Goal: Task Accomplishment & Management: Manage account settings

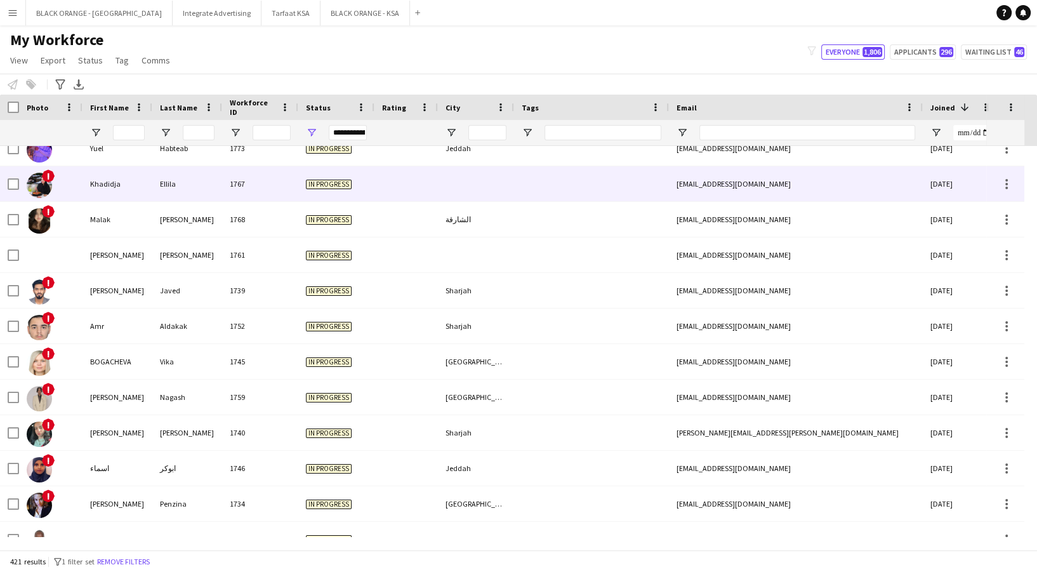
scroll to position [2789, 0]
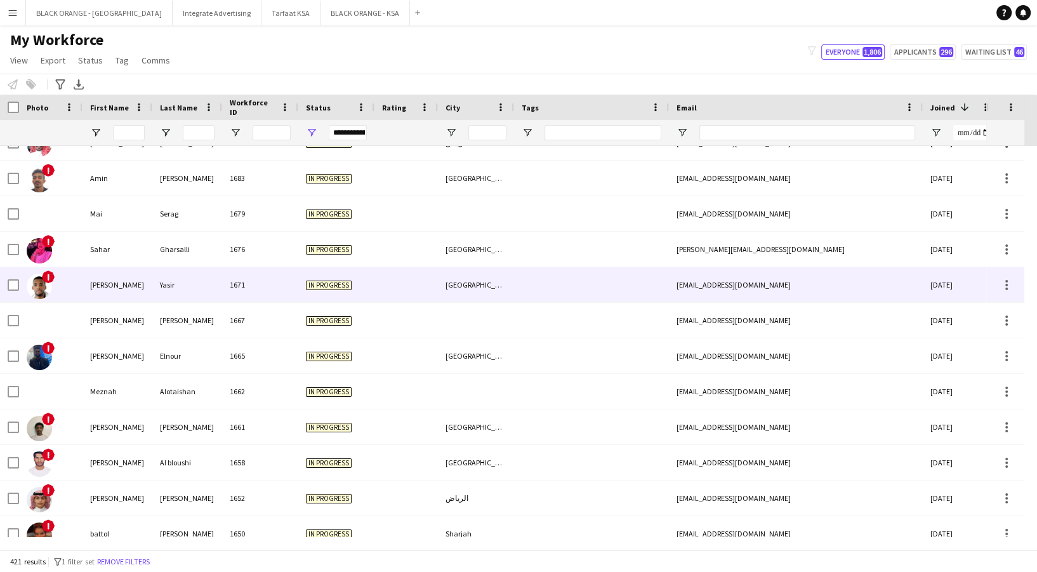
click at [227, 300] on div "1671" at bounding box center [260, 284] width 76 height 35
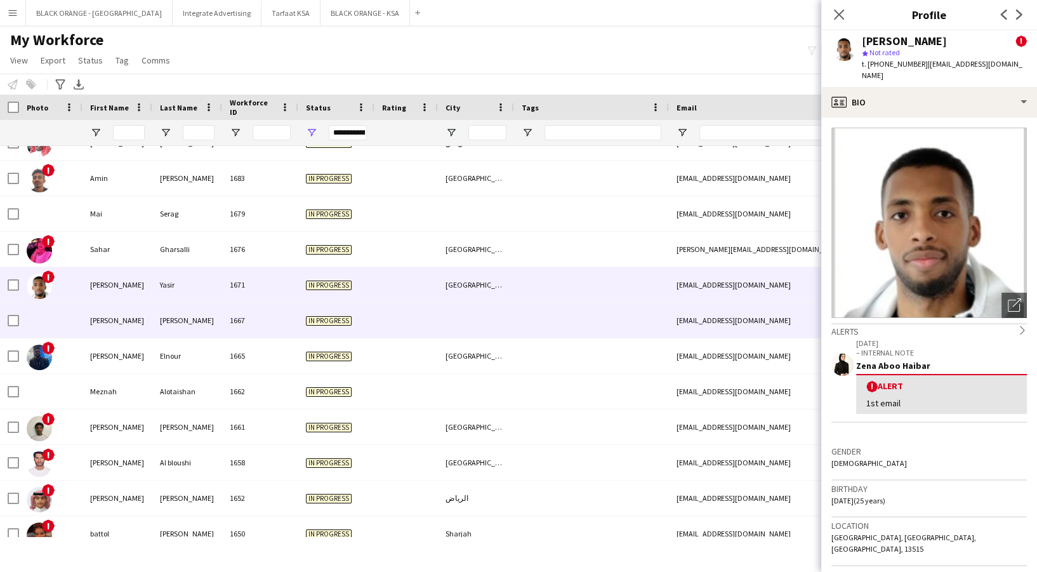
click at [226, 326] on div "1667" at bounding box center [260, 320] width 76 height 35
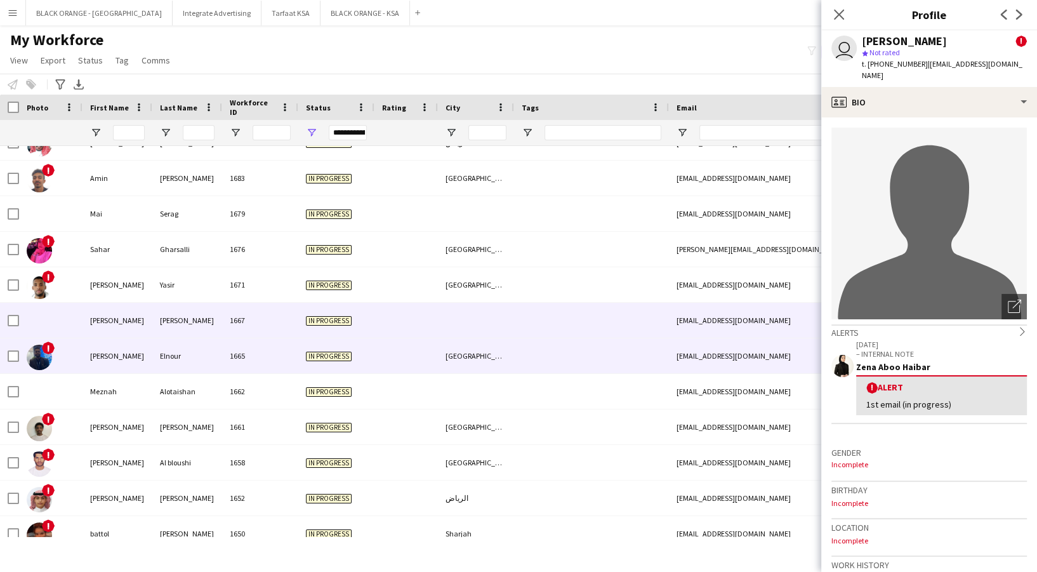
click at [221, 359] on div "Elnour" at bounding box center [187, 355] width 70 height 35
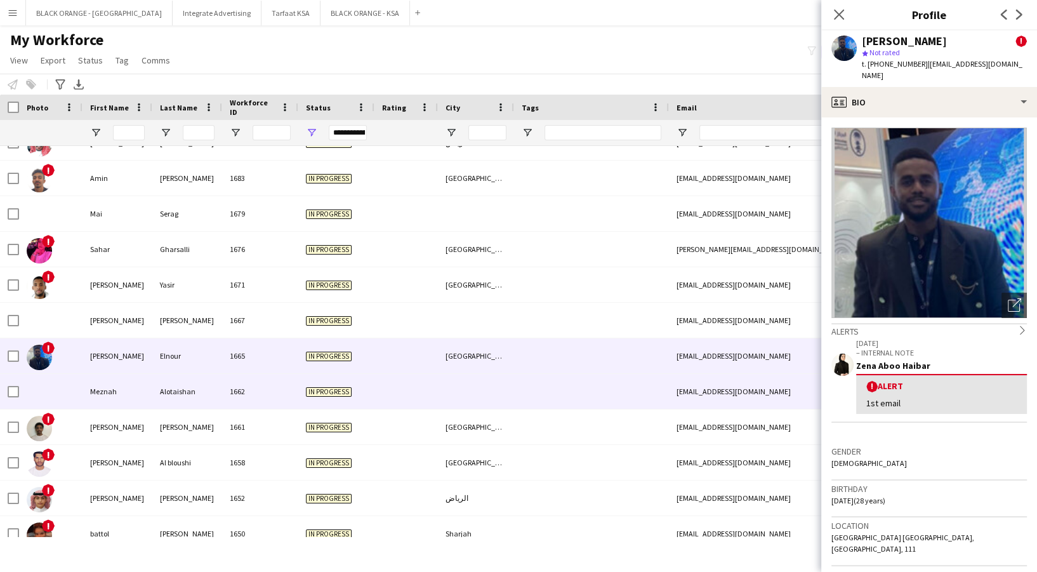
click at [218, 396] on div "Alotaishan" at bounding box center [187, 391] width 70 height 35
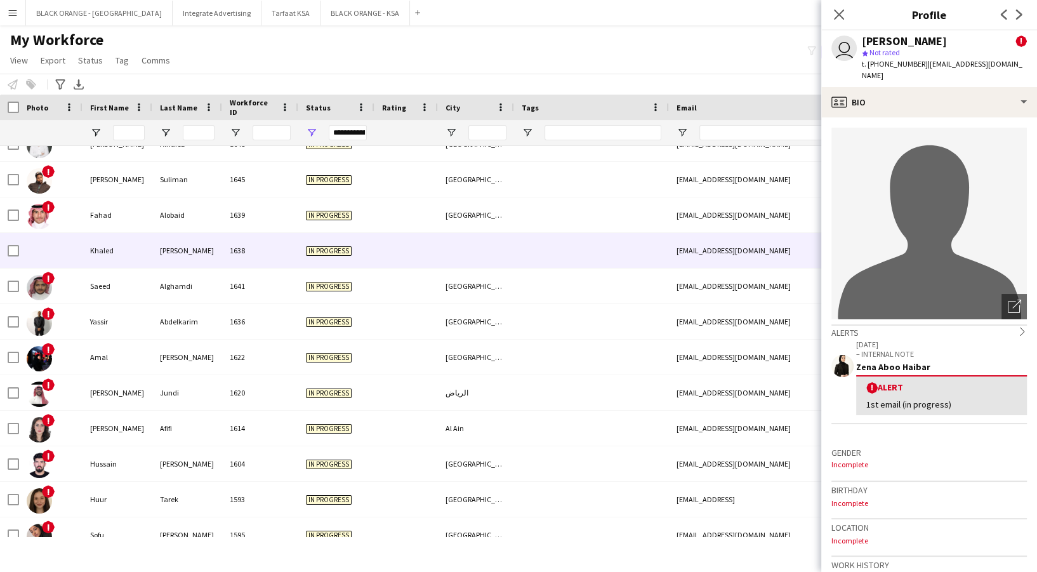
click at [238, 233] on div "1638" at bounding box center [260, 250] width 76 height 35
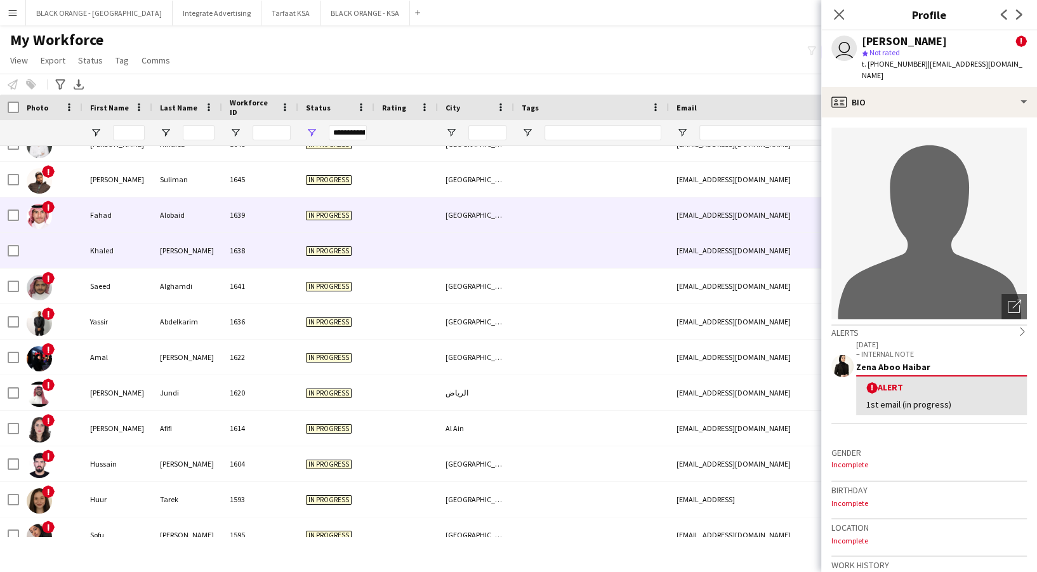
click at [241, 219] on div "1639" at bounding box center [260, 214] width 76 height 35
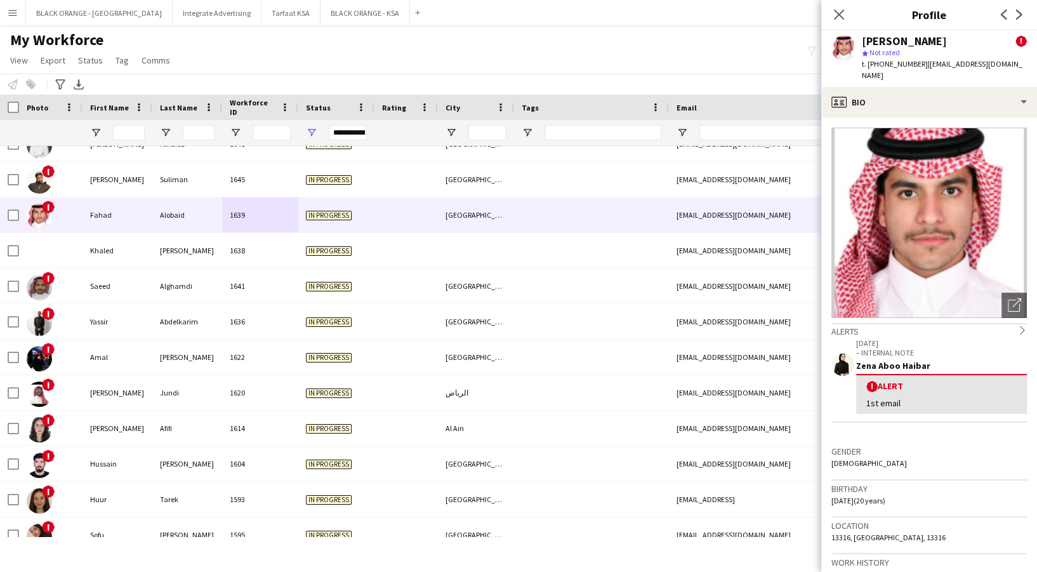
drag, startPoint x: 868, startPoint y: 64, endPoint x: 917, endPoint y: 72, distance: 50.2
click at [917, 72] on div "Fahad Alobaid ! star Not rated t. +966557988623 | fahadsalobaaid@gmail.com" at bounding box center [929, 58] width 216 height 57
copy span "+966557988623"
click at [839, 11] on icon "Close pop-in" at bounding box center [839, 14] width 12 height 12
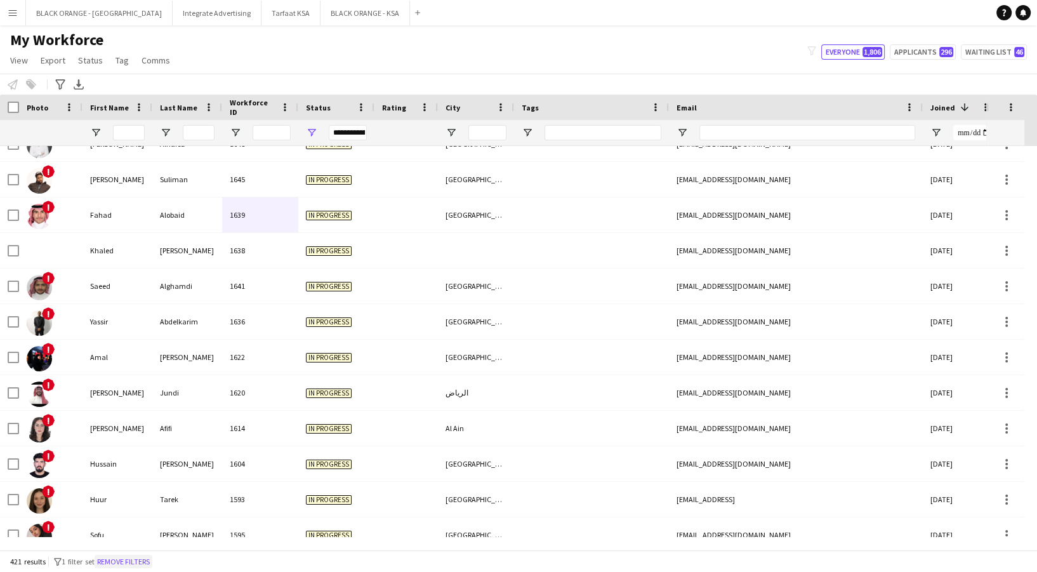
click at [128, 564] on button "Remove filters" at bounding box center [124, 562] width 58 height 14
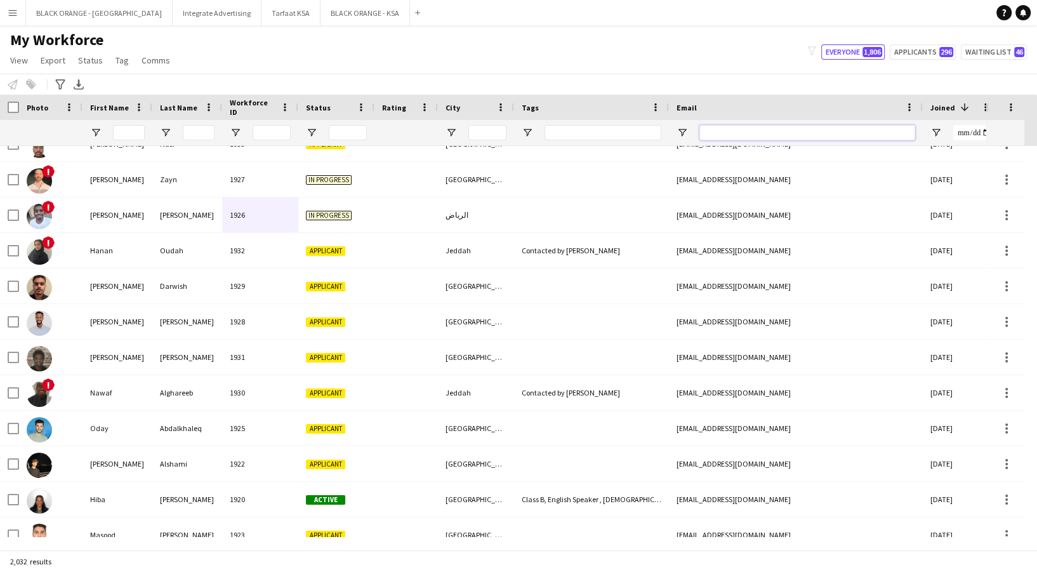
click at [740, 135] on input "Email Filter Input" at bounding box center [808, 132] width 216 height 15
paste input "**********"
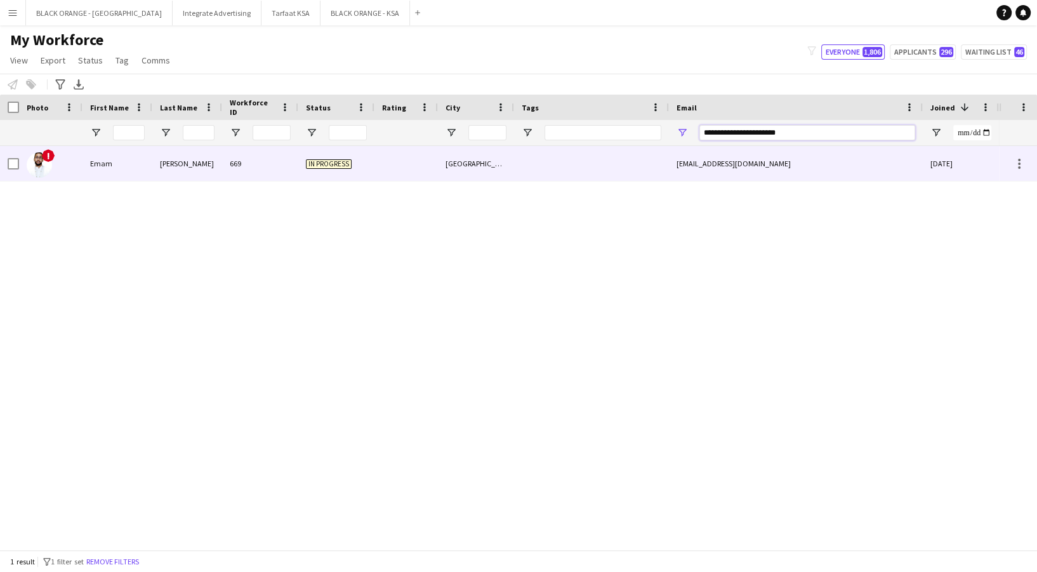
type input "**********"
click at [305, 164] on div "In progress" at bounding box center [336, 163] width 76 height 35
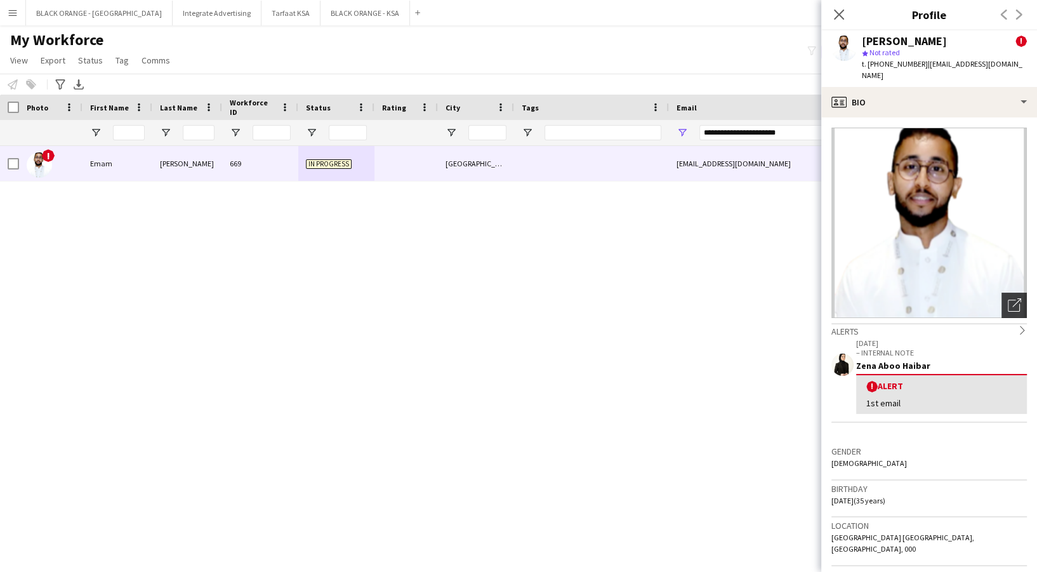
click at [1008, 298] on icon "Open photos pop-in" at bounding box center [1014, 304] width 13 height 13
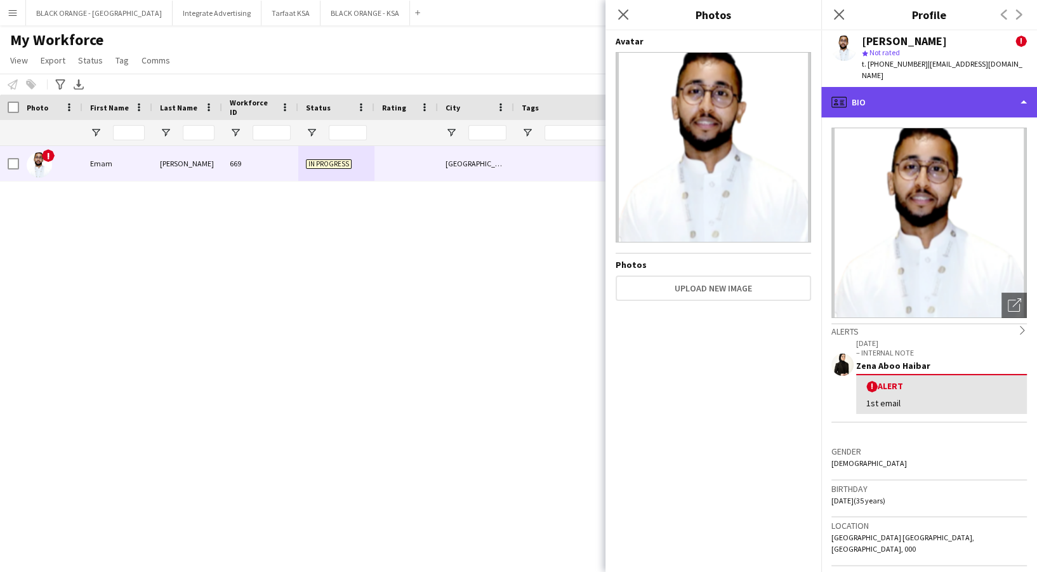
click at [917, 87] on div "profile Bio" at bounding box center [929, 102] width 216 height 30
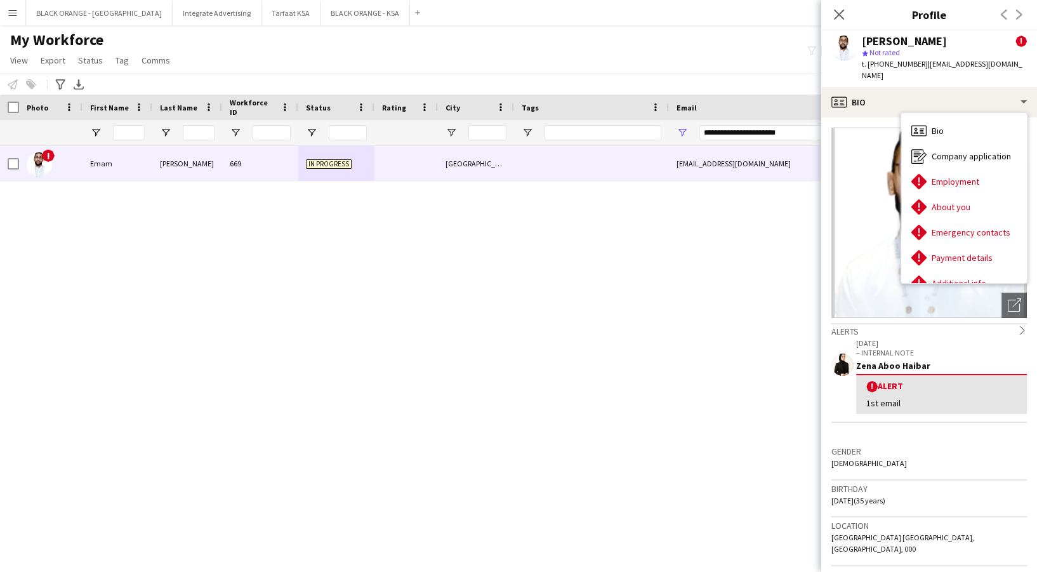
click at [399, 244] on div "! Emam Al Jabarti 669 In progress Riyadh emam.beshir89@gmail.com 22-11-2024 0" at bounding box center [499, 341] width 999 height 391
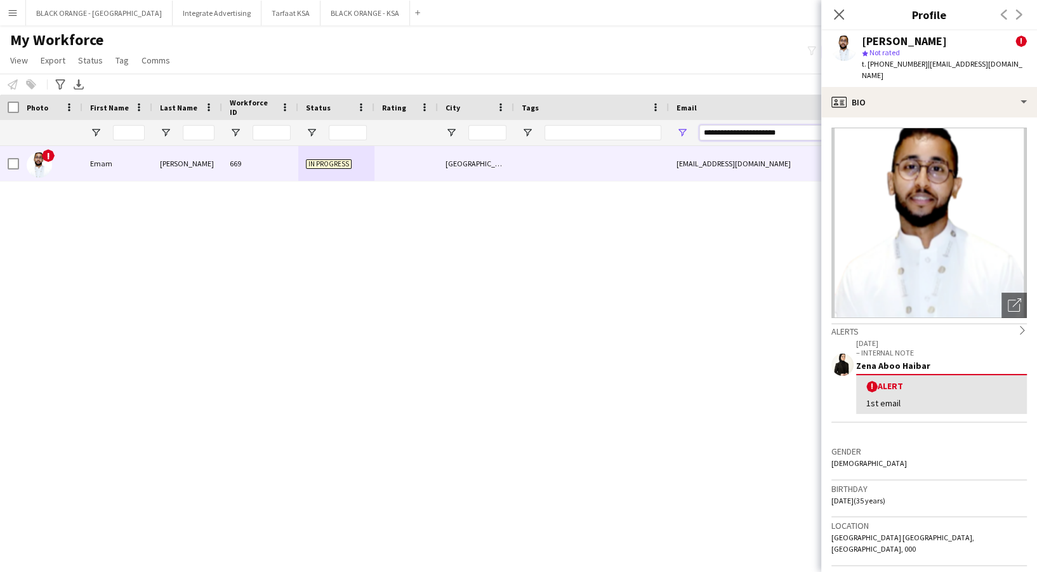
drag, startPoint x: 805, startPoint y: 129, endPoint x: 618, endPoint y: 135, distance: 187.4
click at [618, 135] on div at bounding box center [727, 132] width 1455 height 25
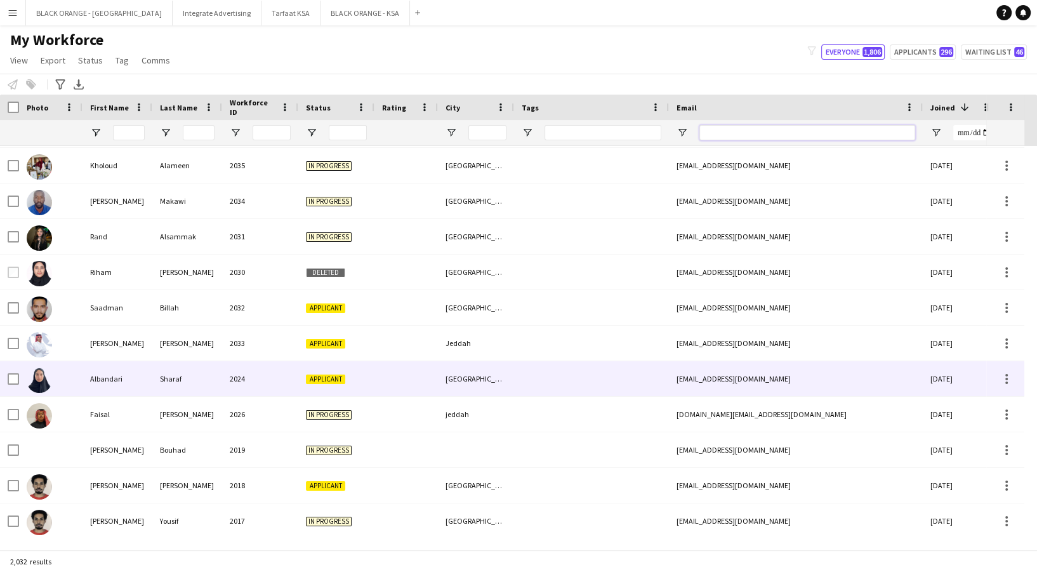
scroll to position [358, 0]
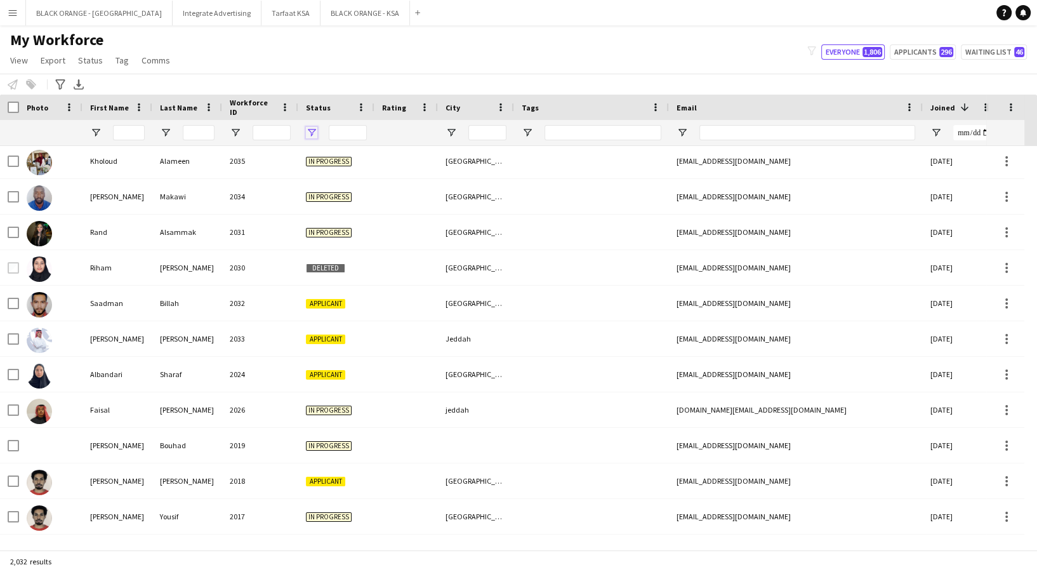
click at [310, 134] on span "Open Filter Menu" at bounding box center [311, 132] width 11 height 11
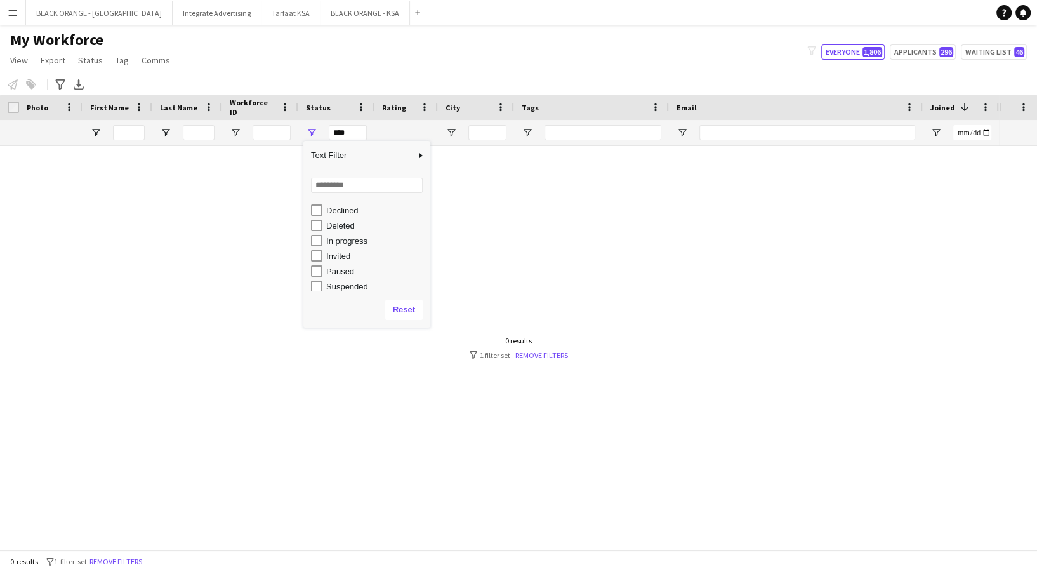
scroll to position [80, 0]
type input "**********"
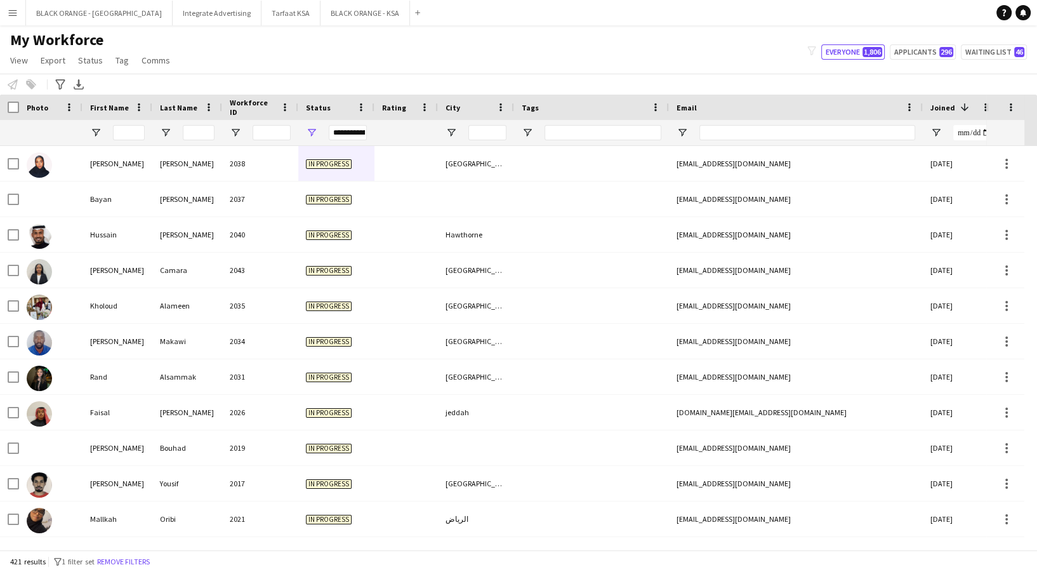
click at [368, 74] on div "Notify workforce Add to tag Select at least one crew to tag him or her. Advance…" at bounding box center [518, 84] width 1037 height 21
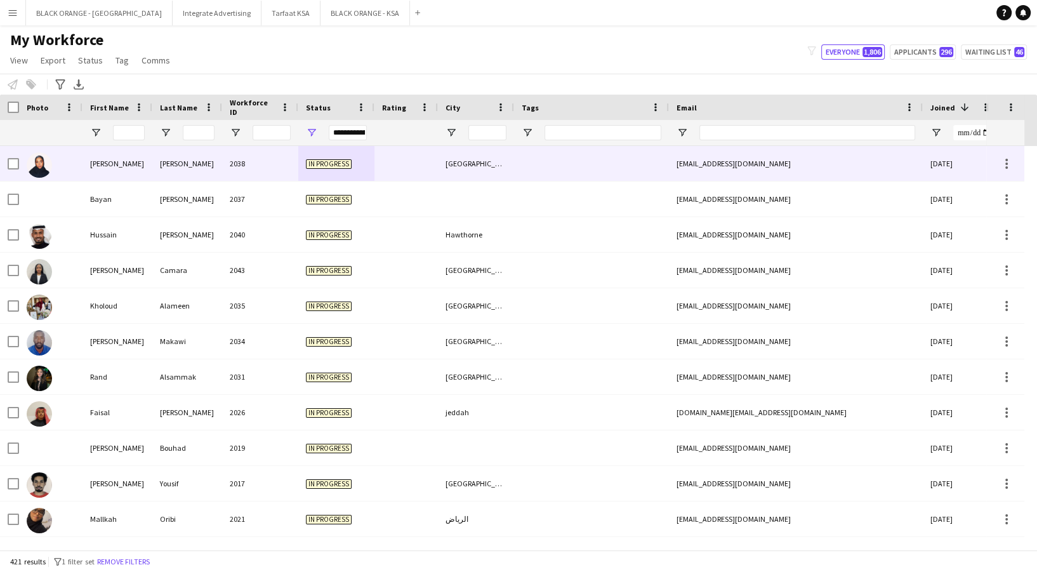
click at [293, 162] on div "2038" at bounding box center [260, 163] width 76 height 35
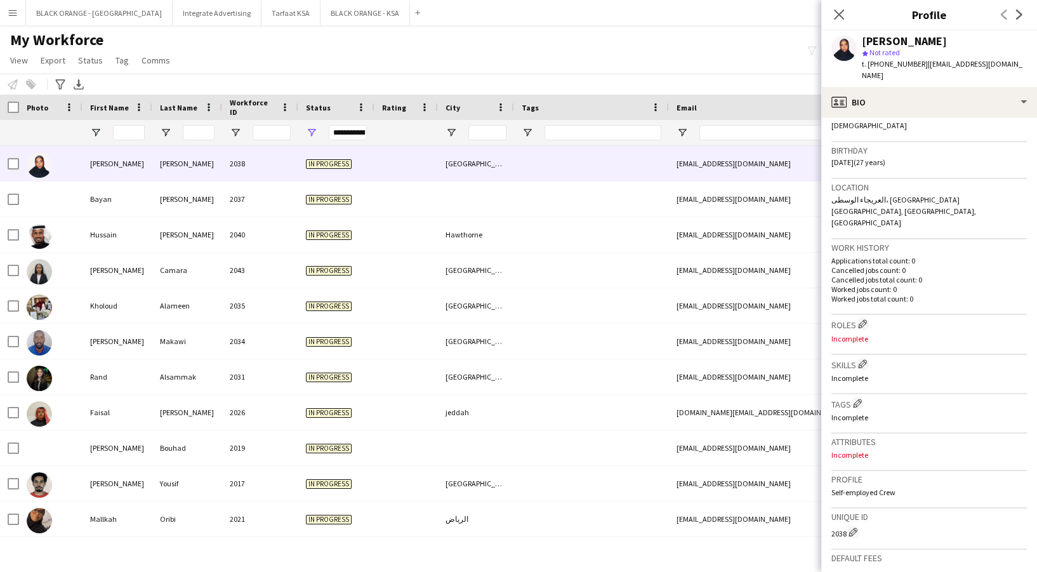
scroll to position [211, 0]
drag, startPoint x: 869, startPoint y: 61, endPoint x: 916, endPoint y: 63, distance: 47.0
click at [916, 63] on span "t. [PHONE_NUMBER]" at bounding box center [895, 64] width 66 height 10
copy span "[PHONE_NUMBER]"
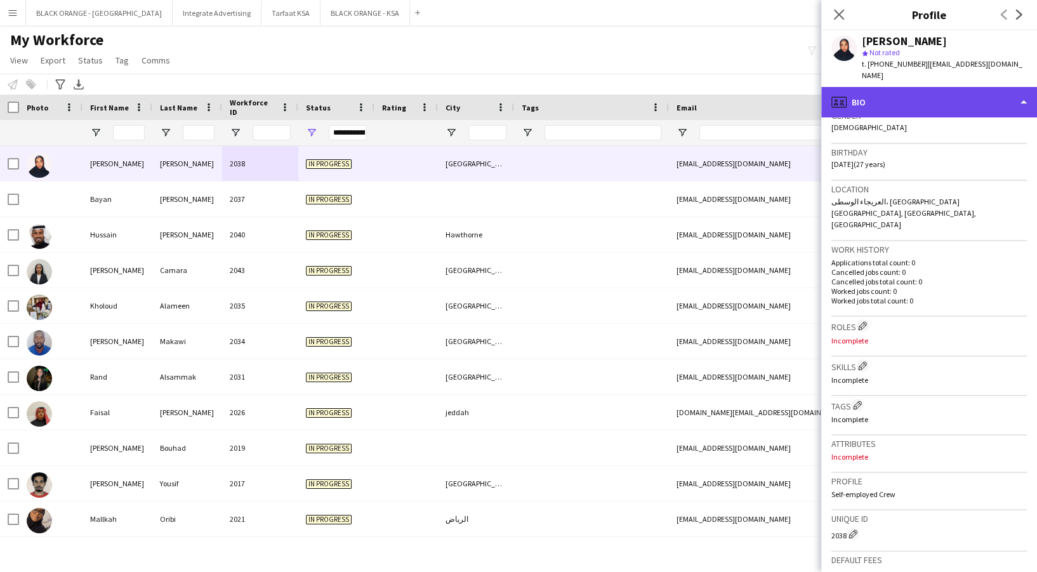
click at [910, 87] on div "profile Bio" at bounding box center [929, 102] width 216 height 30
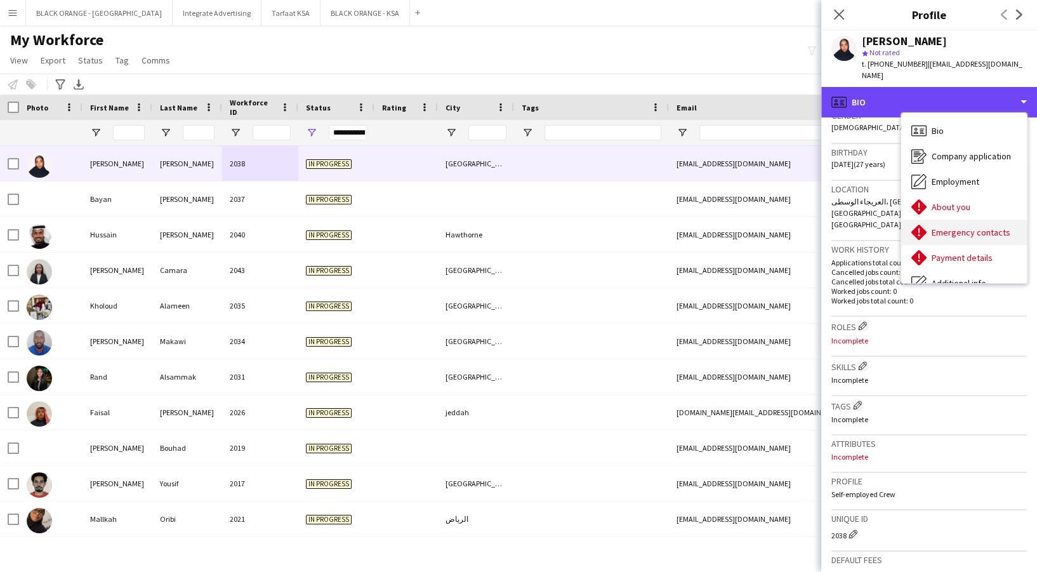
scroll to position [68, 0]
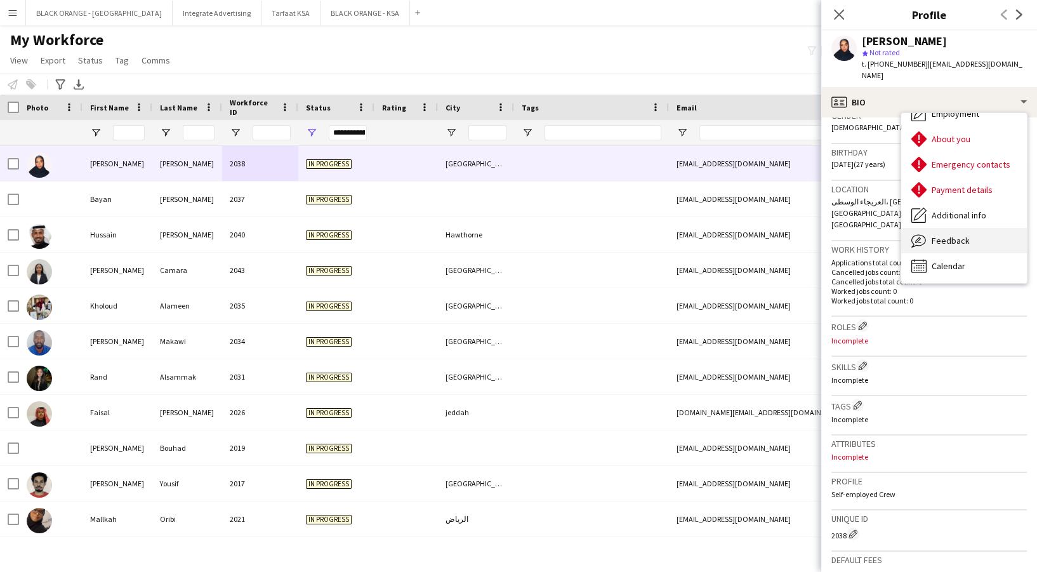
click at [972, 230] on div "Feedback Feedback" at bounding box center [964, 240] width 126 height 25
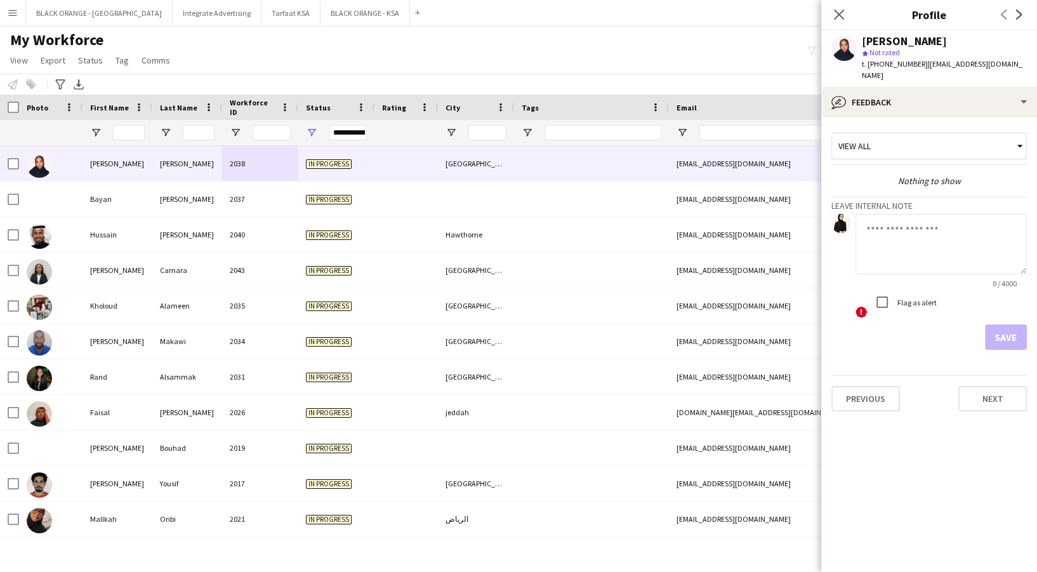
click at [930, 243] on textarea at bounding box center [941, 244] width 171 height 60
type textarea "*"
type textarea "*********"
click at [998, 329] on button "Save" at bounding box center [1006, 336] width 42 height 25
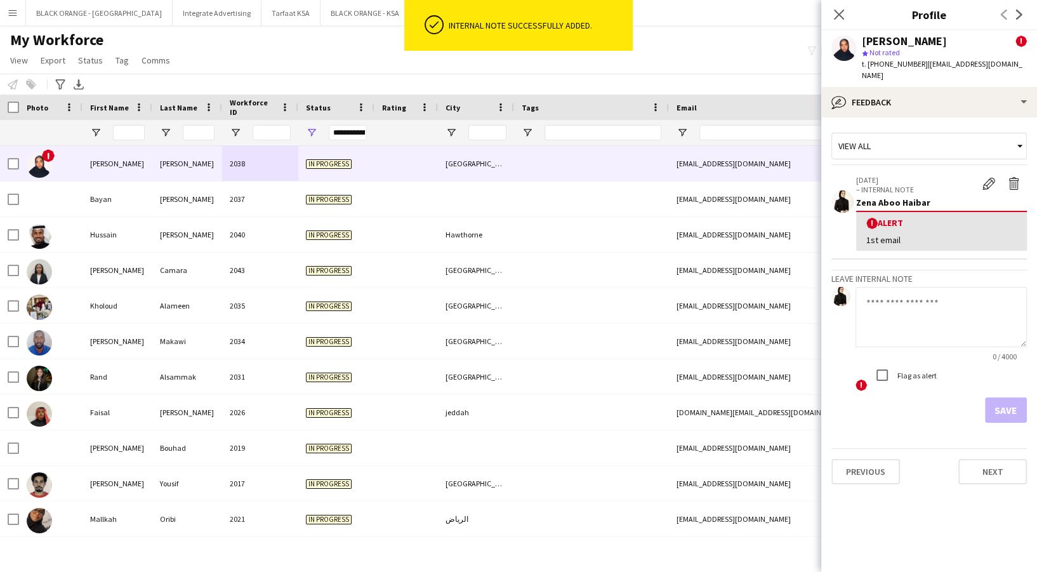
drag, startPoint x: 864, startPoint y: 223, endPoint x: 908, endPoint y: 223, distance: 44.4
click at [908, 223] on div "! Alert 1st email" at bounding box center [941, 231] width 171 height 40
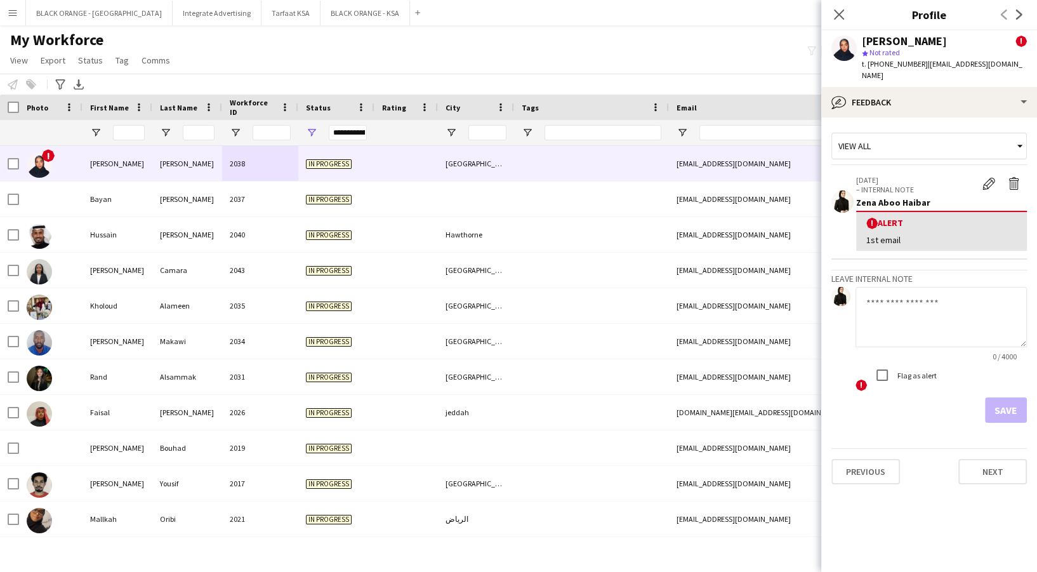
copy div "1st email"
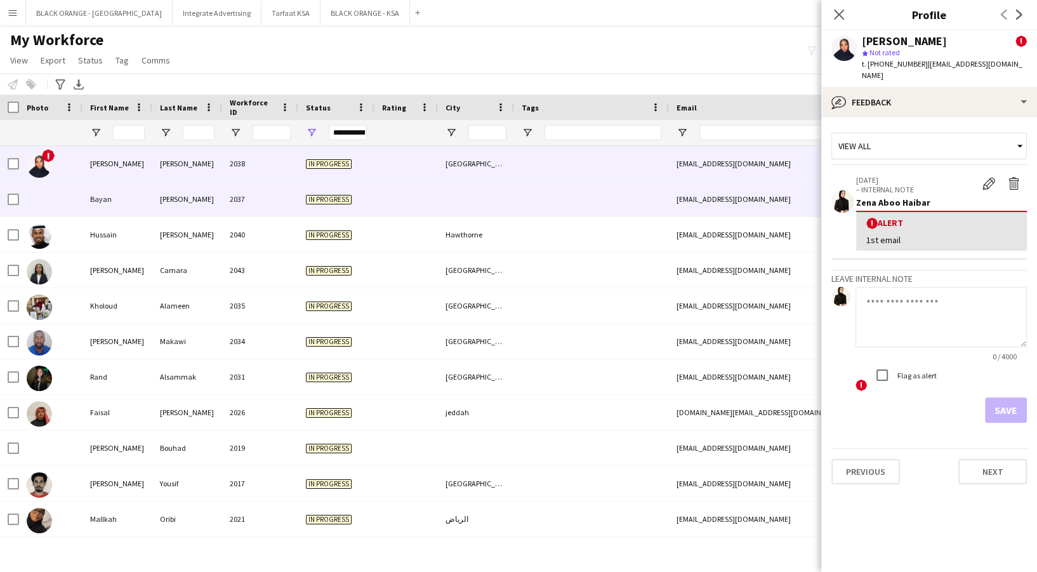
click at [523, 200] on div at bounding box center [591, 199] width 155 height 35
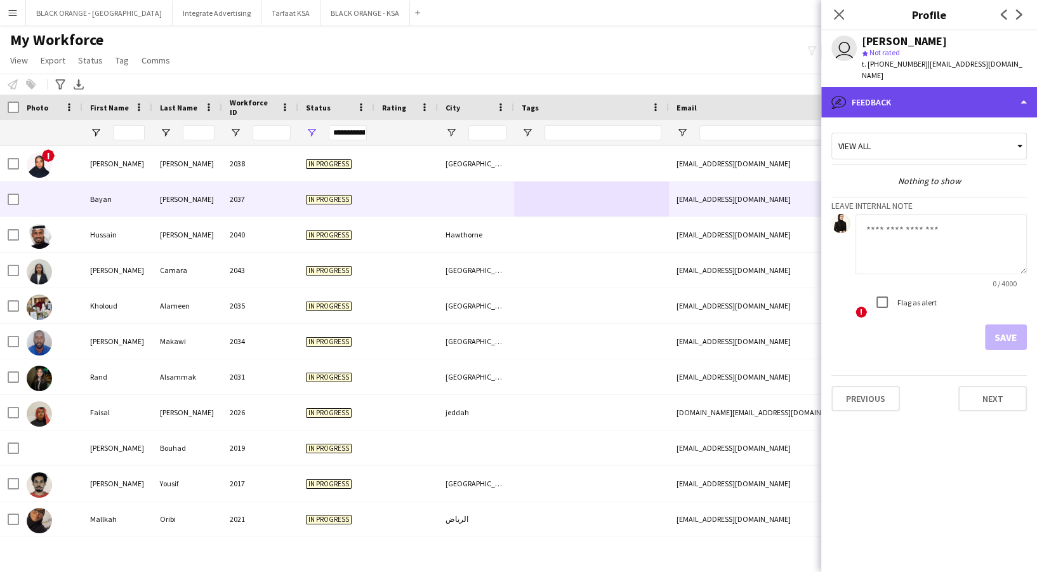
click at [939, 87] on div "bubble-pencil Feedback" at bounding box center [929, 102] width 216 height 30
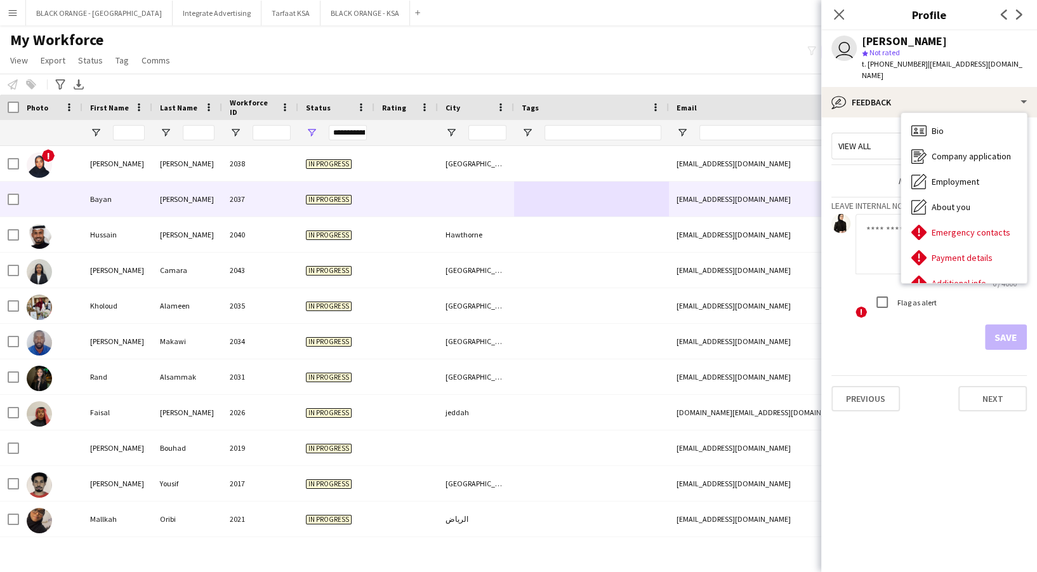
click at [870, 63] on span "t. [PHONE_NUMBER]" at bounding box center [895, 64] width 66 height 10
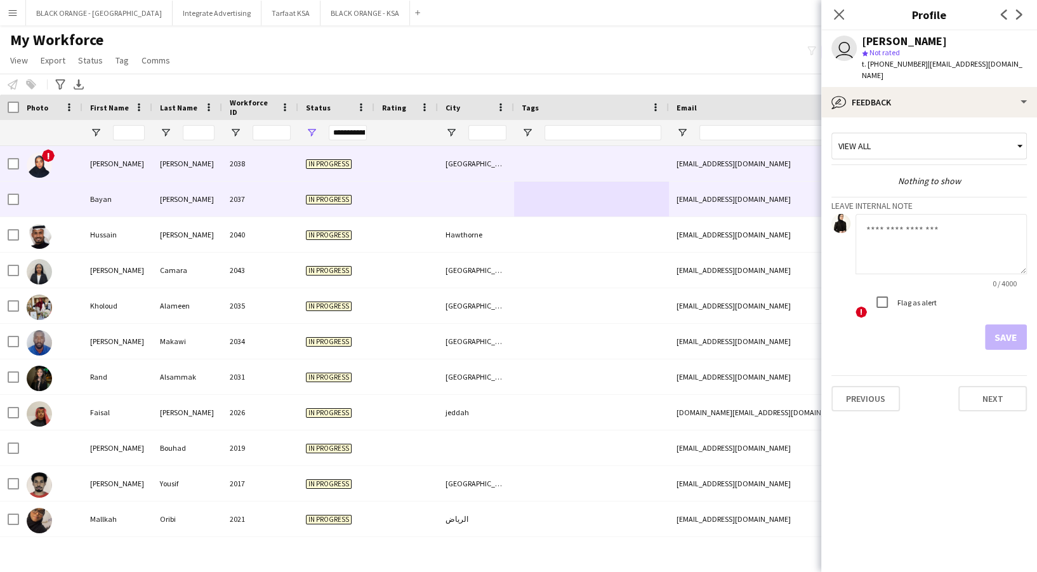
click at [545, 156] on div at bounding box center [591, 163] width 155 height 35
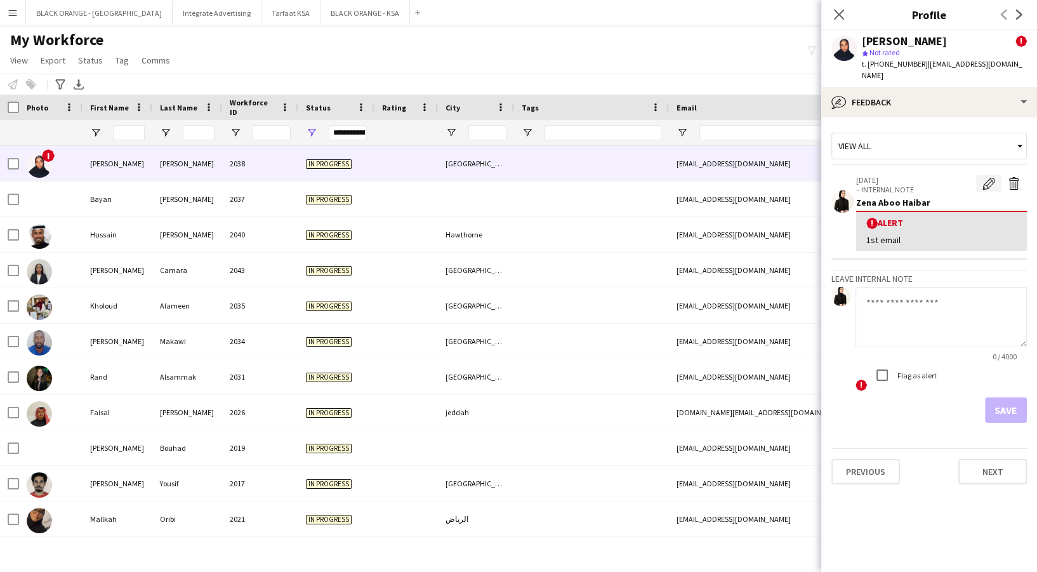
click at [988, 177] on app-icon "Edit alert" at bounding box center [989, 183] width 13 height 13
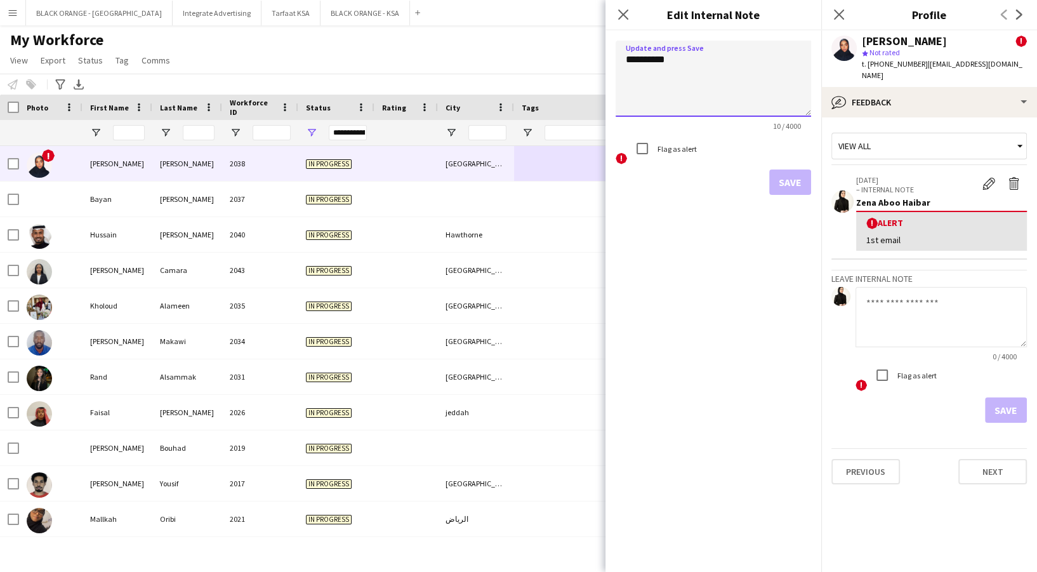
drag, startPoint x: 667, startPoint y: 57, endPoint x: 641, endPoint y: 60, distance: 25.6
click at [641, 60] on textarea "*********" at bounding box center [714, 79] width 196 height 76
type textarea "**********"
click at [792, 180] on button "Save" at bounding box center [790, 182] width 42 height 25
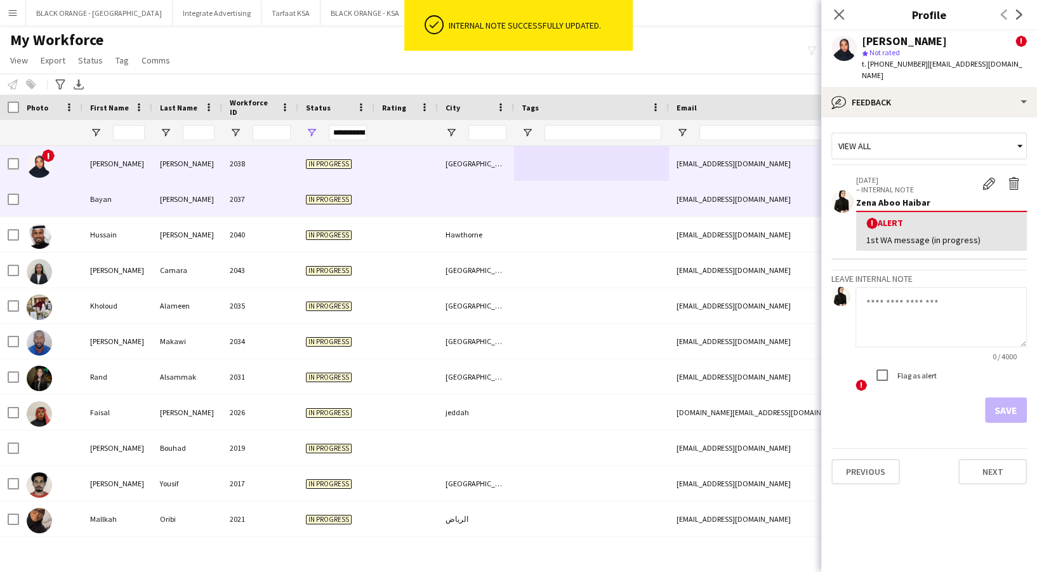
click at [391, 204] on div at bounding box center [406, 199] width 63 height 35
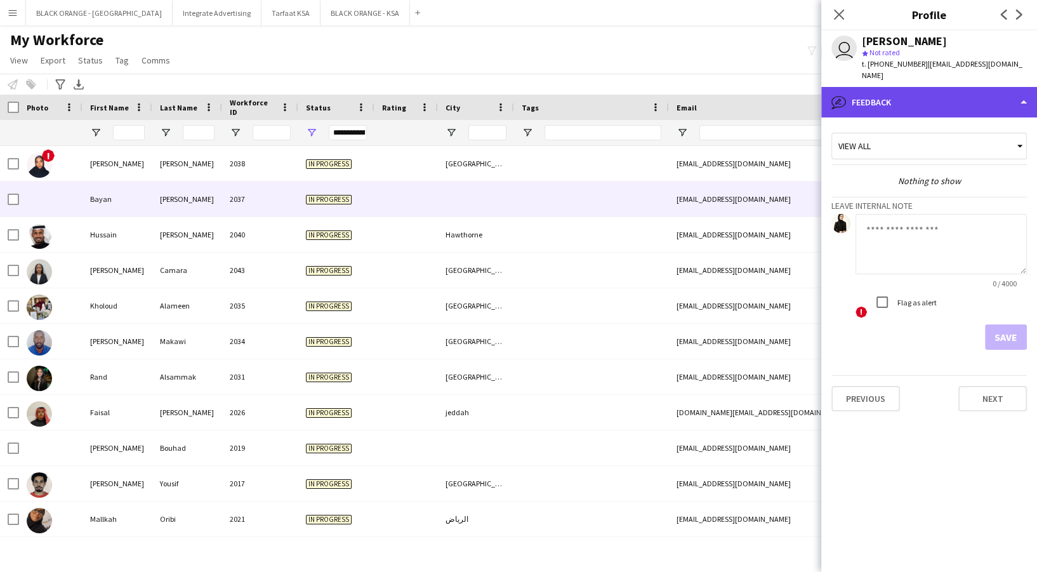
click at [894, 98] on div "bubble-pencil Feedback" at bounding box center [929, 102] width 216 height 30
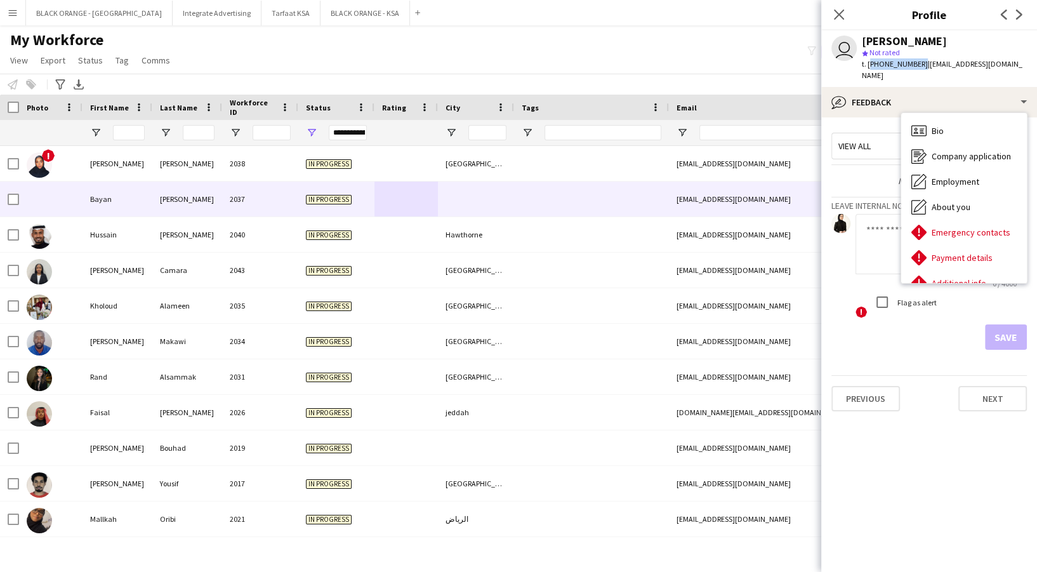
drag, startPoint x: 868, startPoint y: 62, endPoint x: 916, endPoint y: 63, distance: 48.3
click at [916, 63] on span "t. [PHONE_NUMBER]" at bounding box center [895, 64] width 66 height 10
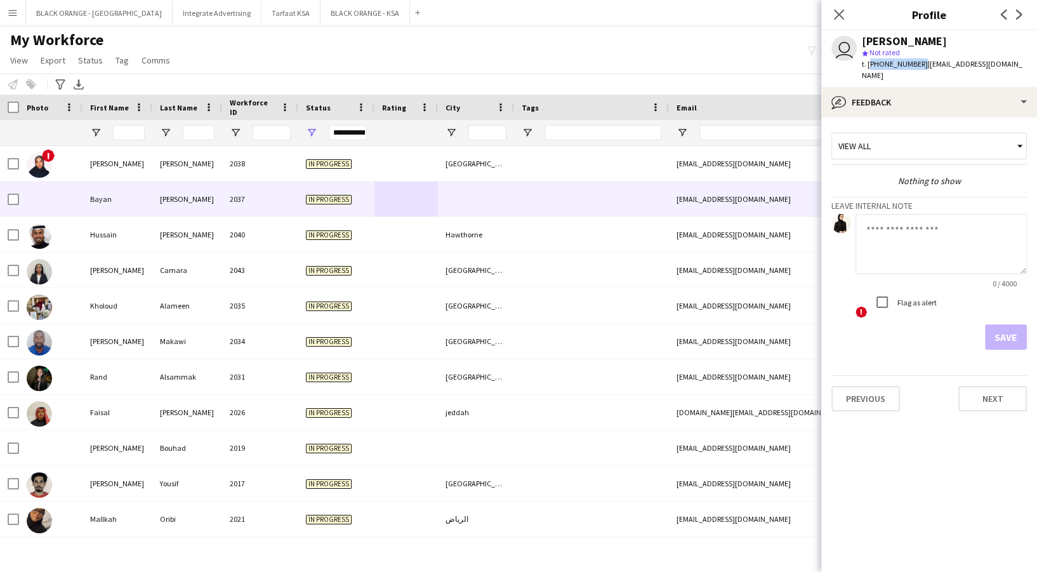
copy span "[PHONE_NUMBER]"
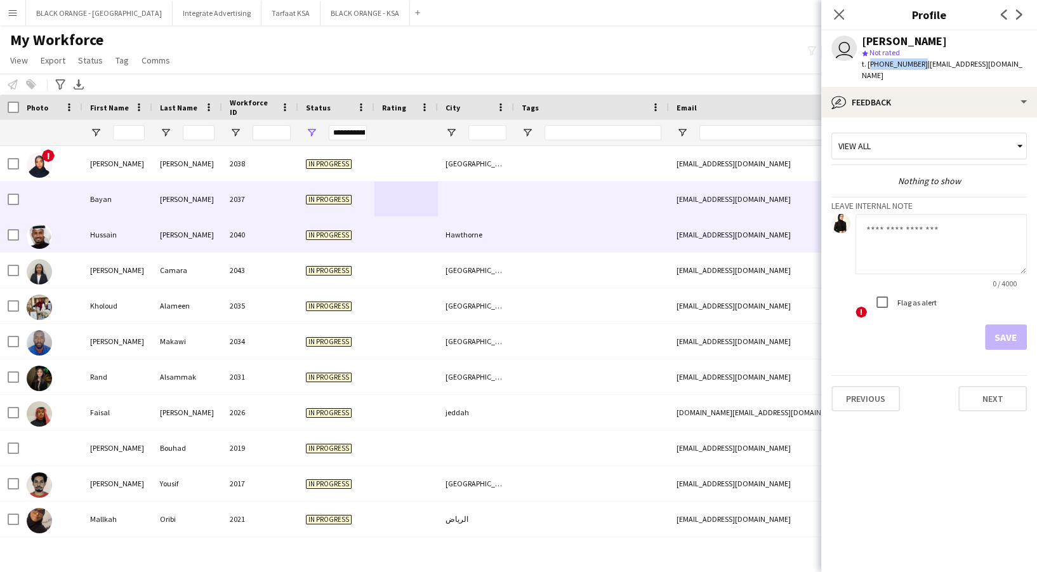
click at [382, 227] on div at bounding box center [406, 234] width 63 height 35
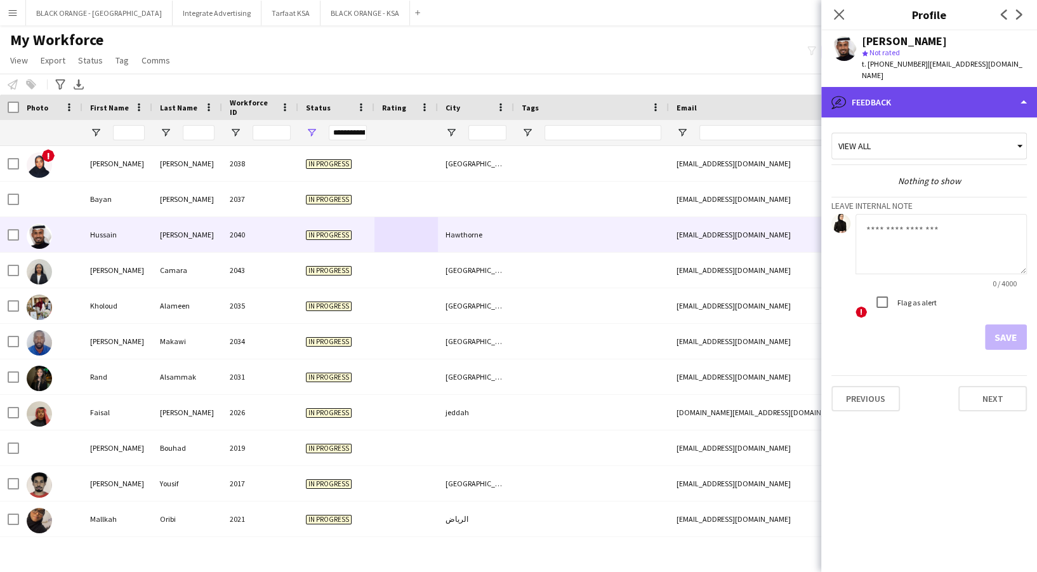
click at [906, 92] on div "bubble-pencil Feedback" at bounding box center [929, 102] width 216 height 30
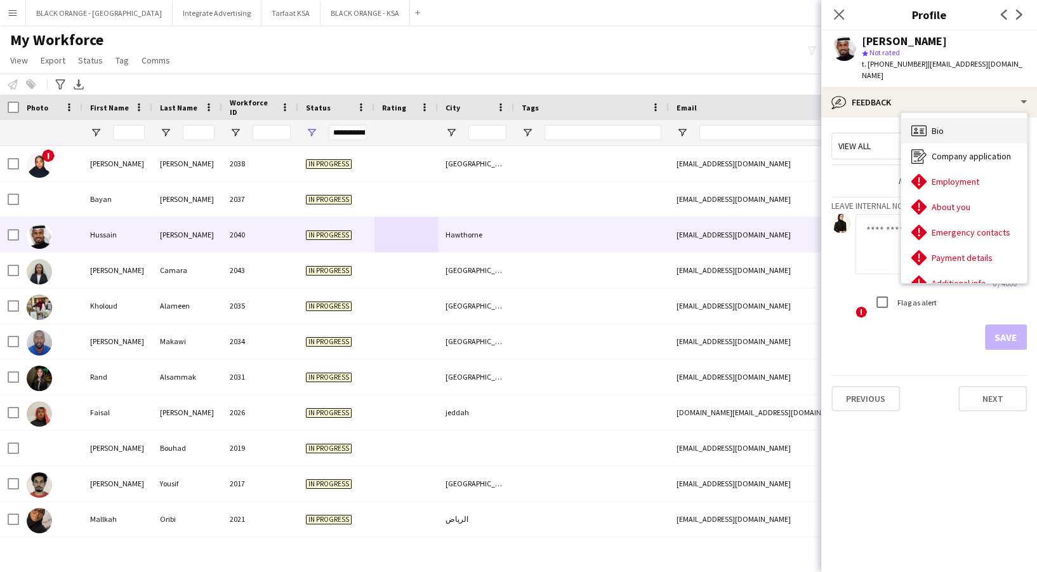
click at [948, 129] on div "Bio Bio" at bounding box center [964, 130] width 126 height 25
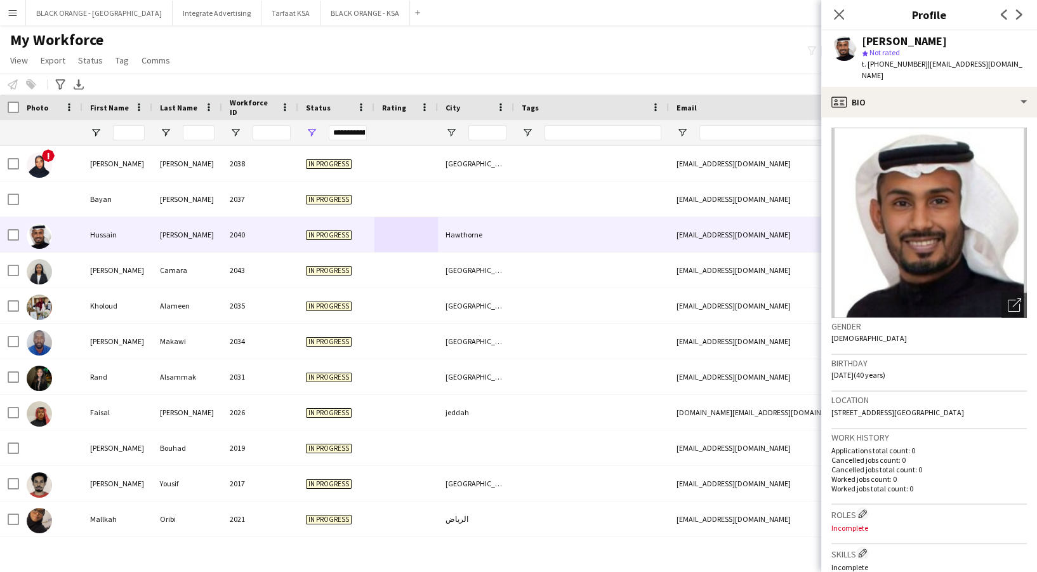
drag, startPoint x: 867, startPoint y: 64, endPoint x: 918, endPoint y: 66, distance: 51.5
click at [918, 66] on span "t. [PHONE_NUMBER]" at bounding box center [895, 64] width 66 height 10
copy span "[PHONE_NUMBER]"
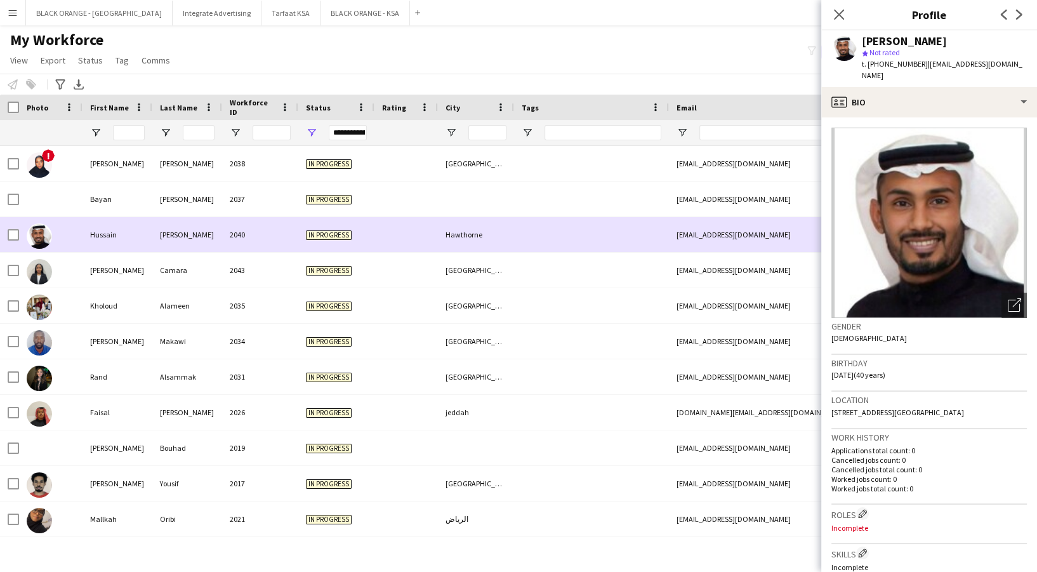
click at [321, 248] on div "In progress" at bounding box center [336, 234] width 76 height 35
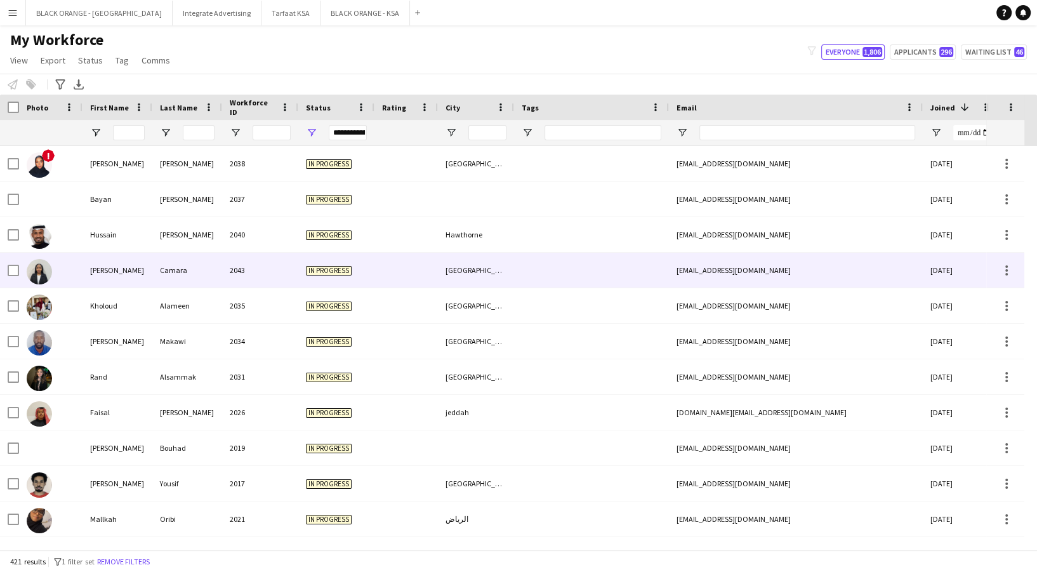
click at [317, 270] on span "In progress" at bounding box center [329, 271] width 46 height 10
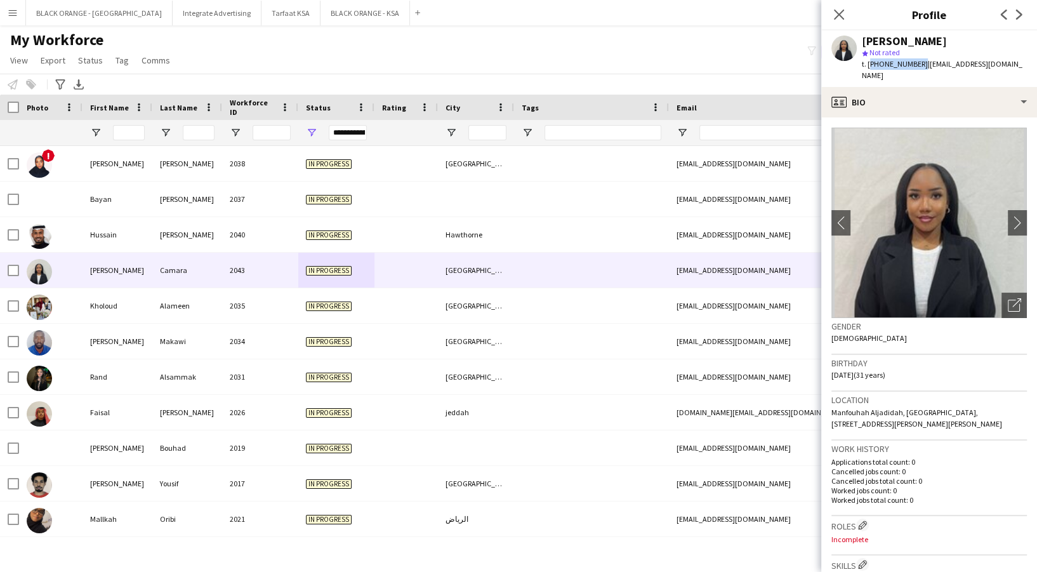
drag, startPoint x: 870, startPoint y: 63, endPoint x: 917, endPoint y: 66, distance: 47.7
click at [917, 66] on span "t. [PHONE_NUMBER]" at bounding box center [895, 64] width 66 height 10
copy span "+966581891365"
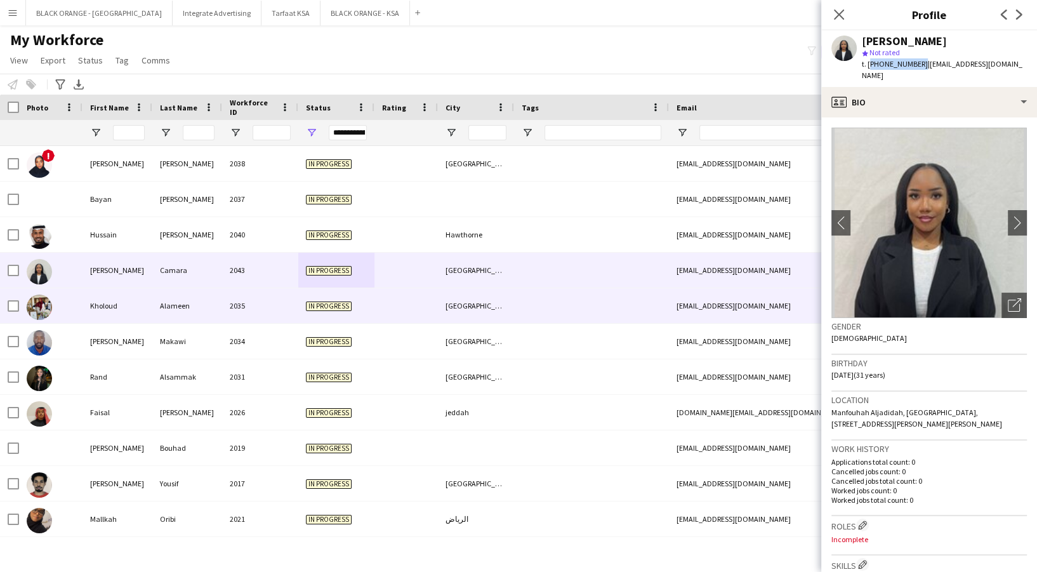
click at [392, 305] on div at bounding box center [406, 305] width 63 height 35
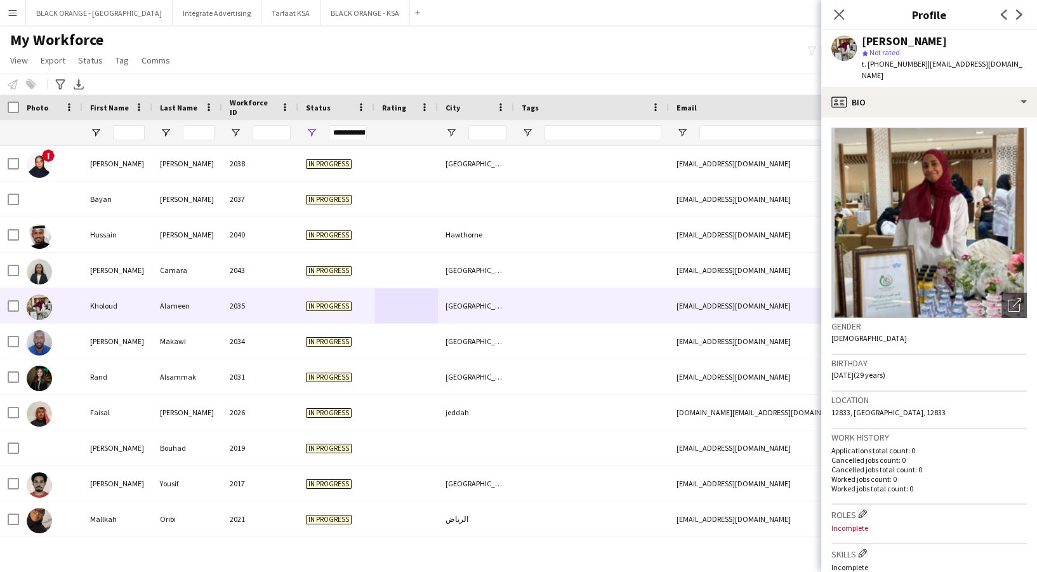
drag, startPoint x: 867, startPoint y: 63, endPoint x: 912, endPoint y: 63, distance: 45.1
click at [912, 63] on span "t. [PHONE_NUMBER]" at bounding box center [895, 64] width 66 height 10
drag, startPoint x: 920, startPoint y: 63, endPoint x: 868, endPoint y: 65, distance: 51.5
click at [868, 65] on div "t. +966535201976 | kholoud9625@gmail.com" at bounding box center [944, 69] width 165 height 23
copy span "[PHONE_NUMBER]"
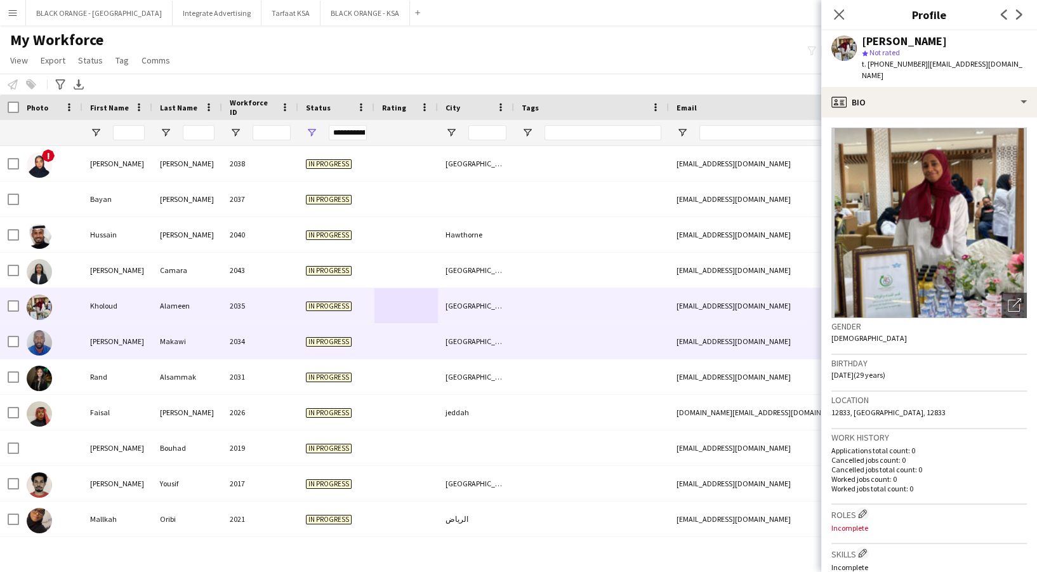
click at [287, 332] on div "2034" at bounding box center [260, 341] width 76 height 35
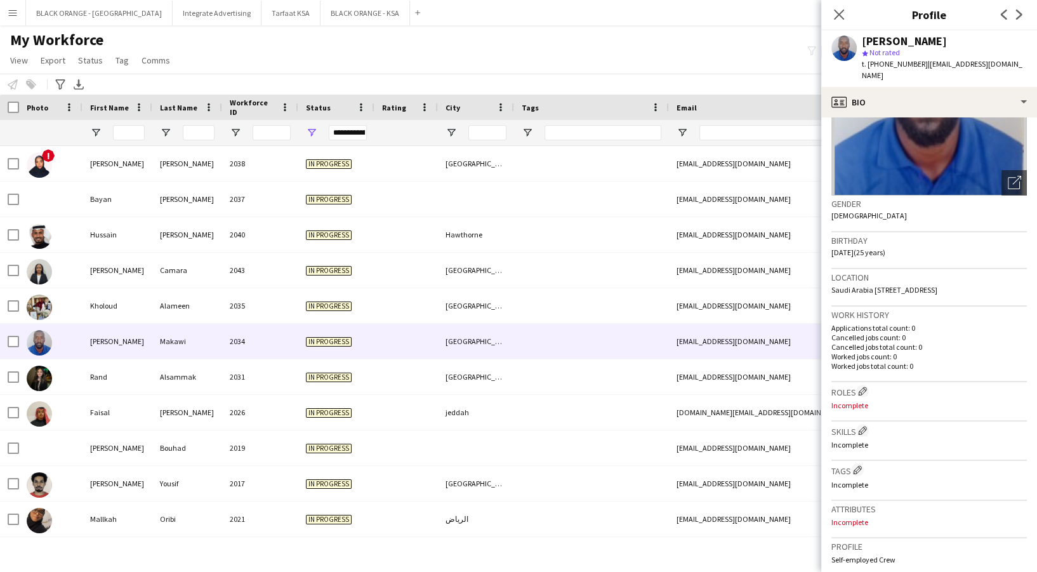
scroll to position [123, 0]
click at [872, 62] on span "t. [PHONE_NUMBER]" at bounding box center [895, 64] width 66 height 10
drag, startPoint x: 870, startPoint y: 62, endPoint x: 917, endPoint y: 62, distance: 47.0
click at [917, 62] on span "t. [PHONE_NUMBER]" at bounding box center [895, 64] width 66 height 10
copy span "[PHONE_NUMBER]"
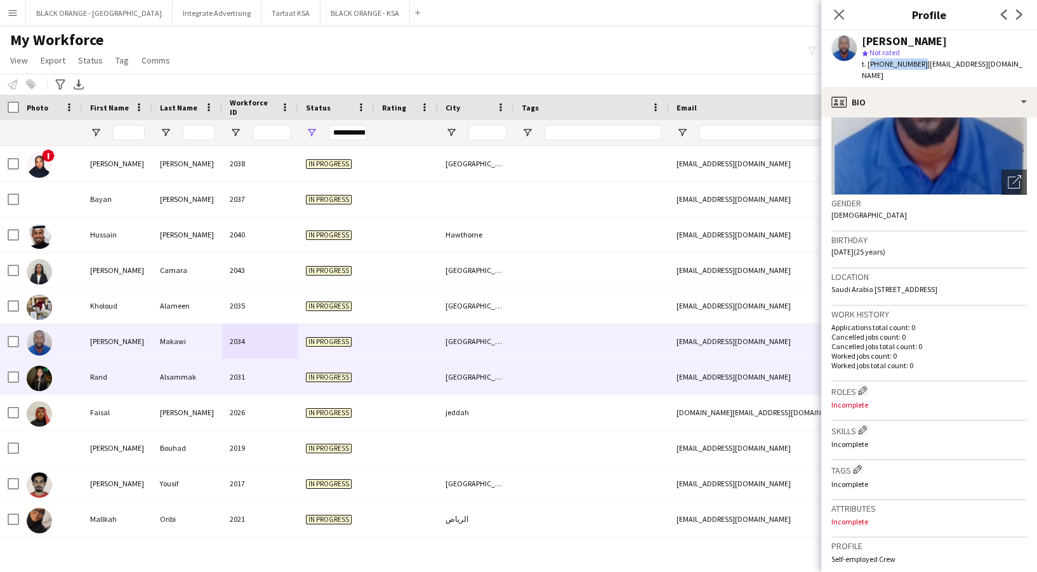
click at [427, 366] on div at bounding box center [406, 376] width 63 height 35
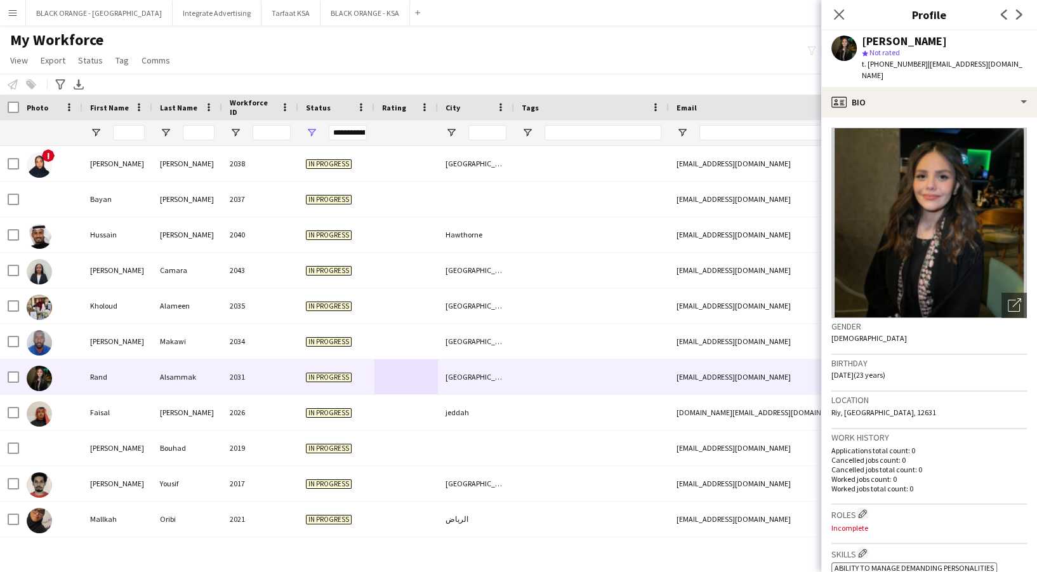
drag, startPoint x: 867, startPoint y: 65, endPoint x: 910, endPoint y: 65, distance: 43.2
click at [910, 65] on span "t. [PHONE_NUMBER]" at bounding box center [895, 64] width 66 height 10
drag, startPoint x: 915, startPoint y: 63, endPoint x: 892, endPoint y: 64, distance: 23.5
click at [892, 64] on span "t. [PHONE_NUMBER]" at bounding box center [895, 64] width 66 height 10
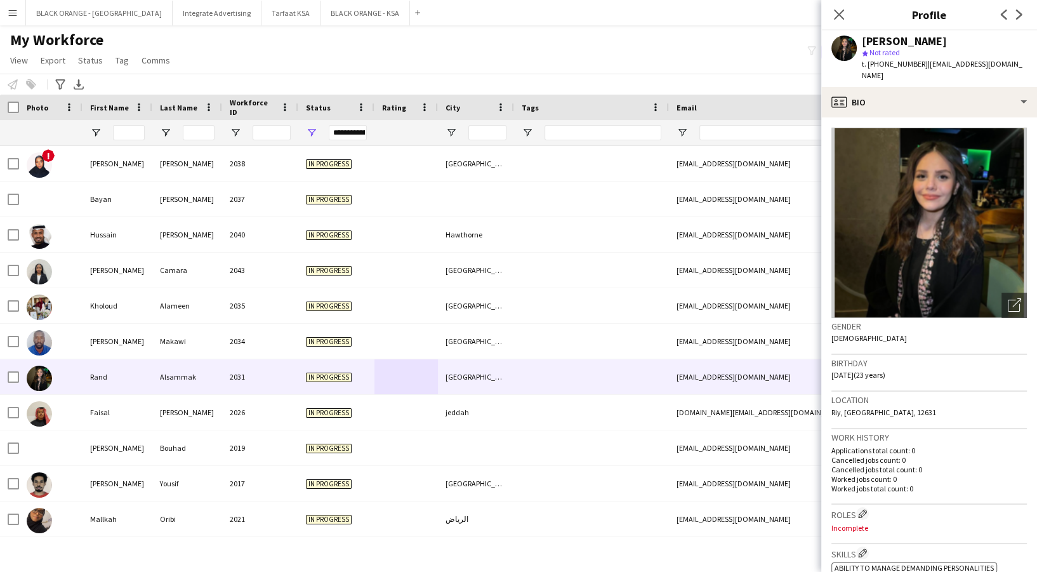
drag, startPoint x: 870, startPoint y: 61, endPoint x: 901, endPoint y: 60, distance: 31.1
click at [901, 60] on span "t. [PHONE_NUMBER]" at bounding box center [895, 64] width 66 height 10
drag, startPoint x: 867, startPoint y: 61, endPoint x: 919, endPoint y: 61, distance: 52.1
click at [919, 61] on div "t. +966535960377 | randbassam375@gmail.com" at bounding box center [944, 69] width 165 height 23
copy span "[PHONE_NUMBER]"
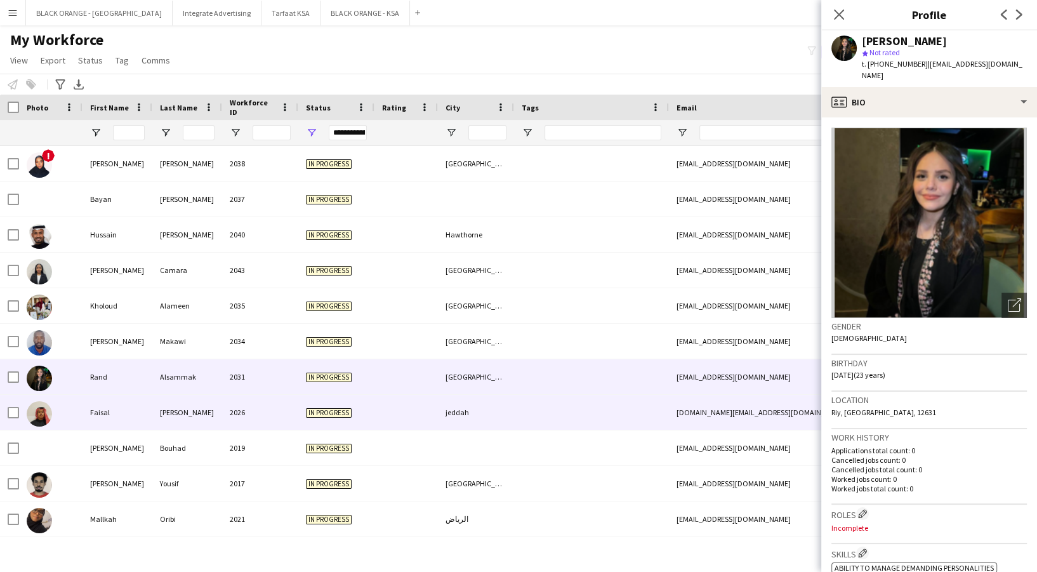
click at [312, 415] on span "In progress" at bounding box center [329, 413] width 46 height 10
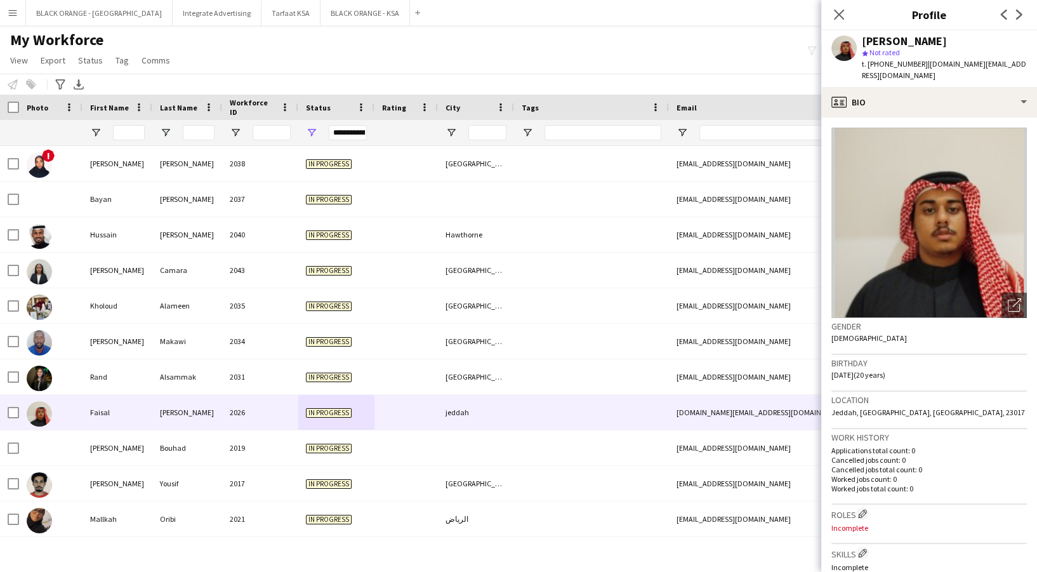
click at [869, 59] on span "t. [PHONE_NUMBER]" at bounding box center [895, 64] width 66 height 10
drag, startPoint x: 870, startPoint y: 59, endPoint x: 907, endPoint y: 69, distance: 38.6
click at [907, 69] on div "t. +966538196266 | fasal0000.com@gmail.com" at bounding box center [944, 69] width 165 height 23
copy span "[PHONE_NUMBER]"
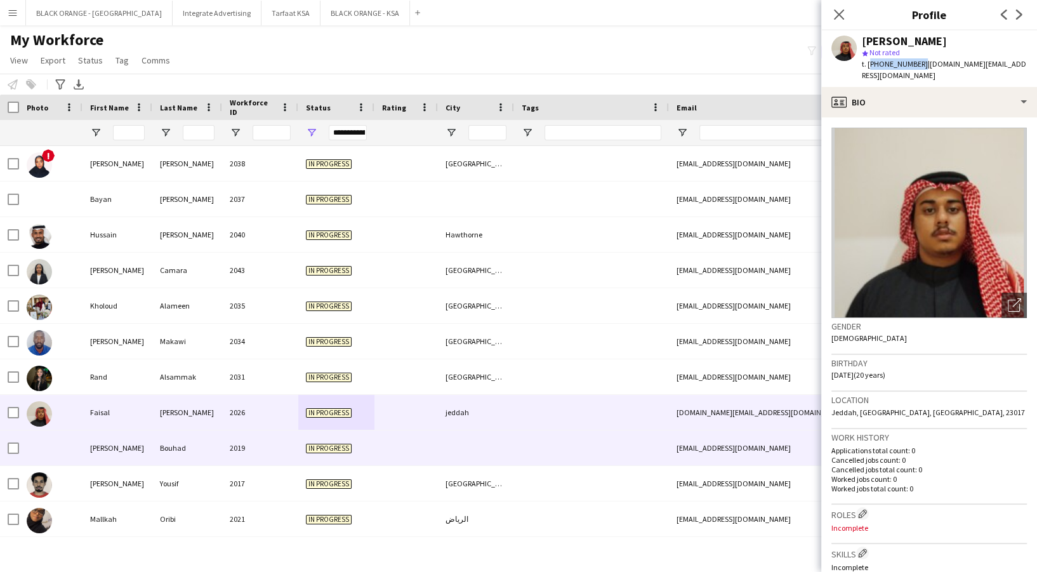
click at [296, 438] on div "2019" at bounding box center [260, 447] width 76 height 35
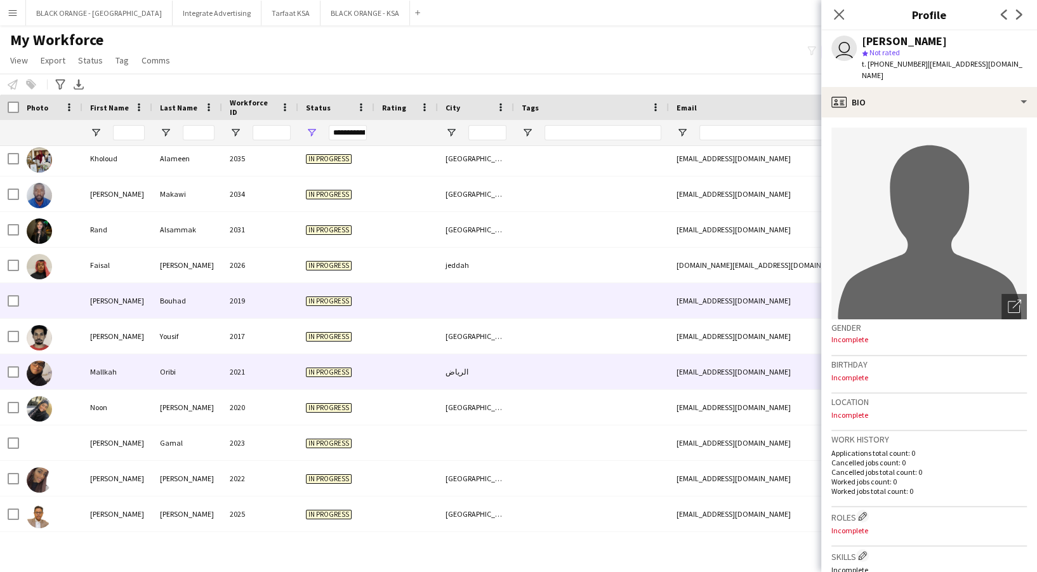
scroll to position [147, 0]
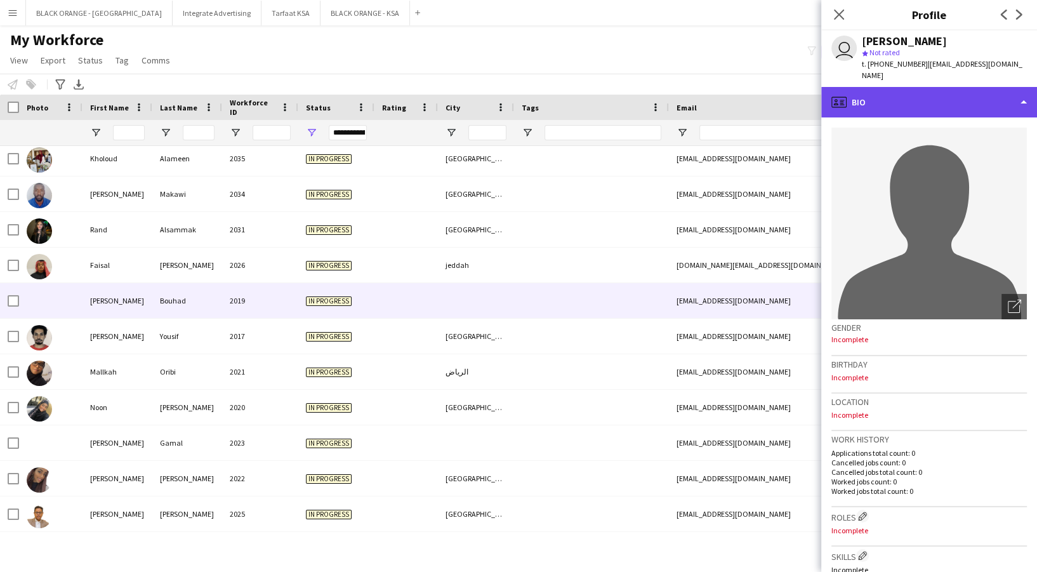
click at [899, 87] on div "profile Bio" at bounding box center [929, 102] width 216 height 30
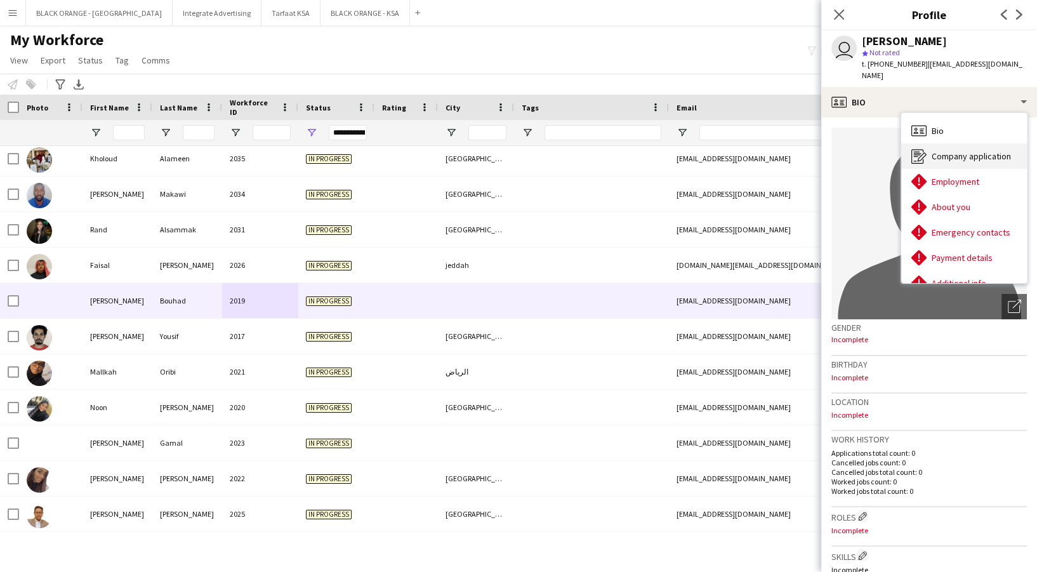
click at [977, 150] on span "Company application" at bounding box center [971, 155] width 79 height 11
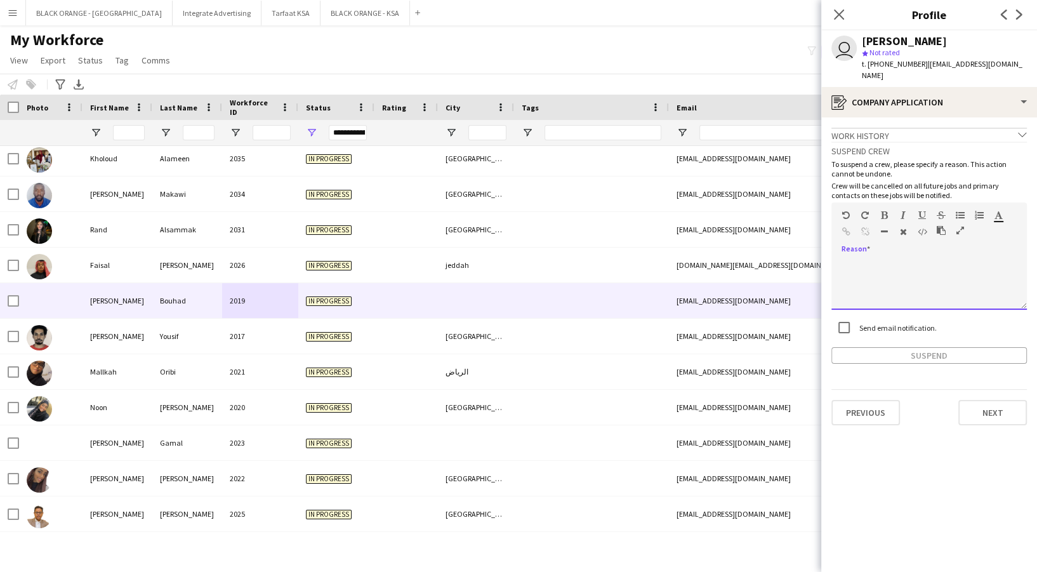
click at [895, 261] on div at bounding box center [930, 284] width 196 height 51
click at [846, 313] on div "Suspend crew To suspend a crew, please specify a reason. This action cannot be …" at bounding box center [930, 259] width 196 height 234
click at [876, 279] on div at bounding box center [930, 284] width 196 height 51
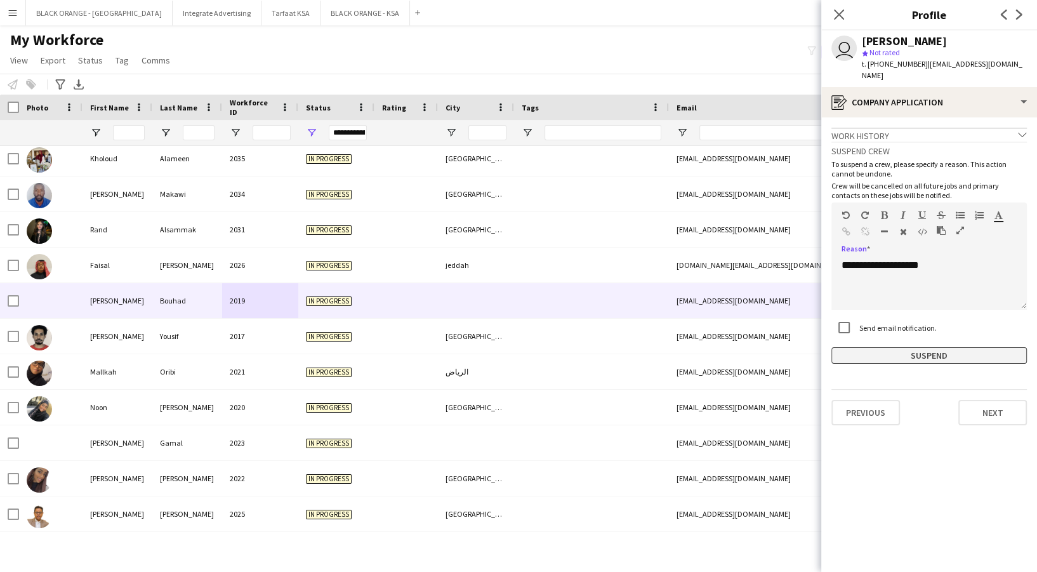
click at [914, 347] on button "Suspend" at bounding box center [930, 355] width 196 height 17
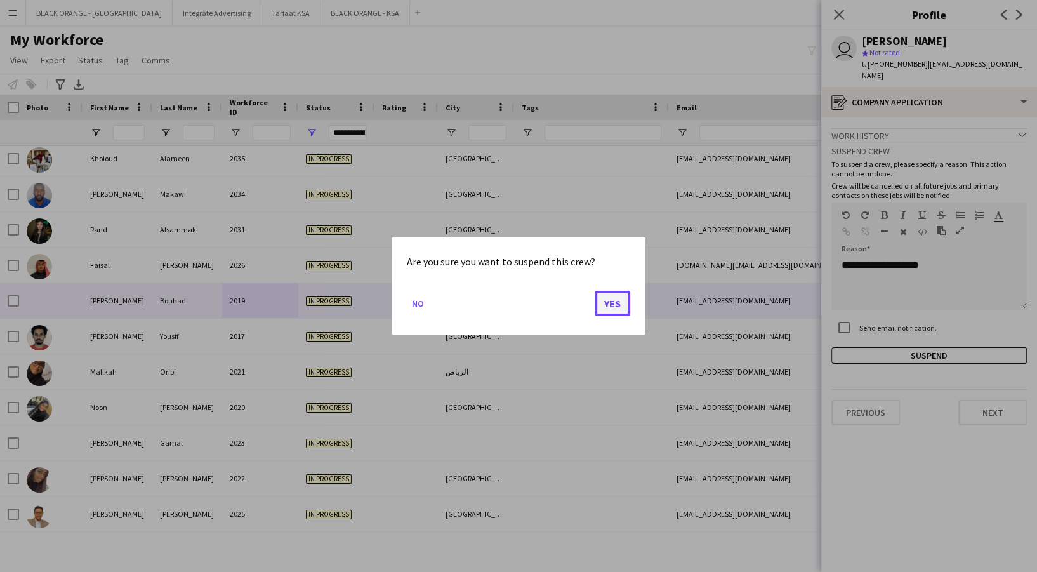
click at [600, 305] on button "Yes" at bounding box center [613, 303] width 36 height 25
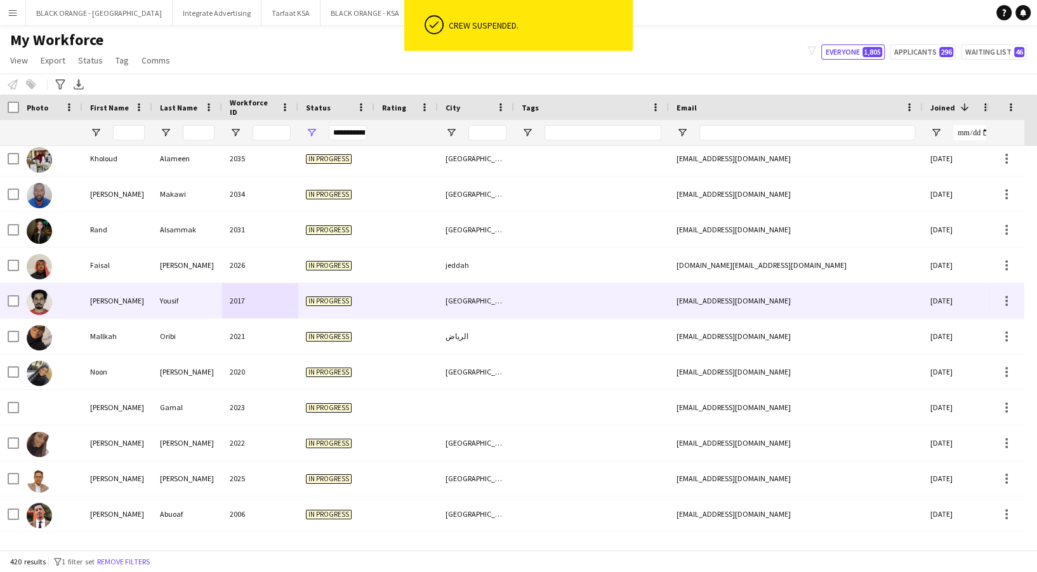
click at [215, 308] on div "Yousif" at bounding box center [187, 300] width 70 height 35
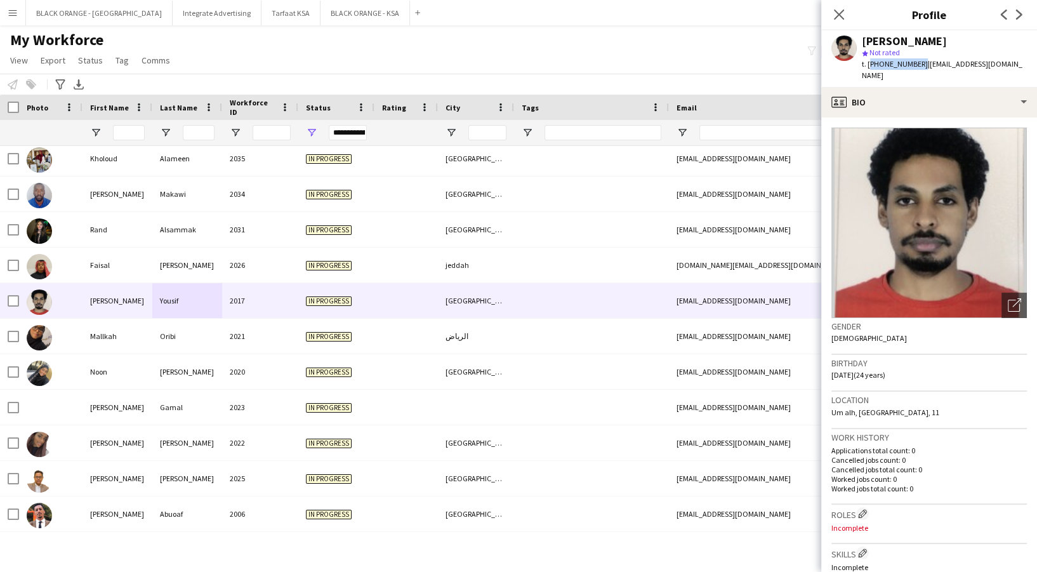
drag, startPoint x: 870, startPoint y: 65, endPoint x: 917, endPoint y: 69, distance: 47.2
click at [917, 69] on div "t. +966558896337 | ibrahimabdelmoneim@gmail.com" at bounding box center [944, 69] width 165 height 23
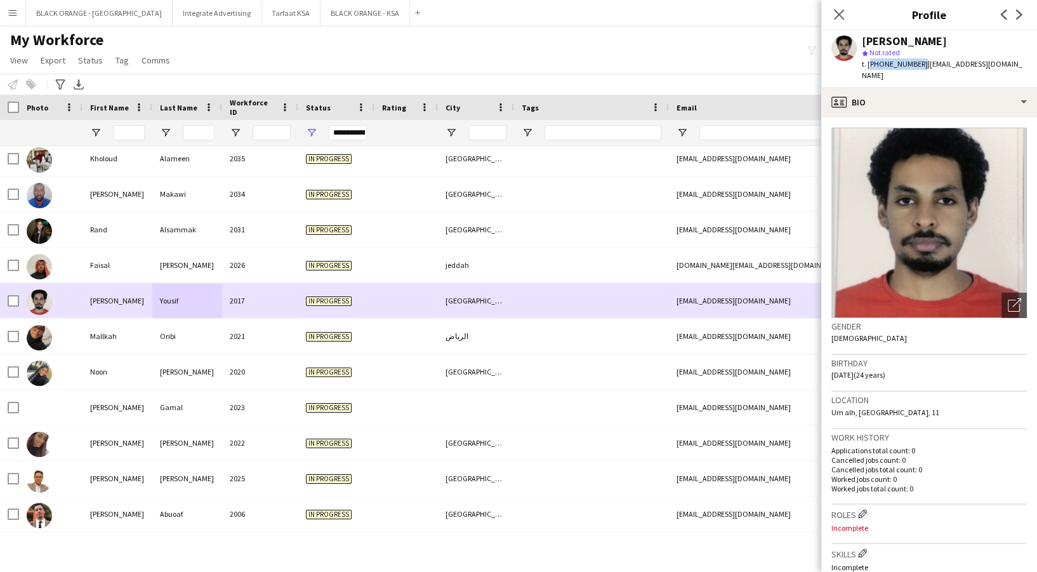
click at [515, 317] on div at bounding box center [591, 300] width 155 height 35
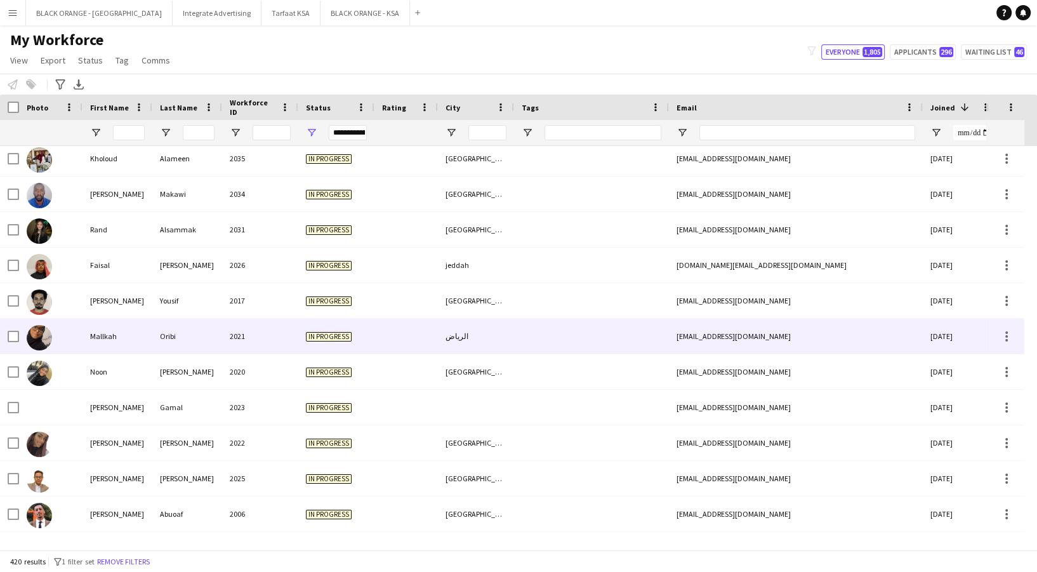
click at [512, 338] on div "الرياض" at bounding box center [476, 336] width 76 height 35
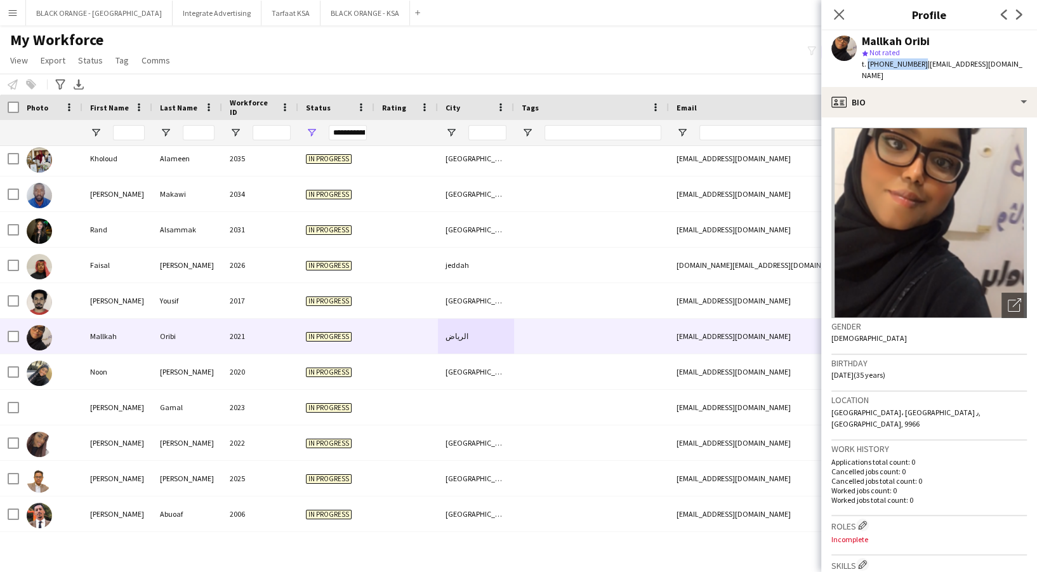
drag, startPoint x: 866, startPoint y: 63, endPoint x: 917, endPoint y: 70, distance: 52.0
click at [917, 70] on div "Mallkah Oribi star Not rated t. +966503489379 | nooraldosry2@gmail.com" at bounding box center [929, 58] width 216 height 57
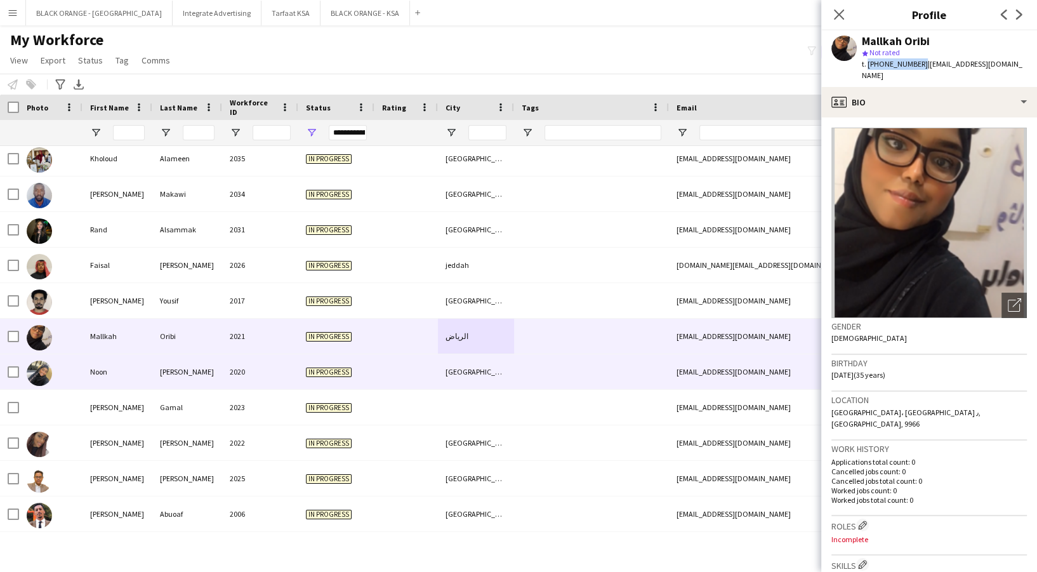
click at [163, 379] on div "[PERSON_NAME]" at bounding box center [187, 371] width 70 height 35
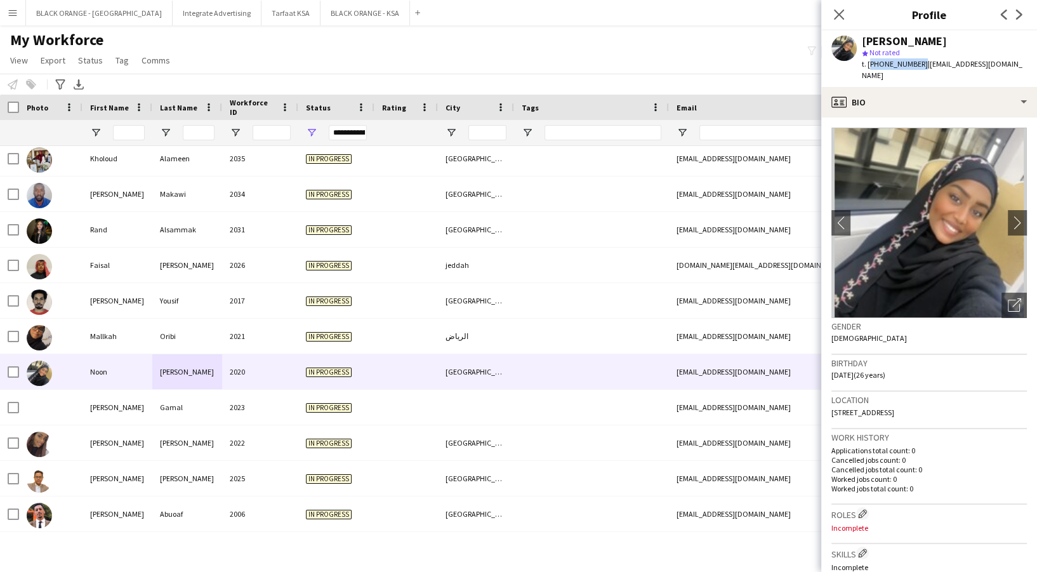
drag, startPoint x: 868, startPoint y: 64, endPoint x: 917, endPoint y: 71, distance: 48.8
click at [917, 71] on div "Noon Adam star Not rated t. +966594748836 | noonadam99@gmail.com" at bounding box center [929, 58] width 216 height 57
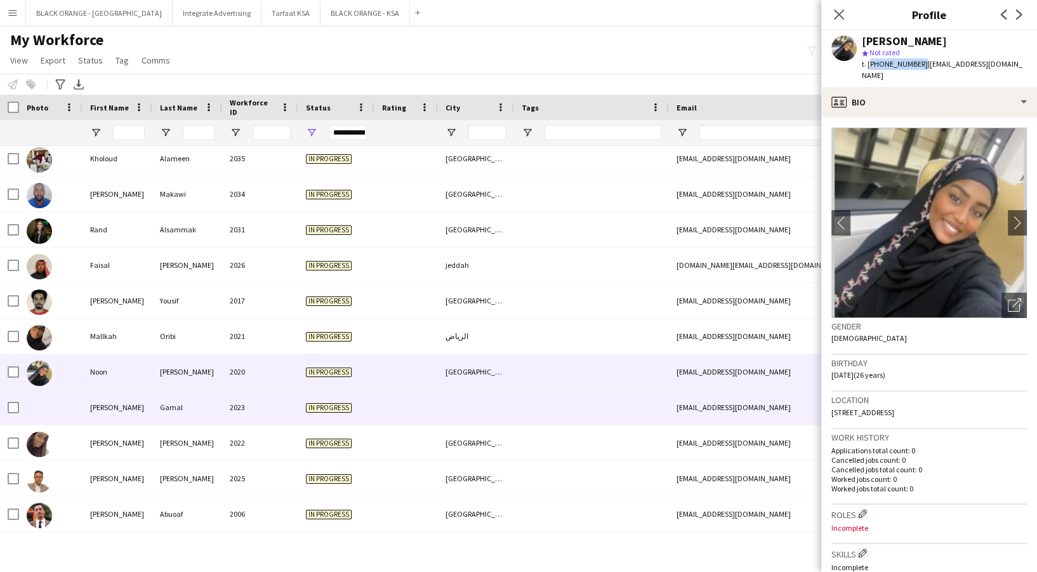
click at [335, 414] on div "In progress" at bounding box center [336, 407] width 76 height 35
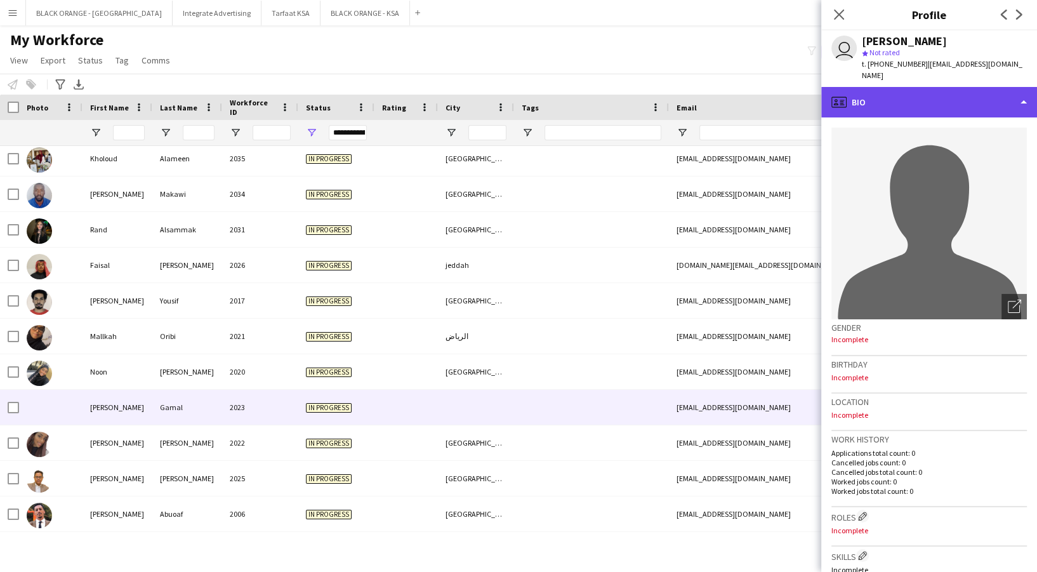
click at [933, 92] on div "profile Bio" at bounding box center [929, 102] width 216 height 30
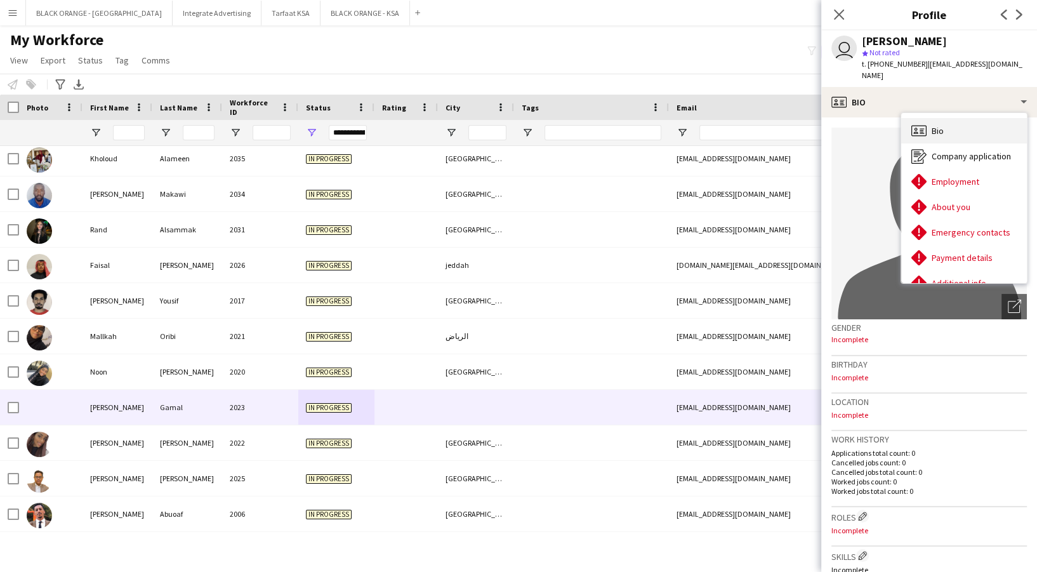
click at [928, 118] on div "Bio Bio" at bounding box center [964, 130] width 126 height 25
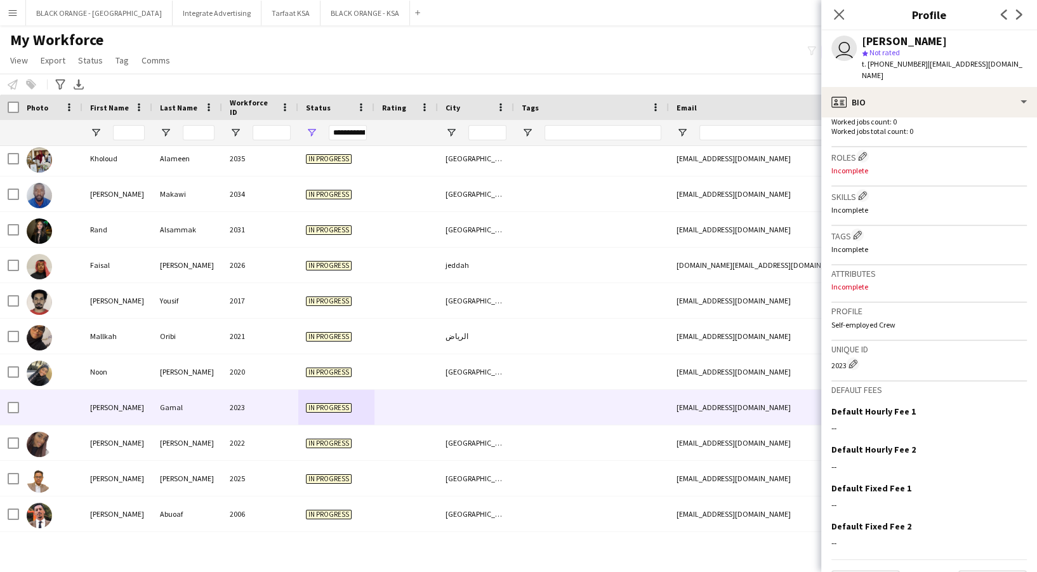
scroll to position [382, 0]
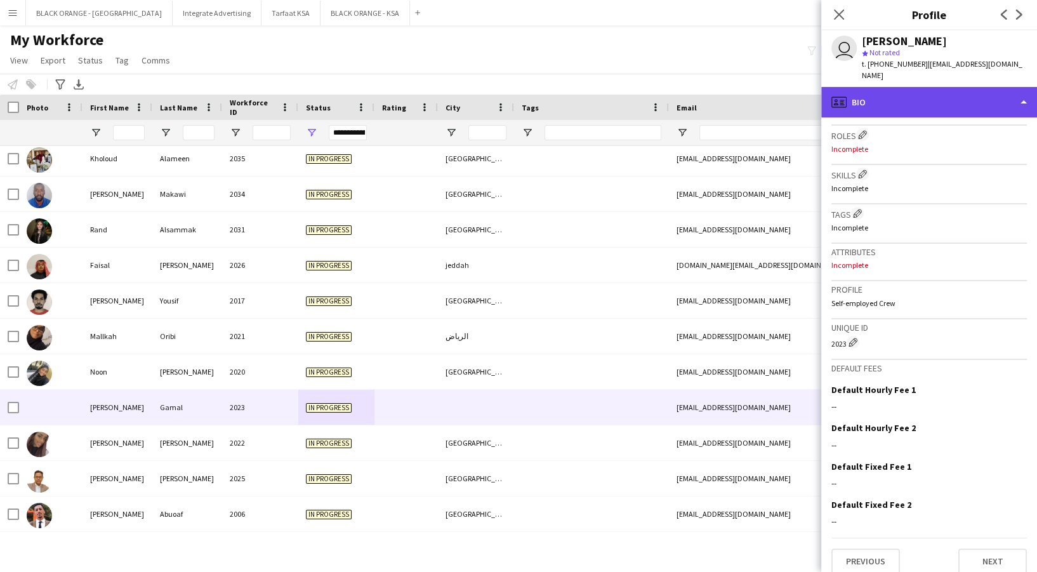
click at [917, 100] on div "profile Bio" at bounding box center [929, 102] width 216 height 30
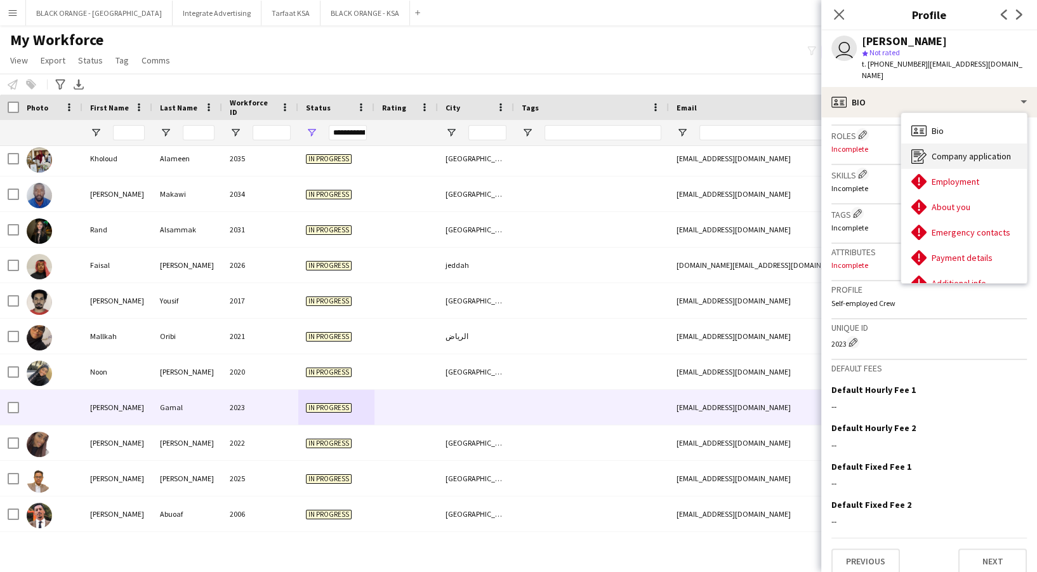
click at [947, 150] on span "Company application" at bounding box center [971, 155] width 79 height 11
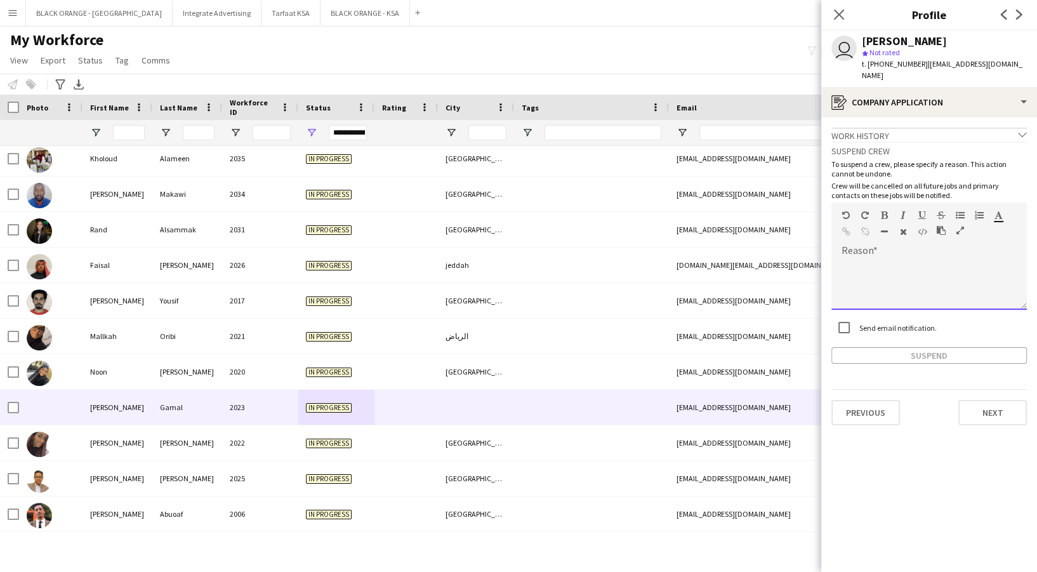
click at [861, 259] on div at bounding box center [930, 284] width 196 height 51
drag, startPoint x: 868, startPoint y: 66, endPoint x: 919, endPoint y: 65, distance: 51.4
click at [919, 65] on div "t. +966507899715 | noran.g2003@gmail.com" at bounding box center [944, 69] width 165 height 23
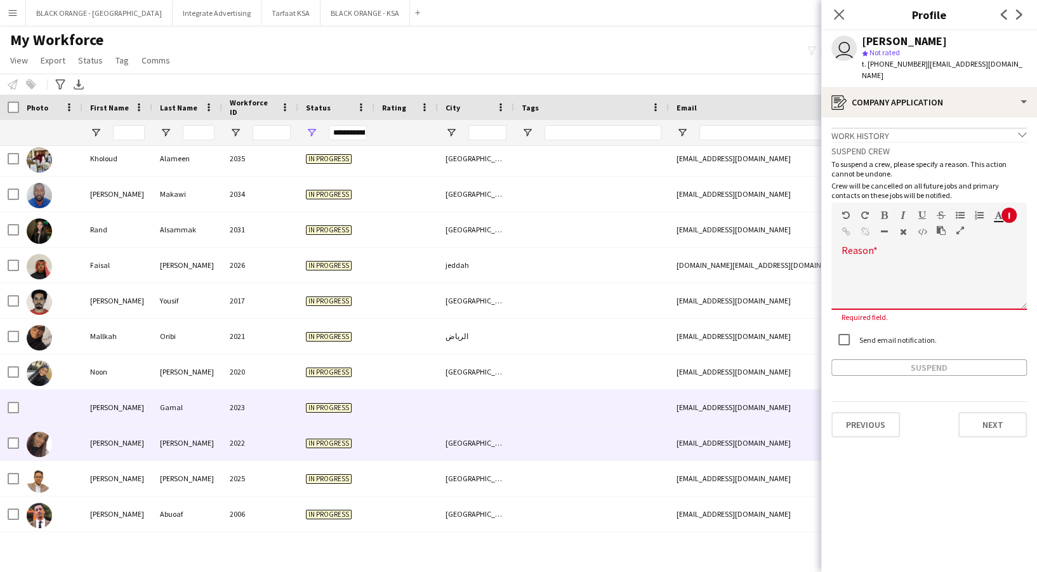
click at [418, 455] on div at bounding box center [406, 442] width 63 height 35
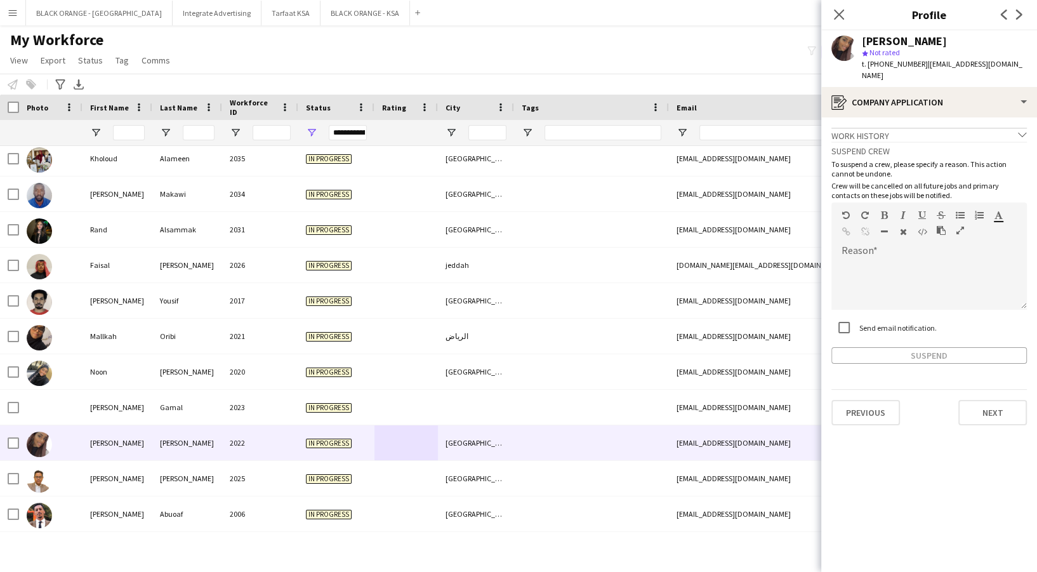
drag, startPoint x: 870, startPoint y: 62, endPoint x: 897, endPoint y: 63, distance: 26.7
click at [897, 63] on span "t. [PHONE_NUMBER]" at bounding box center [895, 64] width 66 height 10
drag, startPoint x: 917, startPoint y: 62, endPoint x: 866, endPoint y: 65, distance: 51.5
click at [866, 65] on span "t. [PHONE_NUMBER]" at bounding box center [895, 64] width 66 height 10
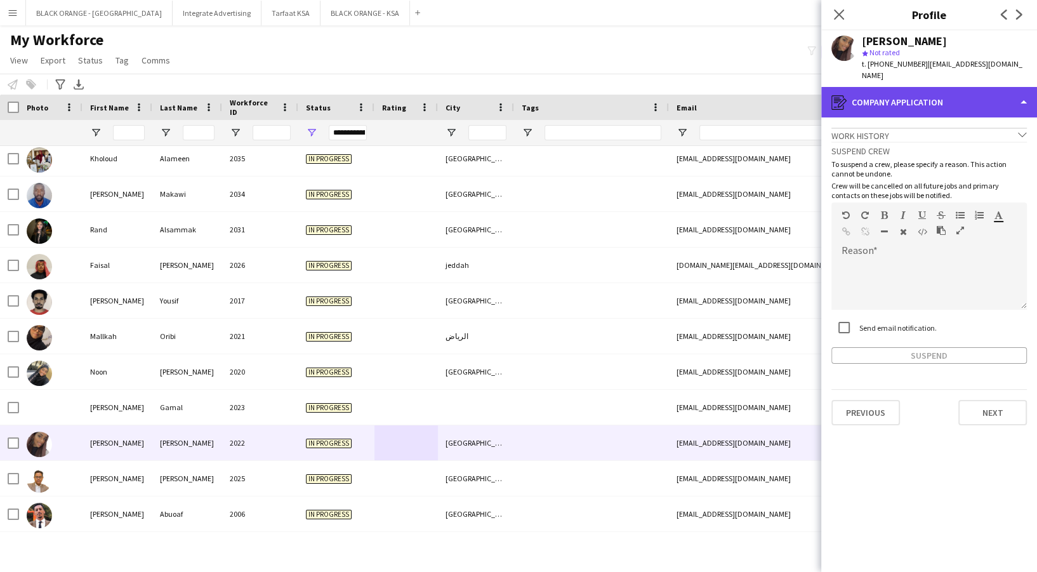
click at [916, 88] on div "register Company application" at bounding box center [929, 102] width 216 height 30
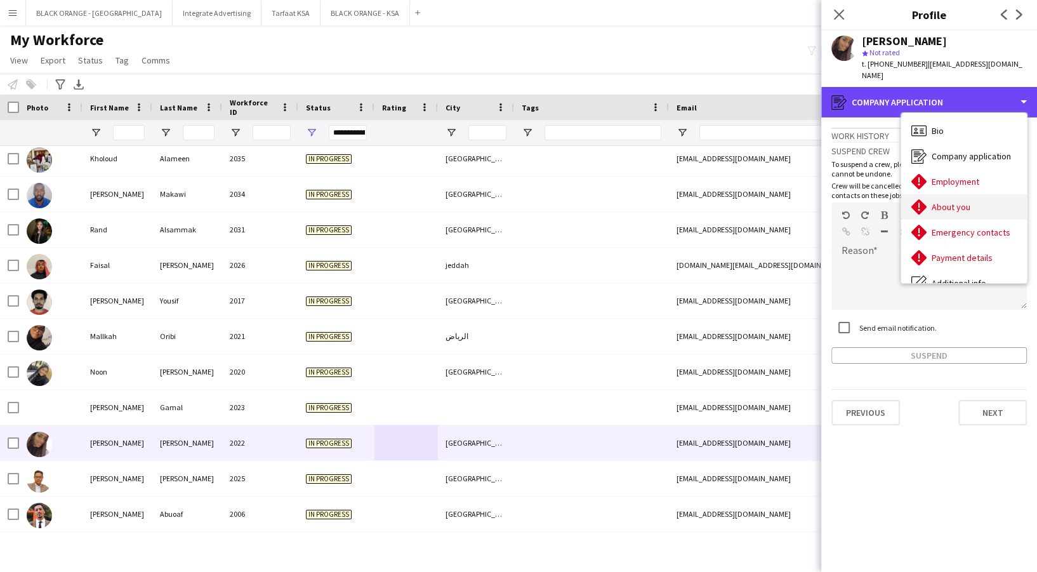
scroll to position [68, 0]
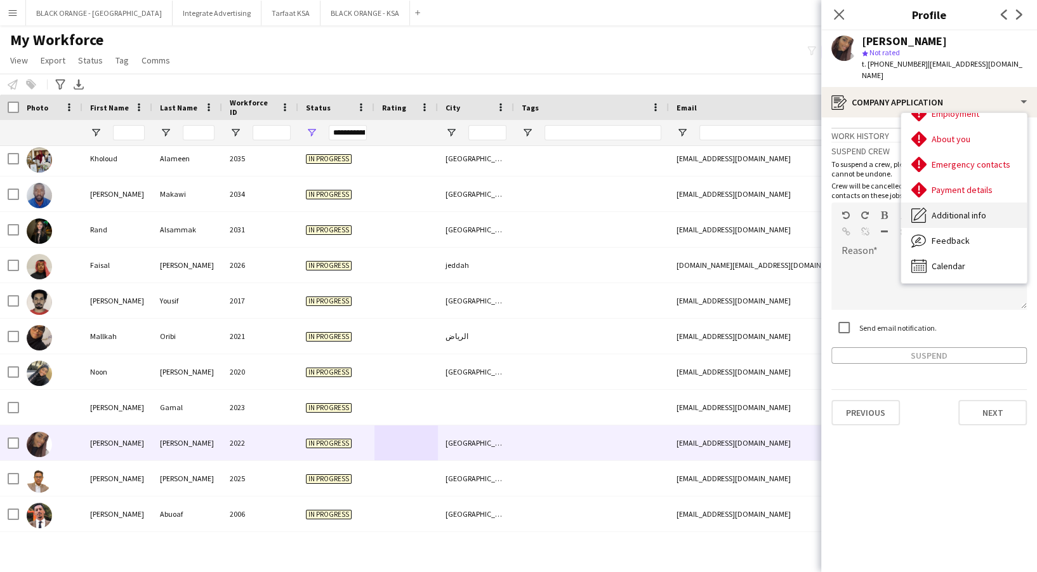
click at [950, 212] on div "Additional info Additional info" at bounding box center [964, 215] width 126 height 25
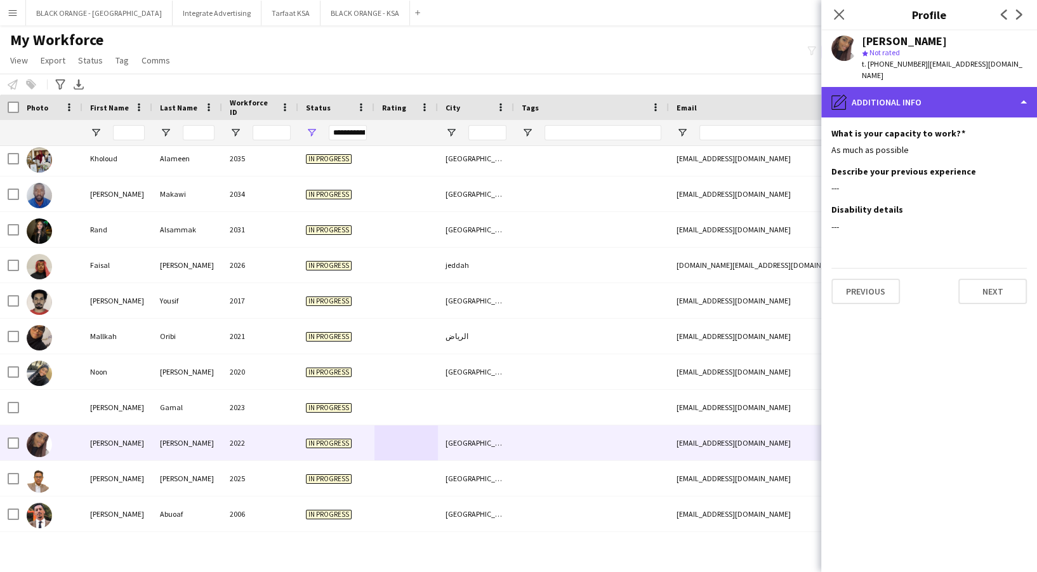
click at [925, 98] on div "pencil4 Additional info" at bounding box center [929, 102] width 216 height 30
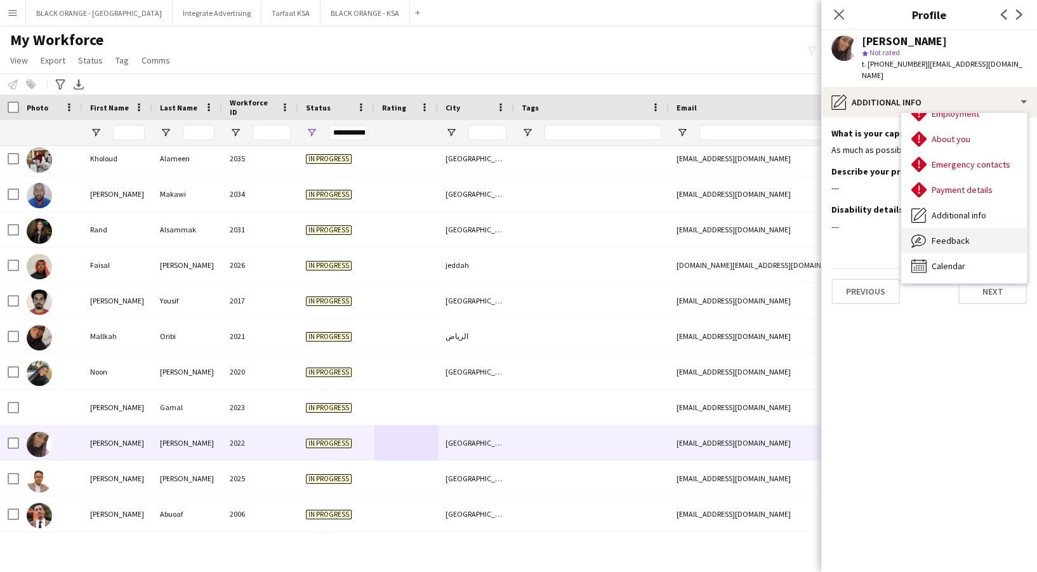
click at [938, 239] on div "Feedback Feedback" at bounding box center [964, 240] width 126 height 25
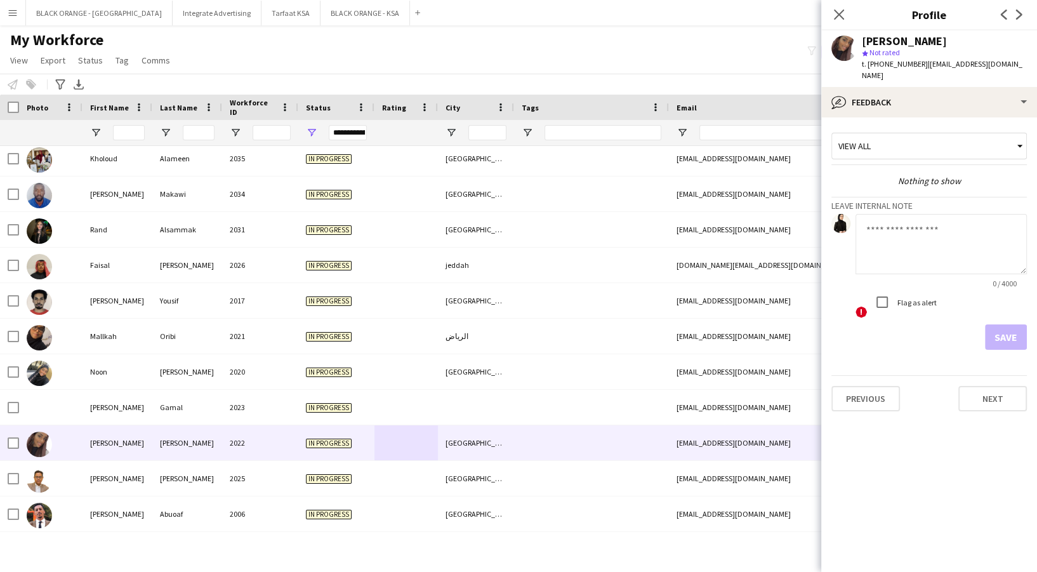
click at [891, 253] on textarea at bounding box center [941, 244] width 171 height 60
type textarea "**********"
click at [1002, 324] on button "Save" at bounding box center [1006, 336] width 42 height 25
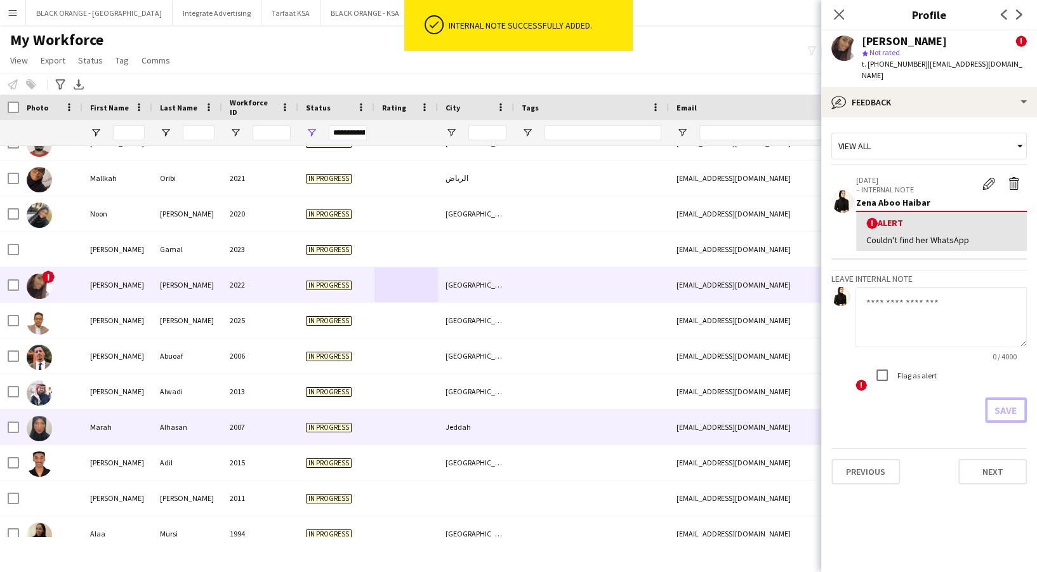
scroll to position [345, 0]
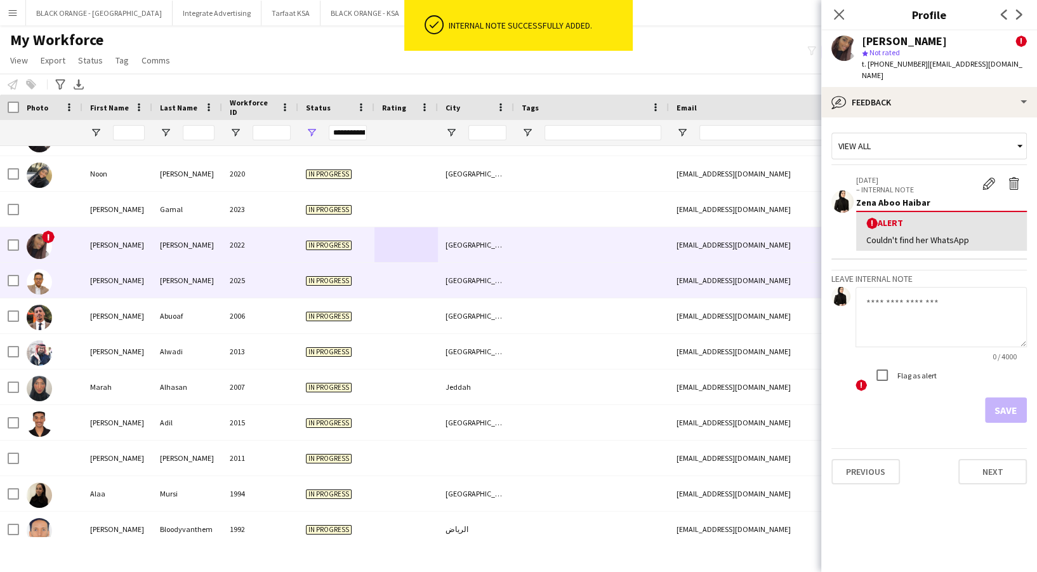
click at [383, 282] on div at bounding box center [406, 280] width 63 height 35
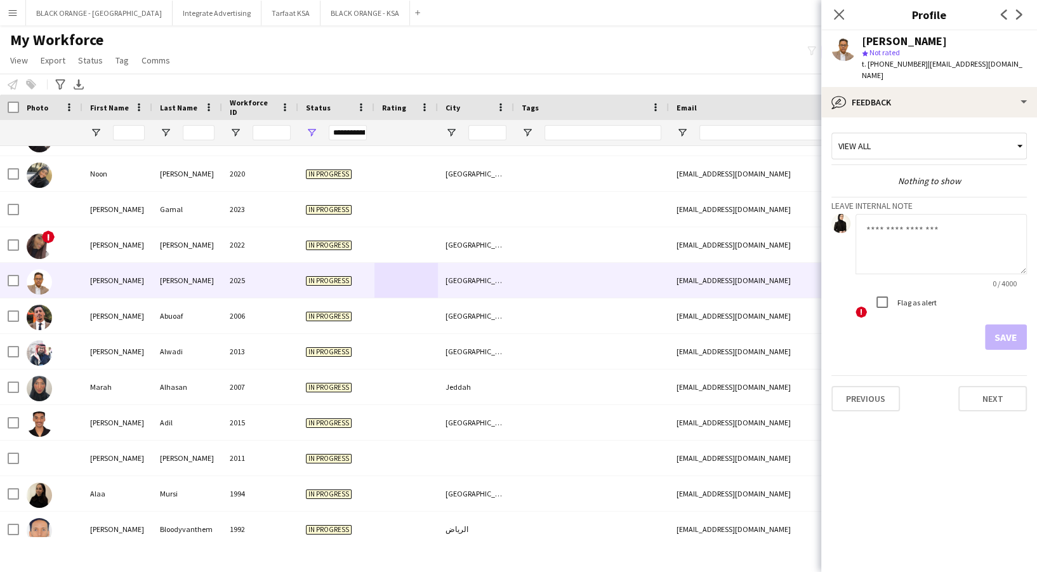
drag, startPoint x: 868, startPoint y: 65, endPoint x: 919, endPoint y: 66, distance: 50.8
click at [919, 66] on div "t. +966536436409 | tarigfadul123@gmail.com" at bounding box center [944, 69] width 165 height 23
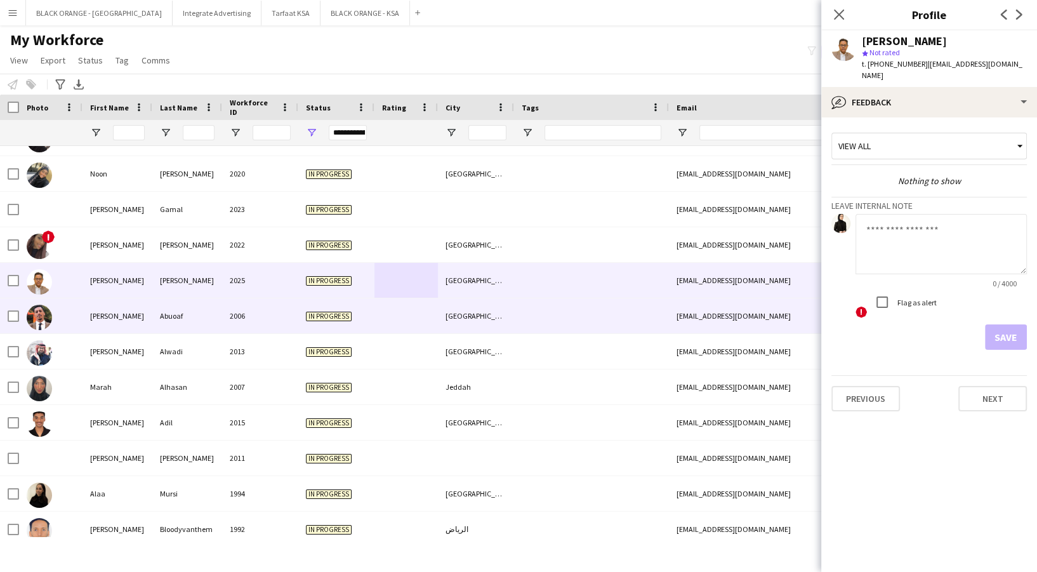
click at [150, 315] on div "[PERSON_NAME]" at bounding box center [118, 315] width 70 height 35
click at [183, 280] on div "[PERSON_NAME]" at bounding box center [187, 280] width 70 height 35
click at [320, 307] on div "In progress" at bounding box center [336, 315] width 76 height 35
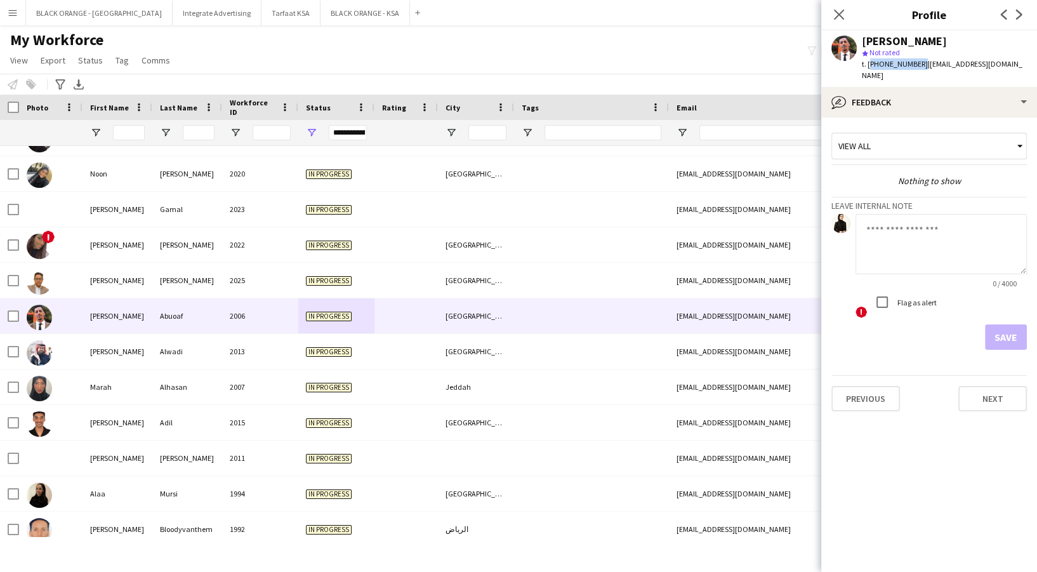
drag, startPoint x: 870, startPoint y: 63, endPoint x: 917, endPoint y: 69, distance: 47.4
click at [917, 69] on div "t. +966582859622 | fagir.1483@gmail.com" at bounding box center [944, 69] width 165 height 23
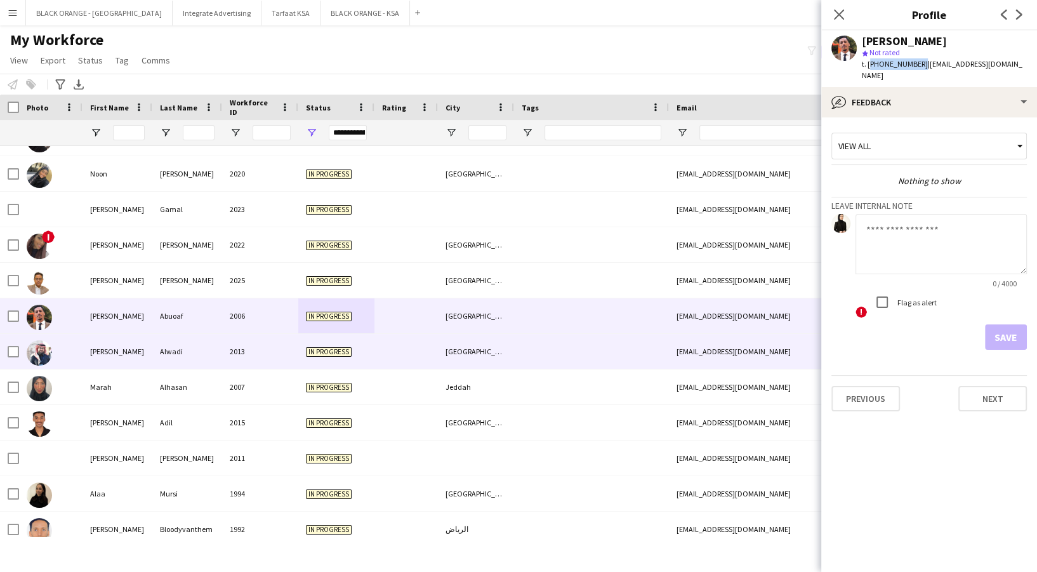
click at [67, 355] on div at bounding box center [50, 351] width 63 height 35
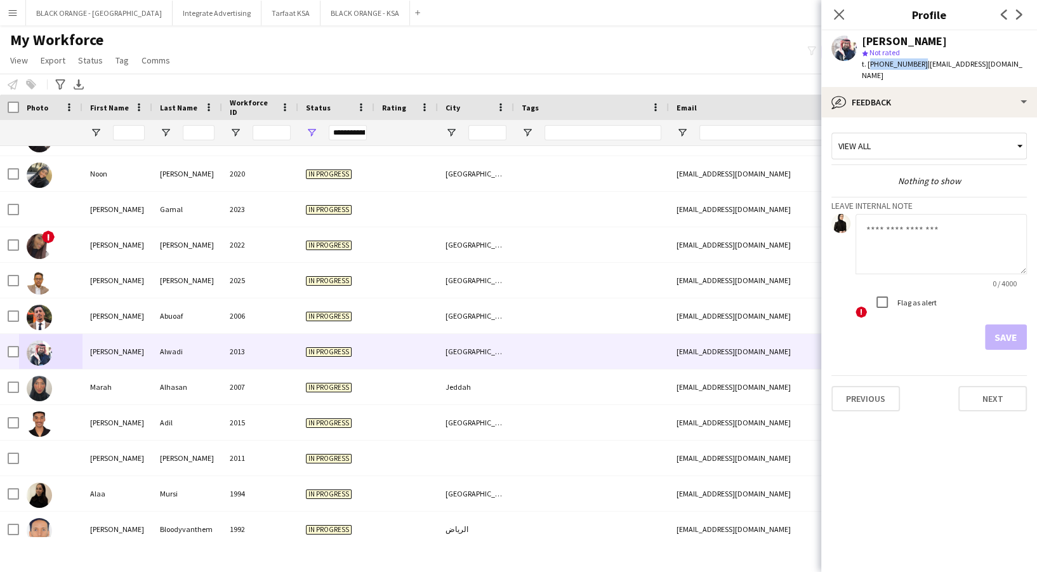
drag, startPoint x: 869, startPoint y: 65, endPoint x: 917, endPoint y: 71, distance: 48.0
click at [917, 71] on div "Mahmoud Alwadi star Not rated t. +966533046758 | wadi.97@gmail.com" at bounding box center [929, 58] width 216 height 57
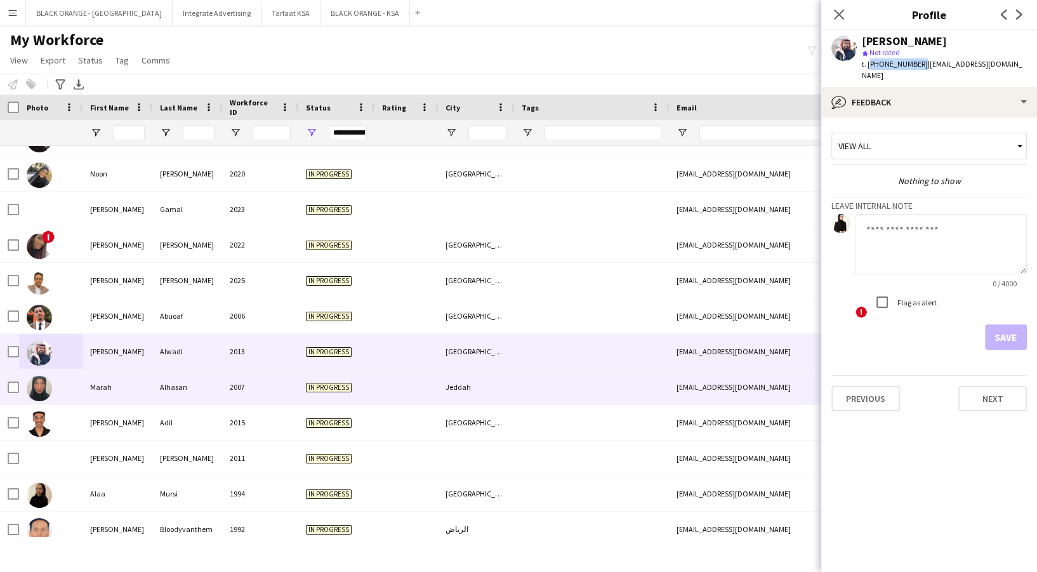
click at [358, 383] on div "In progress" at bounding box center [336, 386] width 76 height 35
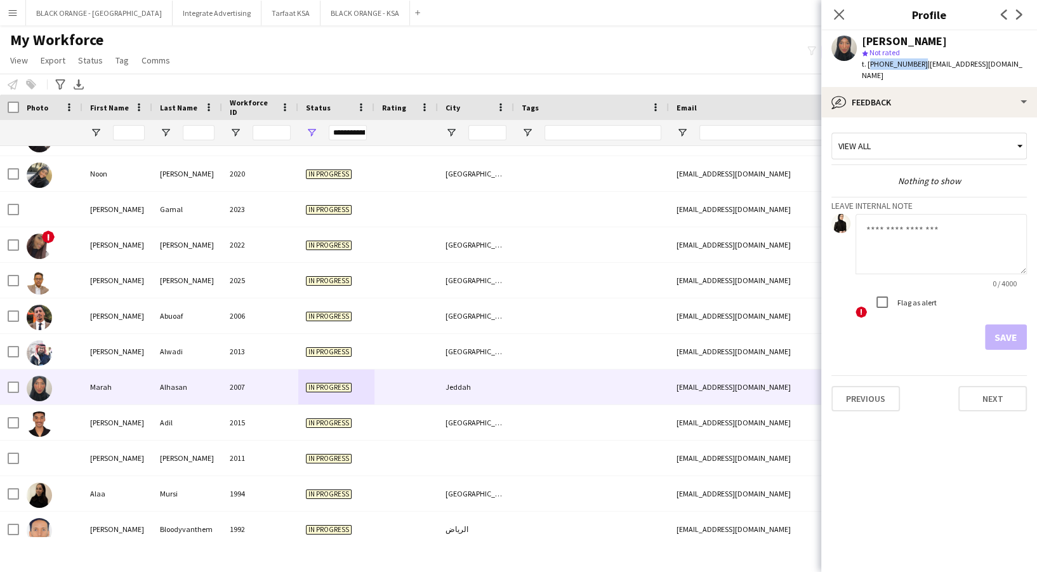
drag, startPoint x: 870, startPoint y: 65, endPoint x: 917, endPoint y: 70, distance: 47.3
click at [917, 70] on div "Marah Alhasan star Not rated t. +966543889451 | memo55.mm7@gmail.com" at bounding box center [929, 58] width 216 height 57
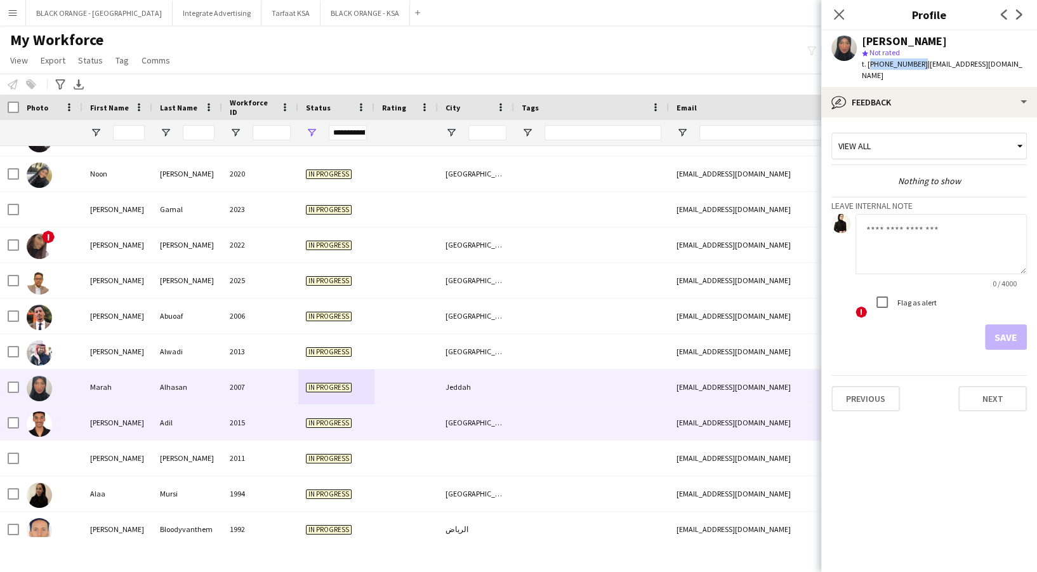
click at [424, 423] on div at bounding box center [406, 422] width 63 height 35
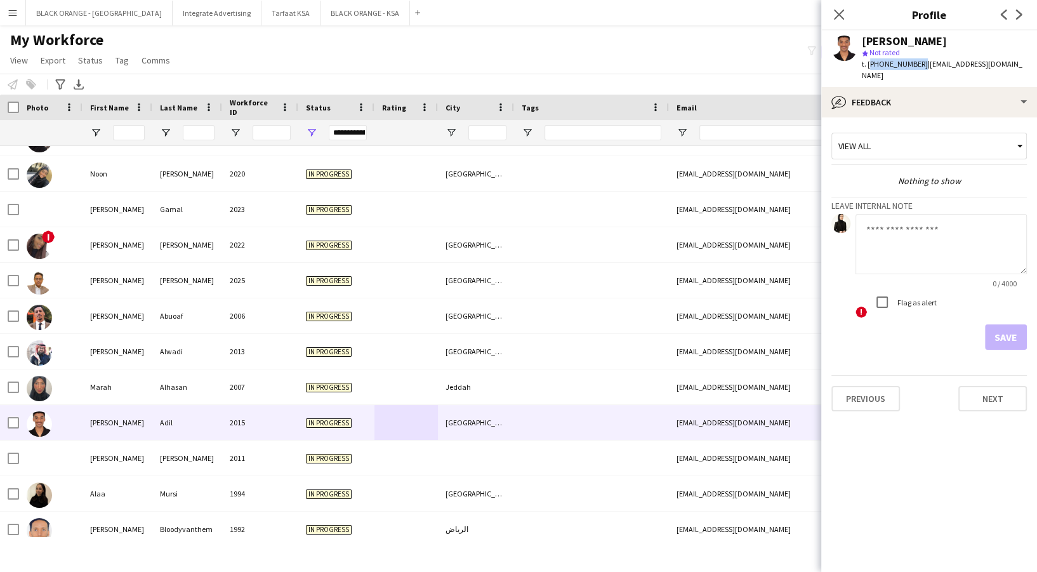
drag, startPoint x: 868, startPoint y: 64, endPoint x: 917, endPoint y: 71, distance: 49.4
click at [917, 71] on div "Mohammed Adil star Not rated t. +966599134378 | mohammedgoreish@gmail.com" at bounding box center [929, 58] width 216 height 57
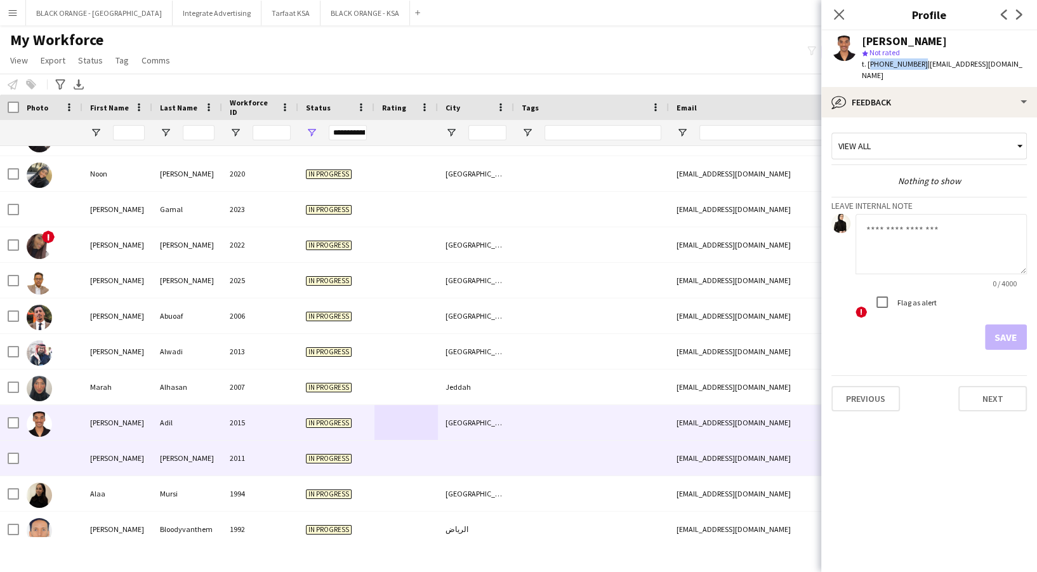
click at [248, 453] on div "2011" at bounding box center [260, 458] width 76 height 35
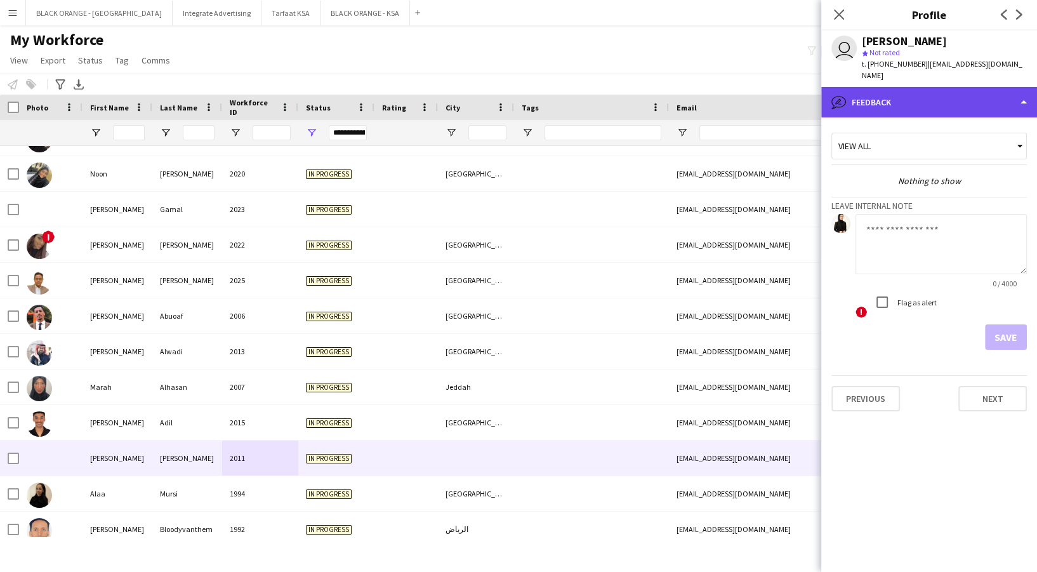
click at [917, 96] on div "bubble-pencil Feedback" at bounding box center [929, 102] width 216 height 30
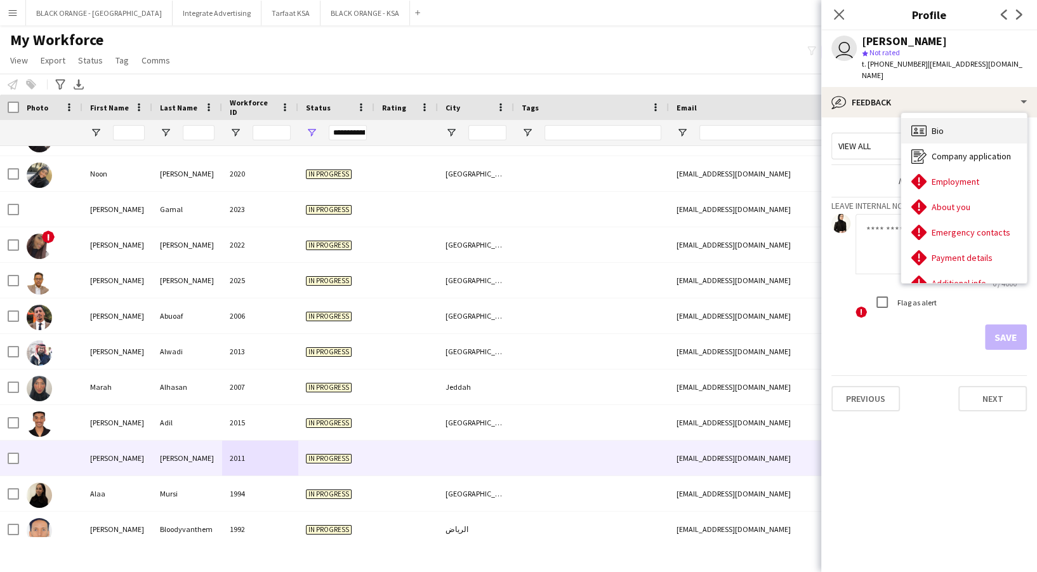
click at [942, 125] on span "Bio" at bounding box center [938, 130] width 12 height 11
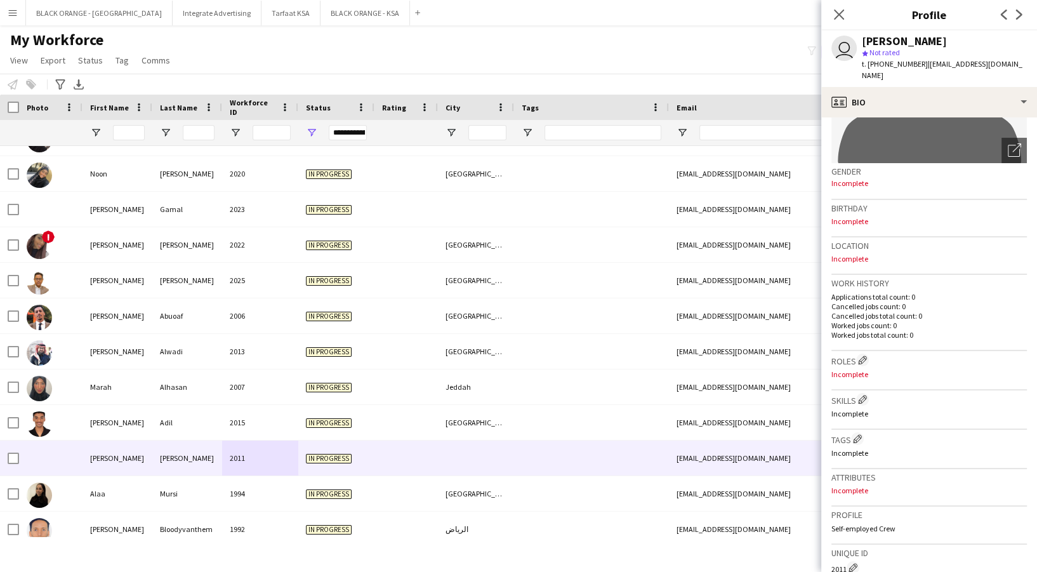
scroll to position [0, 0]
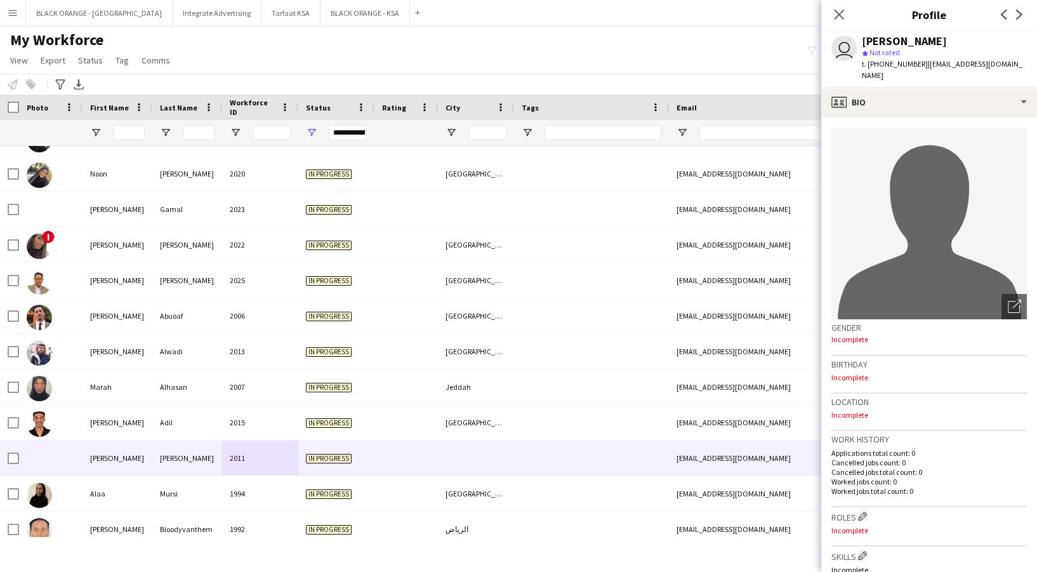
drag, startPoint x: 869, startPoint y: 65, endPoint x: 919, endPoint y: 73, distance: 50.2
click at [919, 73] on div "user محمد ابو شوارب star Not rated t. +966562540627 | mjiuxb@gmail.com" at bounding box center [929, 58] width 216 height 57
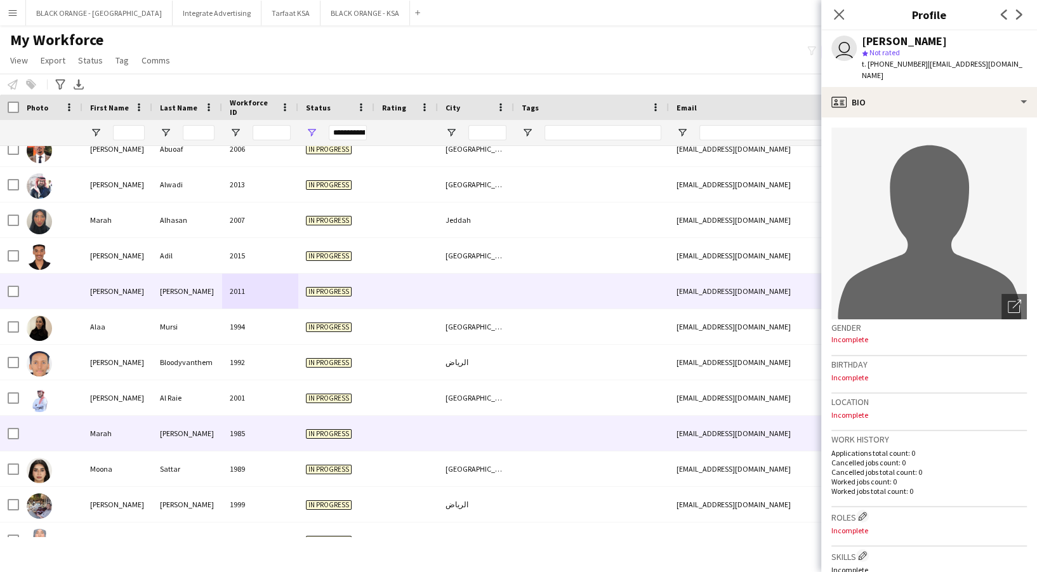
scroll to position [513, 0]
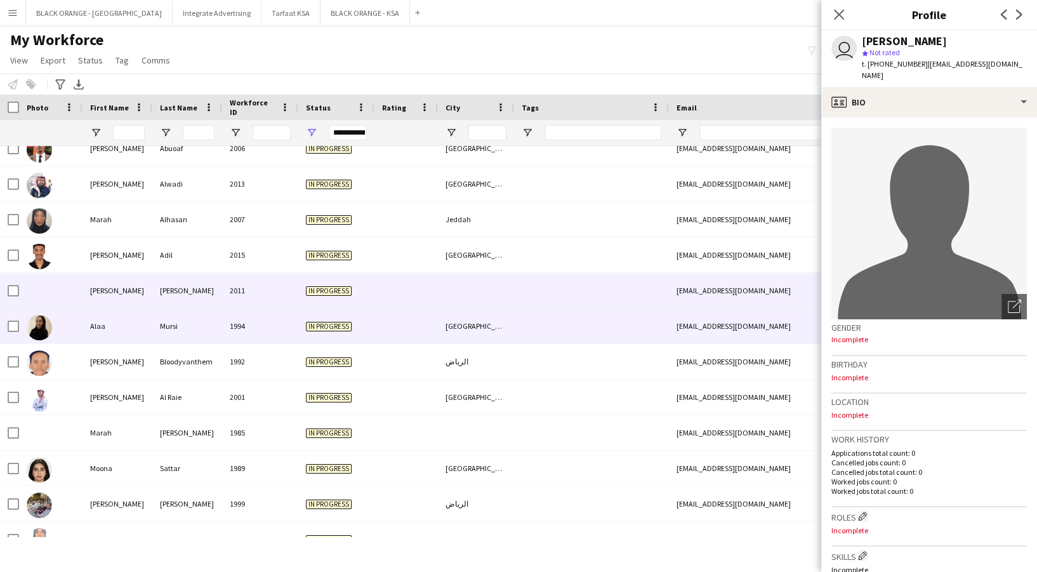
click at [170, 326] on div "Mursi" at bounding box center [187, 326] width 70 height 35
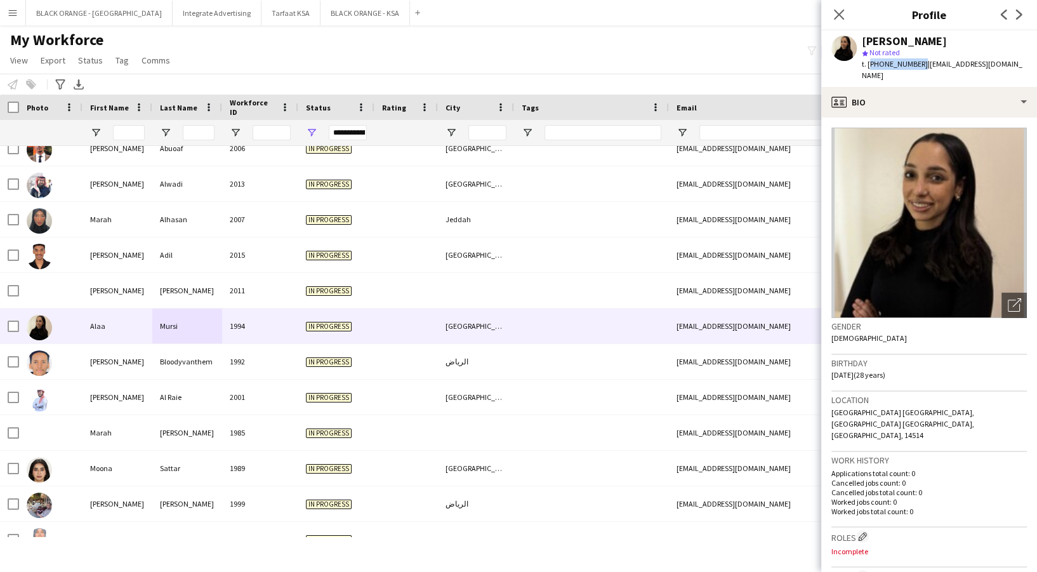
drag, startPoint x: 868, startPoint y: 59, endPoint x: 917, endPoint y: 70, distance: 50.1
click at [917, 70] on div "t. +966549676491 | lolya7mad@gmail.com" at bounding box center [944, 69] width 165 height 23
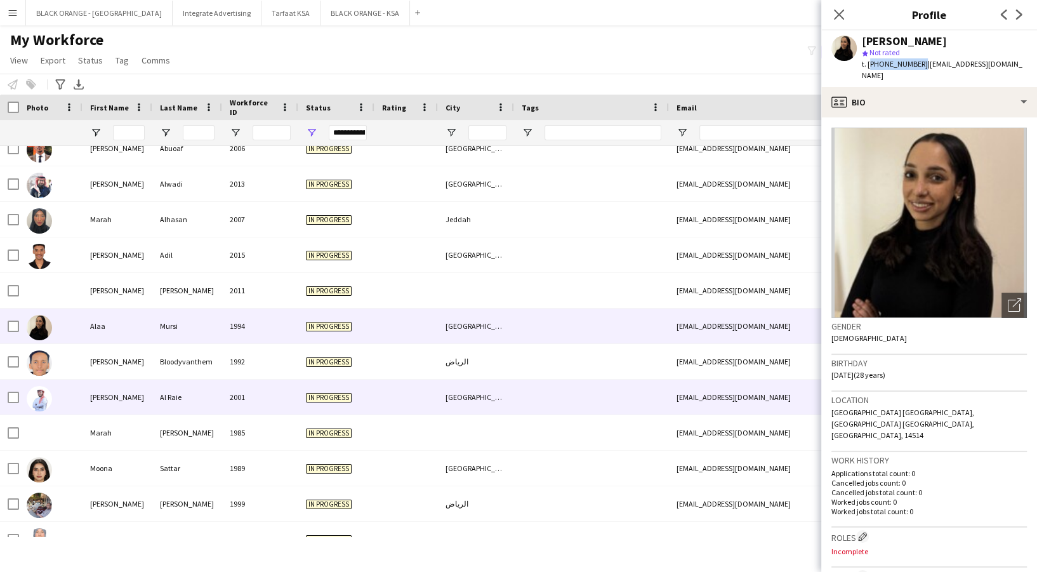
click at [442, 381] on div "[GEOGRAPHIC_DATA]" at bounding box center [476, 397] width 76 height 35
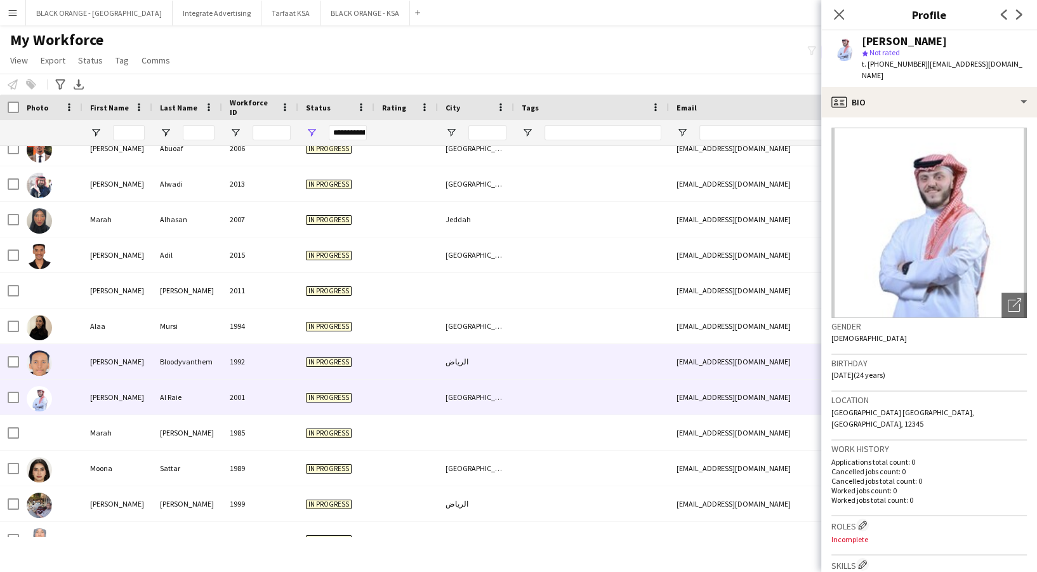
click at [442, 361] on div "الرياض" at bounding box center [476, 361] width 76 height 35
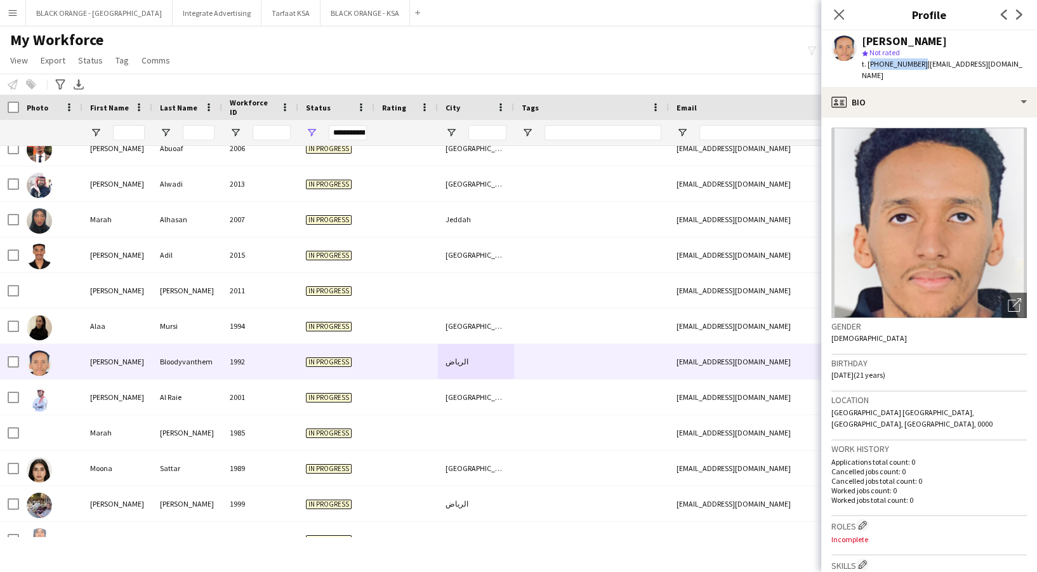
drag, startPoint x: 869, startPoint y: 65, endPoint x: 916, endPoint y: 70, distance: 47.3
click at [916, 70] on div "t. +966577547466 | alaminomar467@gmail.com" at bounding box center [944, 69] width 165 height 23
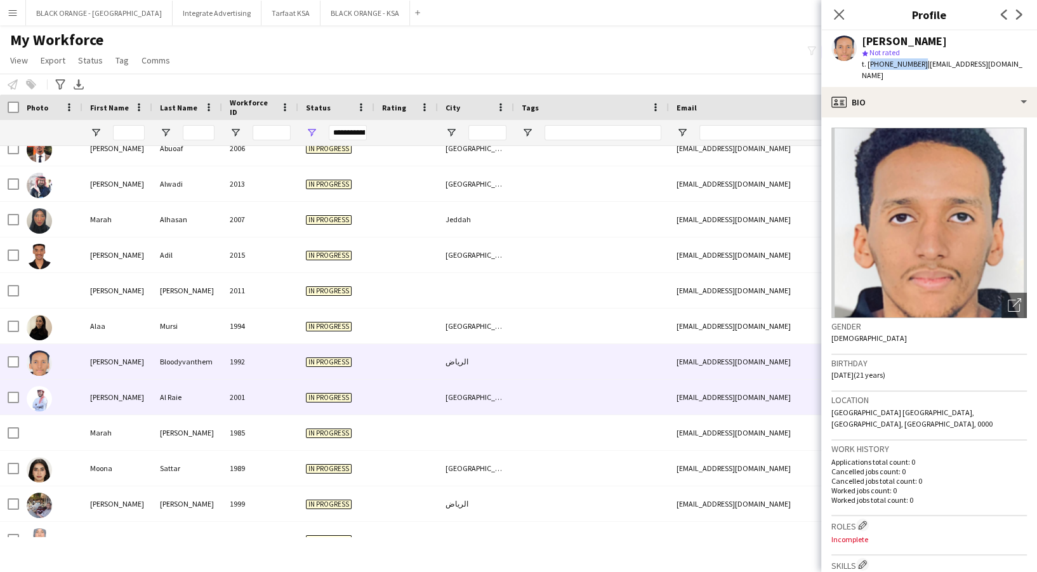
click at [323, 406] on div "In progress" at bounding box center [336, 397] width 76 height 35
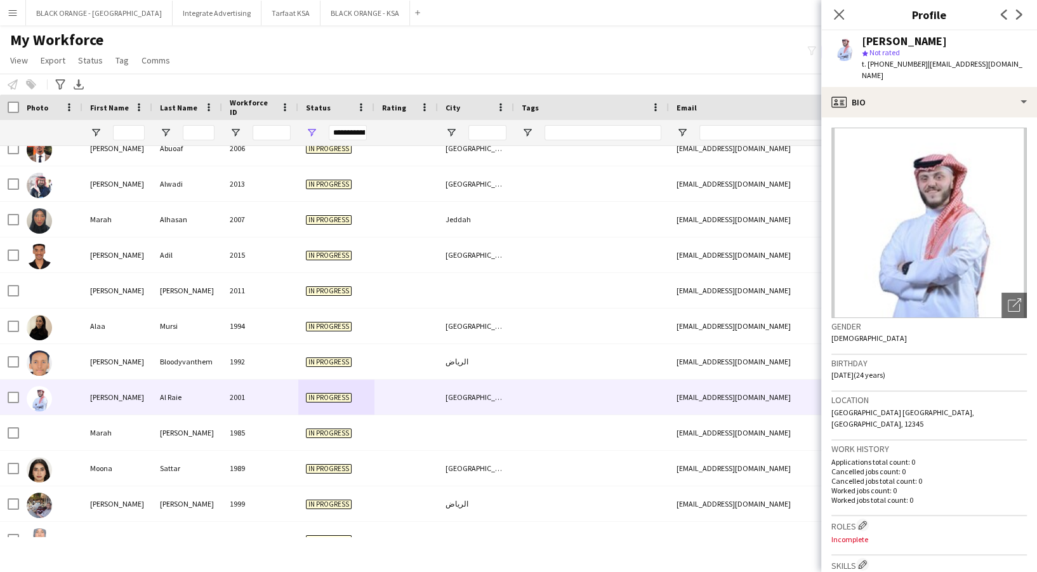
drag, startPoint x: 870, startPoint y: 62, endPoint x: 919, endPoint y: 66, distance: 49.0
click at [919, 66] on div "t. +966590827113 | bassamalra3e@gmail.com" at bounding box center [944, 69] width 165 height 23
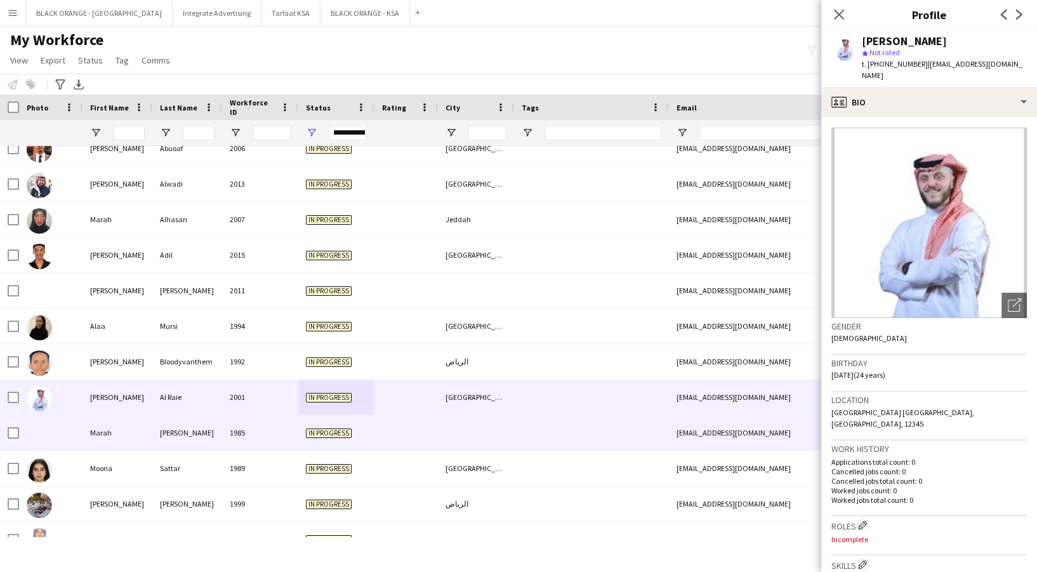
click at [481, 430] on div at bounding box center [476, 432] width 76 height 35
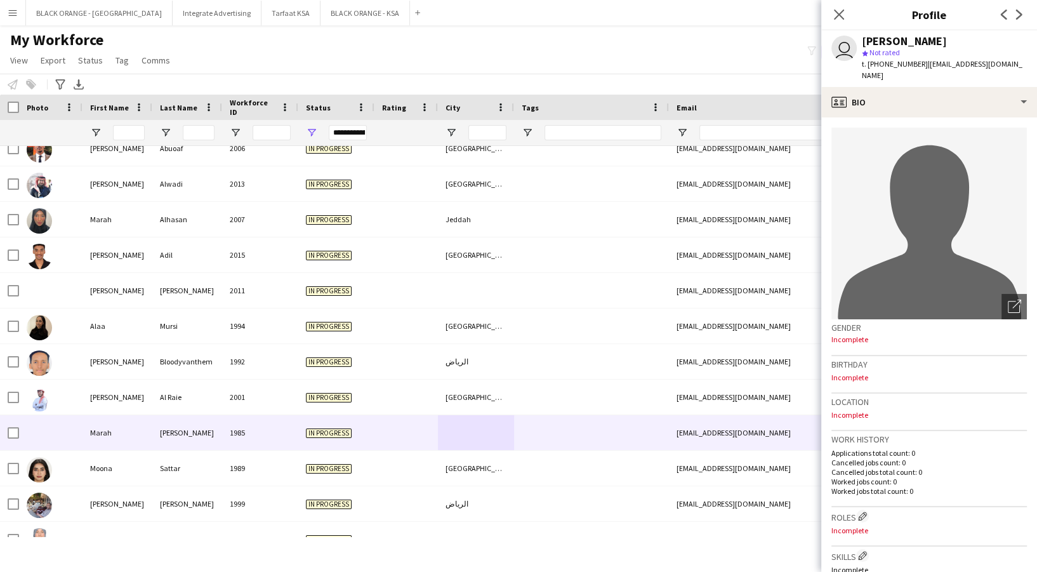
drag, startPoint x: 868, startPoint y: 63, endPoint x: 907, endPoint y: 70, distance: 39.5
click at [907, 70] on div "user Marah Mohammed star Not rated t. +9660543889451 | memo55.mm6@gmail.com" at bounding box center [929, 58] width 216 height 57
drag, startPoint x: 921, startPoint y: 64, endPoint x: 863, endPoint y: 65, distance: 57.1
click at [863, 65] on span "t. [PHONE_NUMBER]" at bounding box center [895, 64] width 66 height 10
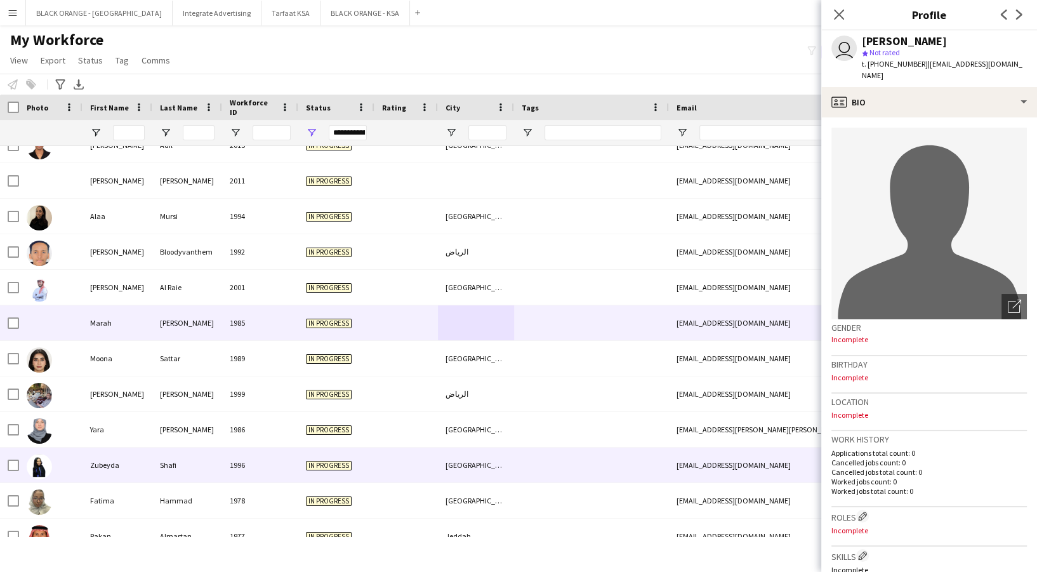
scroll to position [623, 0]
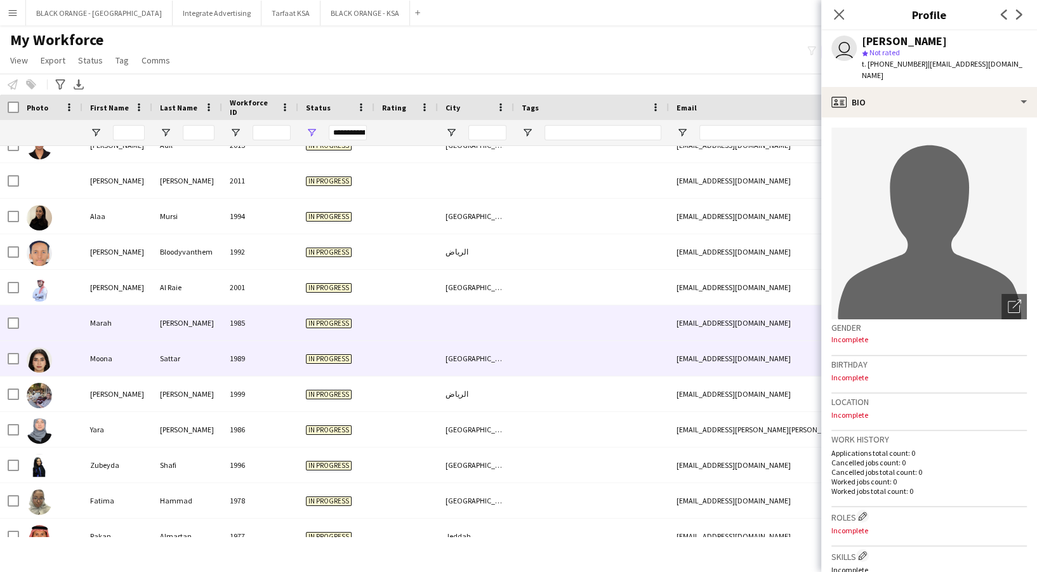
click at [279, 362] on div "1989" at bounding box center [260, 358] width 76 height 35
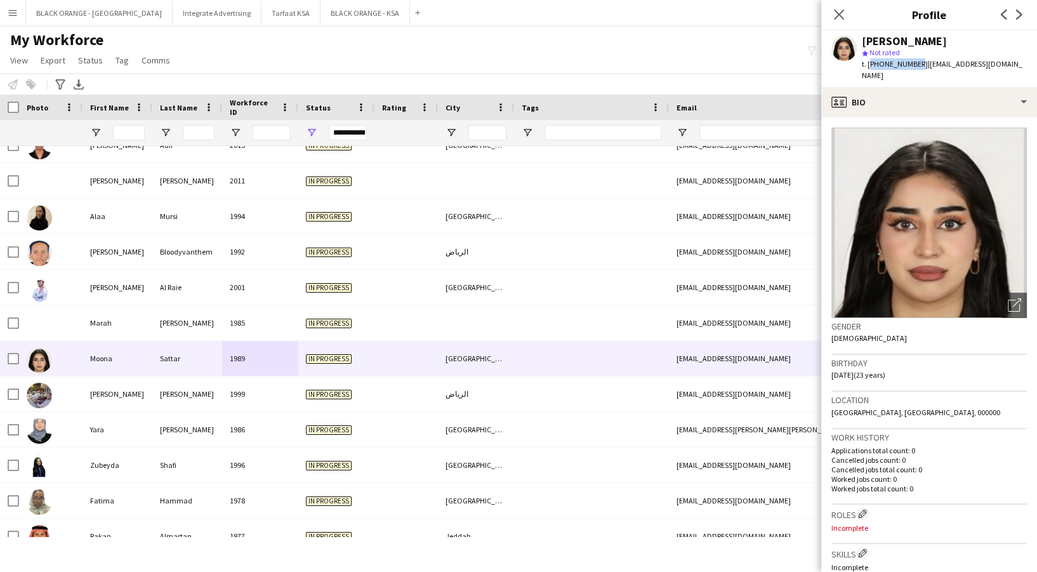
drag, startPoint x: 868, startPoint y: 63, endPoint x: 915, endPoint y: 67, distance: 47.8
click at [915, 67] on span "t. [PHONE_NUMBER]" at bounding box center [895, 64] width 66 height 10
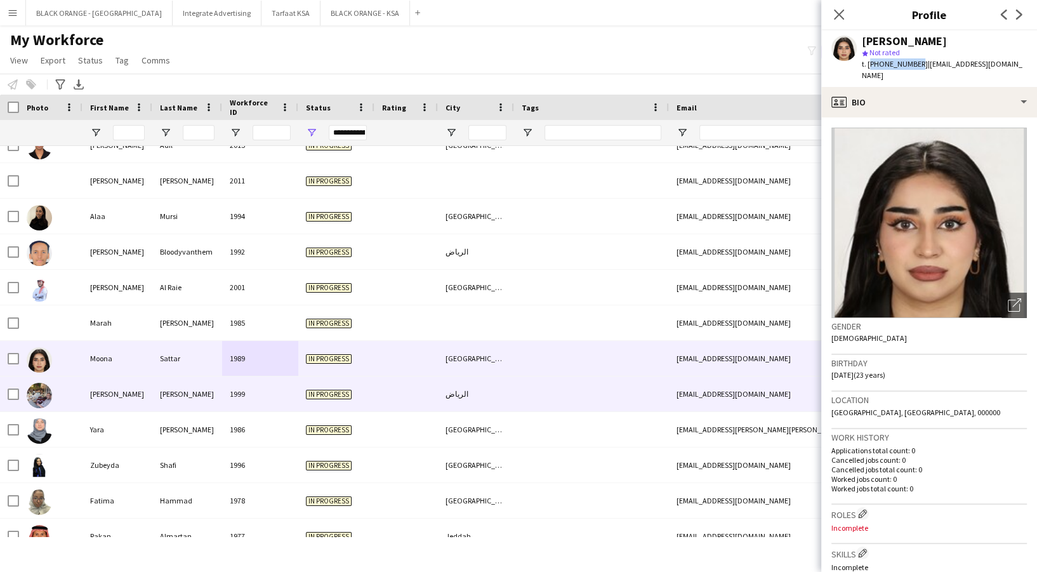
click at [169, 402] on div "[PERSON_NAME]" at bounding box center [187, 393] width 70 height 35
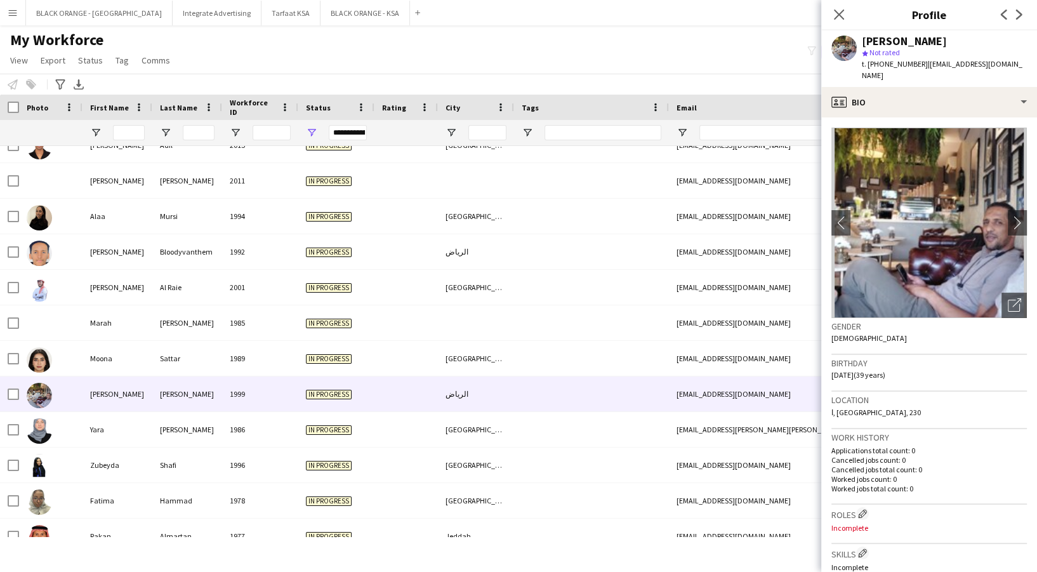
click at [870, 59] on span "t. [PHONE_NUMBER]" at bounding box center [895, 64] width 66 height 10
drag, startPoint x: 869, startPoint y: 61, endPoint x: 917, endPoint y: 66, distance: 47.9
click at [917, 66] on span "t. [PHONE_NUMBER]" at bounding box center [895, 64] width 66 height 10
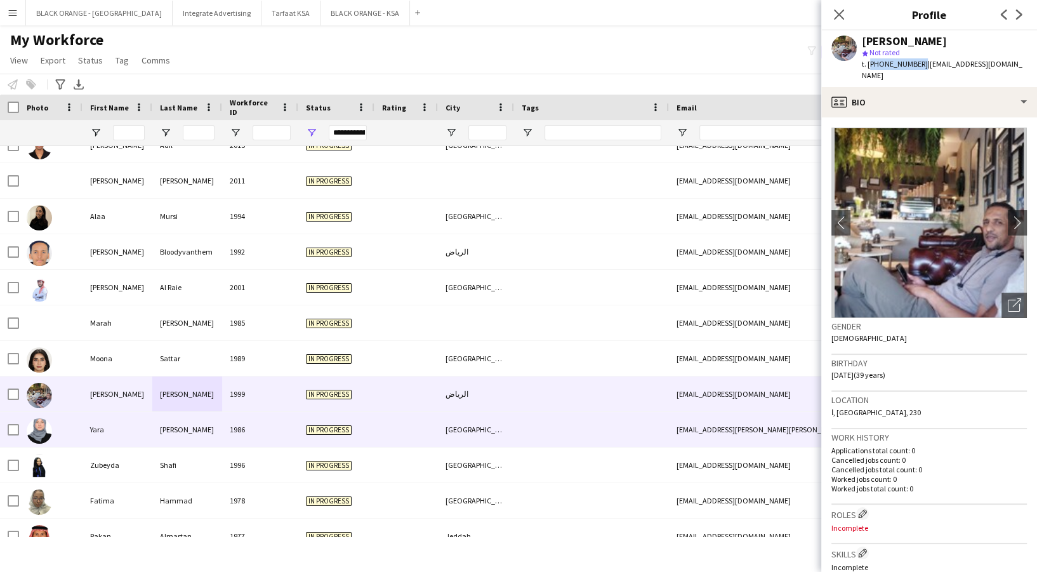
click at [248, 437] on div "1986" at bounding box center [260, 429] width 76 height 35
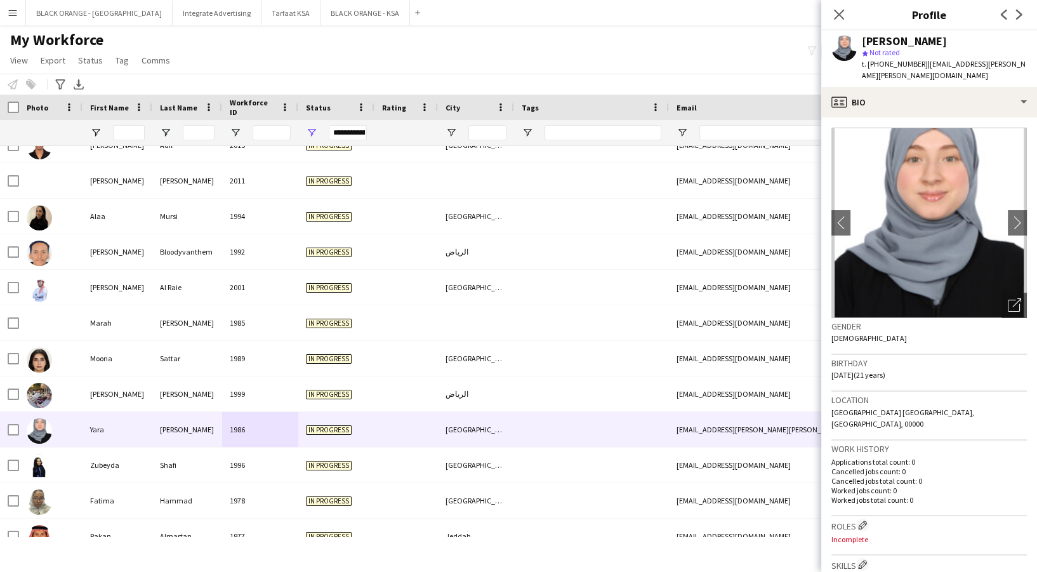
drag, startPoint x: 868, startPoint y: 62, endPoint x: 919, endPoint y: 66, distance: 50.9
click at [919, 66] on div "t. +966536223568 | yara.ghassan.darwish@gmail.com" at bounding box center [944, 69] width 165 height 23
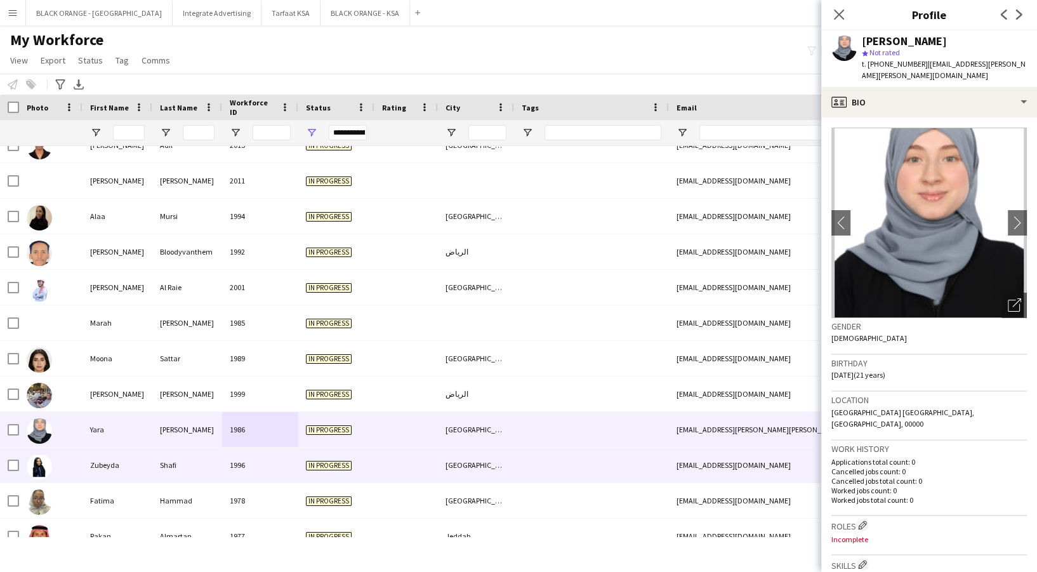
click at [435, 462] on div at bounding box center [406, 465] width 63 height 35
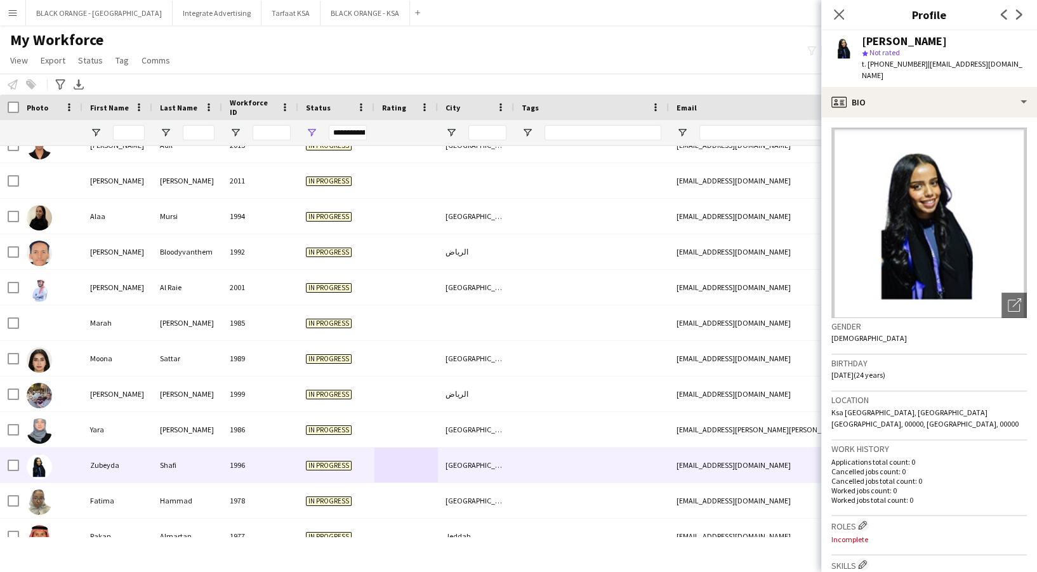
drag, startPoint x: 870, startPoint y: 62, endPoint x: 918, endPoint y: 70, distance: 48.9
click at [918, 70] on div "Zubeyda Shafi star Not rated t. +966536997556 | zuze.sweet@gmail.com" at bounding box center [929, 58] width 216 height 57
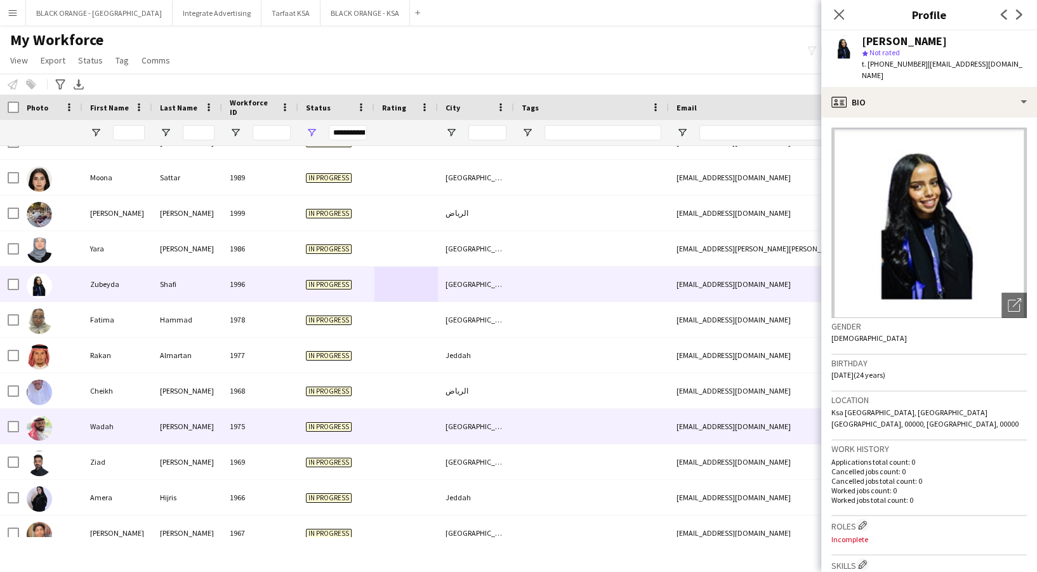
scroll to position [813, 0]
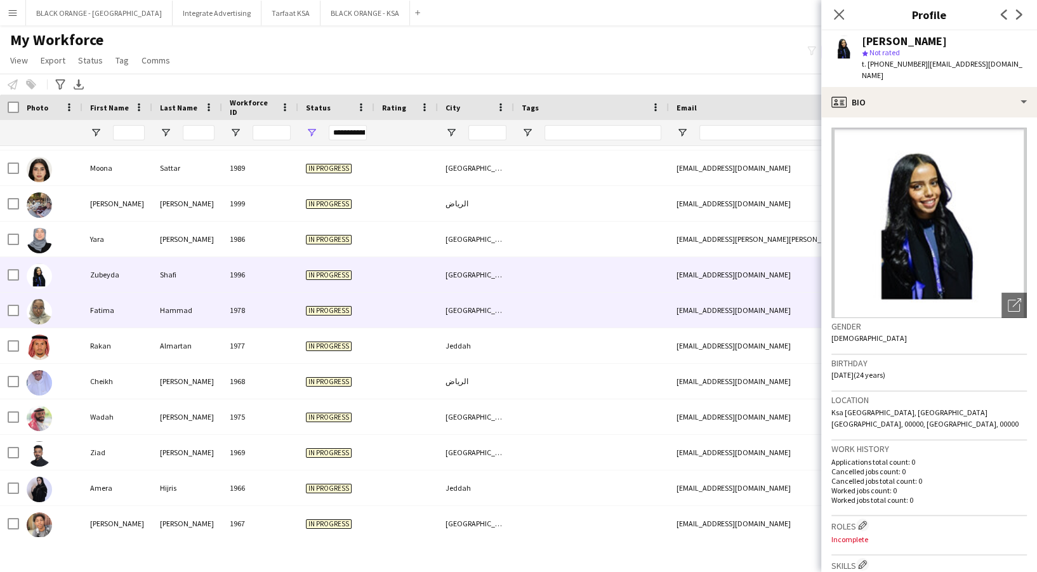
click at [293, 313] on div "1978" at bounding box center [260, 310] width 76 height 35
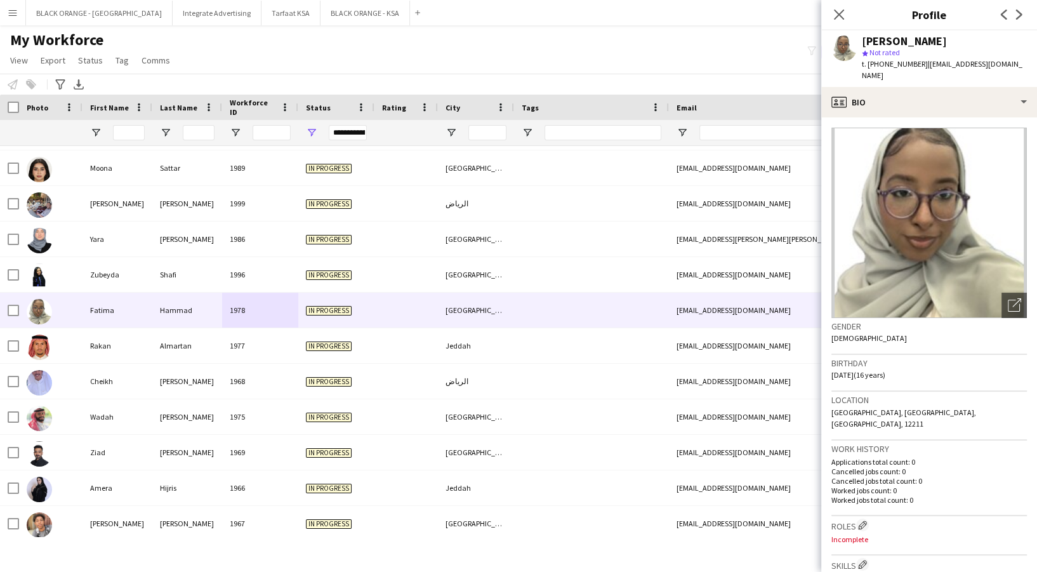
drag, startPoint x: 868, startPoint y: 65, endPoint x: 906, endPoint y: 70, distance: 38.5
click at [906, 70] on div "Fatima Hammad star Not rated t. +966551680871 | fatimahammad221@gmail.com" at bounding box center [929, 58] width 216 height 57
drag, startPoint x: 918, startPoint y: 60, endPoint x: 870, endPoint y: 69, distance: 49.2
click at [870, 69] on div "t. +966551680871 | fatimahammad221@gmail.com" at bounding box center [944, 69] width 165 height 23
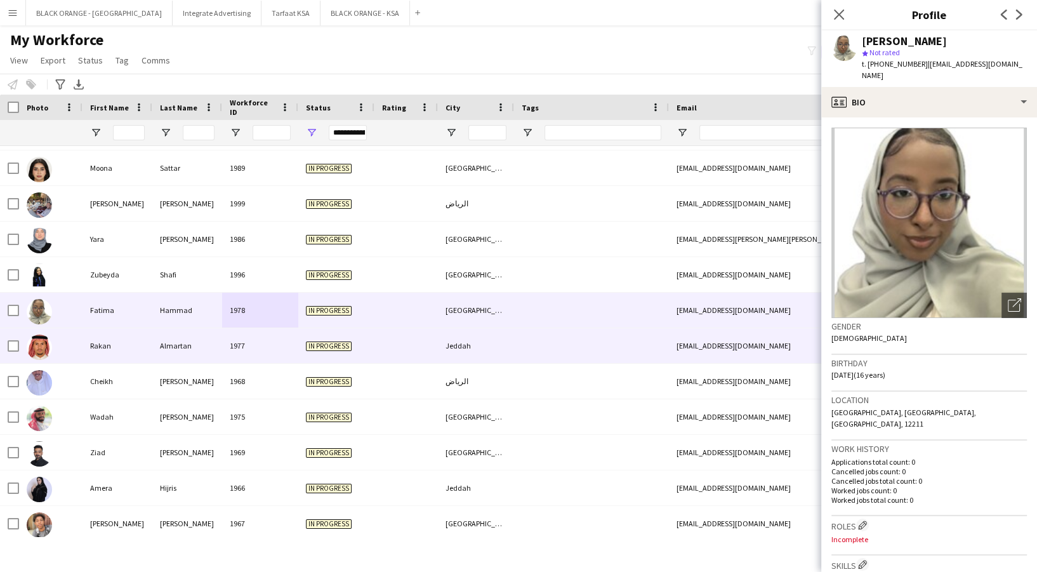
click at [126, 349] on div "Rakan" at bounding box center [118, 345] width 70 height 35
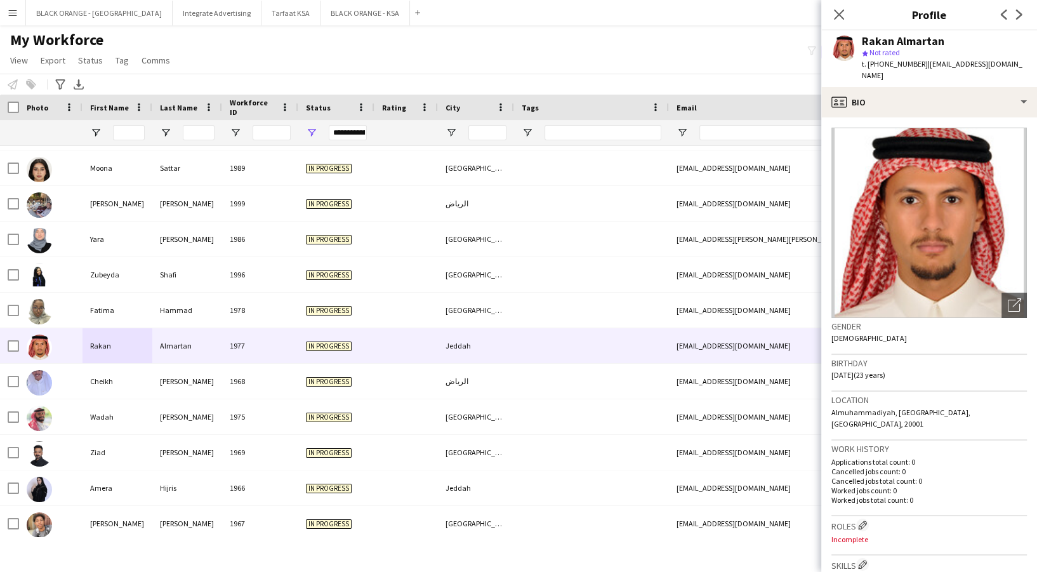
drag, startPoint x: 868, startPoint y: 63, endPoint x: 918, endPoint y: 72, distance: 50.9
click at [918, 72] on div "Rakan Almartan star Not rated t. +966539490002 | martanrakan@gmail.com" at bounding box center [929, 58] width 216 height 57
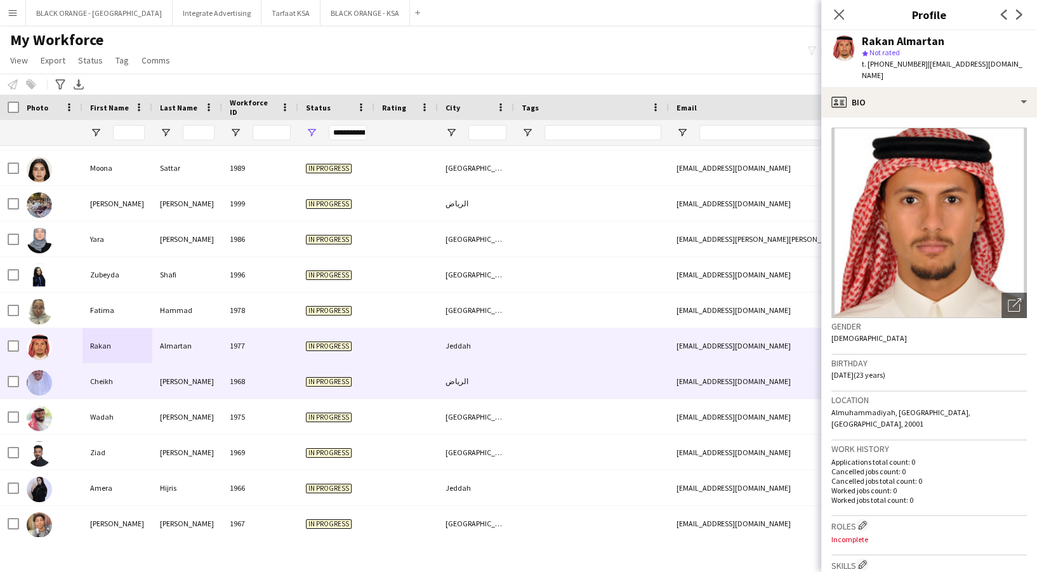
click at [251, 390] on div "1968" at bounding box center [260, 381] width 76 height 35
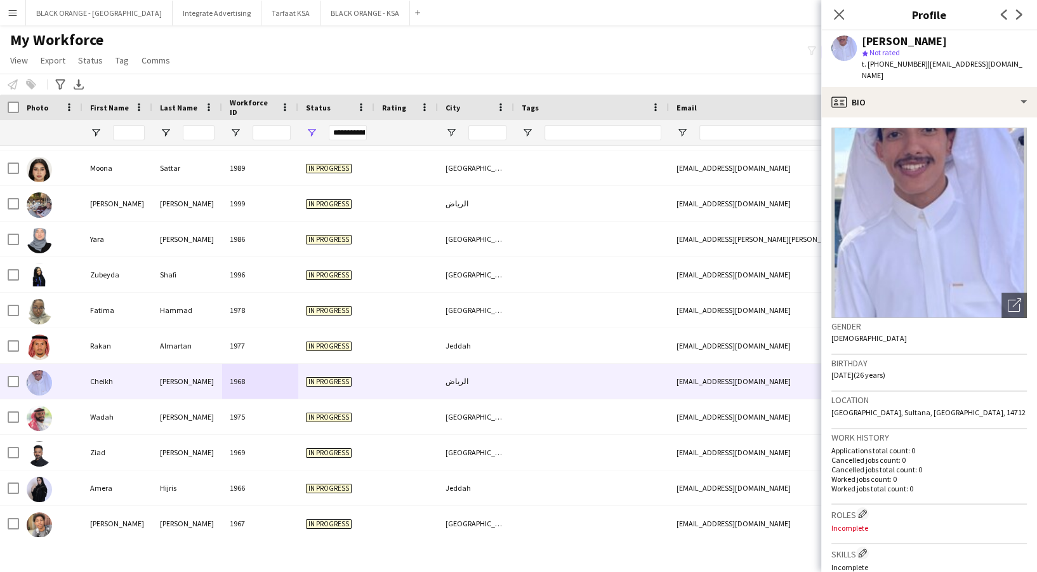
drag, startPoint x: 868, startPoint y: 61, endPoint x: 919, endPoint y: 70, distance: 51.6
click at [919, 70] on div "t. +966560738116 | ca994067@gmail.com" at bounding box center [944, 69] width 165 height 23
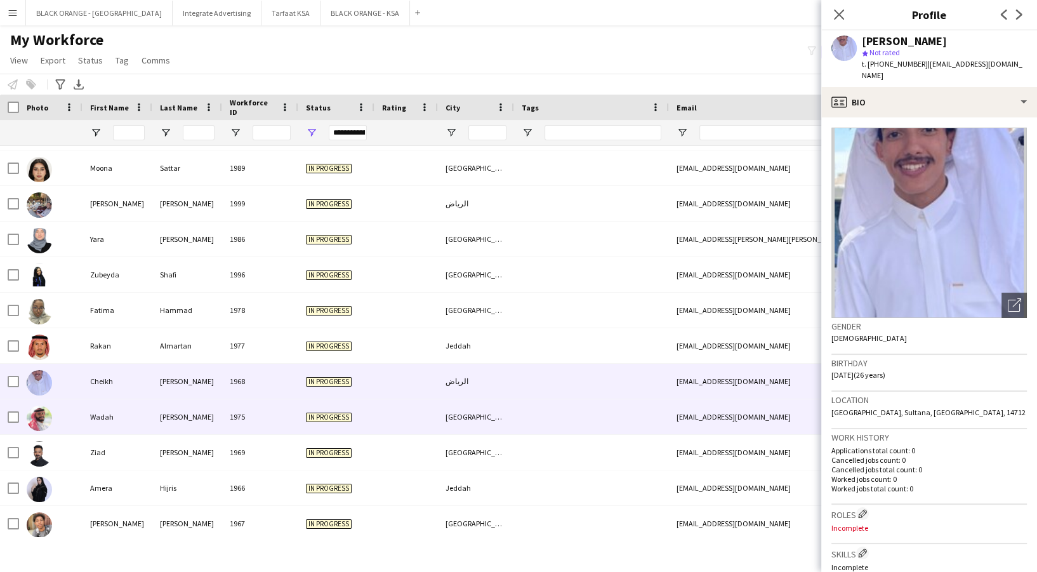
click at [329, 423] on div "In progress" at bounding box center [336, 416] width 76 height 35
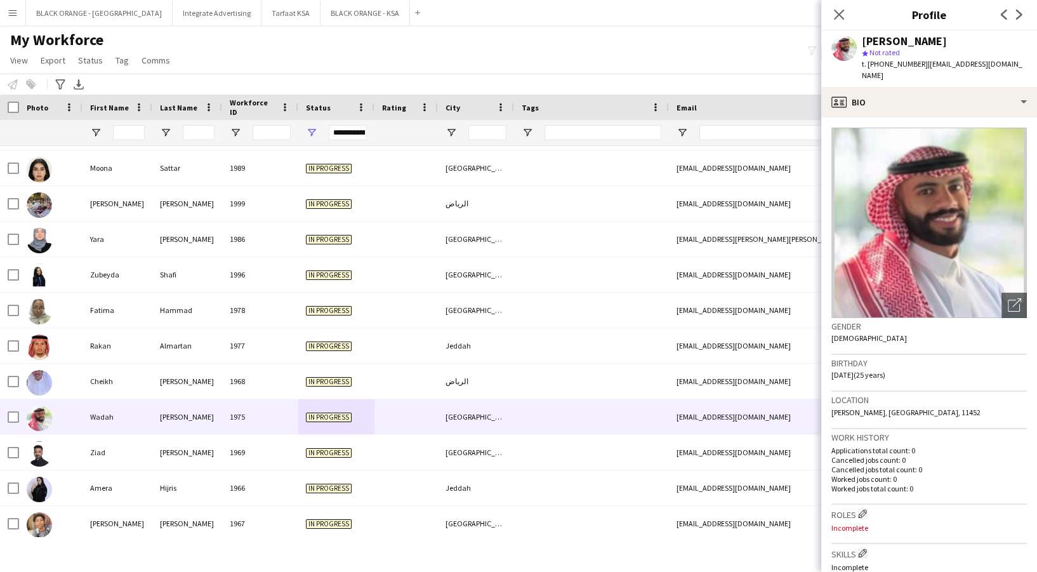
drag, startPoint x: 869, startPoint y: 64, endPoint x: 919, endPoint y: 67, distance: 50.3
click at [919, 67] on div "t. +966504509144 | waddahyahyaywi@gmail.com" at bounding box center [944, 69] width 165 height 23
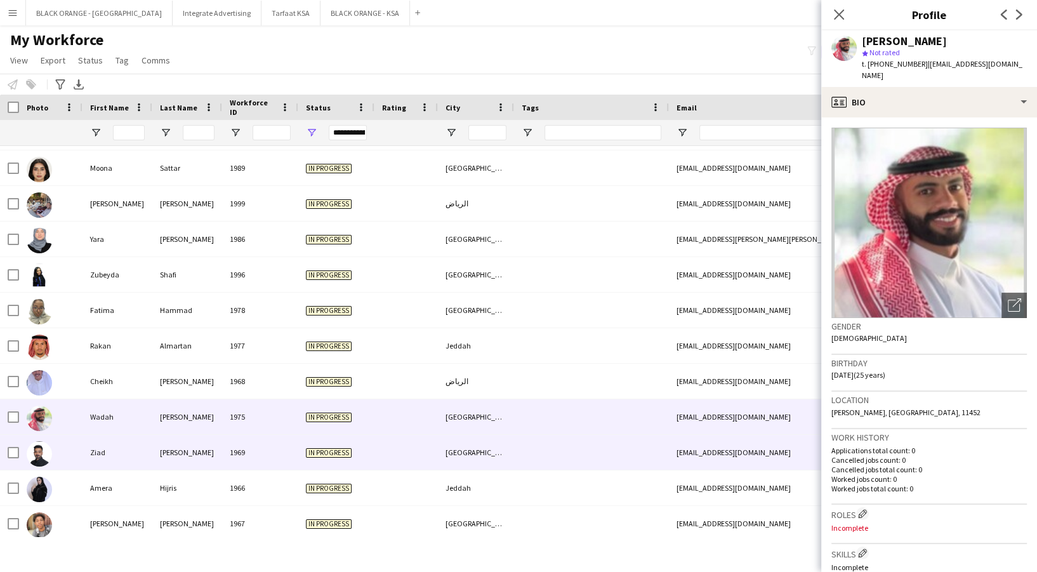
click at [206, 465] on div "[PERSON_NAME]" at bounding box center [187, 452] width 70 height 35
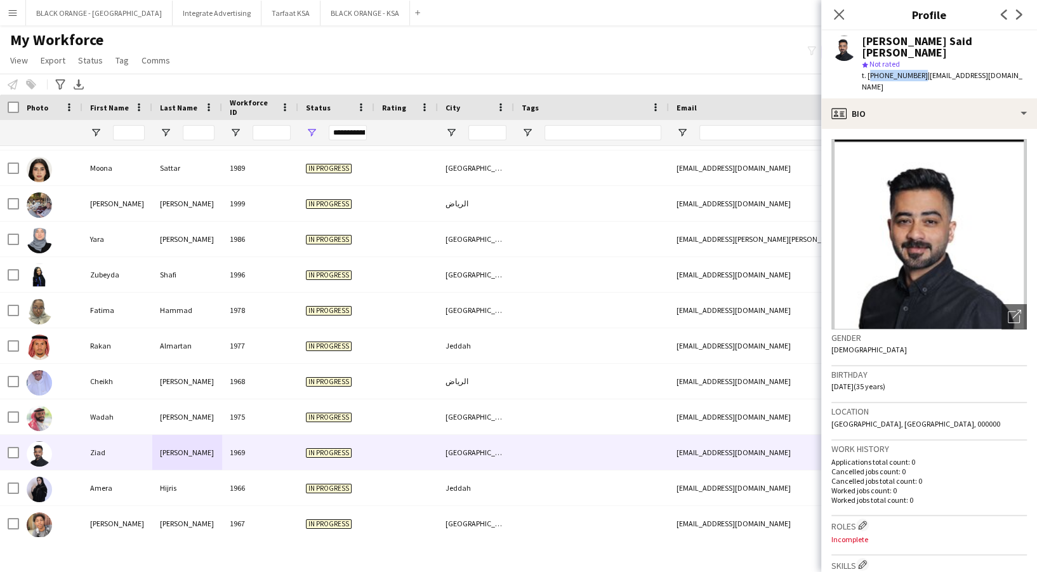
drag, startPoint x: 868, startPoint y: 62, endPoint x: 917, endPoint y: 63, distance: 49.5
click at [917, 70] on span "t. [PHONE_NUMBER]" at bounding box center [895, 75] width 66 height 10
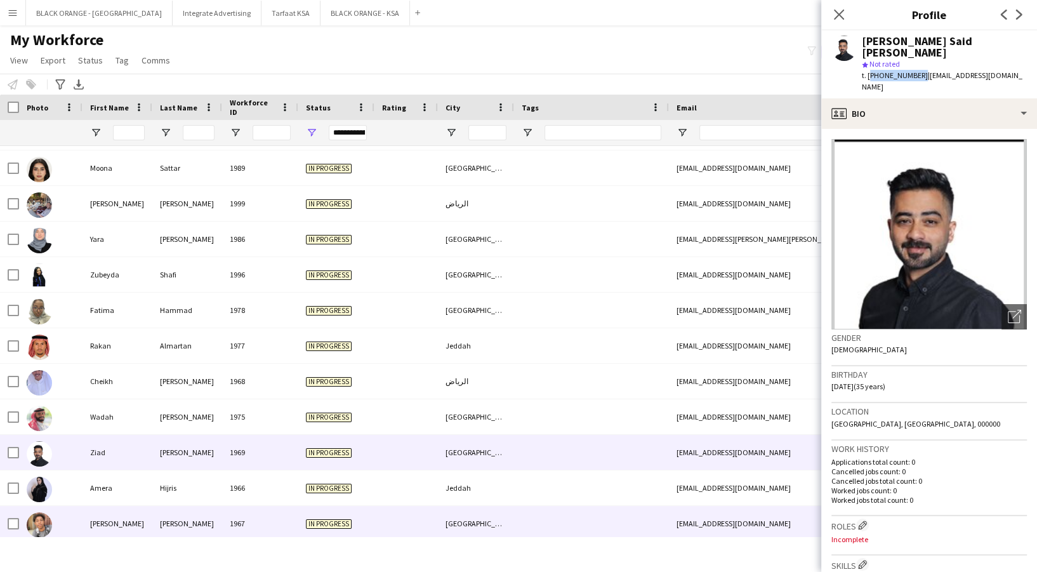
click at [175, 506] on div "[PERSON_NAME]" at bounding box center [187, 523] width 70 height 35
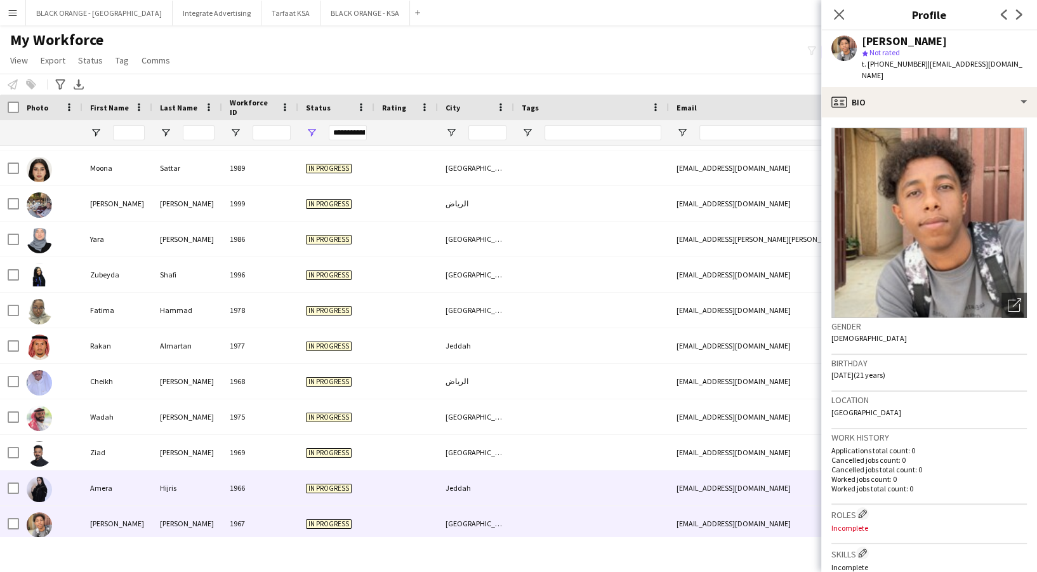
click at [178, 492] on div "Hijris" at bounding box center [187, 487] width 70 height 35
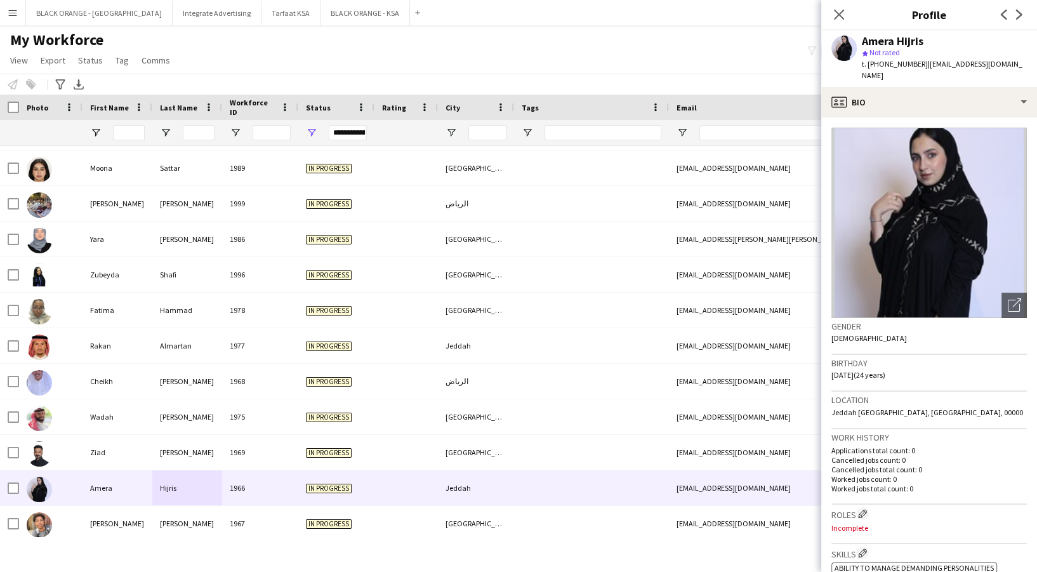
drag, startPoint x: 868, startPoint y: 63, endPoint x: 923, endPoint y: 65, distance: 55.3
click at [923, 65] on div "t. +9660544251002 | amera5kamal@gmail.com" at bounding box center [944, 69] width 165 height 23
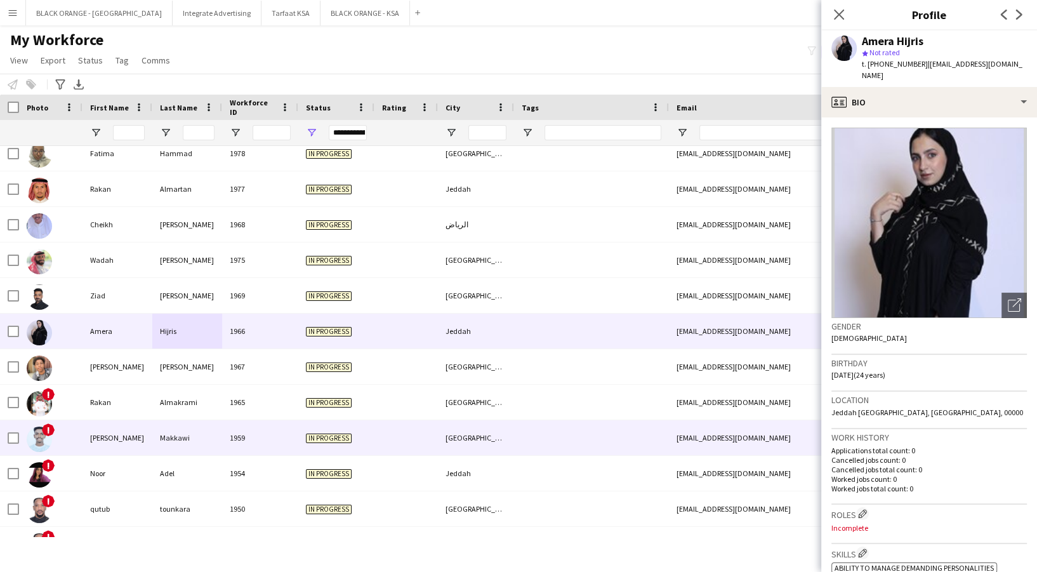
scroll to position [971, 0]
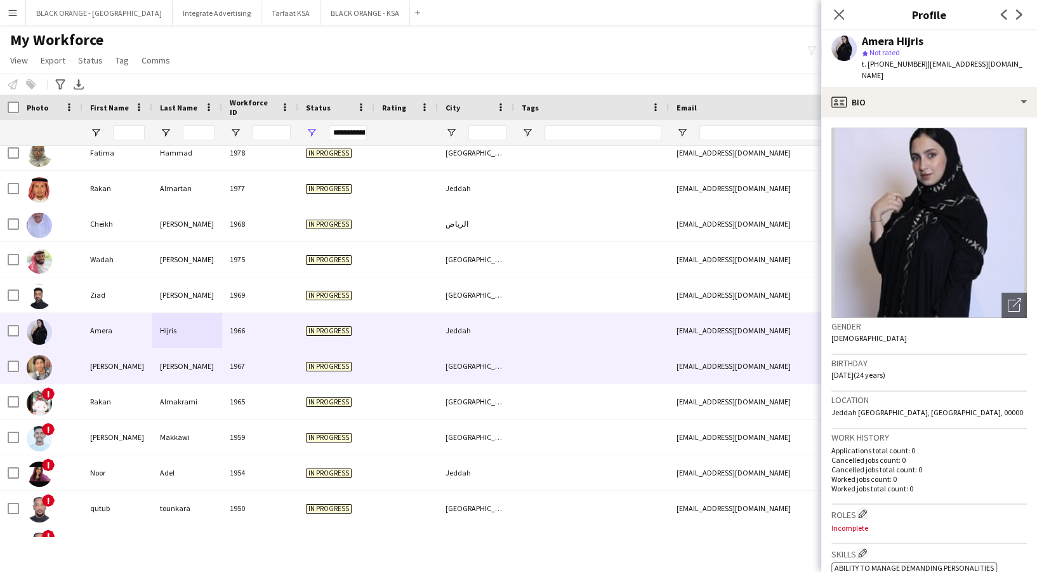
click at [439, 375] on div "[GEOGRAPHIC_DATA]" at bounding box center [476, 366] width 76 height 35
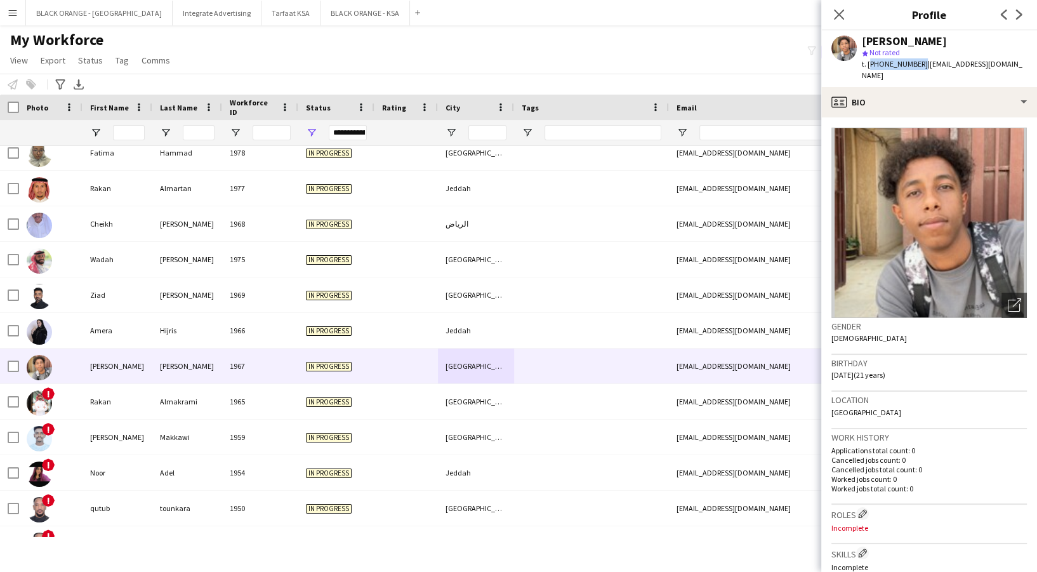
drag, startPoint x: 868, startPoint y: 63, endPoint x: 917, endPoint y: 66, distance: 48.9
click at [917, 66] on span "t. [PHONE_NUMBER]" at bounding box center [895, 64] width 66 height 10
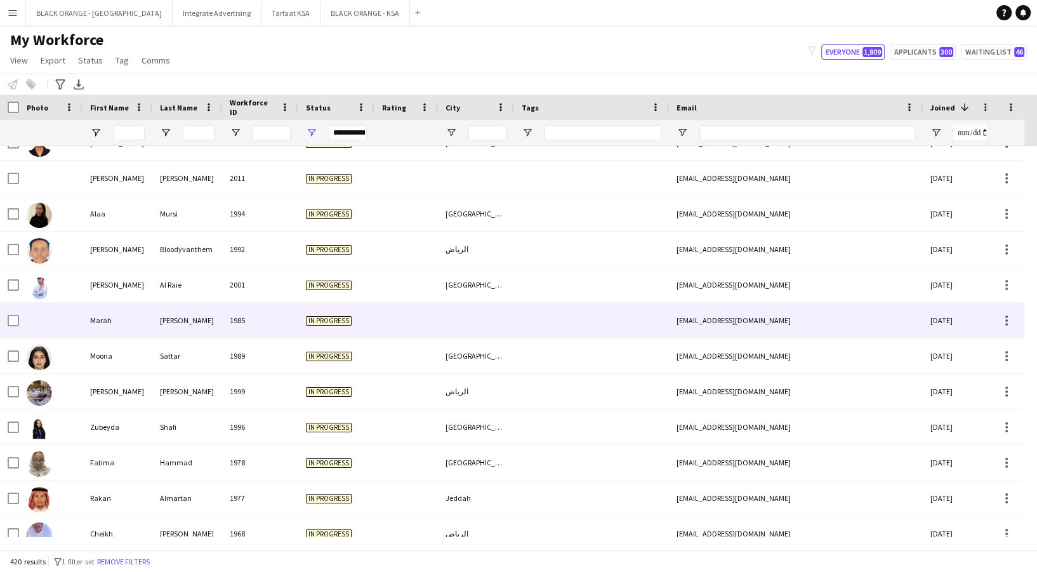
scroll to position [691, 0]
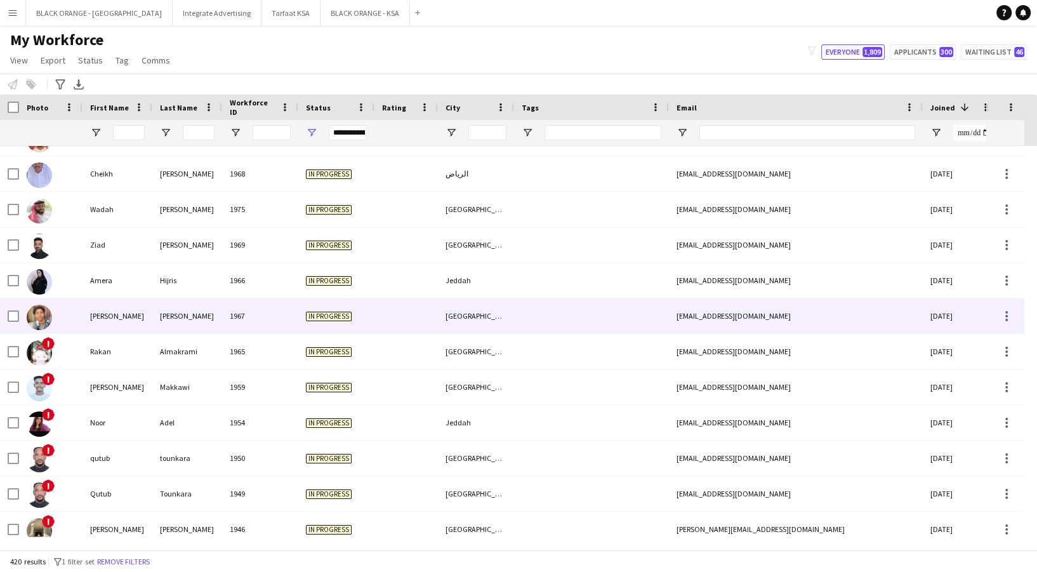
click at [159, 311] on div "[PERSON_NAME]" at bounding box center [187, 315] width 70 height 35
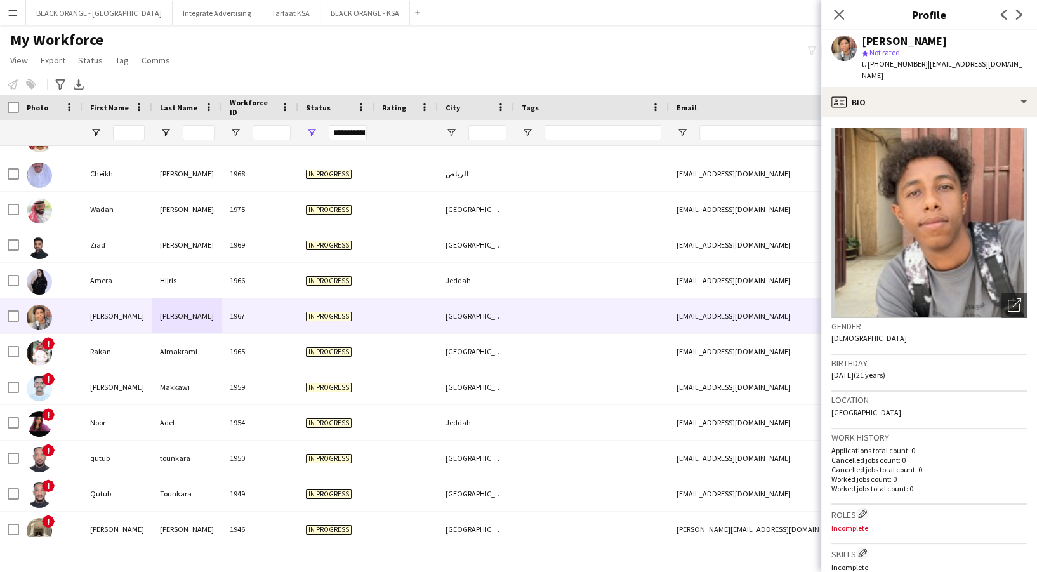
drag, startPoint x: 868, startPoint y: 62, endPoint x: 918, endPoint y: 70, distance: 50.8
click at [918, 70] on div "t. [PHONE_NUMBER] | [EMAIL_ADDRESS][DOMAIN_NAME]" at bounding box center [944, 69] width 165 height 23
copy span "[PHONE_NUMBER]"
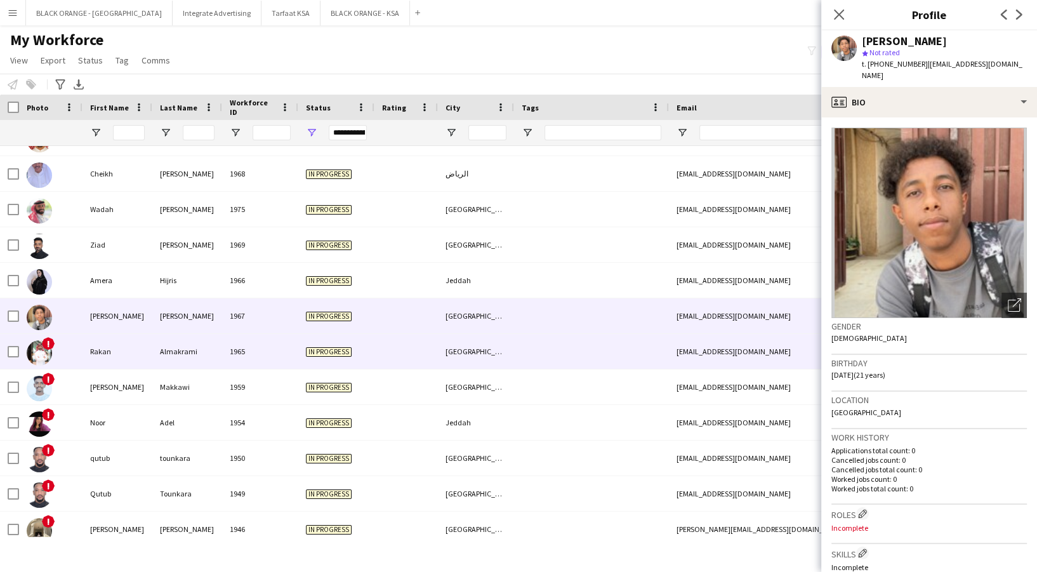
click at [251, 352] on div "1965" at bounding box center [260, 351] width 76 height 35
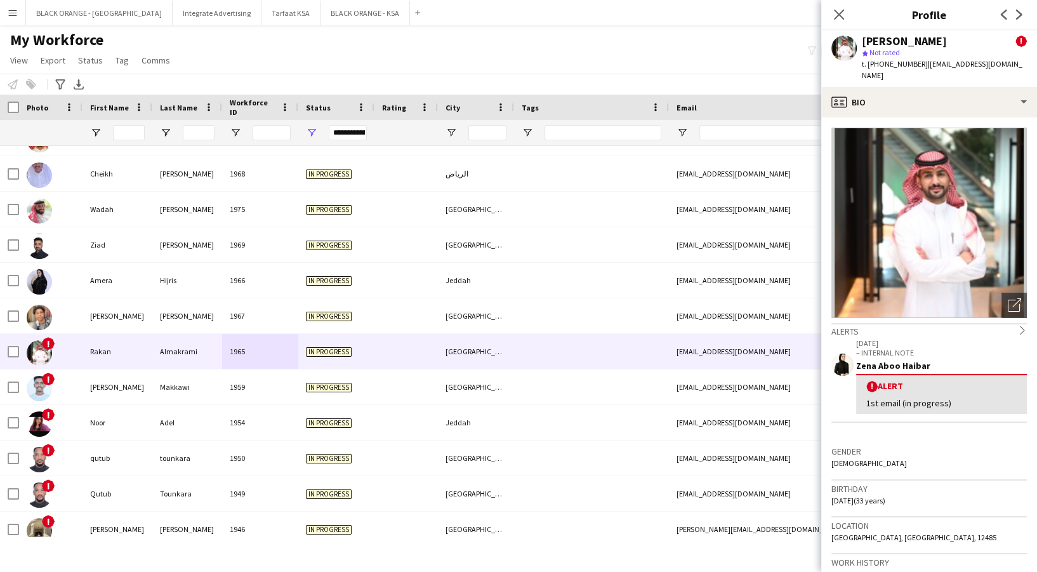
drag, startPoint x: 870, startPoint y: 62, endPoint x: 918, endPoint y: 66, distance: 48.4
click at [918, 66] on span "t. [PHONE_NUMBER]" at bounding box center [895, 64] width 66 height 10
copy span "[PHONE_NUMBER]"
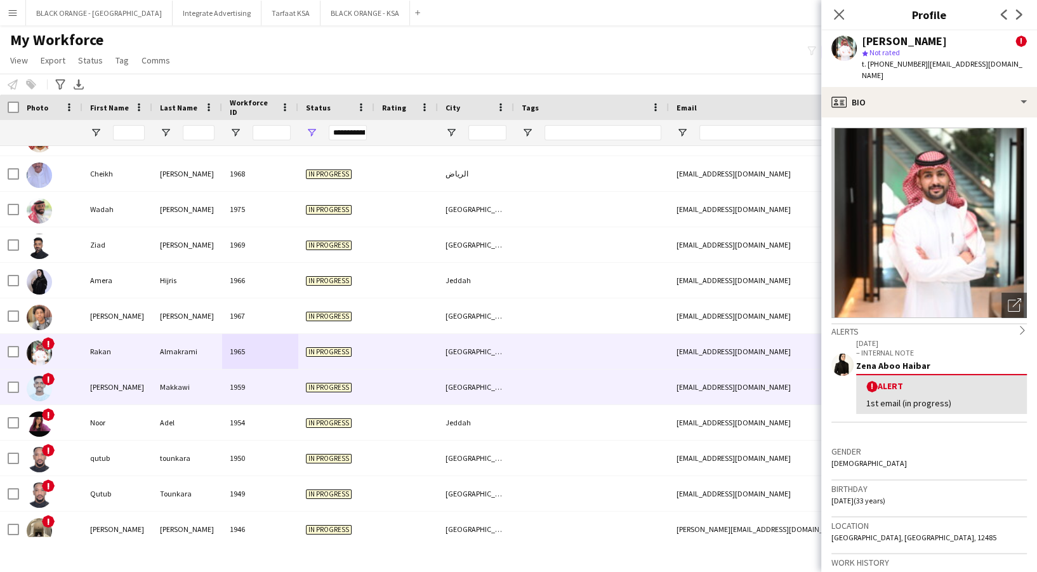
click at [190, 389] on div "Makkawi" at bounding box center [187, 386] width 70 height 35
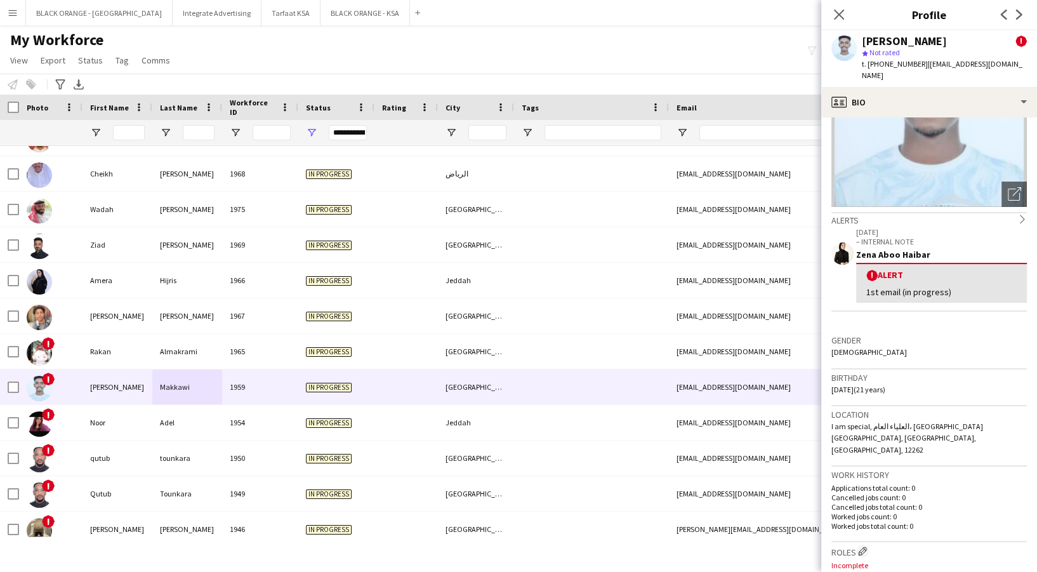
drag, startPoint x: 869, startPoint y: 62, endPoint x: 919, endPoint y: 69, distance: 50.7
click at [919, 69] on div "t. [PHONE_NUMBER] | [EMAIL_ADDRESS][DOMAIN_NAME]" at bounding box center [944, 69] width 165 height 23
copy span "[PHONE_NUMBER]"
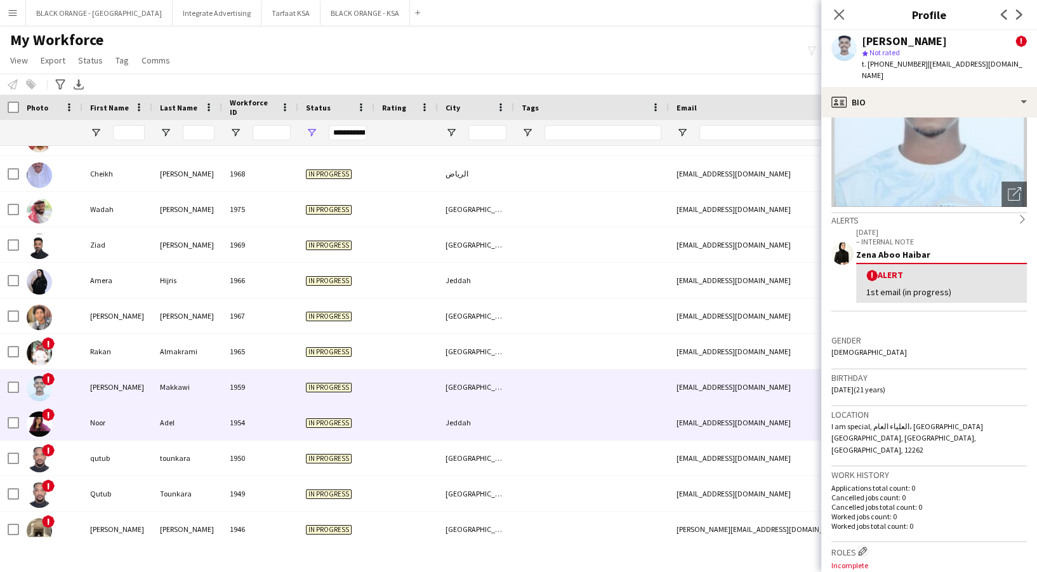
click at [95, 433] on div "Noor" at bounding box center [118, 422] width 70 height 35
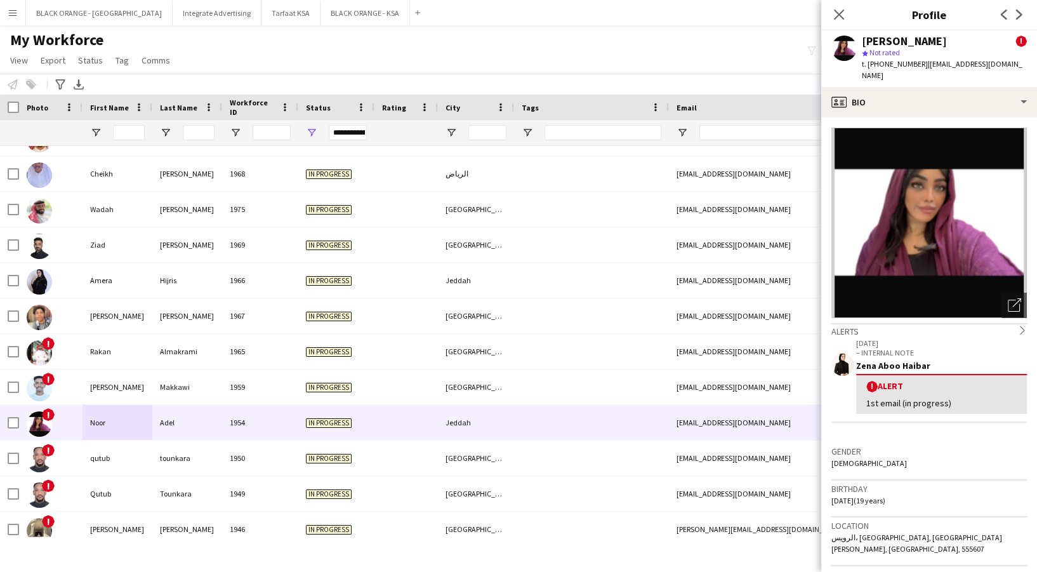
drag, startPoint x: 871, startPoint y: 64, endPoint x: 921, endPoint y: 73, distance: 50.9
click at [921, 73] on div "[PERSON_NAME] ! star Not rated t. [PHONE_NUMBER] | [EMAIL_ADDRESS][DOMAIN_NAME]" at bounding box center [929, 58] width 216 height 57
copy span "9660543004436"
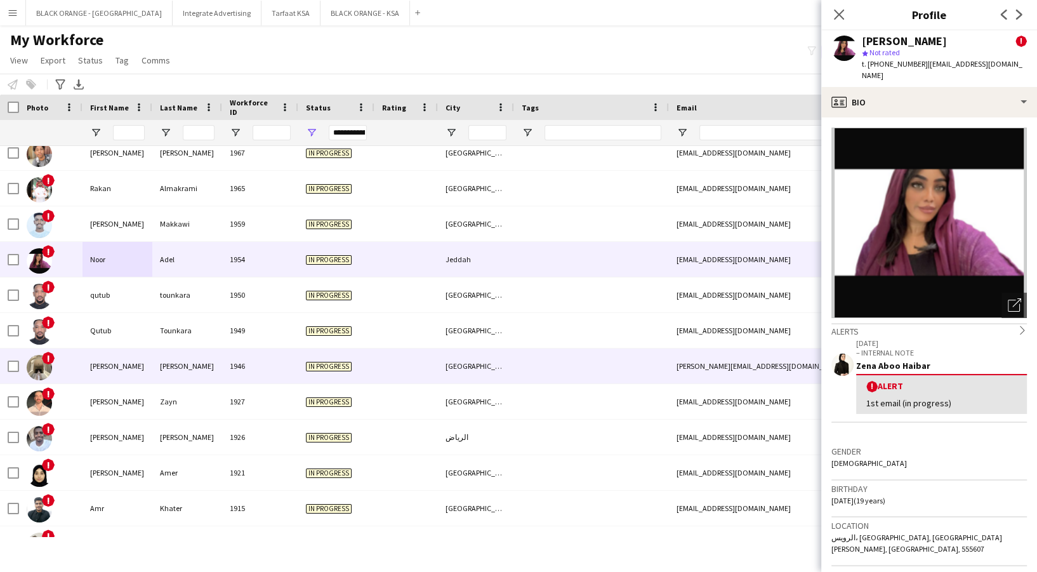
scroll to position [1185, 0]
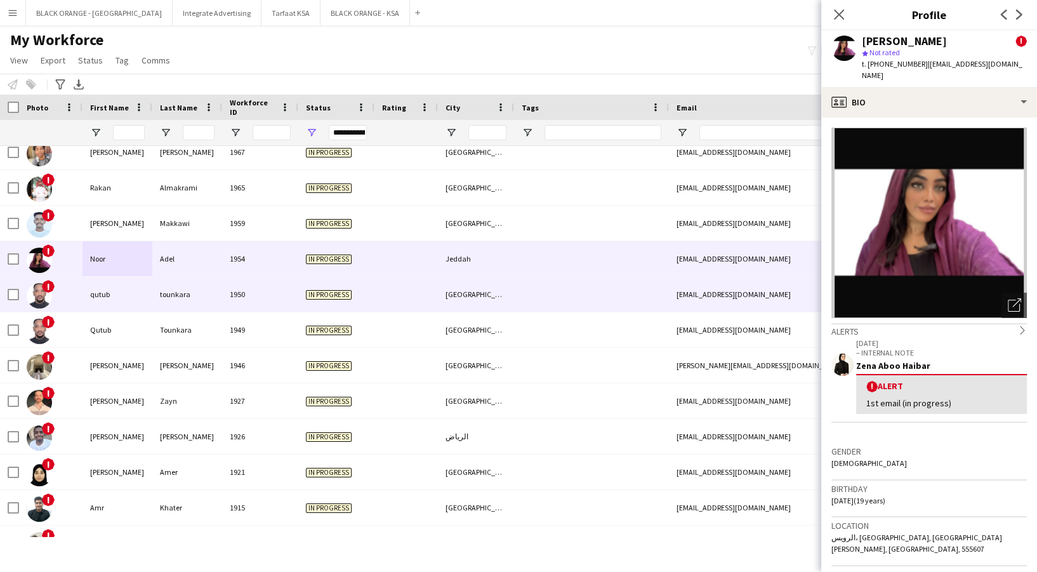
click at [236, 286] on div "1950" at bounding box center [260, 294] width 76 height 35
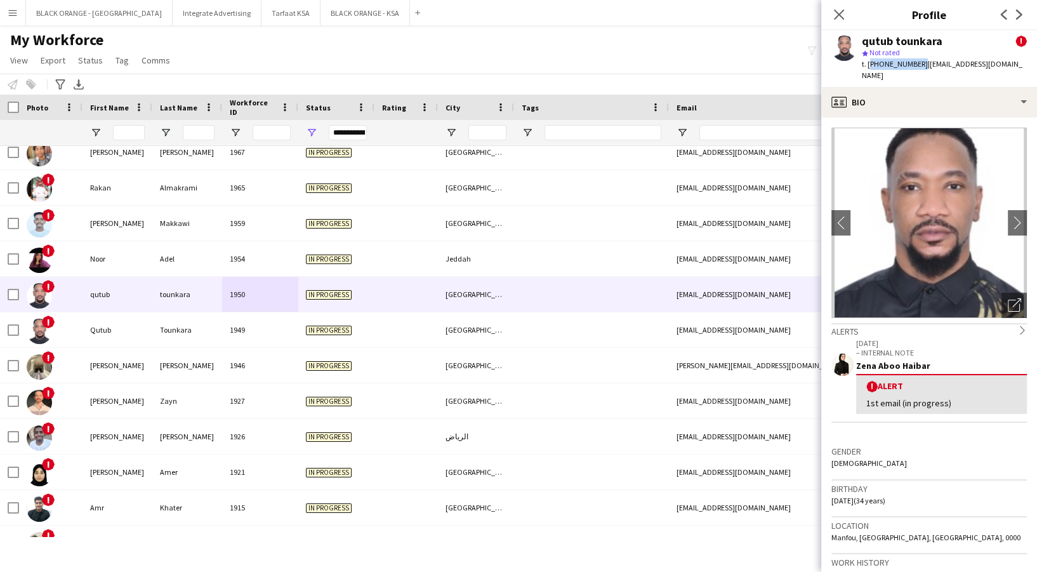
drag, startPoint x: 868, startPoint y: 63, endPoint x: 917, endPoint y: 74, distance: 49.3
click at [917, 74] on div "qutub tounkara ! star Not rated t. [PHONE_NUMBER] | [EMAIL_ADDRESS][DOMAIN_NAME]" at bounding box center [929, 58] width 216 height 57
copy span "[PHONE_NUMBER]"
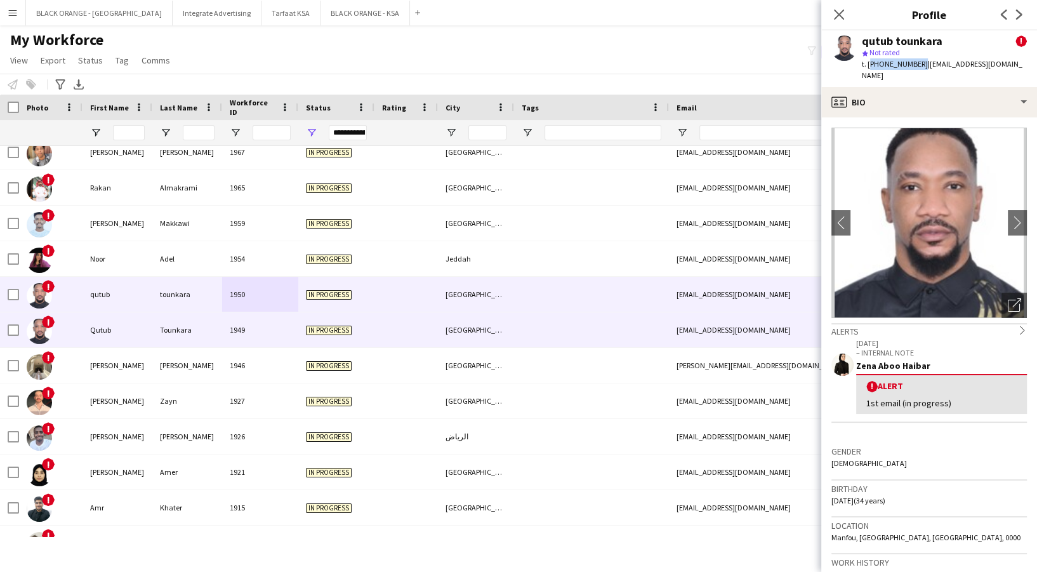
click at [272, 329] on div "1949" at bounding box center [260, 329] width 76 height 35
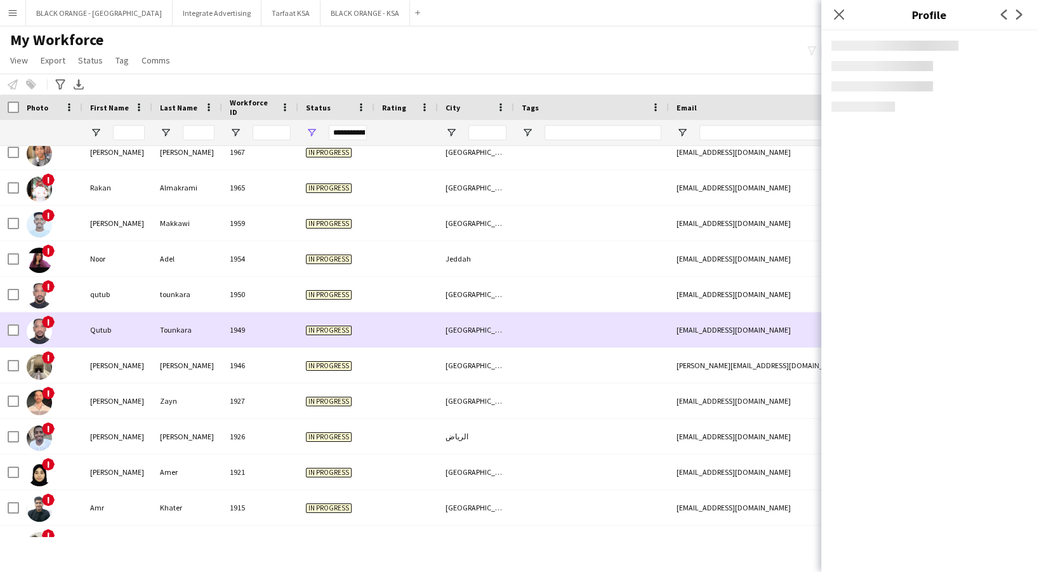
click at [272, 329] on div "1949" at bounding box center [260, 329] width 76 height 35
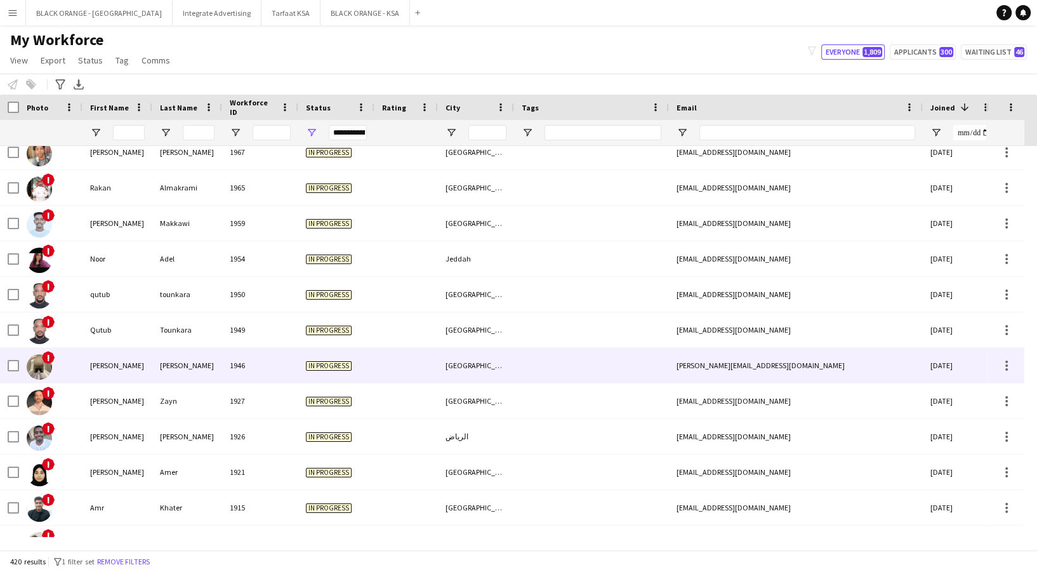
click at [265, 352] on div "1946" at bounding box center [260, 365] width 76 height 35
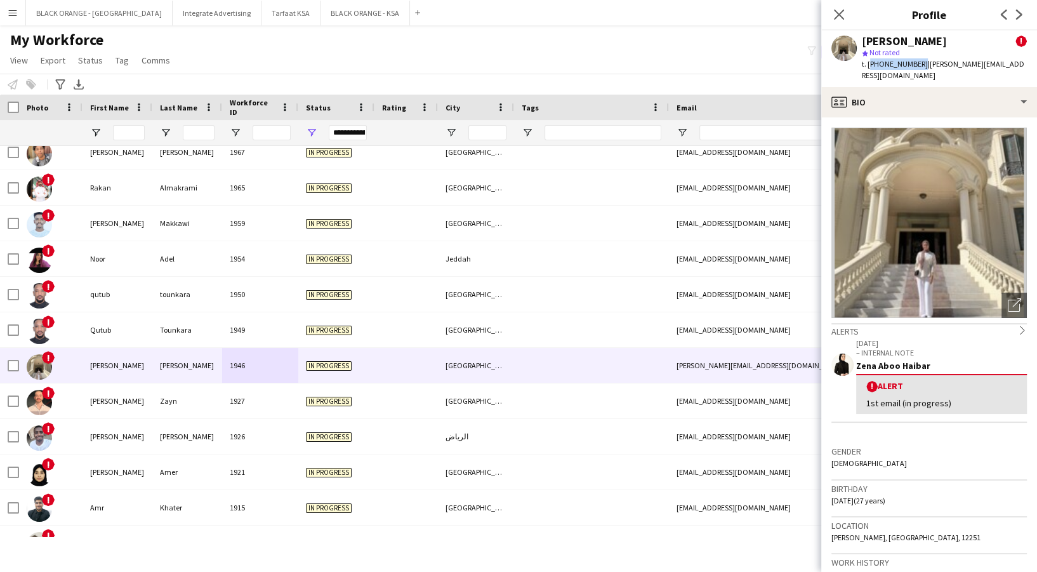
drag, startPoint x: 867, startPoint y: 63, endPoint x: 916, endPoint y: 69, distance: 49.3
click at [916, 69] on div "t. [PHONE_NUMBER] | [PERSON_NAME][EMAIL_ADDRESS][DOMAIN_NAME]" at bounding box center [944, 69] width 165 height 23
copy span "[PHONE_NUMBER]"
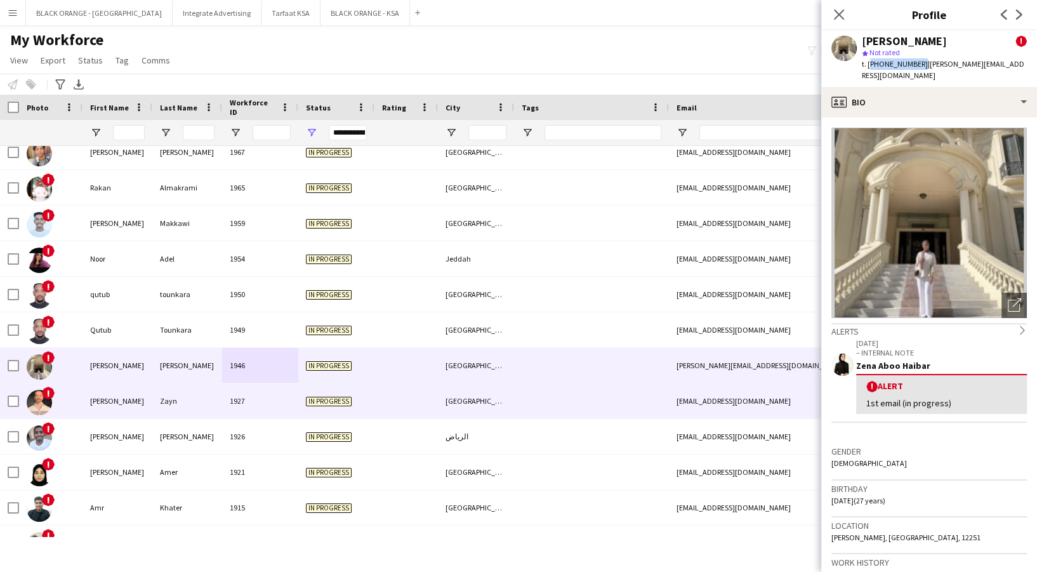
click at [391, 401] on div at bounding box center [406, 400] width 63 height 35
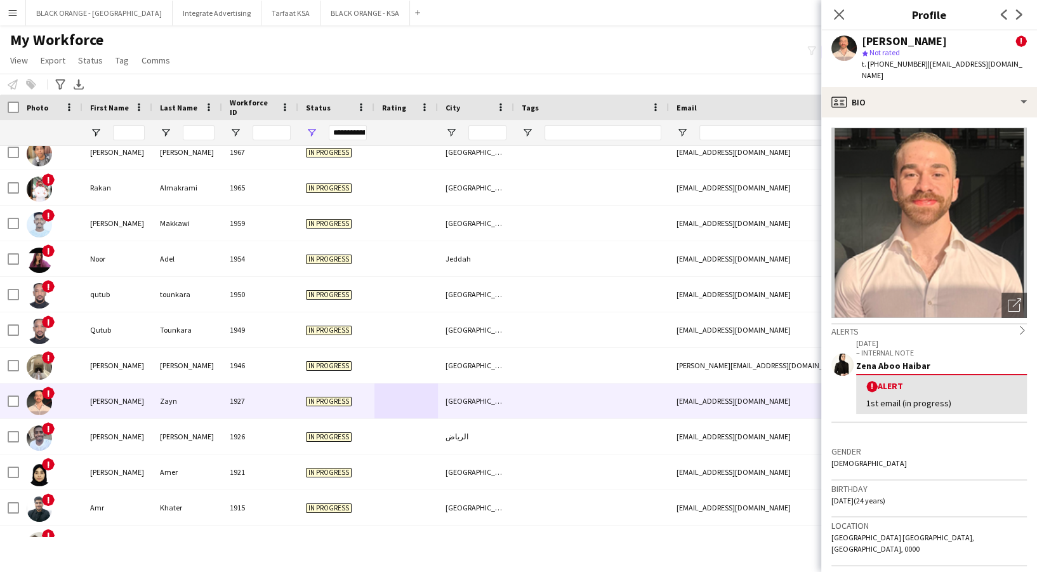
drag, startPoint x: 868, startPoint y: 65, endPoint x: 919, endPoint y: 71, distance: 51.1
click at [919, 71] on div "[PERSON_NAME] ! star Not rated t. [PHONE_NUMBER] | [EMAIL_ADDRESS][DOMAIN_NAME]" at bounding box center [929, 58] width 216 height 57
copy span "[PHONE_NUMBER]"
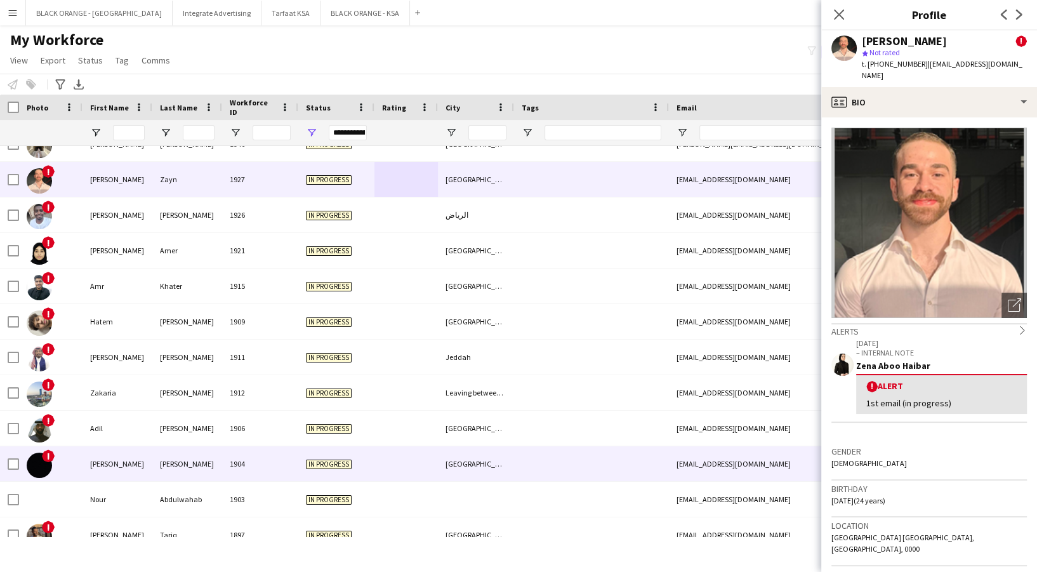
scroll to position [1407, 0]
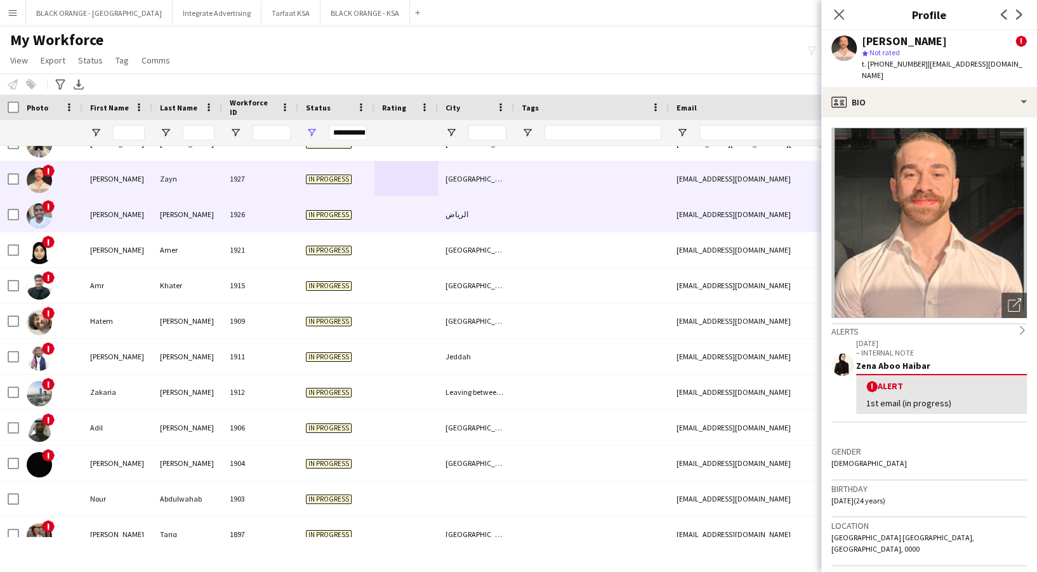
click at [234, 210] on div "1926" at bounding box center [260, 214] width 76 height 35
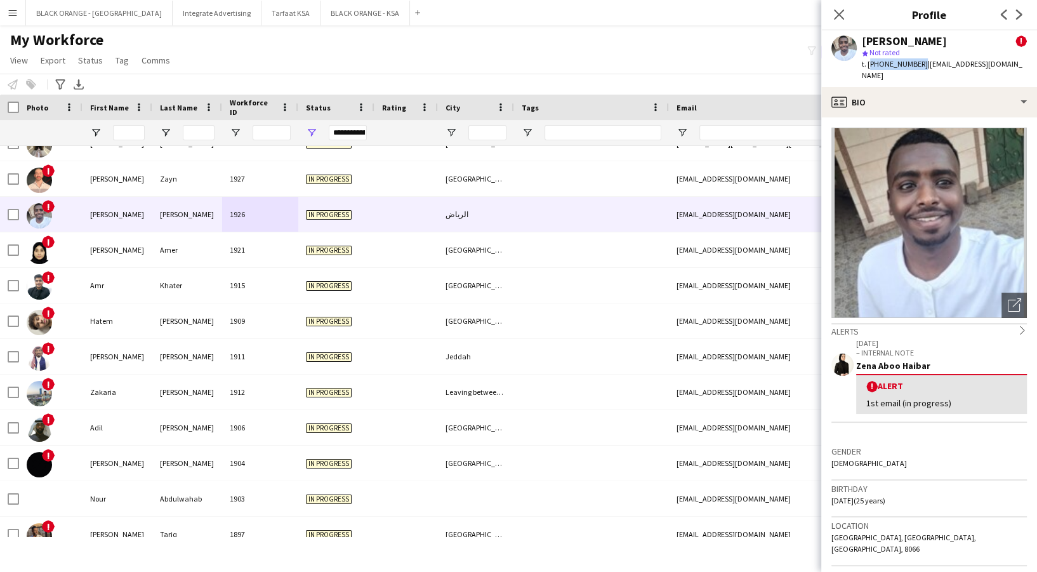
drag, startPoint x: 868, startPoint y: 60, endPoint x: 917, endPoint y: 67, distance: 48.7
click at [917, 67] on span "t. [PHONE_NUMBER]" at bounding box center [895, 64] width 66 height 10
copy span "[PHONE_NUMBER]"
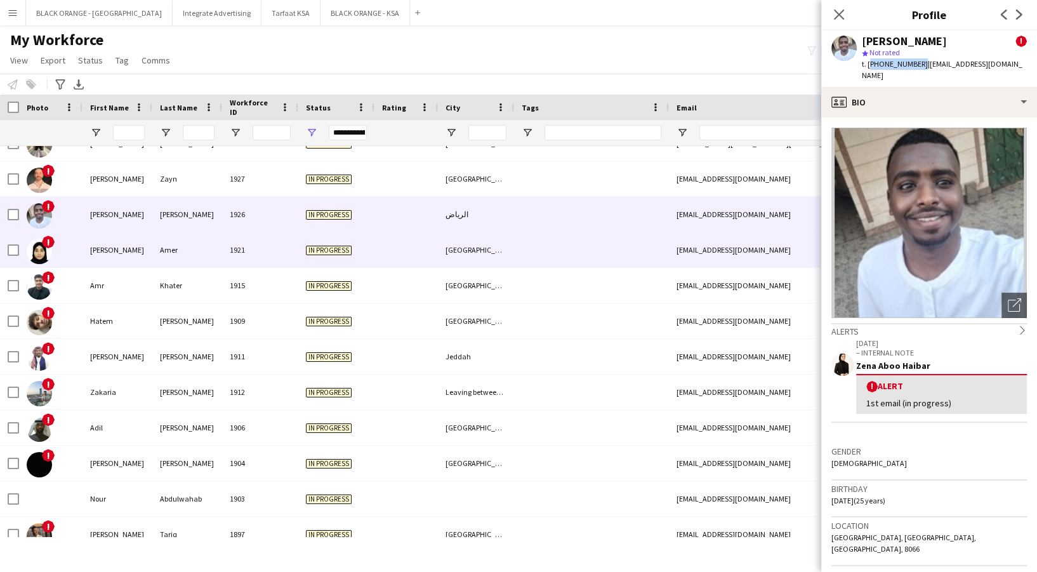
click at [115, 241] on div "[PERSON_NAME]" at bounding box center [118, 249] width 70 height 35
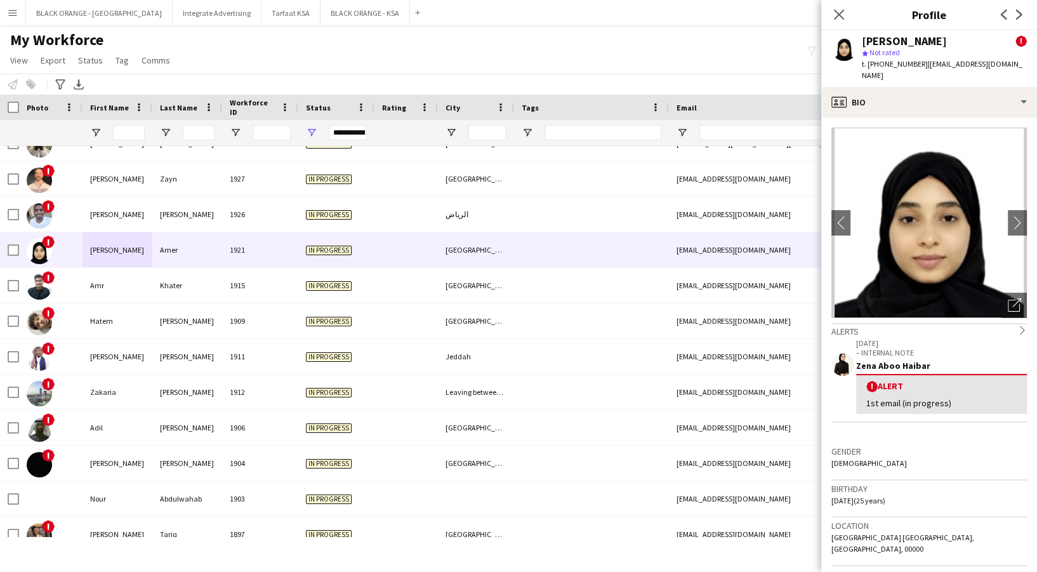
drag, startPoint x: 871, startPoint y: 63, endPoint x: 922, endPoint y: 63, distance: 51.4
click at [922, 63] on div "t. [PHONE_NUMBER] | [EMAIL_ADDRESS][DOMAIN_NAME]" at bounding box center [944, 69] width 165 height 23
click at [922, 63] on span "| [EMAIL_ADDRESS][DOMAIN_NAME]" at bounding box center [942, 69] width 161 height 21
drag, startPoint x: 917, startPoint y: 61, endPoint x: 869, endPoint y: 65, distance: 47.8
click at [869, 65] on span "t. [PHONE_NUMBER]" at bounding box center [895, 64] width 66 height 10
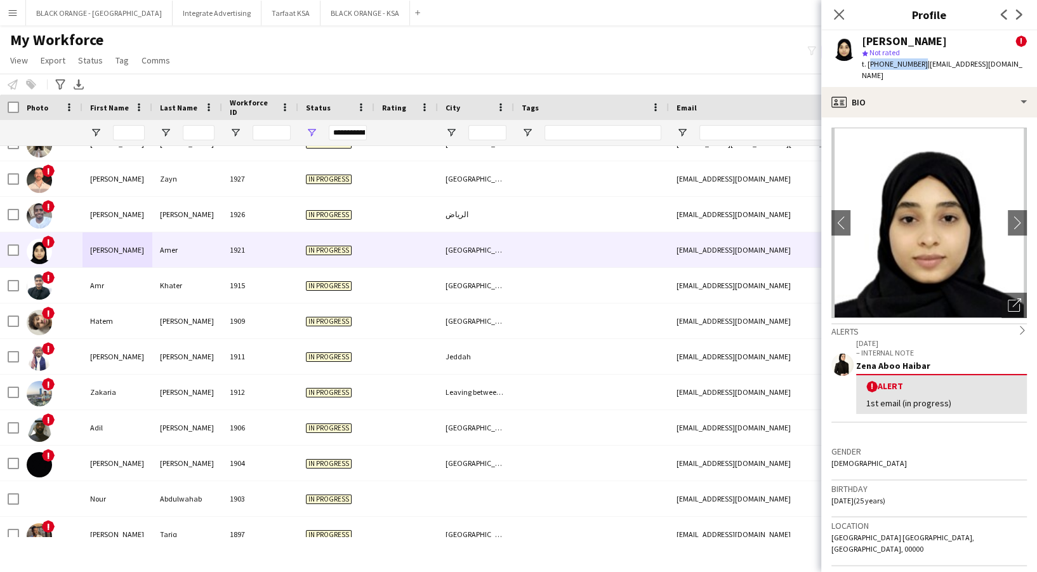
copy span "[PHONE_NUMBER]"
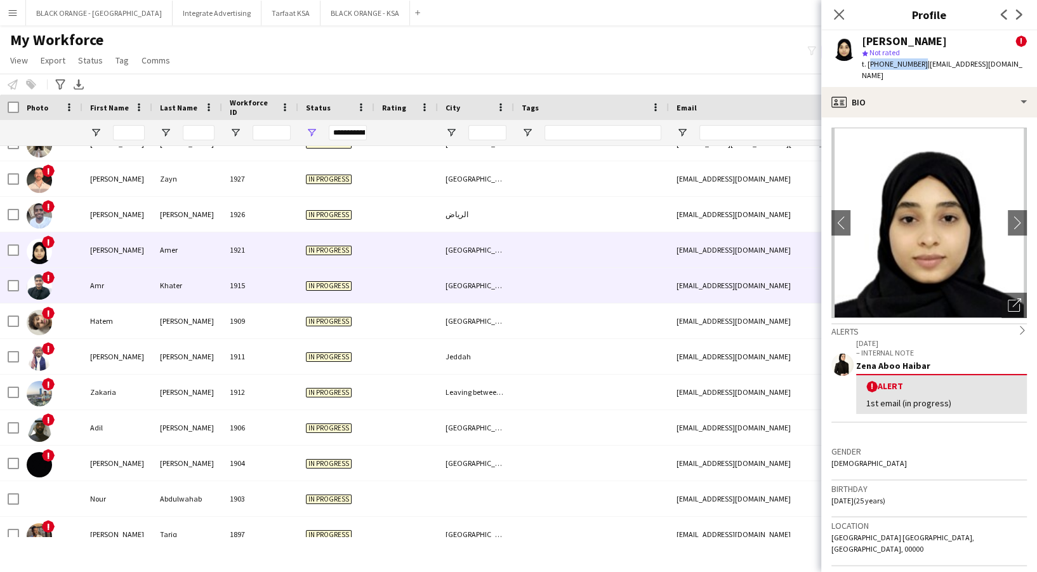
click at [221, 300] on div "Khater" at bounding box center [187, 285] width 70 height 35
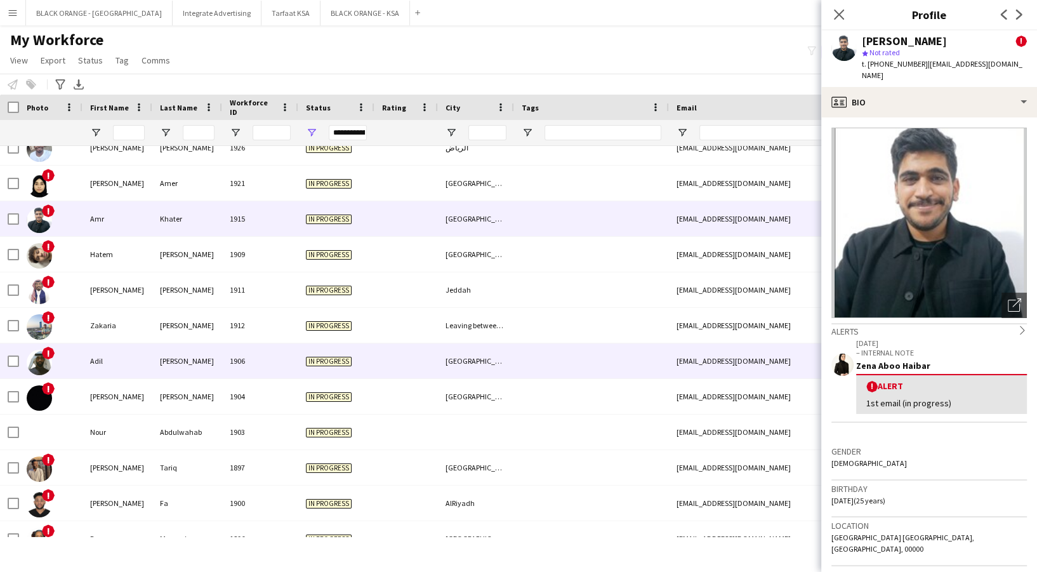
scroll to position [1464, 0]
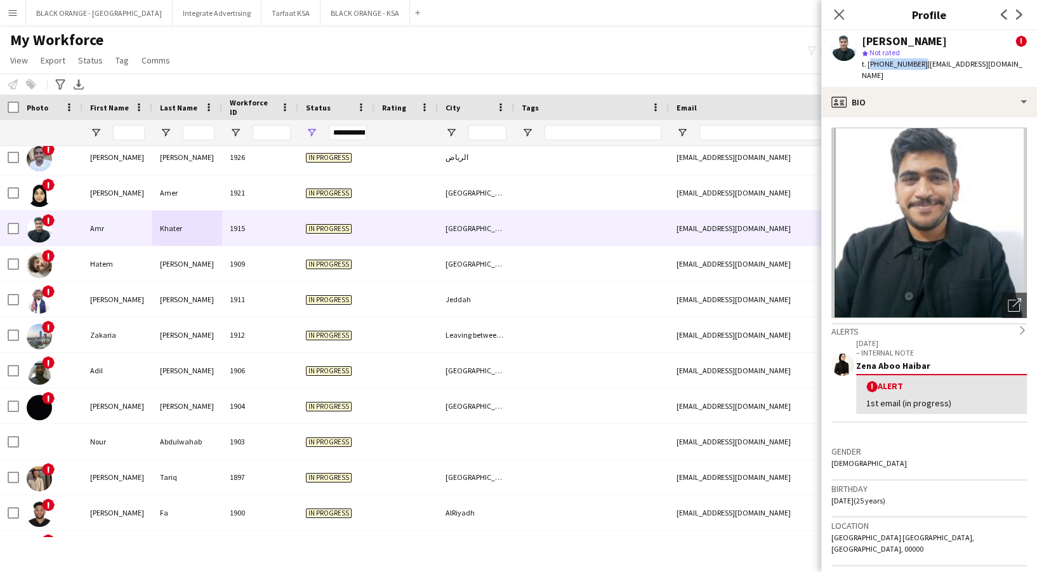
drag, startPoint x: 870, startPoint y: 62, endPoint x: 917, endPoint y: 71, distance: 47.8
click at [917, 71] on div "Amr Khater ! star Not rated t. [PHONE_NUMBER] | [EMAIL_ADDRESS][DOMAIN_NAME]" at bounding box center [929, 58] width 216 height 57
copy span "[PHONE_NUMBER]"
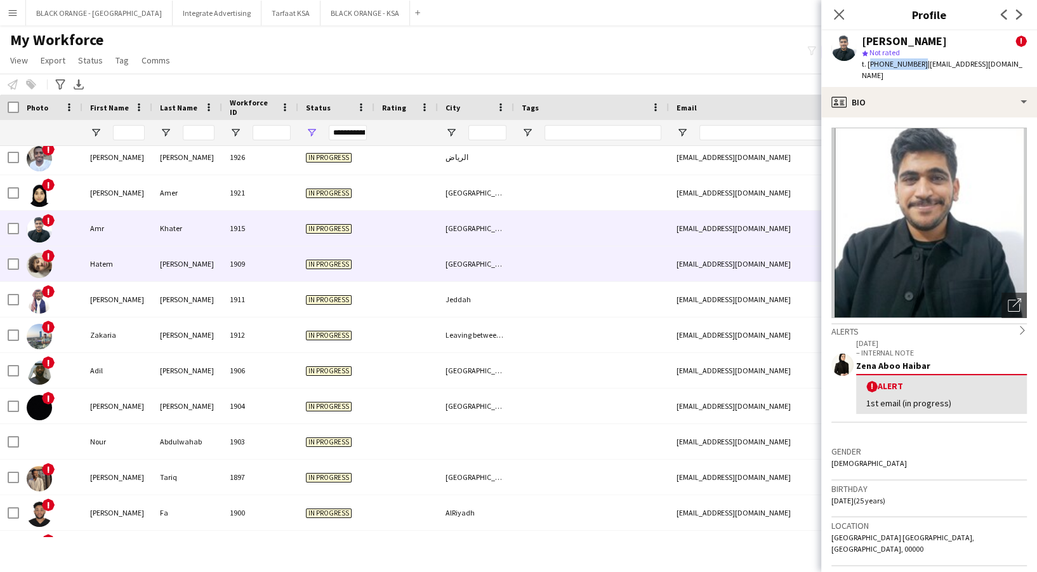
click at [259, 270] on div "1909" at bounding box center [260, 263] width 76 height 35
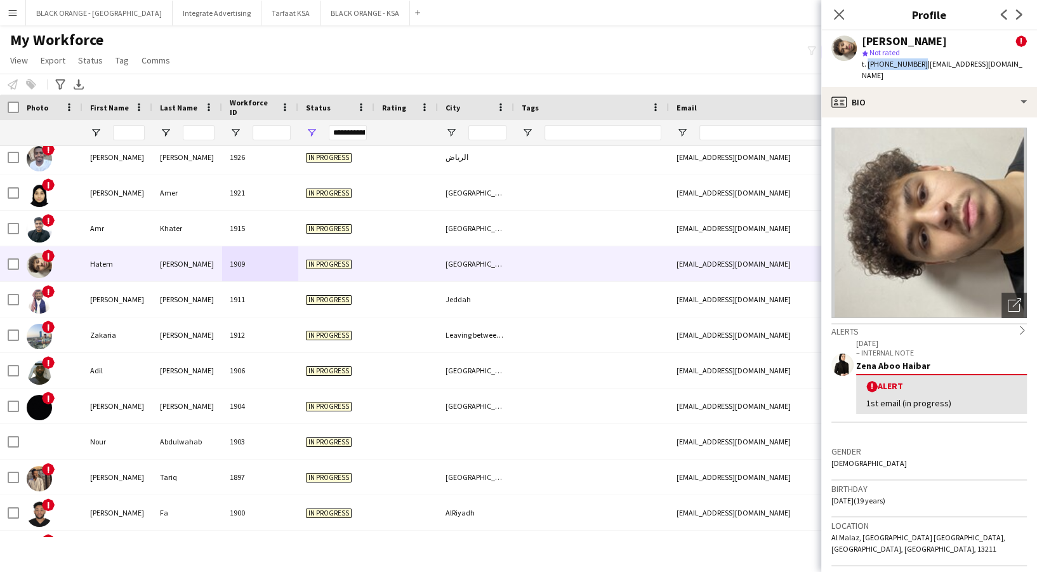
drag, startPoint x: 867, startPoint y: 65, endPoint x: 917, endPoint y: 68, distance: 50.3
click at [917, 68] on span "t. [PHONE_NUMBER]" at bounding box center [895, 64] width 66 height 10
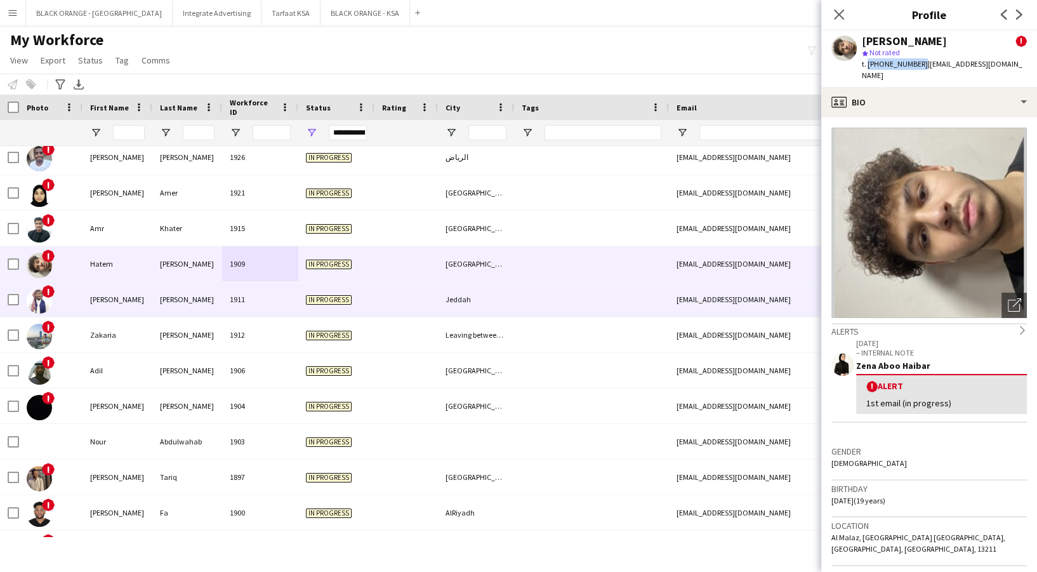
click at [307, 304] on span "In progress" at bounding box center [329, 300] width 46 height 10
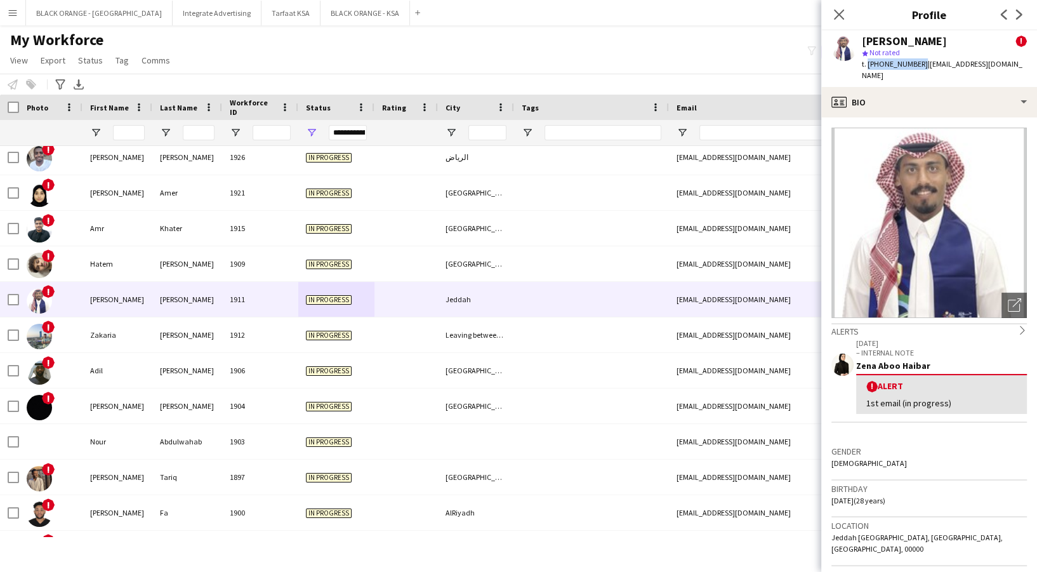
drag, startPoint x: 866, startPoint y: 63, endPoint x: 917, endPoint y: 71, distance: 52.0
click at [917, 71] on div "[PERSON_NAME] ! star Not rated t. [PHONE_NUMBER] | [EMAIL_ADDRESS][DOMAIN_NAME]" at bounding box center [929, 58] width 216 height 57
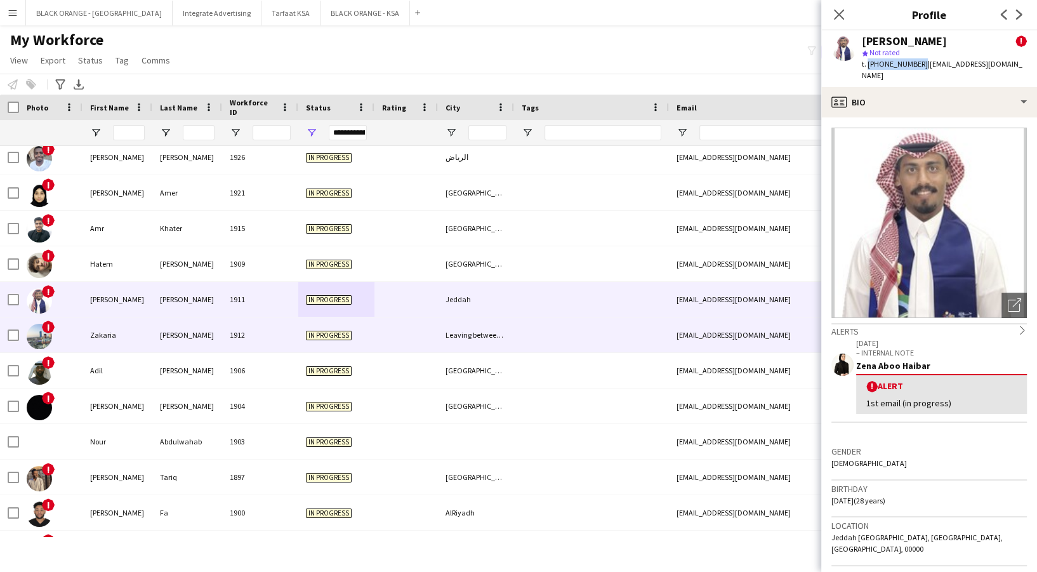
click at [414, 340] on div at bounding box center [406, 334] width 63 height 35
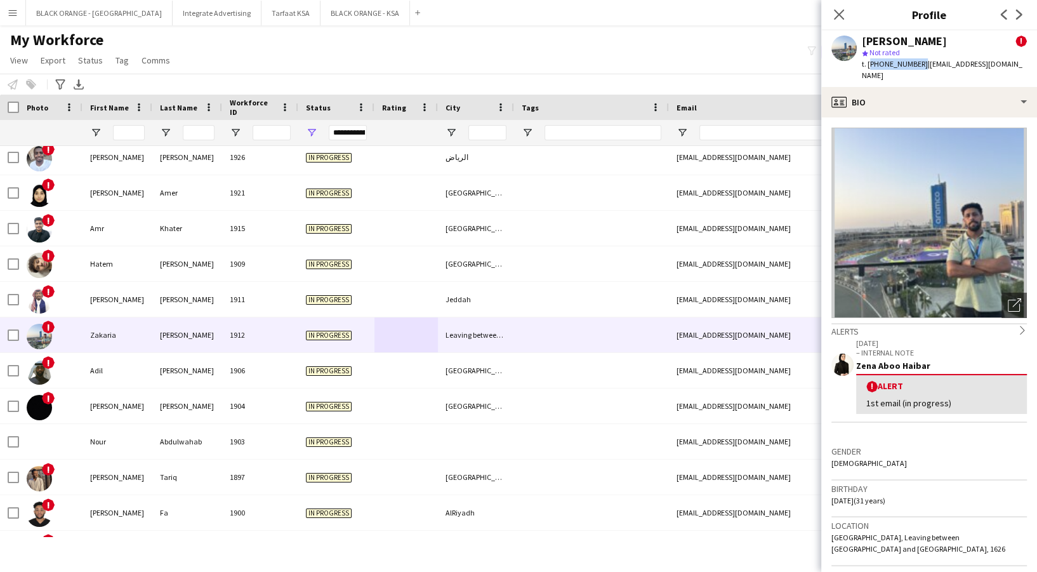
drag, startPoint x: 869, startPoint y: 60, endPoint x: 916, endPoint y: 71, distance: 48.3
click at [916, 71] on div "[PERSON_NAME] ! star Not rated t. [PHONE_NUMBER] | [EMAIL_ADDRESS][DOMAIN_NAME]" at bounding box center [929, 58] width 216 height 57
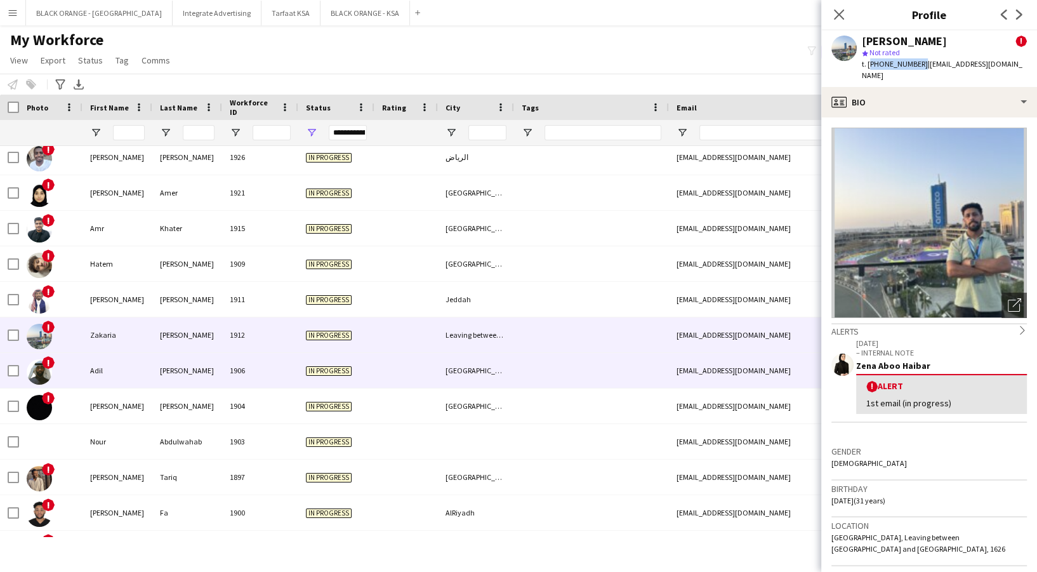
click at [427, 381] on div at bounding box center [406, 370] width 63 height 35
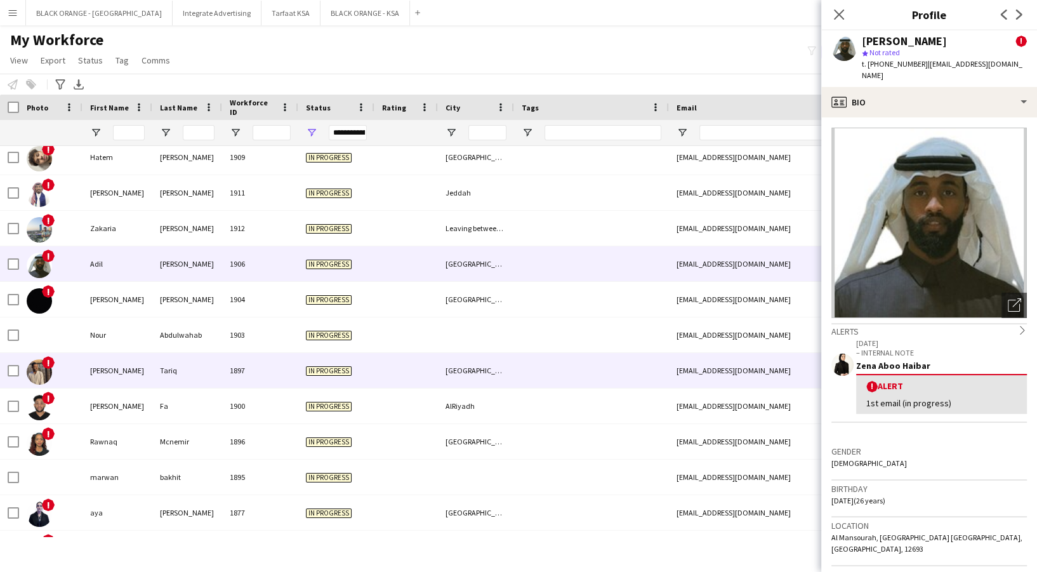
scroll to position [1572, 0]
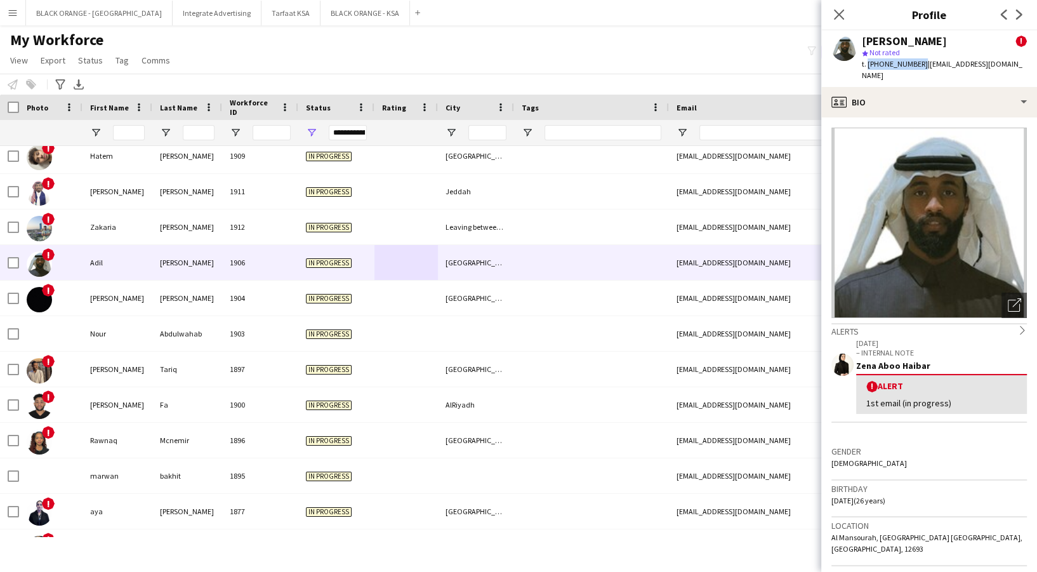
drag, startPoint x: 867, startPoint y: 63, endPoint x: 917, endPoint y: 69, distance: 50.4
click at [917, 69] on div "t. [PHONE_NUMBER] | [EMAIL_ADDRESS][DOMAIN_NAME]" at bounding box center [944, 69] width 165 height 23
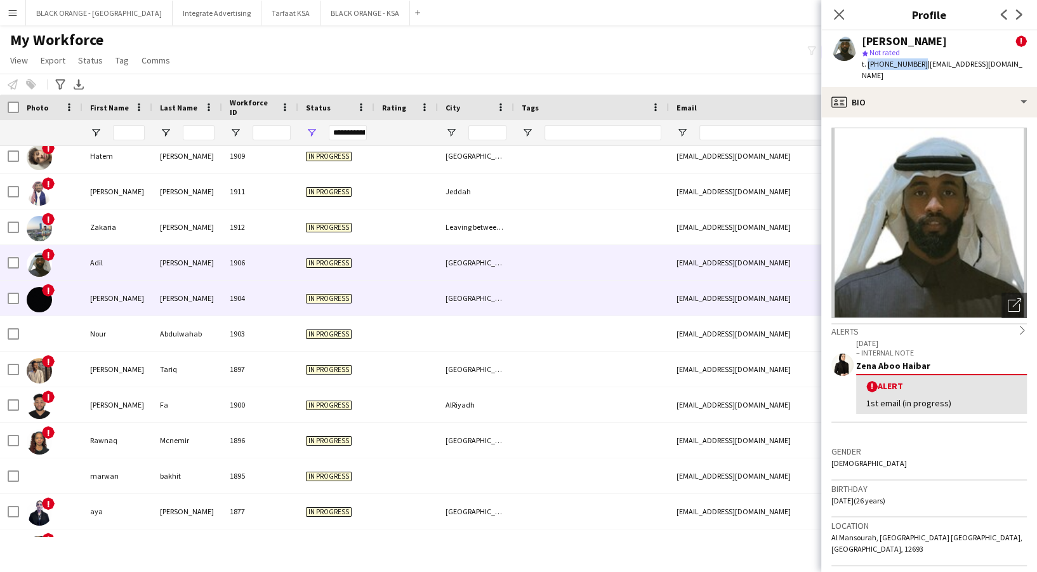
click at [234, 300] on div "1904" at bounding box center [260, 298] width 76 height 35
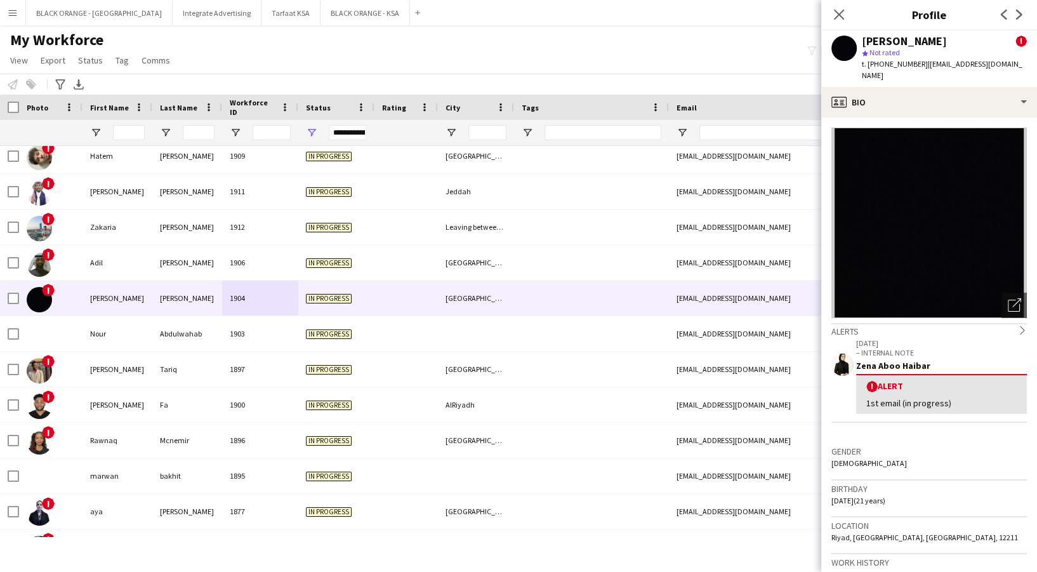
drag, startPoint x: 868, startPoint y: 62, endPoint x: 901, endPoint y: 74, distance: 35.5
click at [901, 74] on div "[PERSON_NAME] ! star Not rated t. [PHONE_NUMBER] | [EMAIL_ADDRESS][DOMAIN_NAME]" at bounding box center [929, 58] width 216 height 57
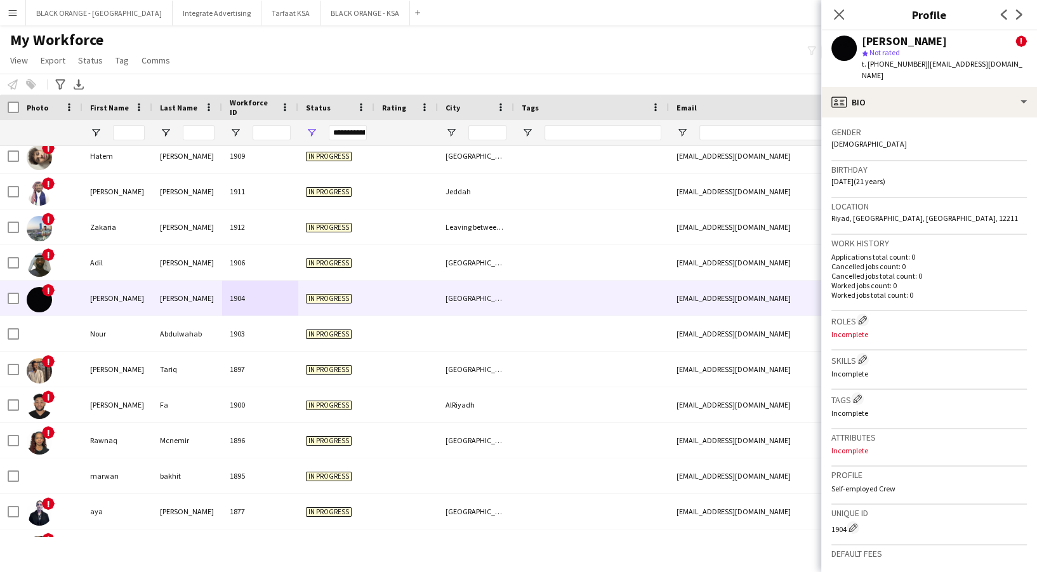
scroll to position [0, 0]
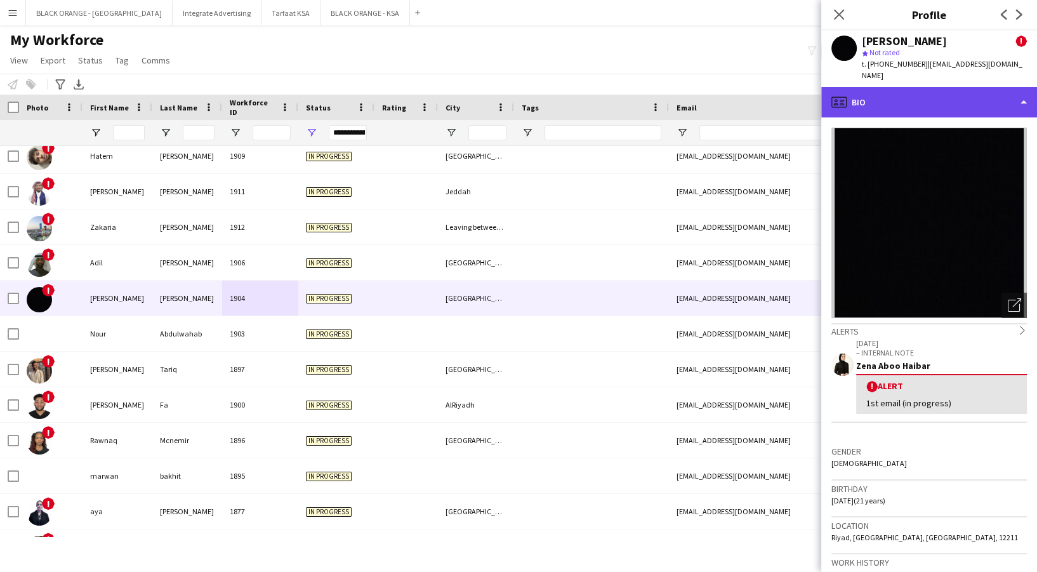
click at [924, 87] on div "profile Bio" at bounding box center [929, 102] width 216 height 30
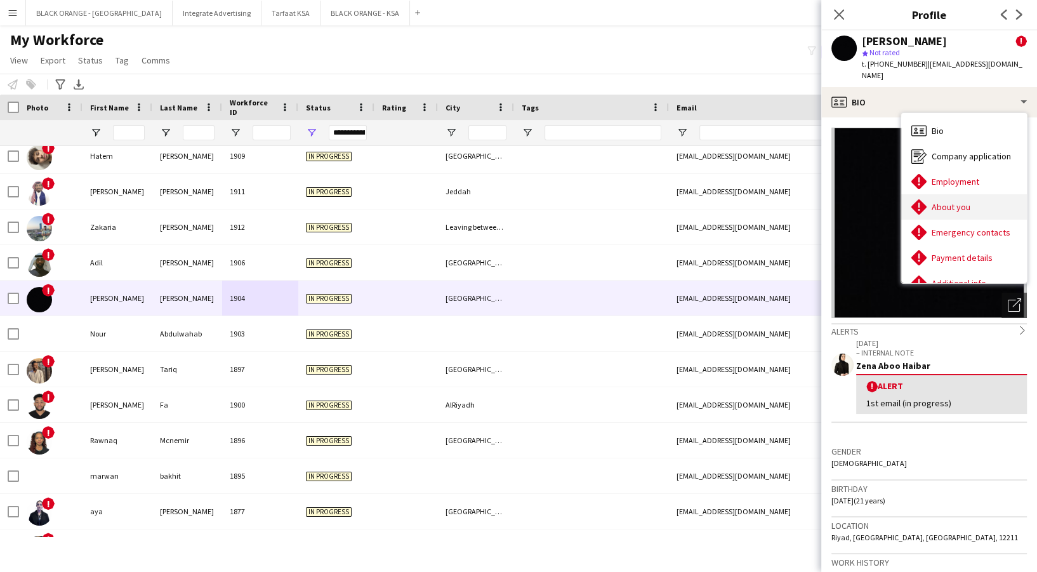
click at [936, 194] on div "About you About you" at bounding box center [964, 206] width 126 height 25
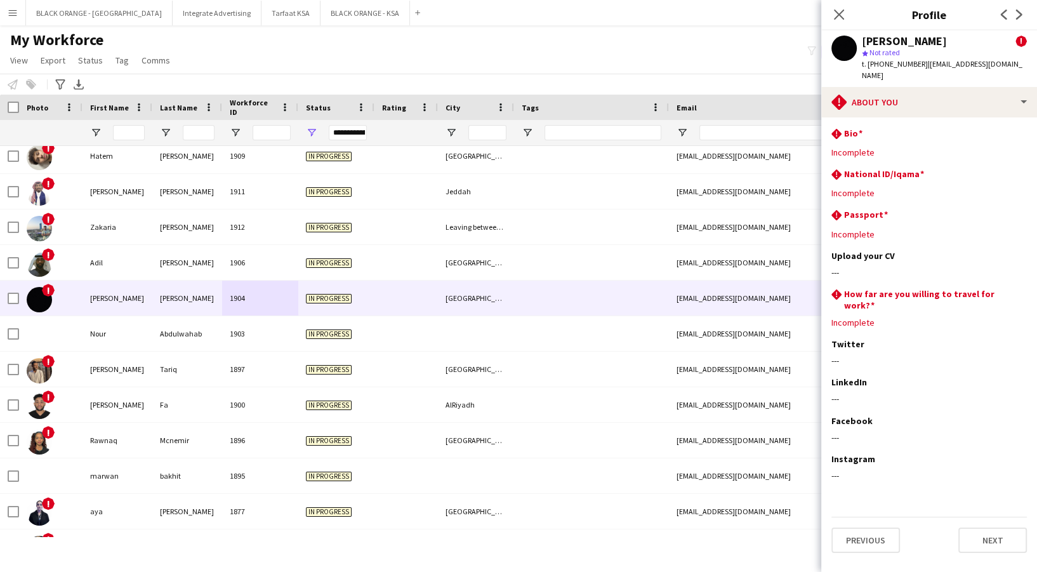
drag, startPoint x: 869, startPoint y: 62, endPoint x: 918, endPoint y: 72, distance: 50.1
click at [918, 72] on div "[PERSON_NAME] ! star Not rated t. [PHONE_NUMBER] | [EMAIL_ADDRESS][DOMAIN_NAME]" at bounding box center [929, 58] width 216 height 57
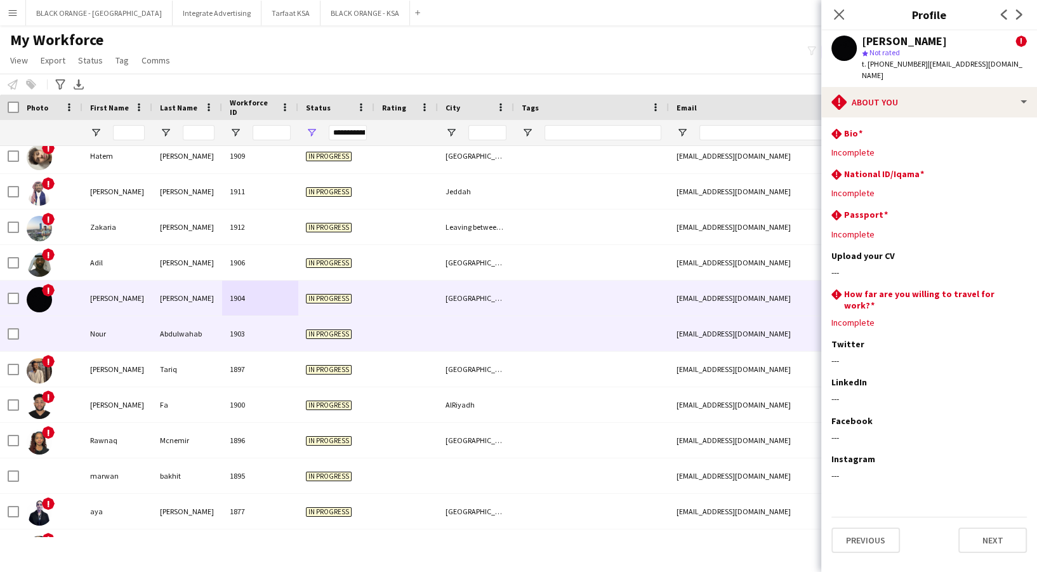
click at [269, 324] on div "1903" at bounding box center [260, 333] width 76 height 35
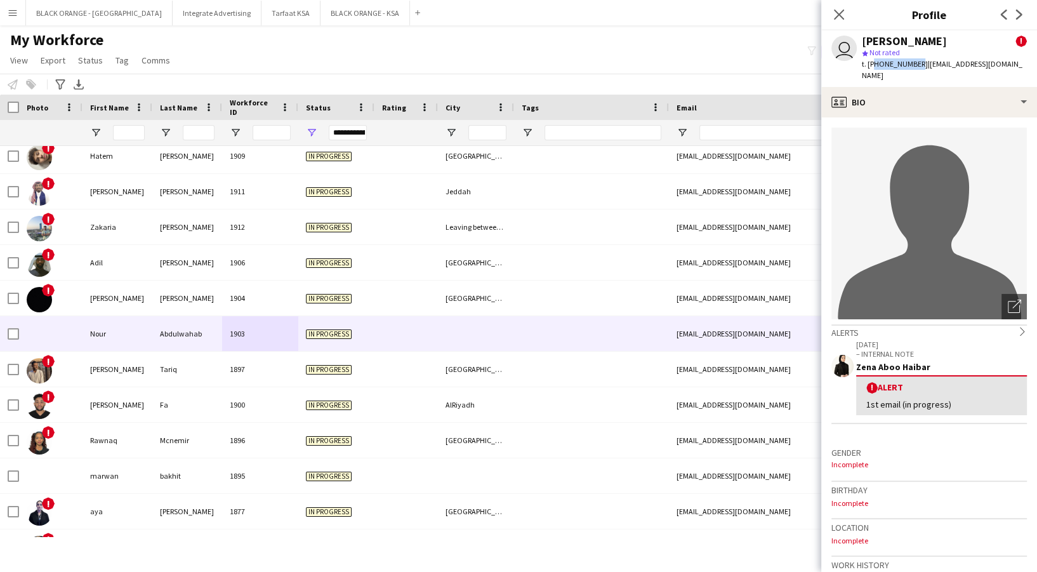
drag, startPoint x: 872, startPoint y: 63, endPoint x: 915, endPoint y: 69, distance: 43.5
click at [915, 69] on div "t. [PHONE_NUMBER] | [EMAIL_ADDRESS][DOMAIN_NAME]" at bounding box center [944, 69] width 165 height 23
click at [918, 61] on span "t. [PHONE_NUMBER]" at bounding box center [895, 64] width 66 height 10
drag, startPoint x: 919, startPoint y: 61, endPoint x: 865, endPoint y: 61, distance: 53.3
click at [865, 61] on span "t. [PHONE_NUMBER]" at bounding box center [895, 64] width 66 height 10
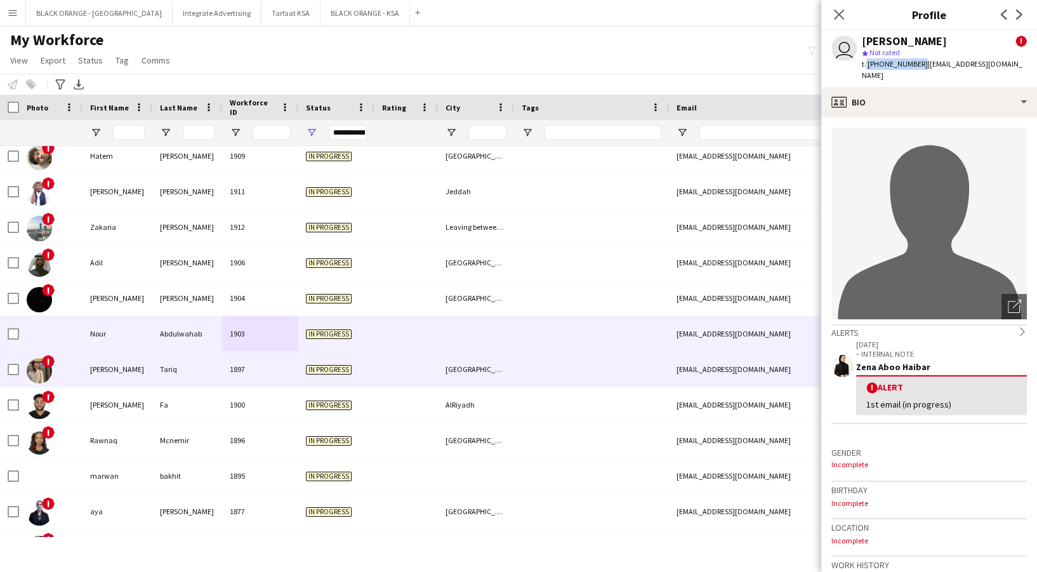
click at [172, 369] on div "Tariq" at bounding box center [187, 369] width 70 height 35
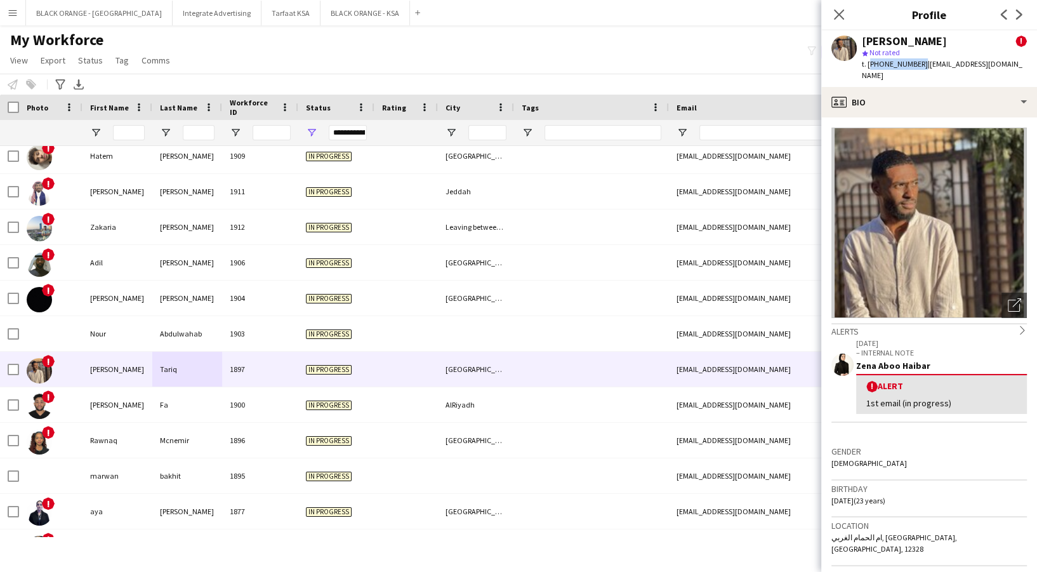
drag, startPoint x: 868, startPoint y: 60, endPoint x: 917, endPoint y: 71, distance: 50.1
click at [917, 71] on div "[PERSON_NAME] ! star Not rated t. [PHONE_NUMBER] | [EMAIL_ADDRESS][DOMAIN_NAME]" at bounding box center [929, 58] width 216 height 57
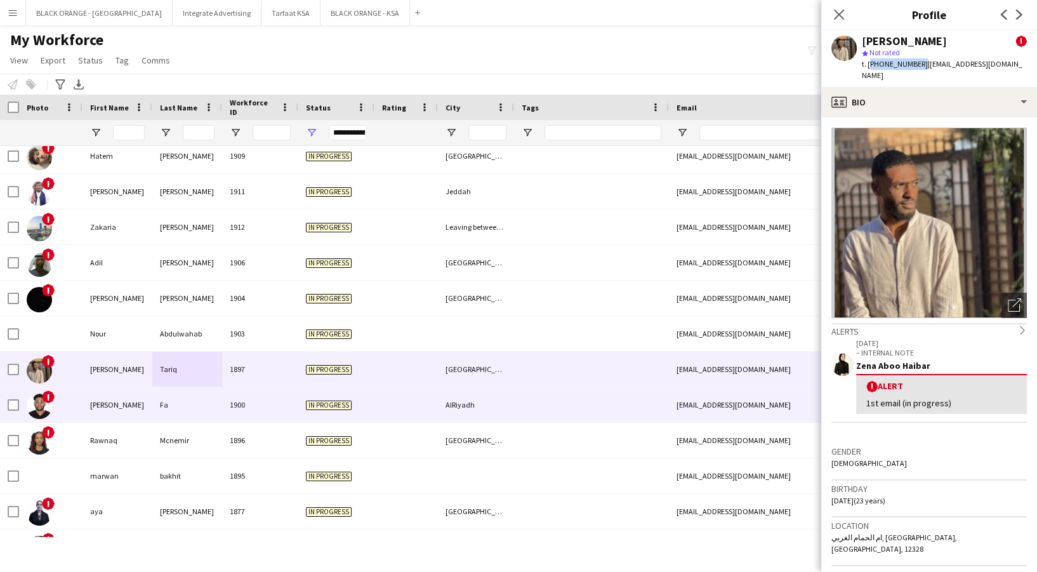
click at [301, 409] on div "In progress" at bounding box center [336, 404] width 76 height 35
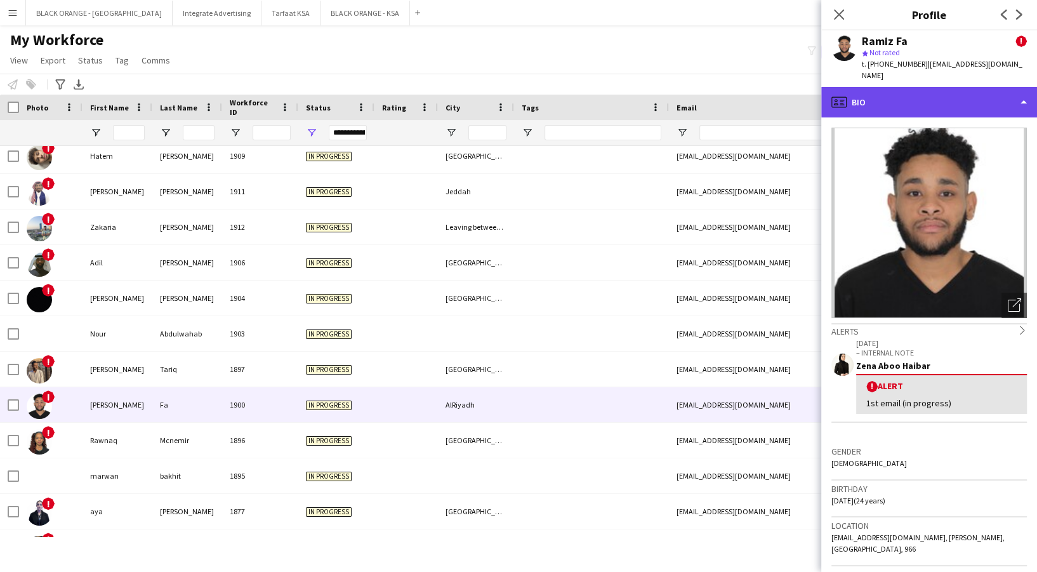
click at [881, 94] on div "profile Bio" at bounding box center [929, 102] width 216 height 30
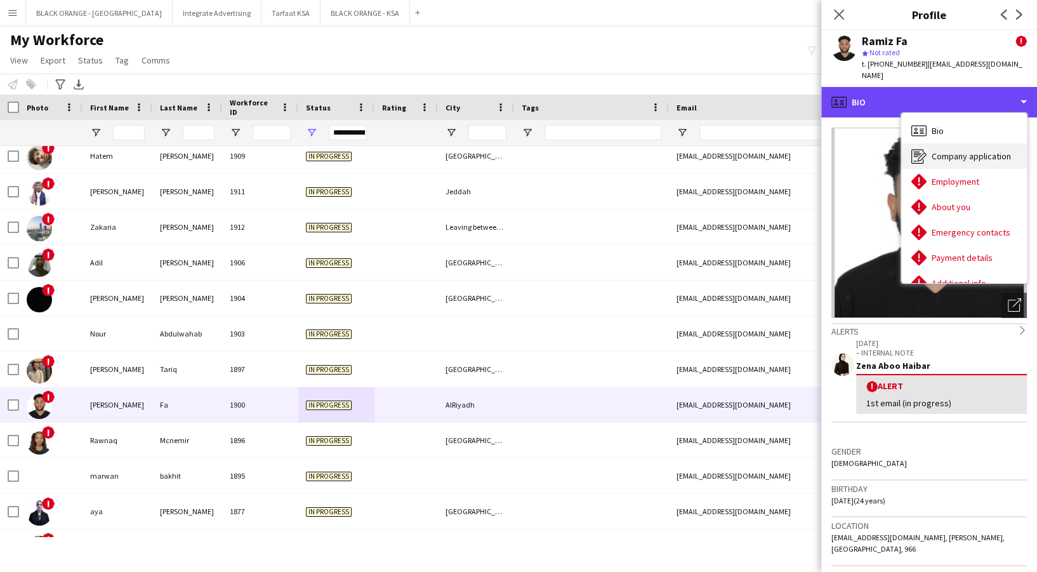
scroll to position [68, 0]
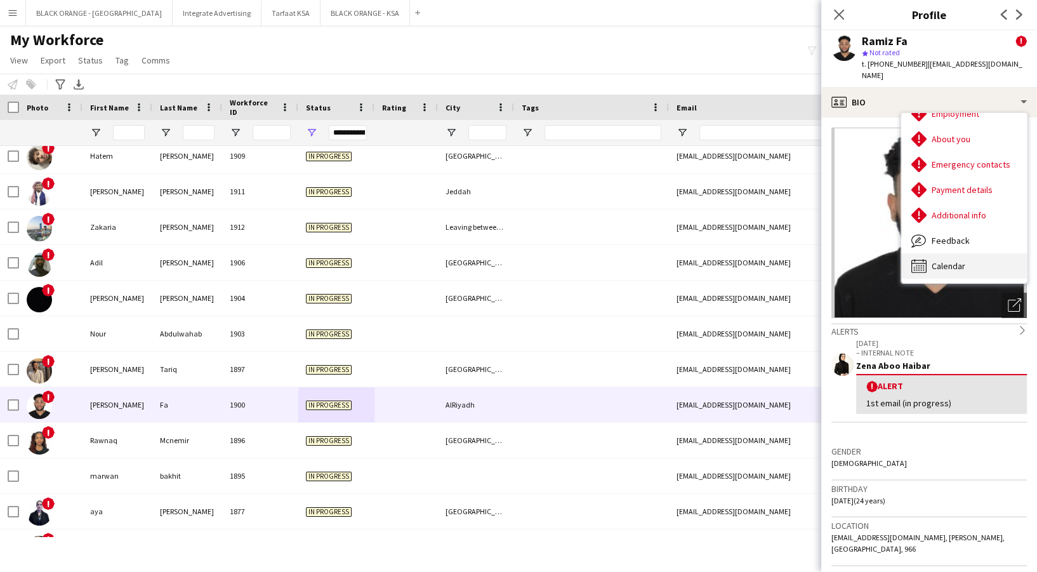
click at [957, 260] on span "Calendar" at bounding box center [949, 265] width 34 height 11
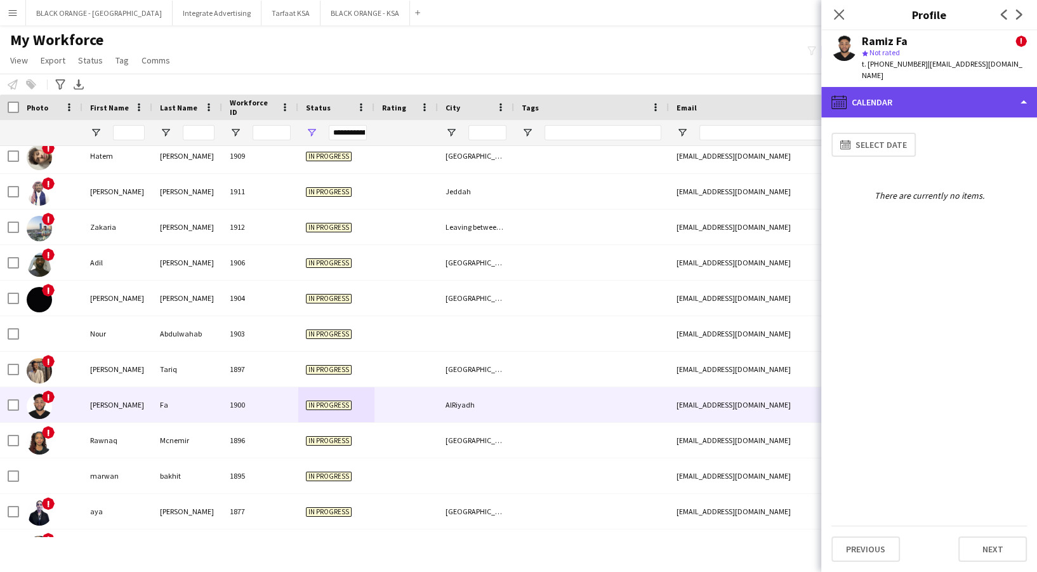
click at [914, 87] on div "calendar-full Calendar" at bounding box center [929, 102] width 216 height 30
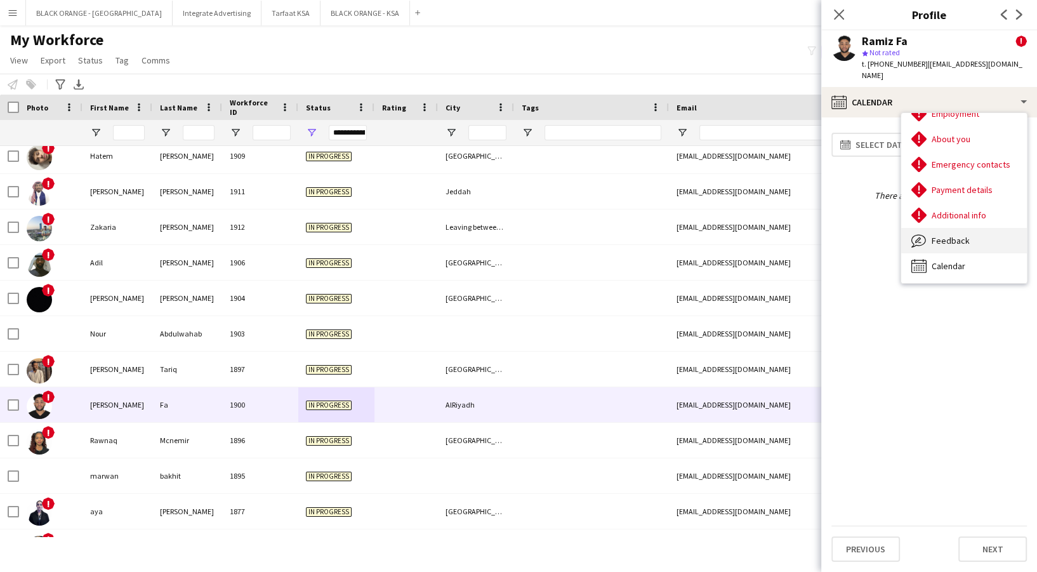
click at [945, 228] on div "Feedback Feedback" at bounding box center [964, 240] width 126 height 25
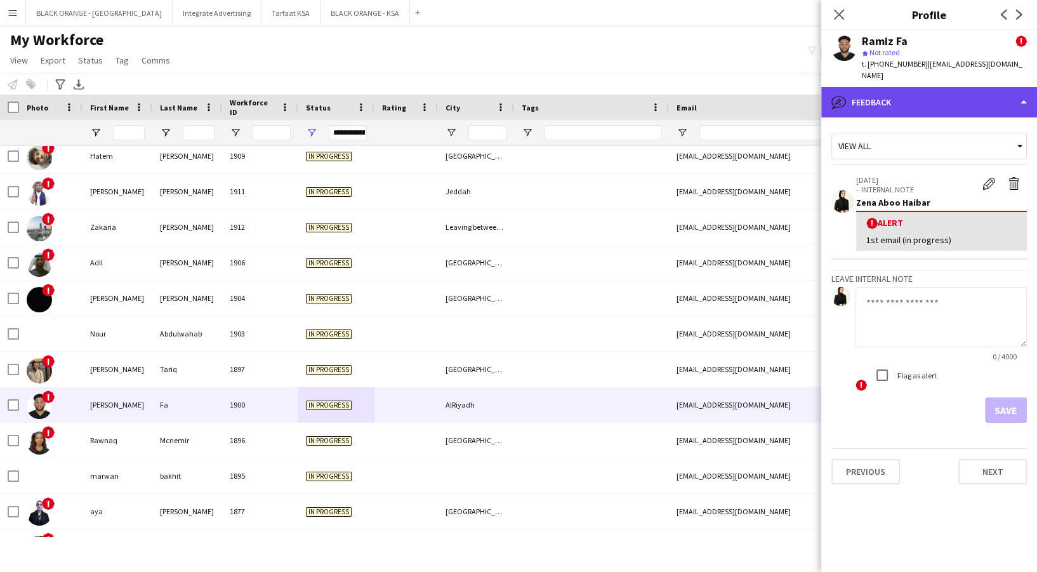
click at [921, 88] on div "bubble-pencil Feedback" at bounding box center [929, 102] width 216 height 30
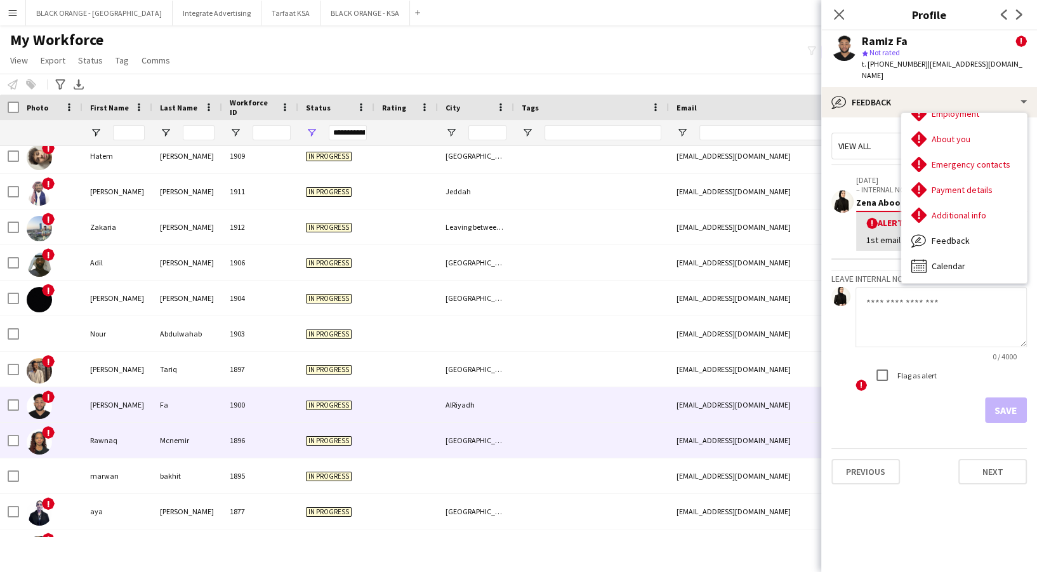
click at [217, 432] on div "Mcnemir" at bounding box center [187, 440] width 70 height 35
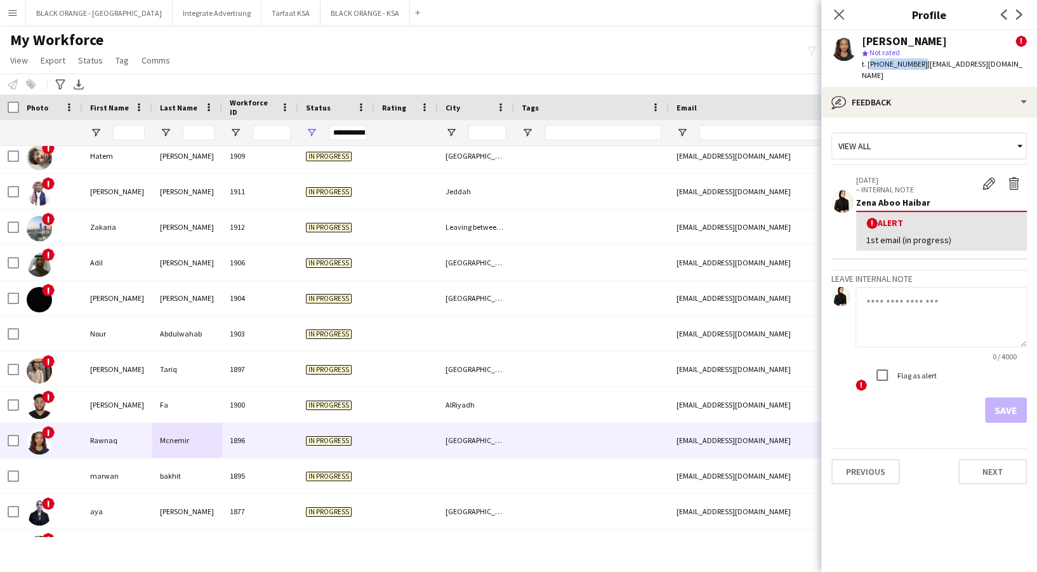
drag, startPoint x: 869, startPoint y: 60, endPoint x: 917, endPoint y: 70, distance: 48.6
click at [917, 70] on div "t. [PHONE_NUMBER] | [EMAIL_ADDRESS][DOMAIN_NAME]" at bounding box center [944, 69] width 165 height 23
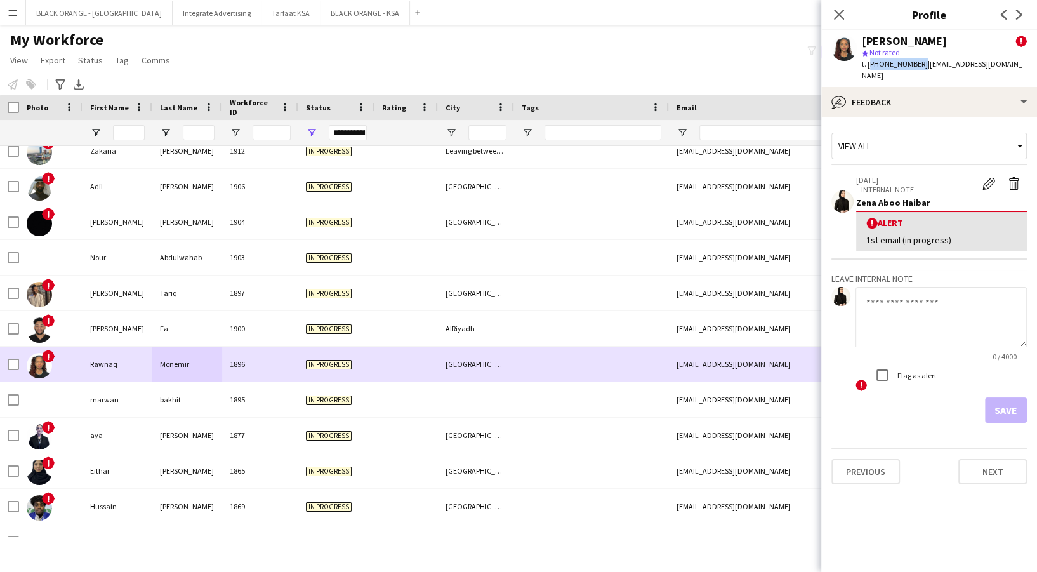
scroll to position [1649, 0]
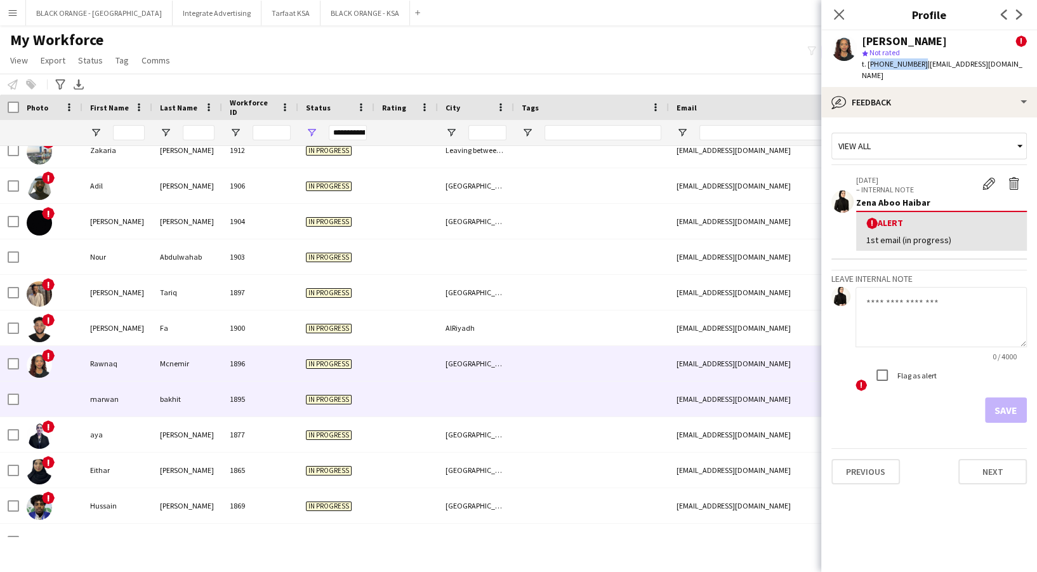
click at [467, 389] on div at bounding box center [476, 399] width 76 height 35
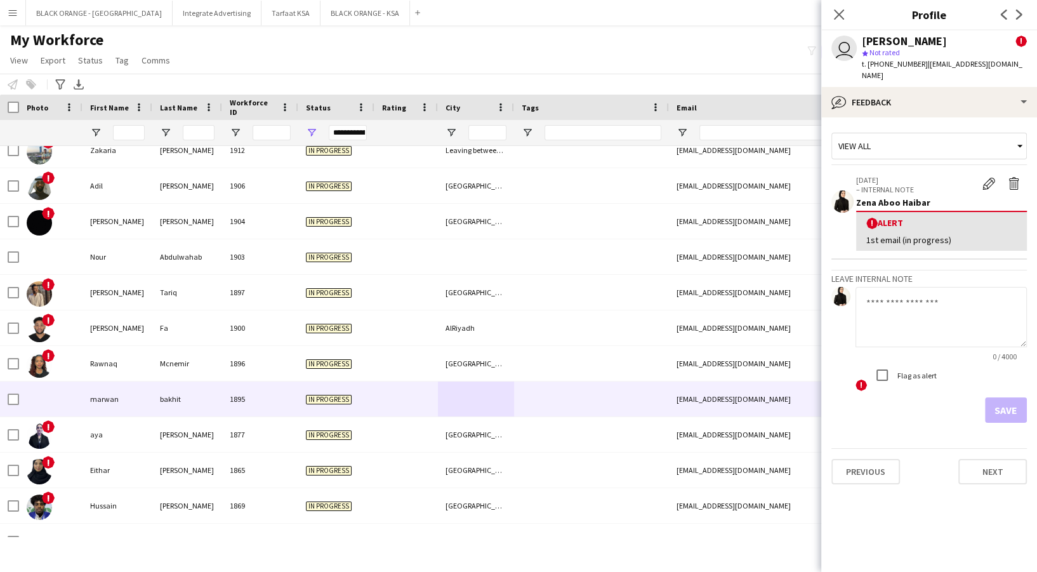
drag, startPoint x: 867, startPoint y: 66, endPoint x: 920, endPoint y: 74, distance: 53.2
click at [920, 74] on div "user [PERSON_NAME] ! star Not rated t. [PHONE_NUMBER] | [EMAIL_ADDRESS][DOMAIN_…" at bounding box center [929, 58] width 216 height 57
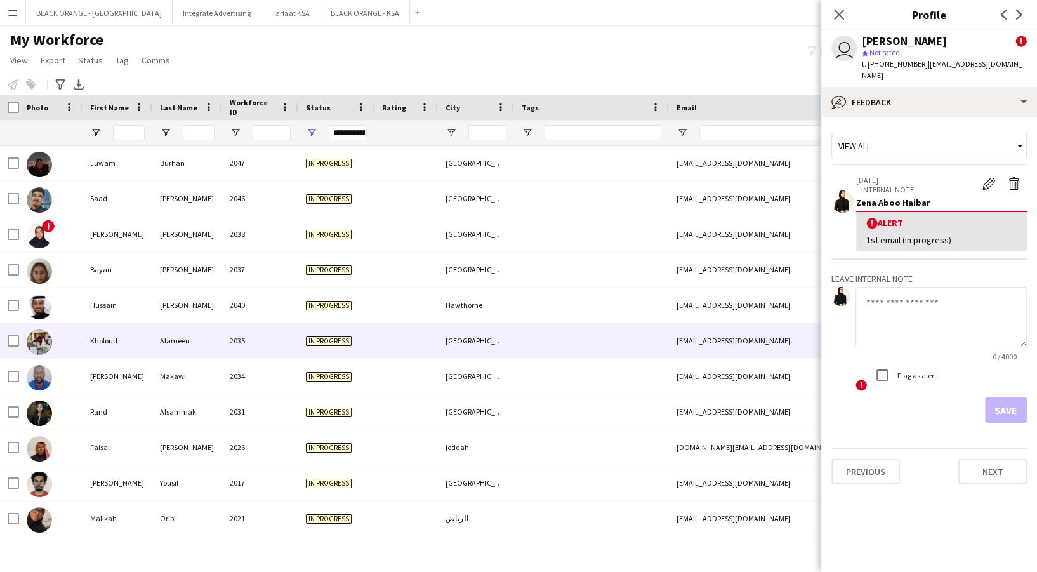
scroll to position [0, 0]
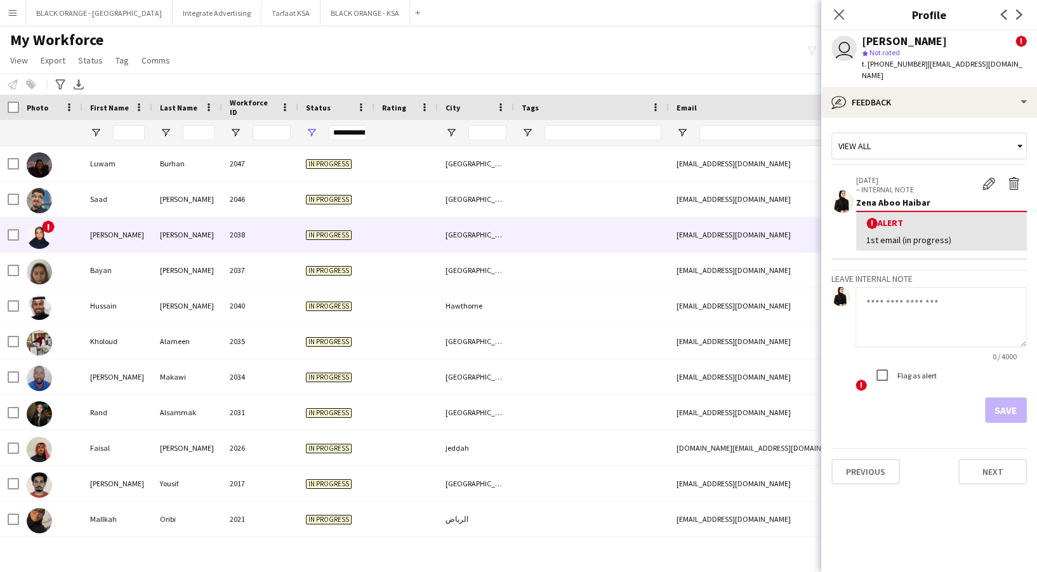
click at [328, 230] on span "In progress" at bounding box center [329, 235] width 46 height 10
drag, startPoint x: 866, startPoint y: 227, endPoint x: 1006, endPoint y: 239, distance: 140.8
click at [1006, 239] on app-crew-profile-feedback-alert "[DATE] – INTERNAL NOTE Edit alert Delete alert Zena Aboo Haibar ! Alert 1st WA …" at bounding box center [930, 214] width 196 height 92
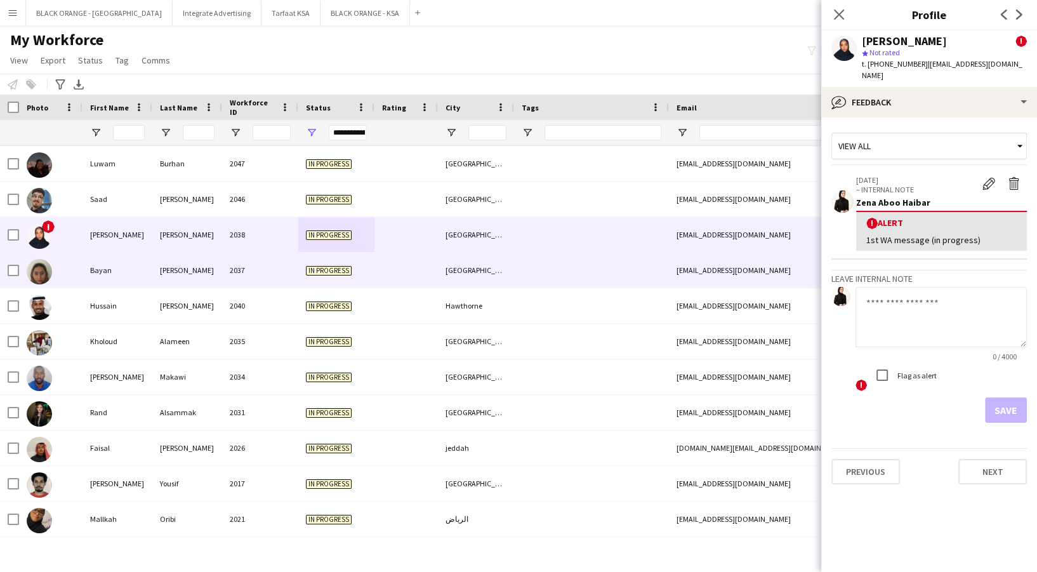
click at [358, 254] on div "In progress" at bounding box center [336, 270] width 76 height 35
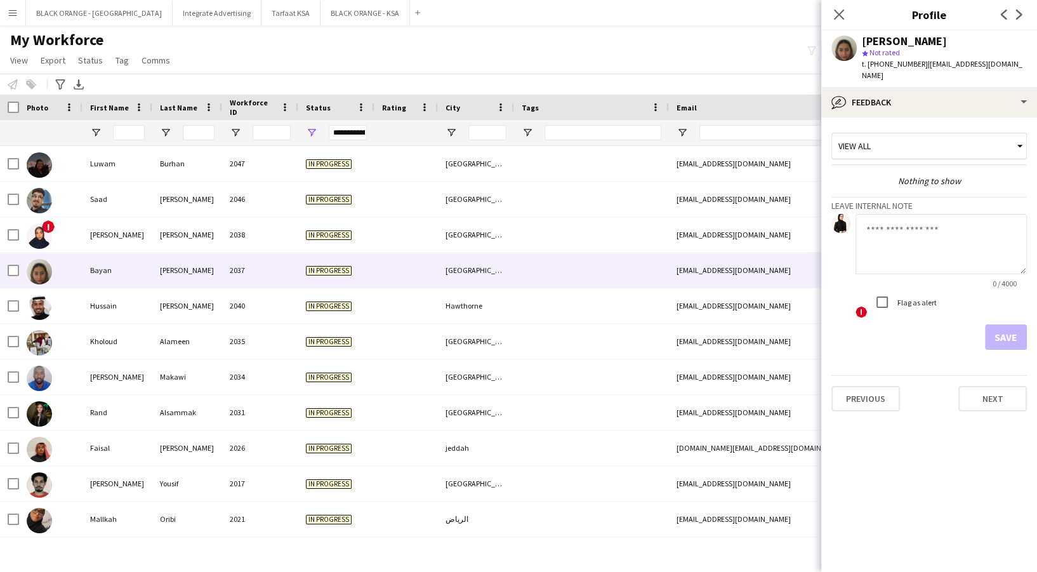
click at [901, 225] on textarea at bounding box center [941, 244] width 171 height 60
paste textarea "**********"
type textarea "**********"
click at [1014, 325] on button "Save" at bounding box center [1006, 336] width 42 height 25
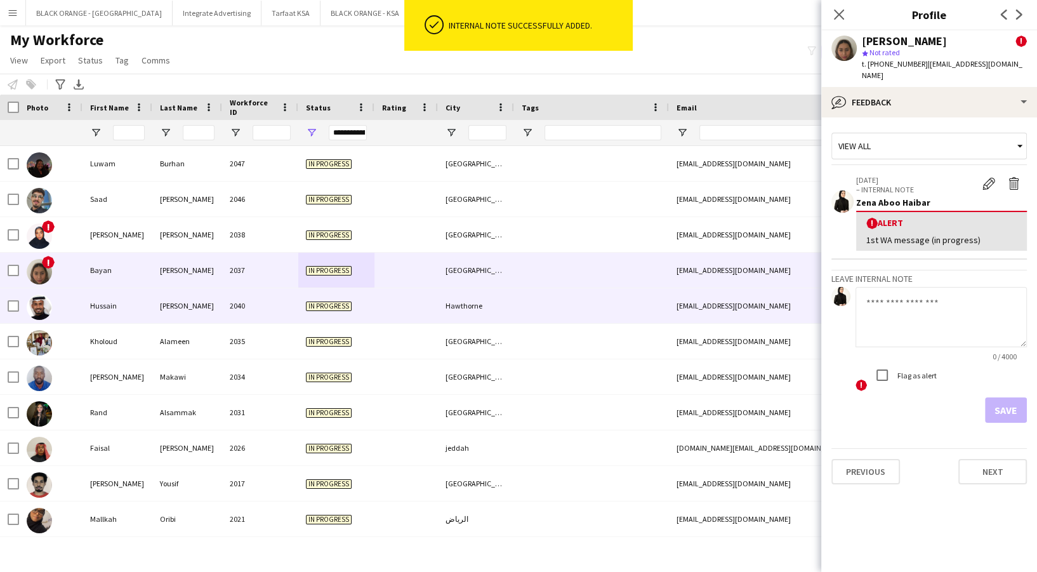
click at [368, 298] on div "In progress" at bounding box center [336, 305] width 76 height 35
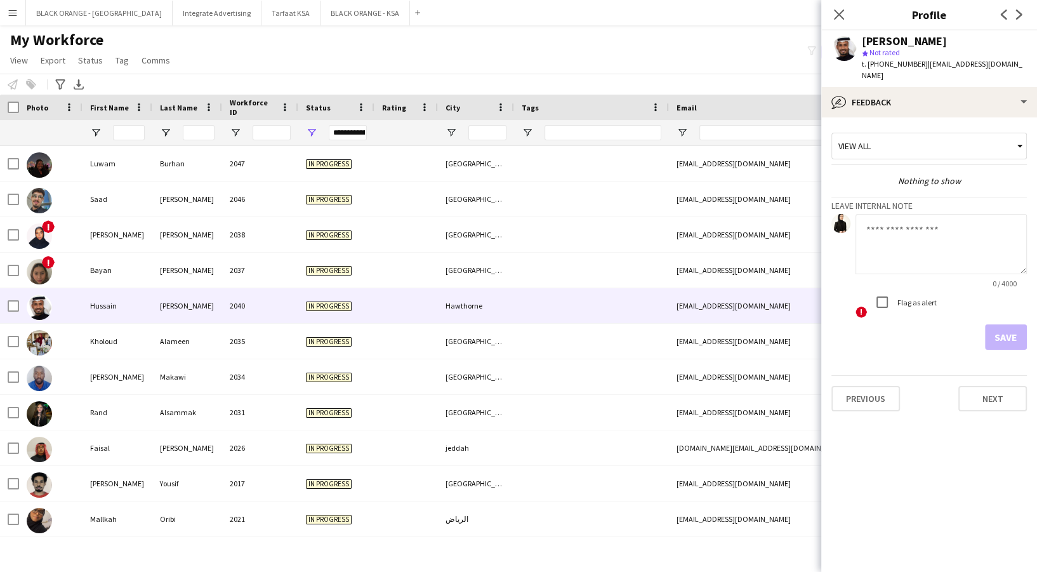
click at [975, 238] on textarea at bounding box center [941, 244] width 171 height 60
paste textarea "**********"
type textarea "**********"
click at [992, 324] on button "Save" at bounding box center [1006, 336] width 42 height 25
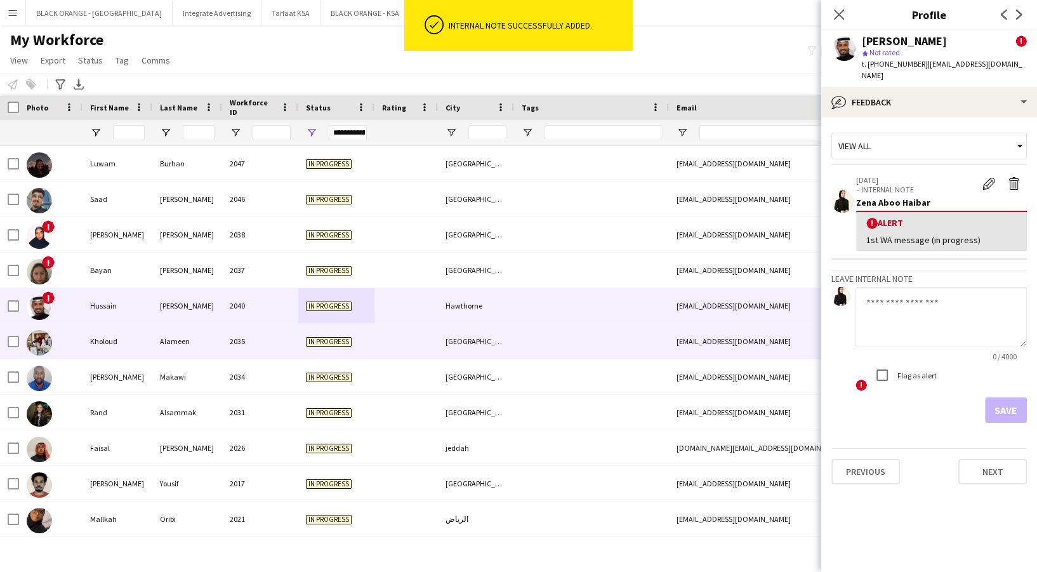
click at [345, 337] on span "In progress" at bounding box center [329, 342] width 46 height 10
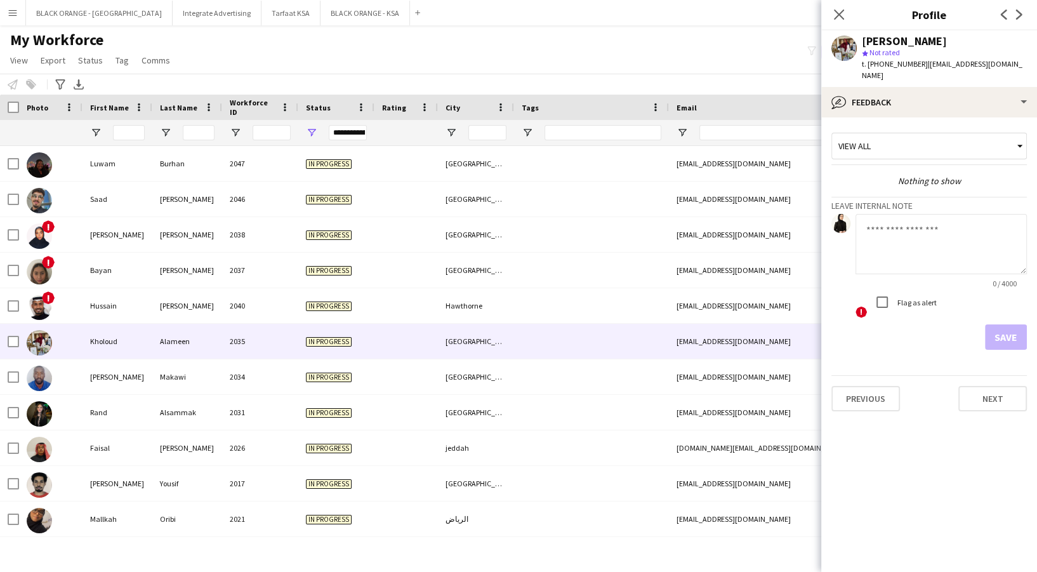
click at [978, 236] on textarea at bounding box center [941, 244] width 171 height 60
paste textarea "**********"
type textarea "**********"
click at [866, 289] on div "! Flag as alert" at bounding box center [941, 303] width 171 height 29
click at [995, 324] on button "Save" at bounding box center [1006, 336] width 42 height 25
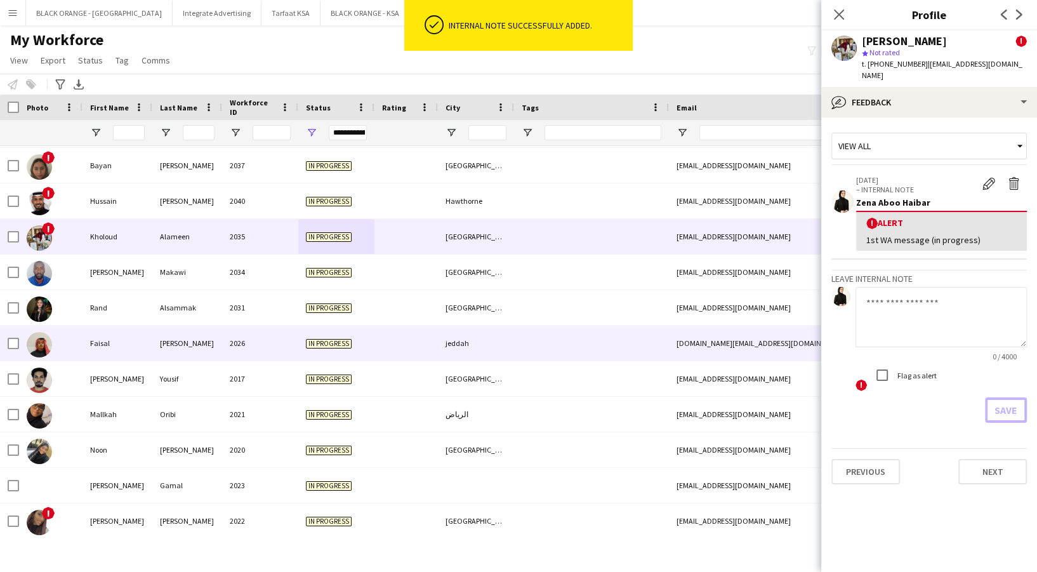
scroll to position [123, 0]
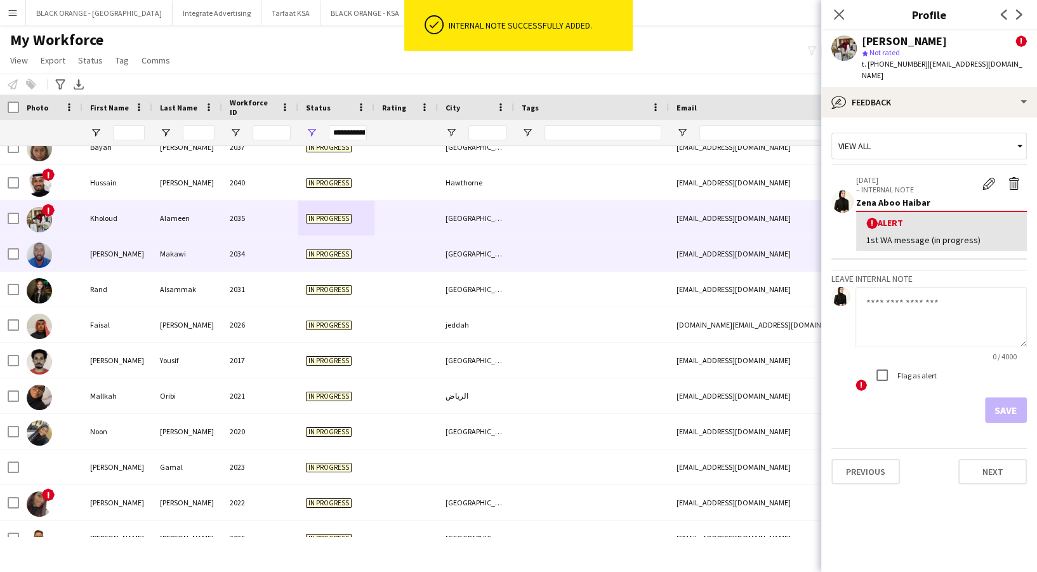
click at [327, 252] on span "In progress" at bounding box center [329, 254] width 46 height 10
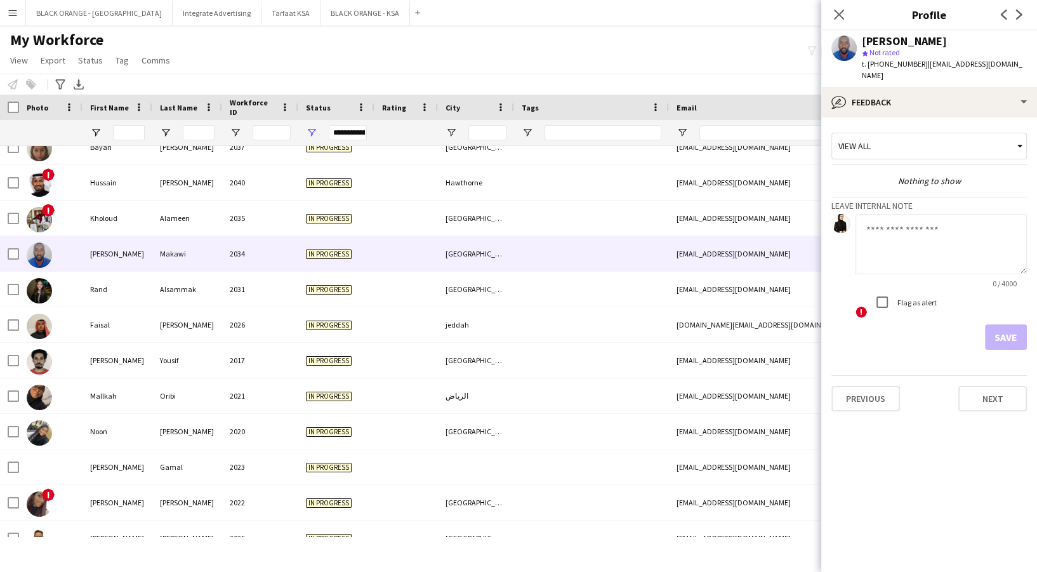
click at [866, 237] on textarea at bounding box center [941, 244] width 171 height 60
paste textarea "**********"
type textarea "**********"
click at [1005, 328] on button "Save" at bounding box center [1006, 336] width 42 height 25
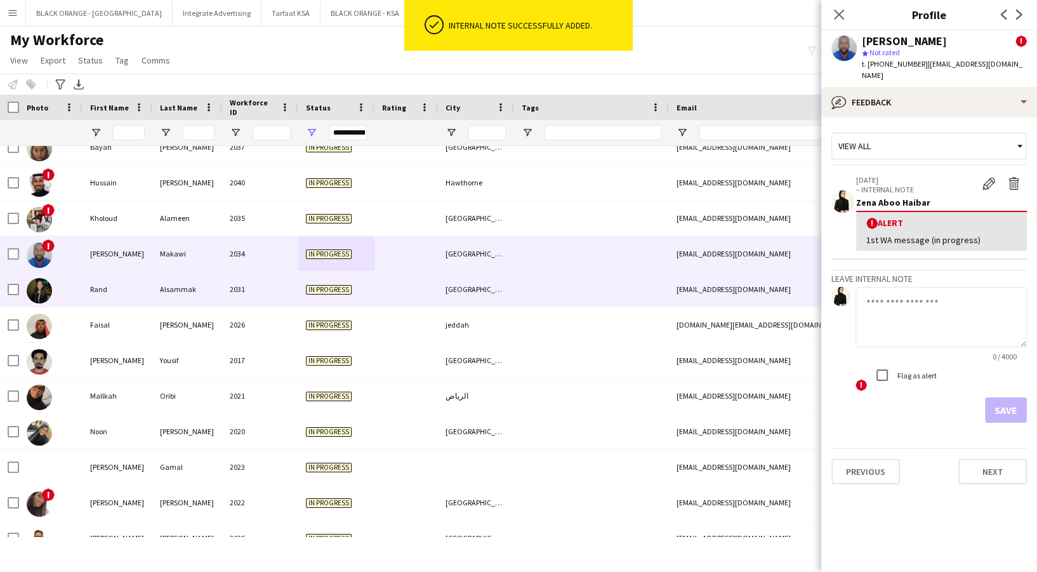
click at [449, 279] on div "[GEOGRAPHIC_DATA]" at bounding box center [476, 289] width 76 height 35
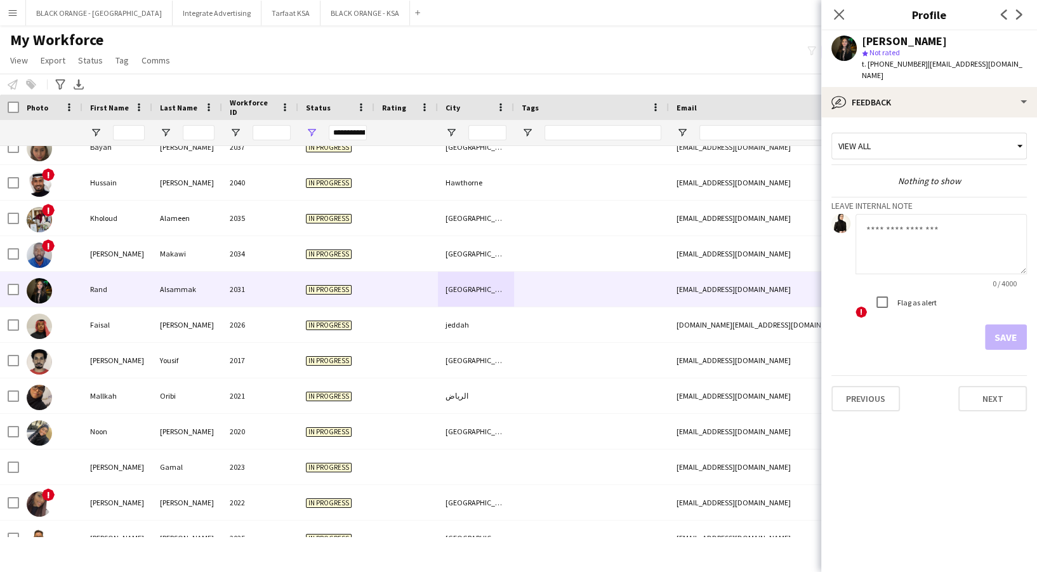
click at [936, 234] on textarea at bounding box center [941, 244] width 171 height 60
paste textarea "**********"
type textarea "**********"
click at [999, 324] on button "Save" at bounding box center [1006, 336] width 42 height 25
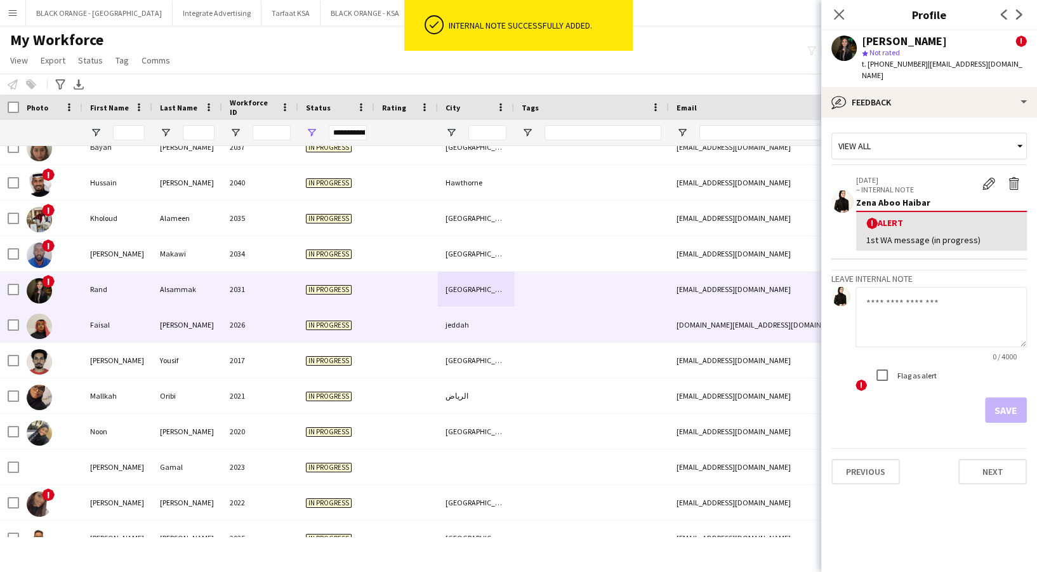
click at [360, 314] on div "In progress" at bounding box center [336, 324] width 76 height 35
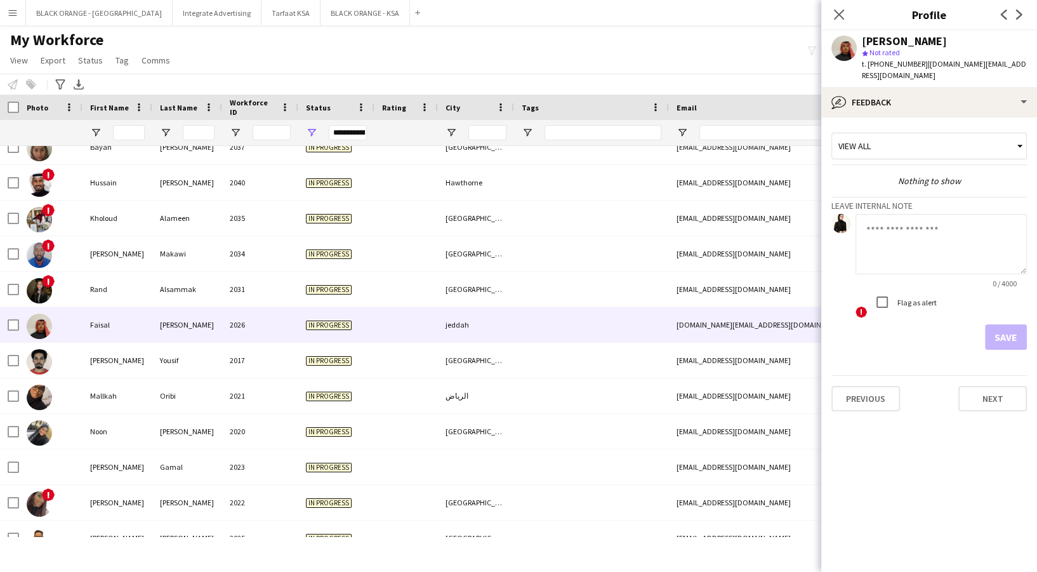
click at [901, 258] on textarea at bounding box center [941, 244] width 171 height 60
paste textarea "**********"
type textarea "**********"
click at [1008, 324] on button "Save" at bounding box center [1006, 336] width 42 height 25
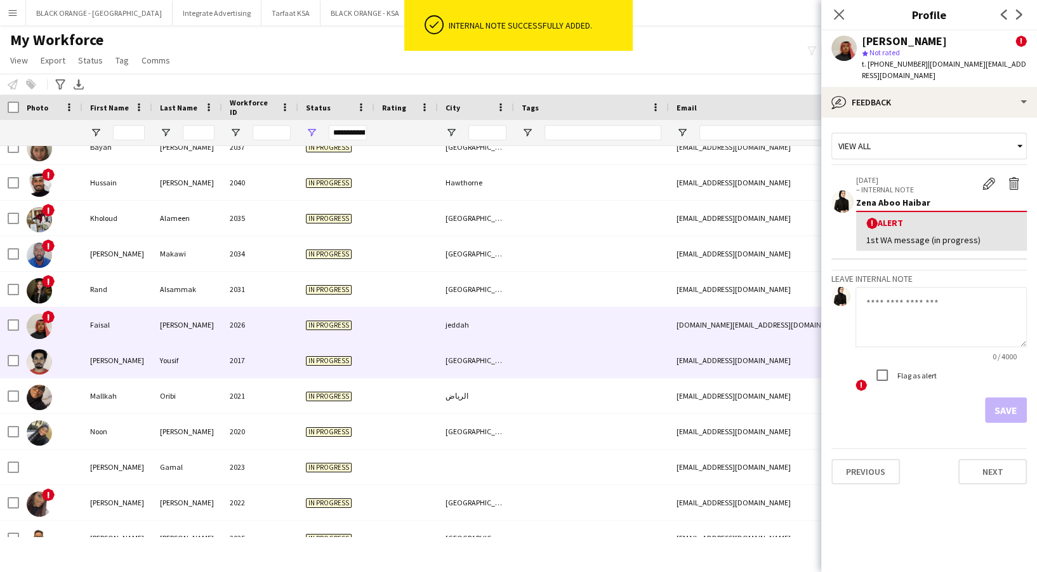
click at [399, 376] on div at bounding box center [406, 360] width 63 height 35
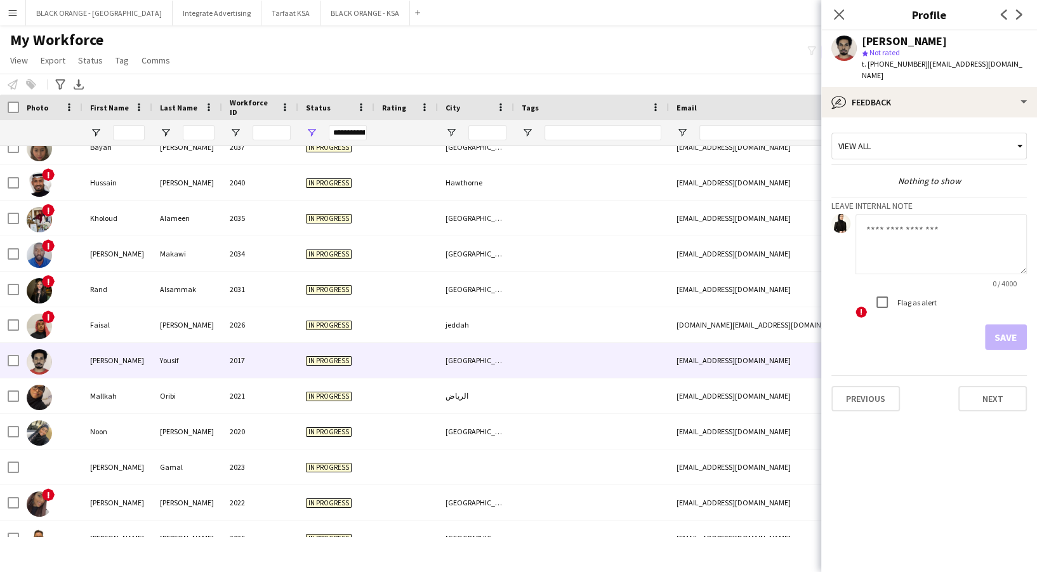
click at [900, 262] on textarea at bounding box center [941, 244] width 171 height 60
paste textarea "**********"
type textarea "**********"
click at [994, 331] on button "Save" at bounding box center [1006, 336] width 42 height 25
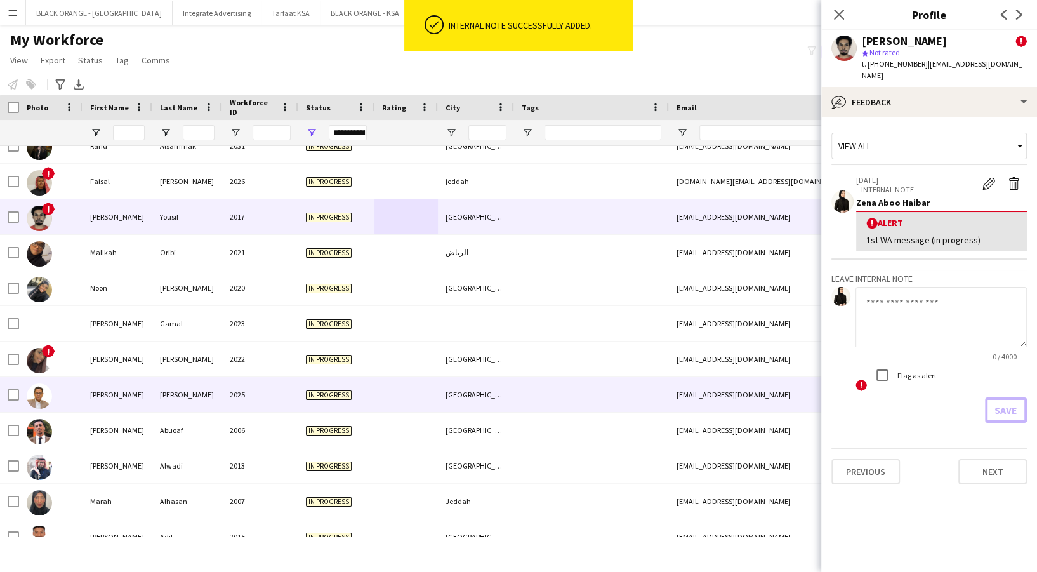
scroll to position [267, 0]
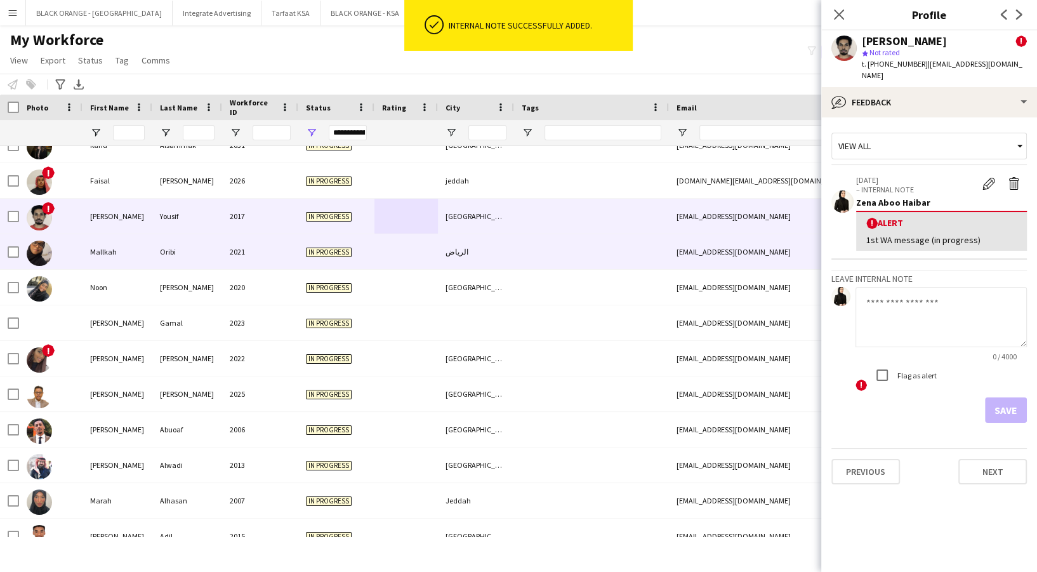
click at [484, 262] on div "الرياض" at bounding box center [476, 251] width 76 height 35
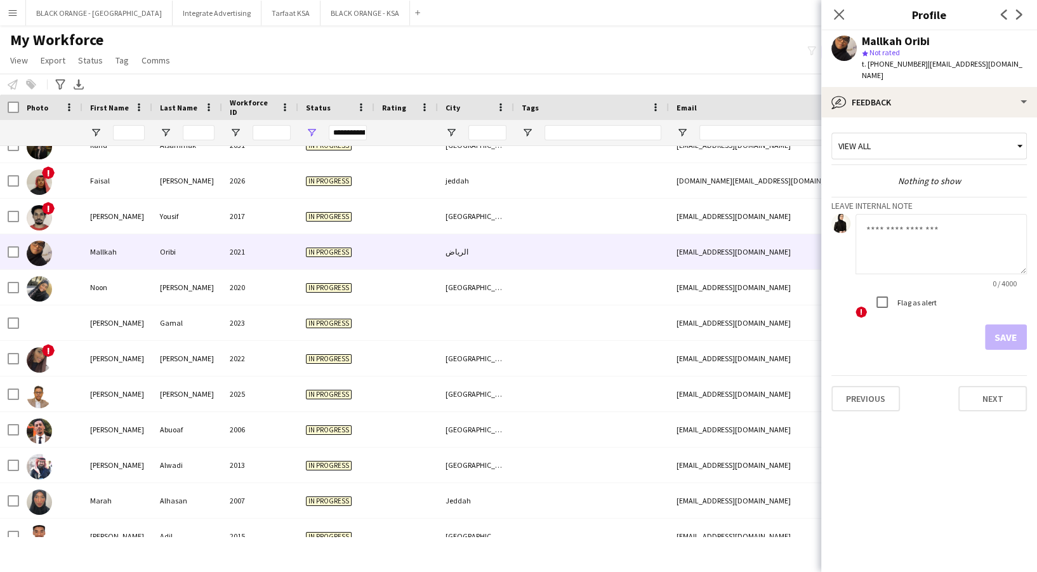
click at [952, 214] on textarea at bounding box center [941, 244] width 171 height 60
paste textarea "**********"
type textarea "**********"
click at [1020, 324] on button "Save" at bounding box center [1006, 336] width 42 height 25
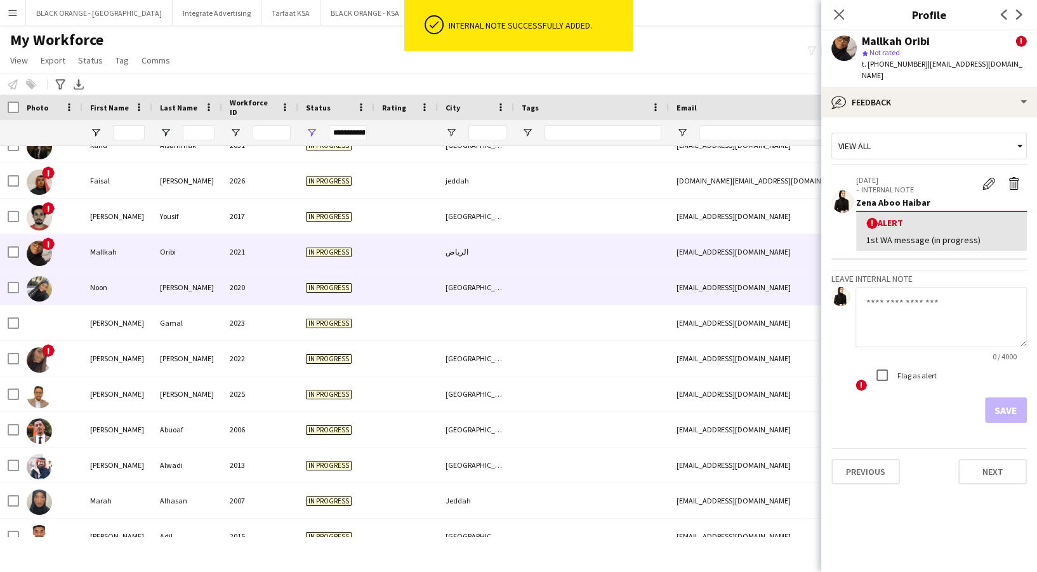
click at [568, 281] on div at bounding box center [591, 287] width 155 height 35
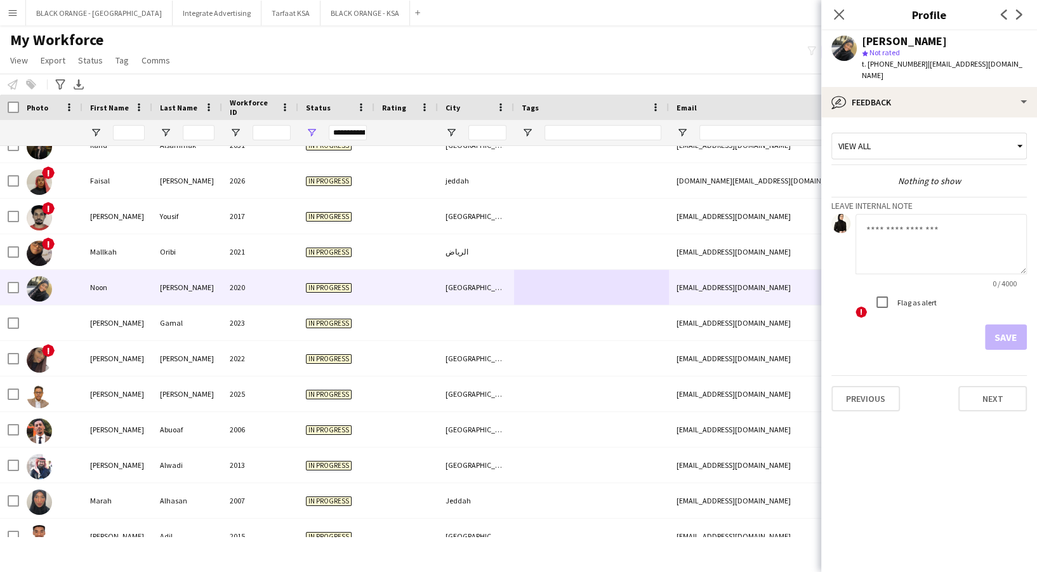
click at [929, 249] on textarea at bounding box center [941, 244] width 171 height 60
paste textarea "**********"
type textarea "**********"
click at [1008, 325] on button "Save" at bounding box center [1006, 336] width 42 height 25
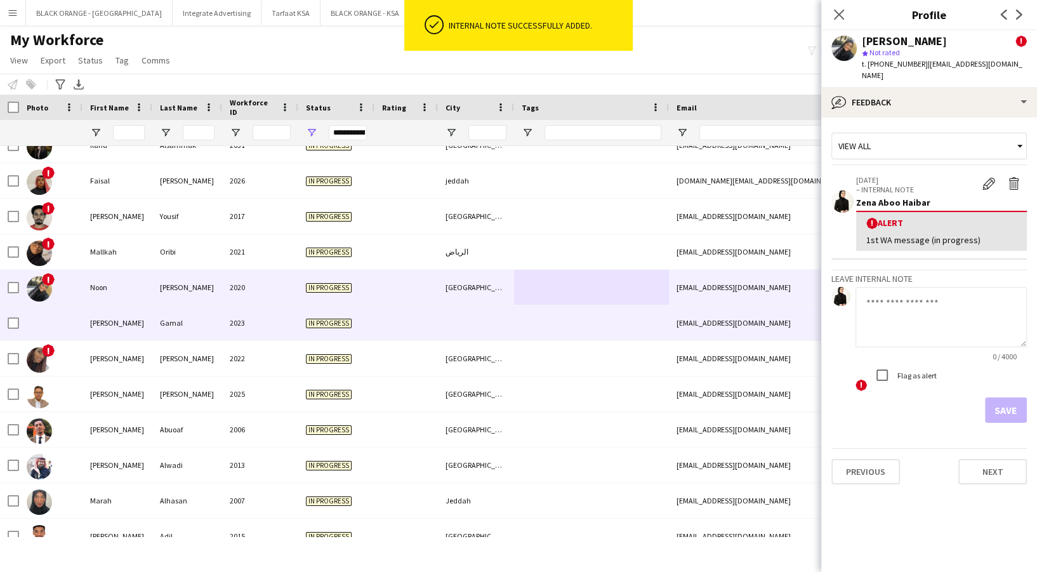
click at [423, 314] on div at bounding box center [406, 322] width 63 height 35
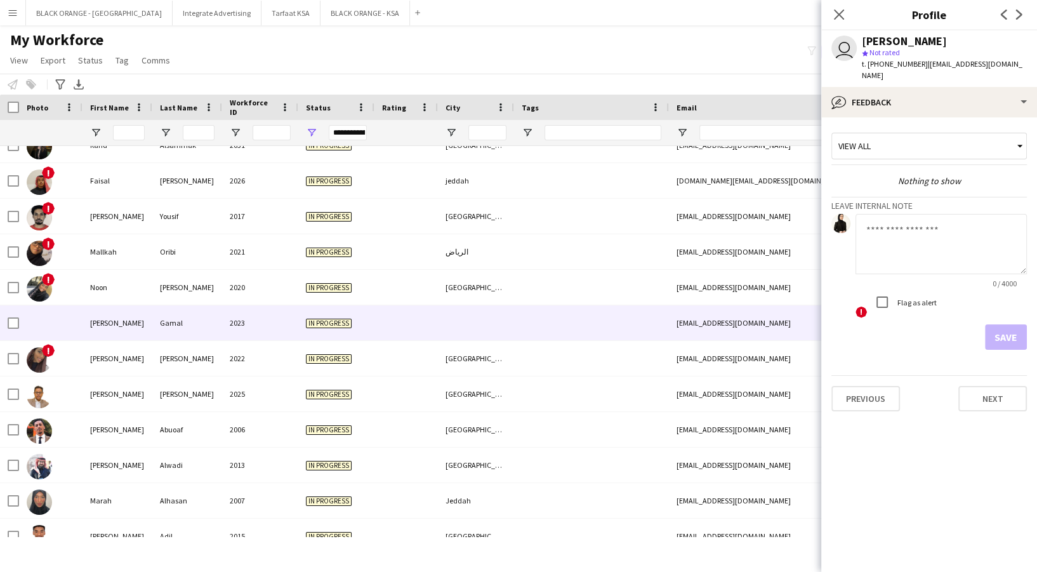
click at [998, 265] on app-form-group "0 / 4000" at bounding box center [941, 251] width 171 height 74
click at [952, 239] on textarea at bounding box center [941, 244] width 171 height 60
paste textarea "**********"
type textarea "**********"
click at [1011, 324] on button "Save" at bounding box center [1006, 336] width 42 height 25
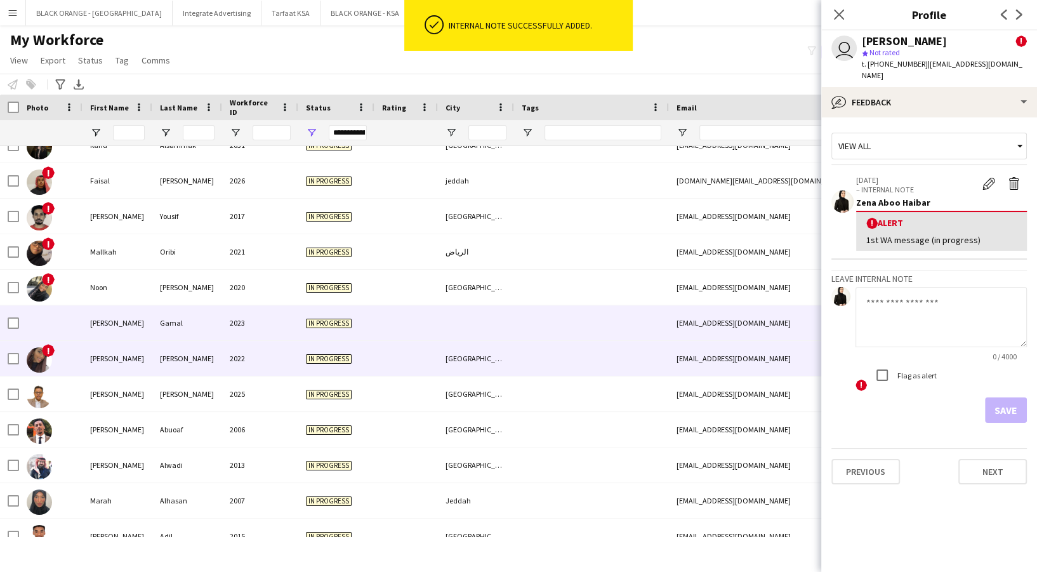
click at [537, 344] on div at bounding box center [591, 358] width 155 height 35
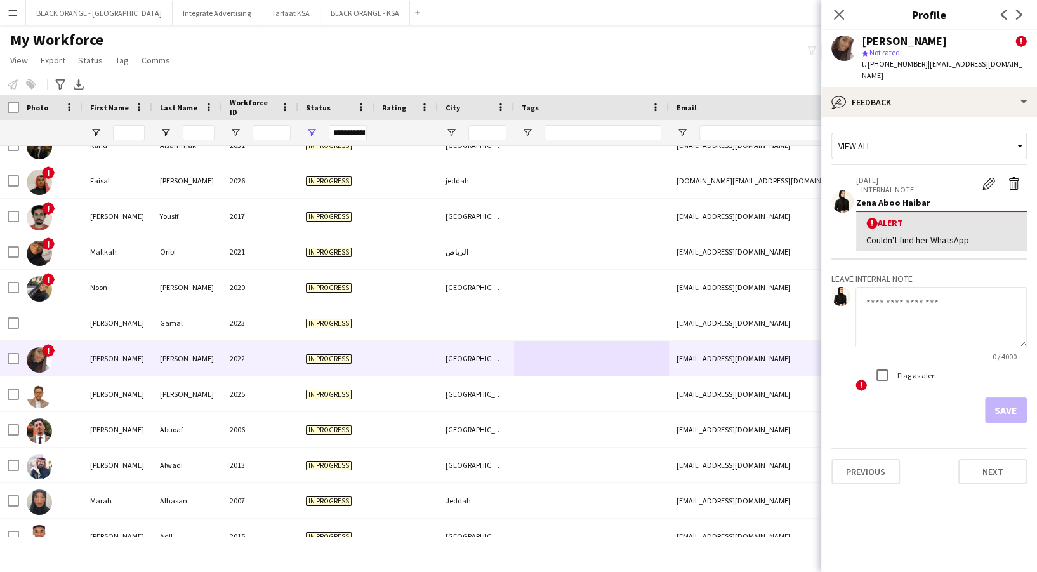
click at [912, 309] on textarea at bounding box center [941, 317] width 171 height 60
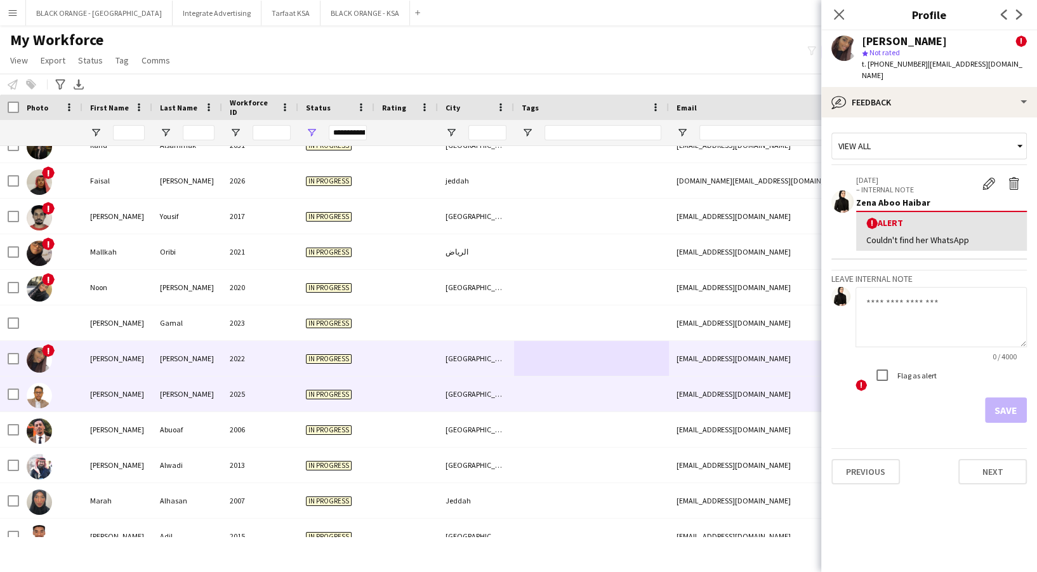
click at [472, 394] on div "[GEOGRAPHIC_DATA]" at bounding box center [476, 393] width 76 height 35
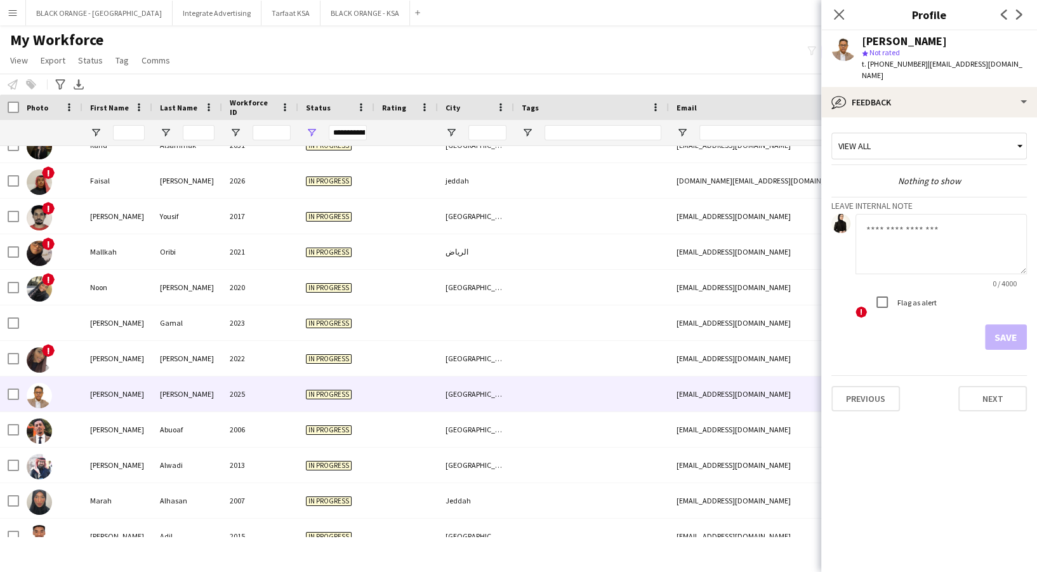
click at [910, 223] on textarea at bounding box center [941, 244] width 171 height 60
paste textarea "**********"
type textarea "**********"
click at [1013, 335] on button "Save" at bounding box center [1006, 336] width 42 height 25
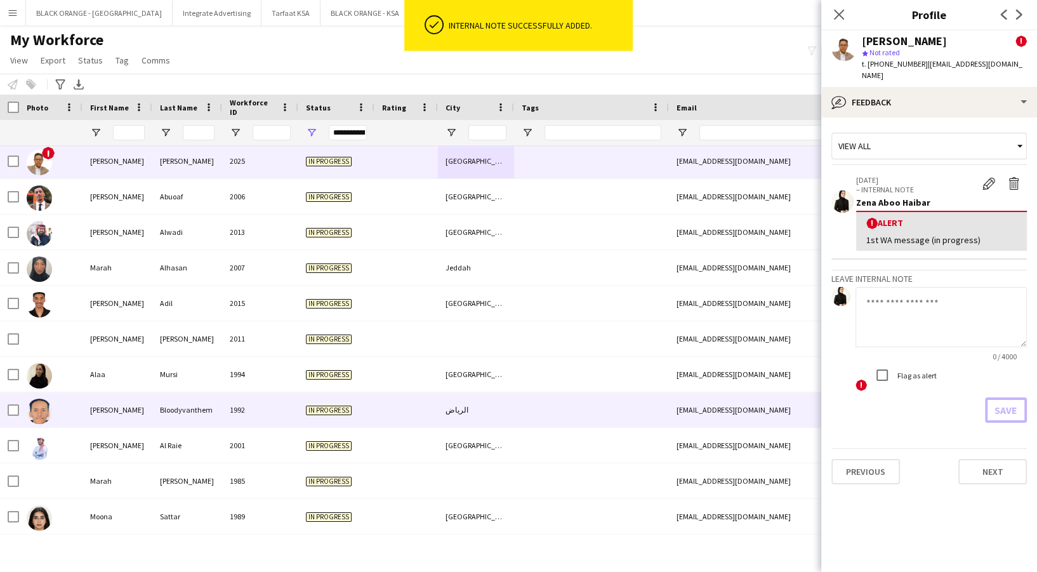
scroll to position [501, 0]
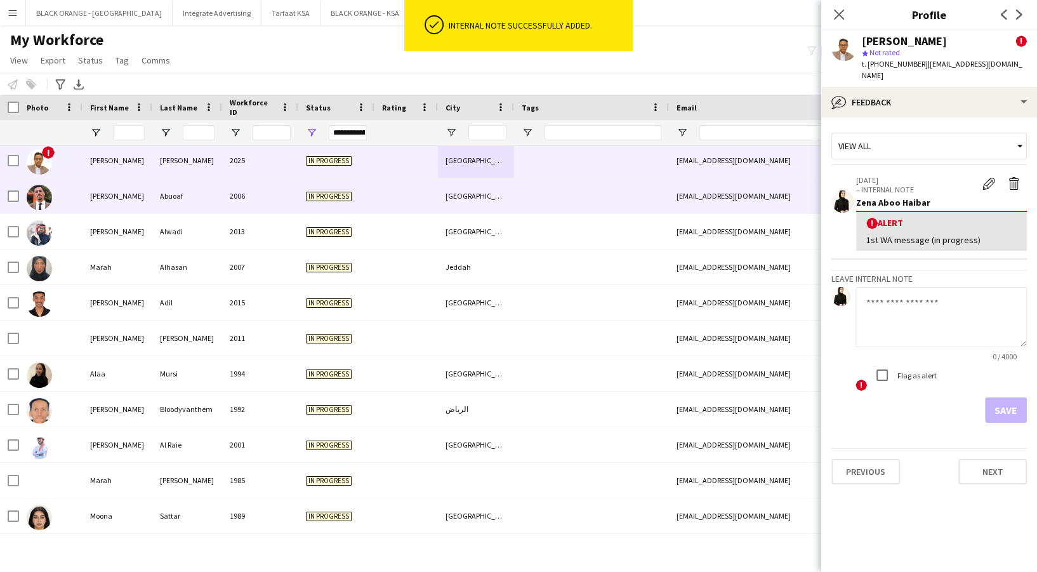
click at [486, 196] on div "[GEOGRAPHIC_DATA]" at bounding box center [476, 195] width 76 height 35
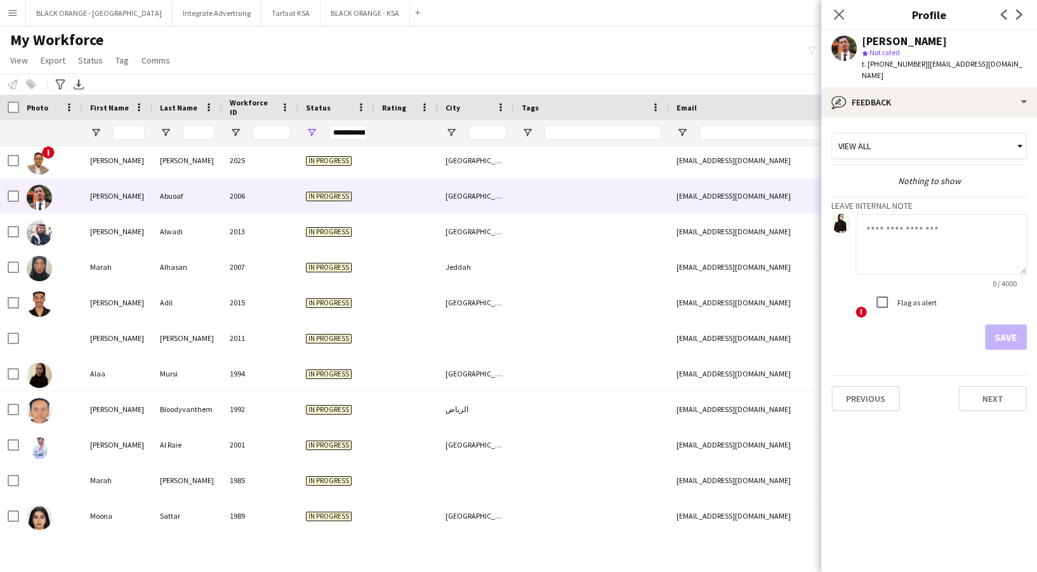
click at [932, 231] on textarea at bounding box center [941, 244] width 171 height 60
paste textarea "**********"
type textarea "**********"
click at [1001, 326] on button "Save" at bounding box center [1006, 336] width 42 height 25
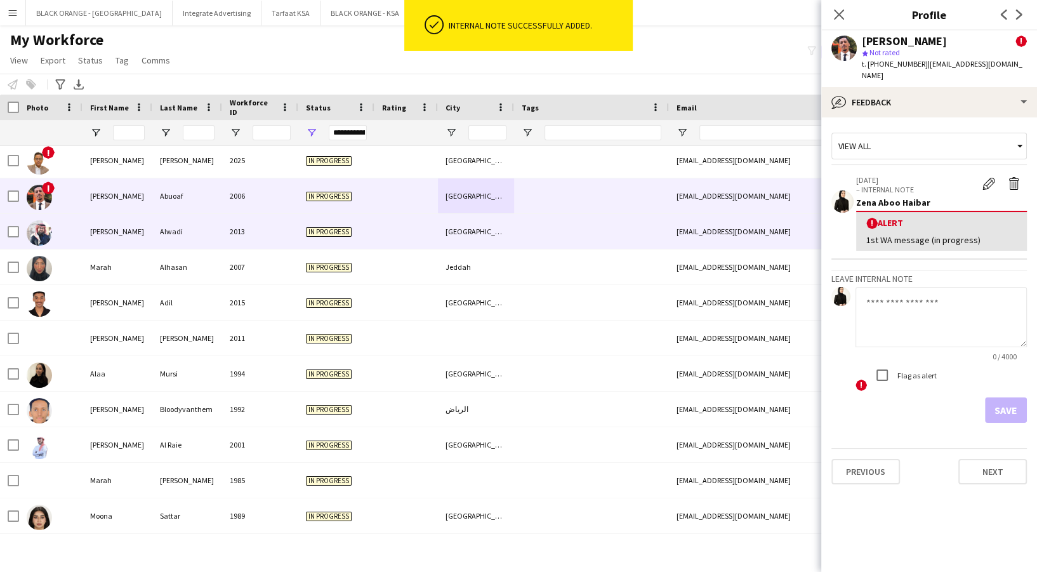
click at [495, 232] on div "[GEOGRAPHIC_DATA]" at bounding box center [476, 231] width 76 height 35
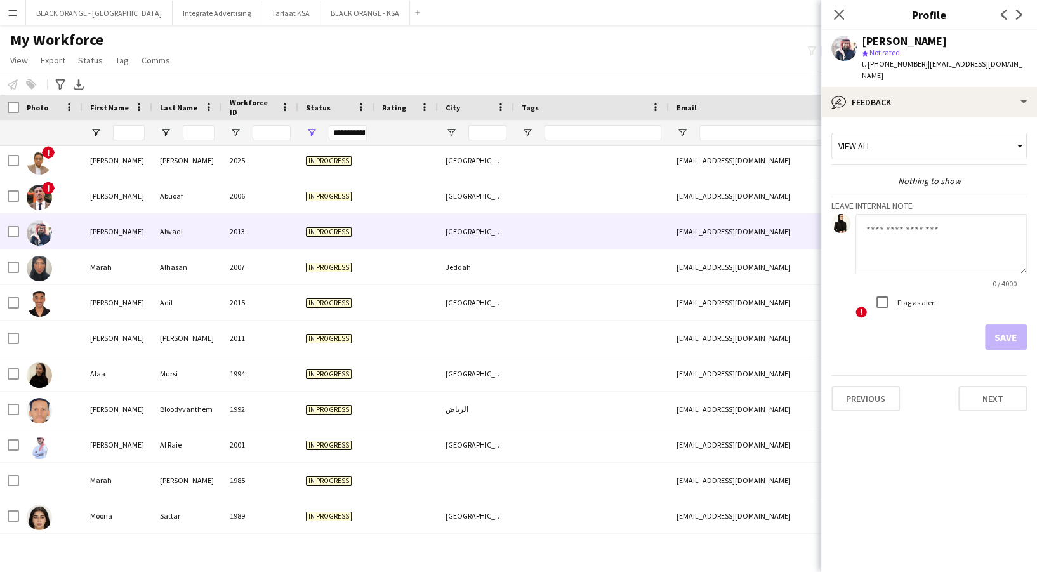
click at [948, 214] on textarea at bounding box center [941, 244] width 171 height 60
paste textarea "**********"
type textarea "**********"
click at [1023, 324] on button "Save" at bounding box center [1006, 336] width 42 height 25
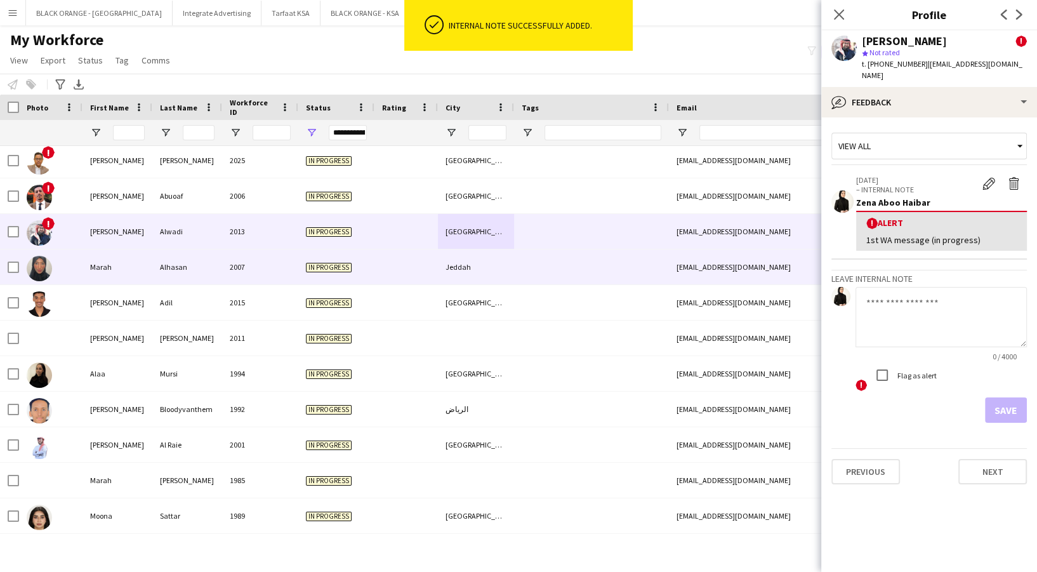
click at [495, 258] on div "Jeddah" at bounding box center [476, 266] width 76 height 35
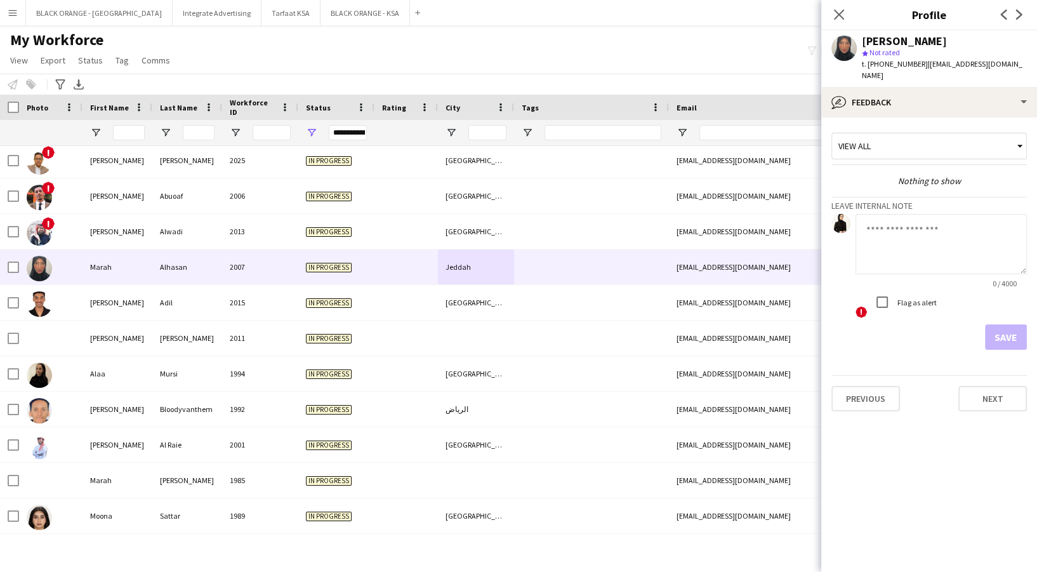
click at [907, 241] on textarea at bounding box center [941, 244] width 171 height 60
paste textarea "**********"
type textarea "**********"
click at [1015, 335] on button "Save" at bounding box center [1006, 336] width 42 height 25
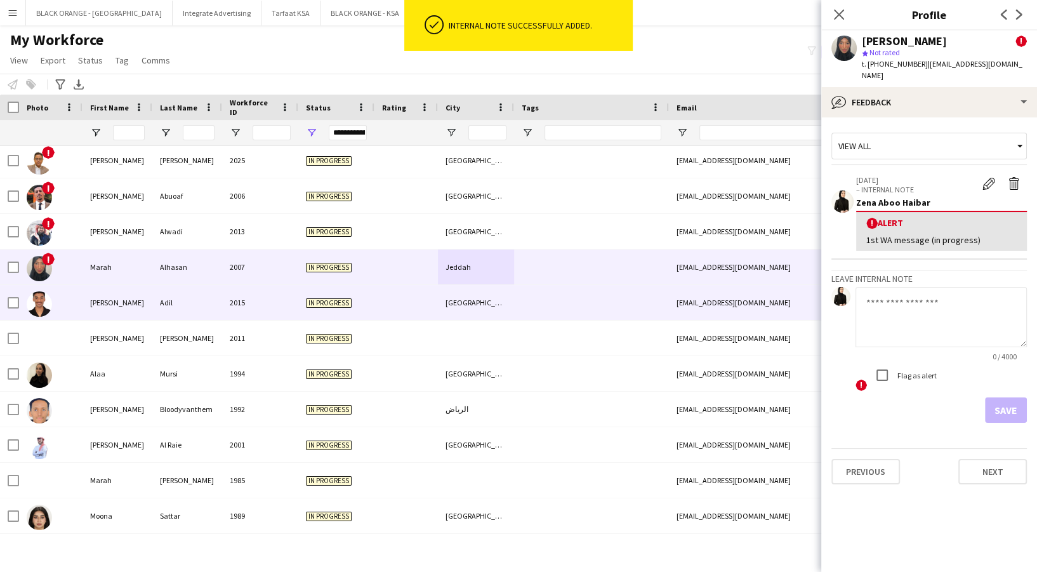
click at [460, 306] on div "[GEOGRAPHIC_DATA]" at bounding box center [476, 302] width 76 height 35
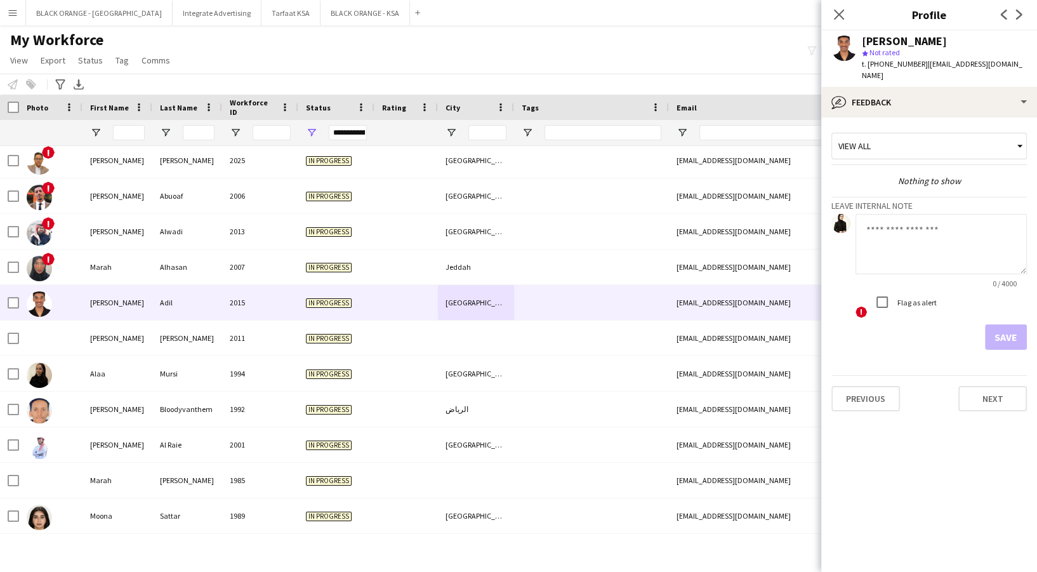
click at [919, 246] on textarea at bounding box center [941, 244] width 171 height 60
paste textarea "**********"
type textarea "**********"
click at [1007, 325] on button "Save" at bounding box center [1006, 336] width 42 height 25
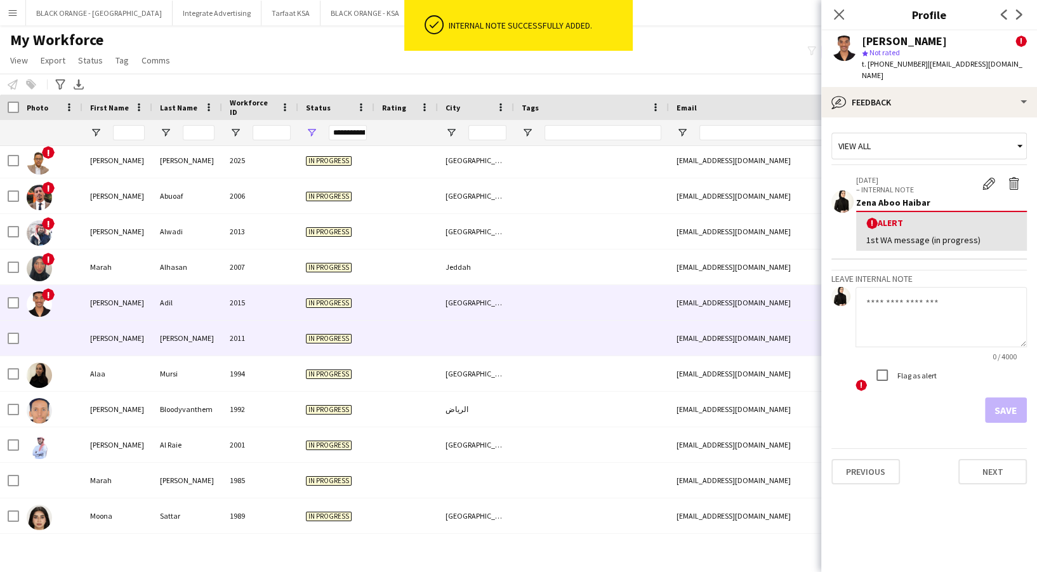
click at [462, 339] on div at bounding box center [476, 338] width 76 height 35
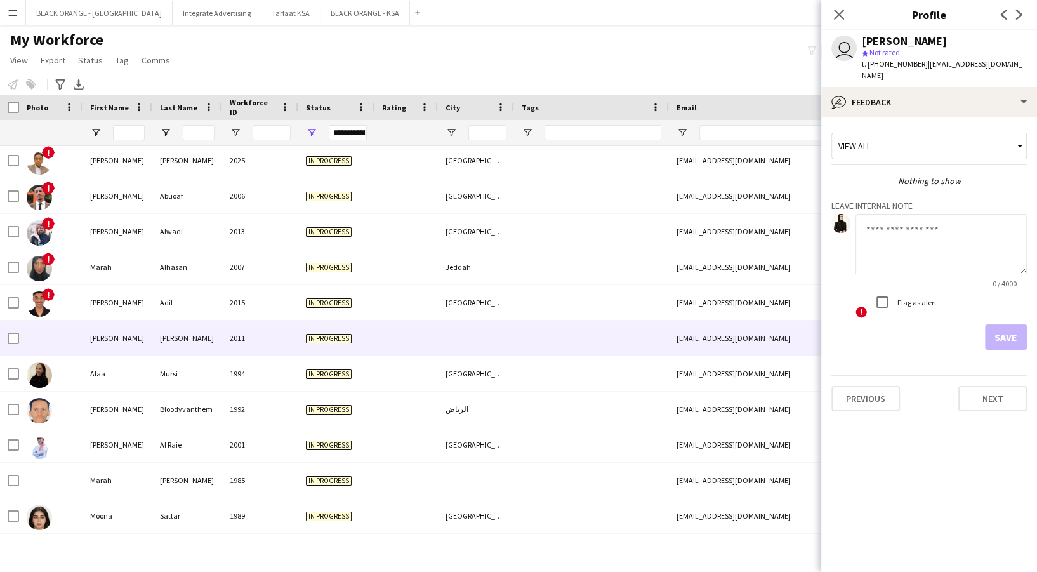
click at [930, 244] on textarea at bounding box center [941, 244] width 171 height 60
paste textarea "**********"
type textarea "**********"
click at [1014, 324] on button "Save" at bounding box center [1006, 336] width 42 height 25
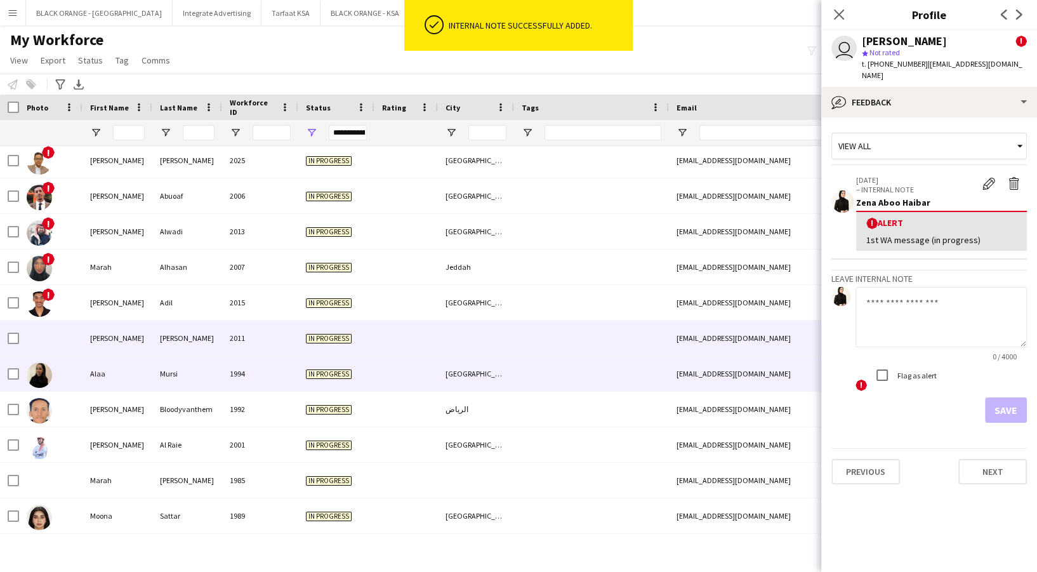
click at [514, 358] on div at bounding box center [591, 373] width 155 height 35
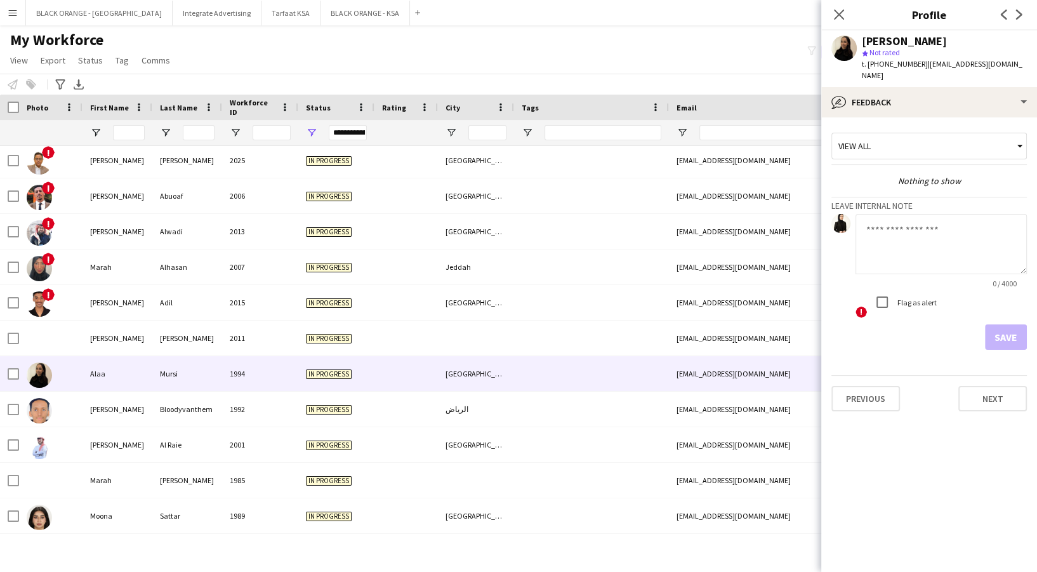
click at [951, 218] on textarea at bounding box center [941, 244] width 171 height 60
paste textarea "**********"
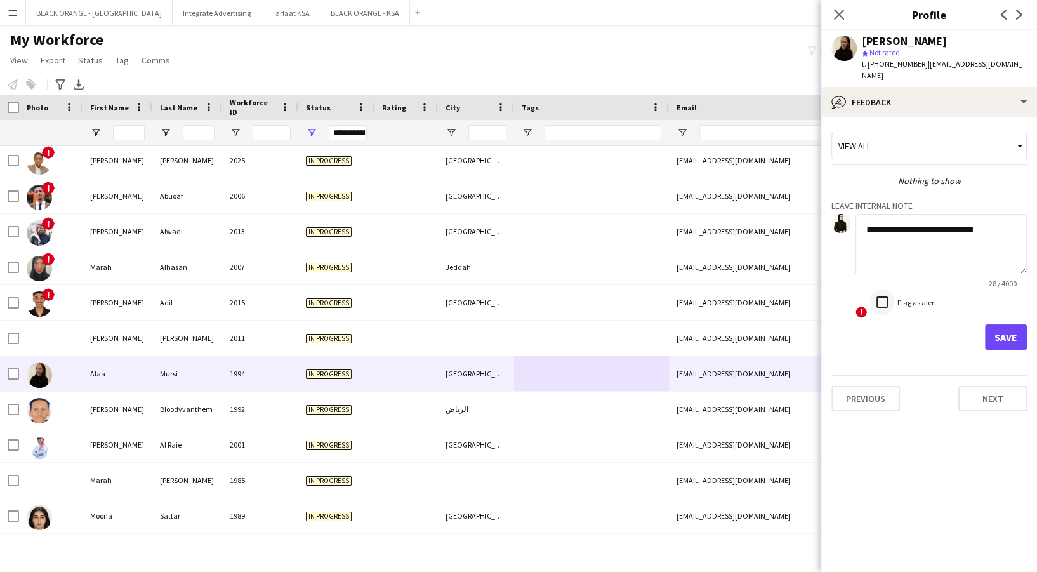
type textarea "**********"
click at [998, 327] on button "Save" at bounding box center [1006, 336] width 42 height 25
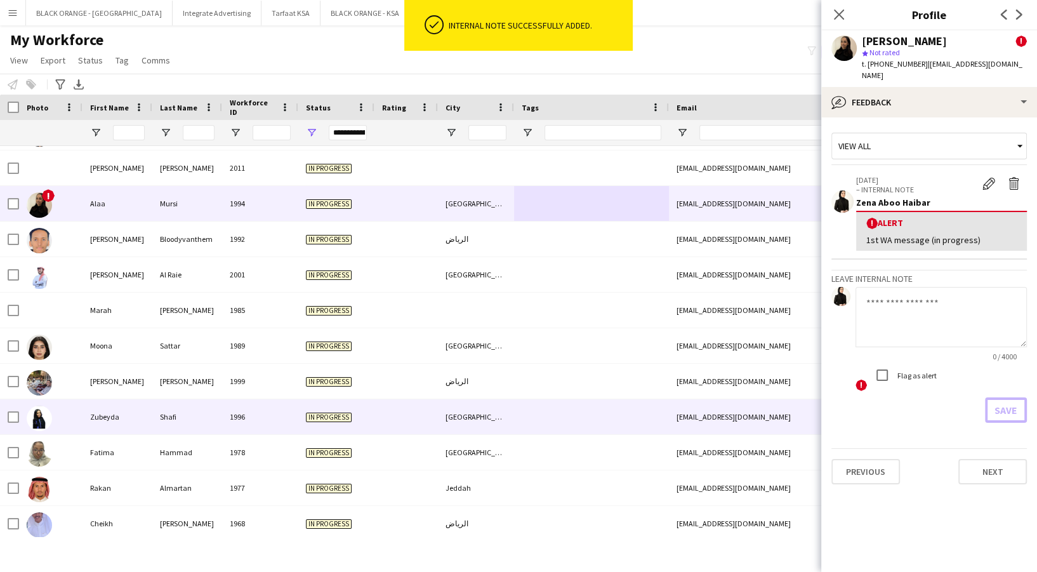
scroll to position [671, 0]
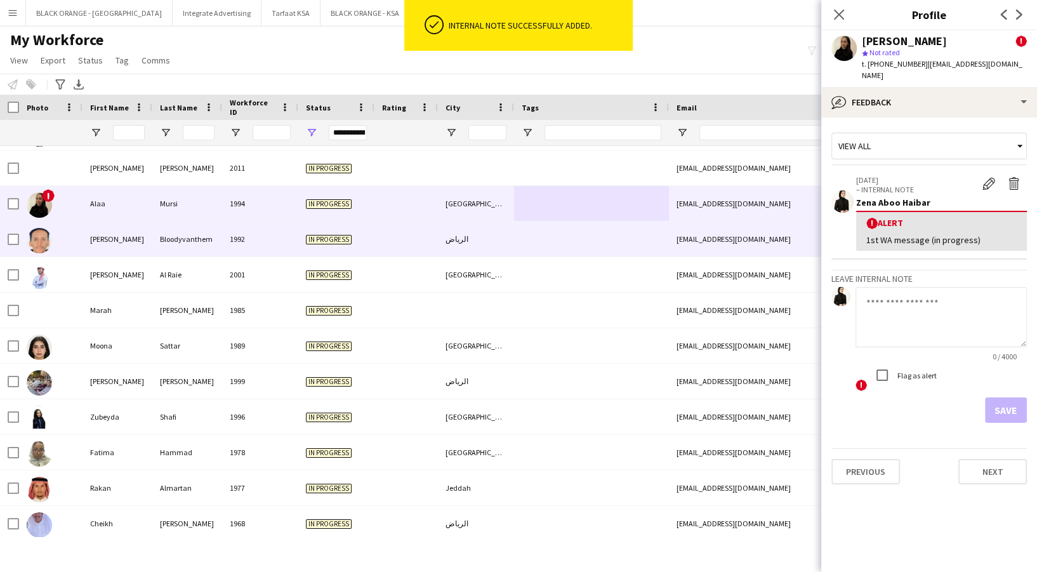
click at [510, 237] on div "الرياض" at bounding box center [476, 239] width 76 height 35
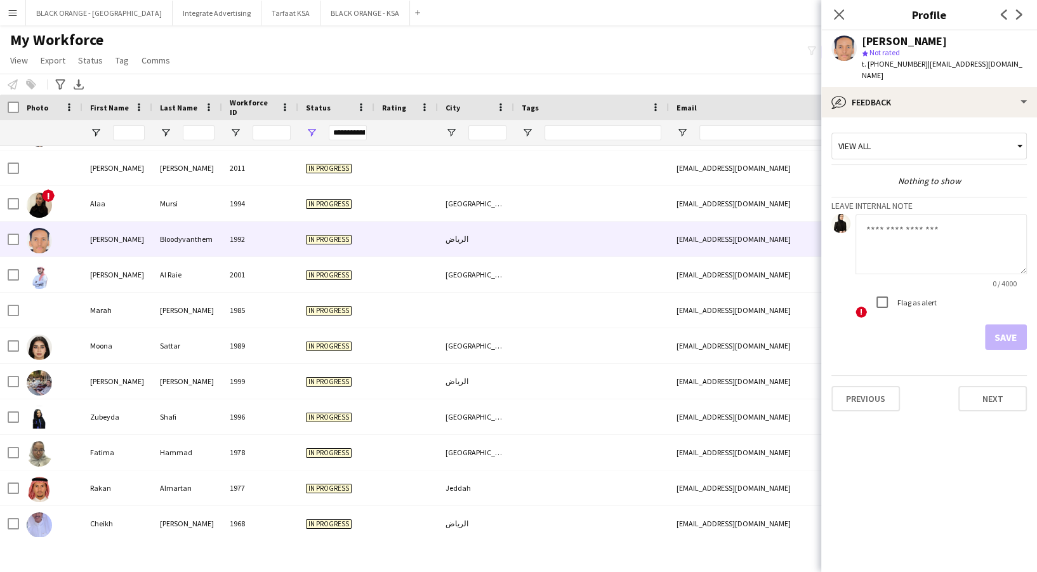
click at [973, 255] on textarea at bounding box center [941, 244] width 171 height 60
paste textarea "**********"
type textarea "**********"
click at [1003, 327] on button "Save" at bounding box center [1006, 336] width 42 height 25
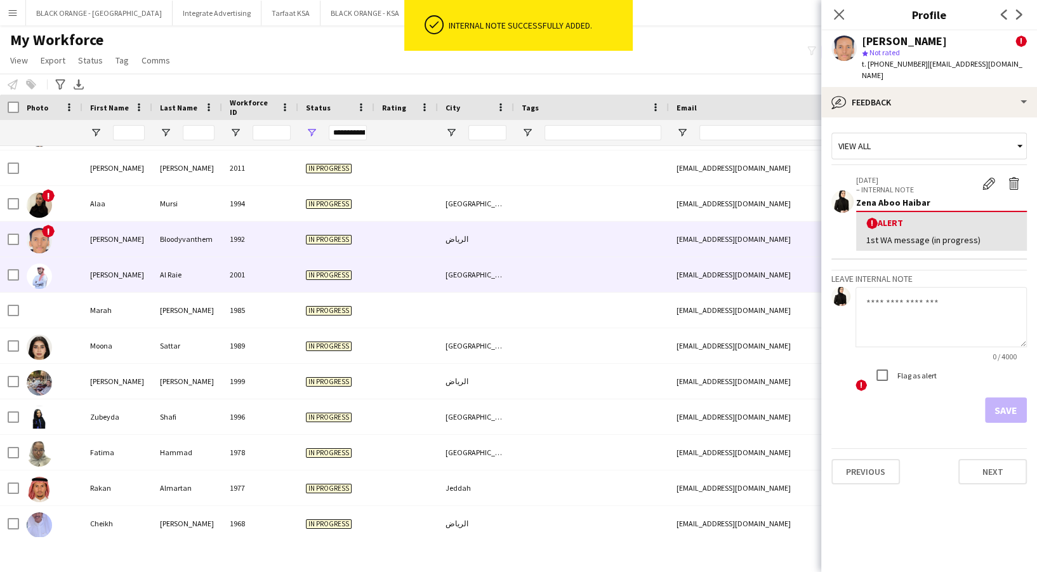
click at [566, 291] on div at bounding box center [591, 274] width 155 height 35
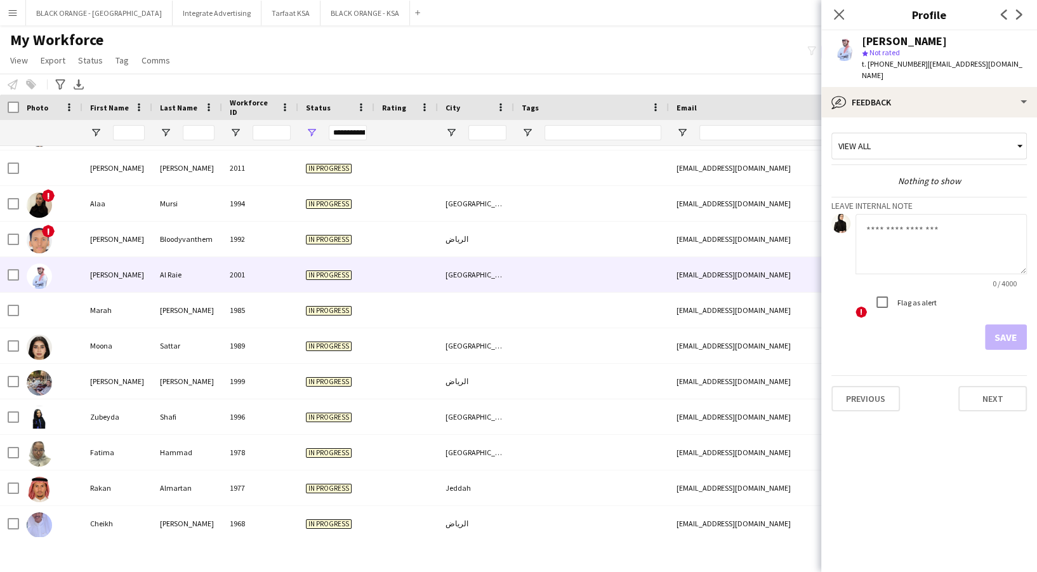
click at [935, 234] on textarea at bounding box center [941, 244] width 171 height 60
paste textarea "**********"
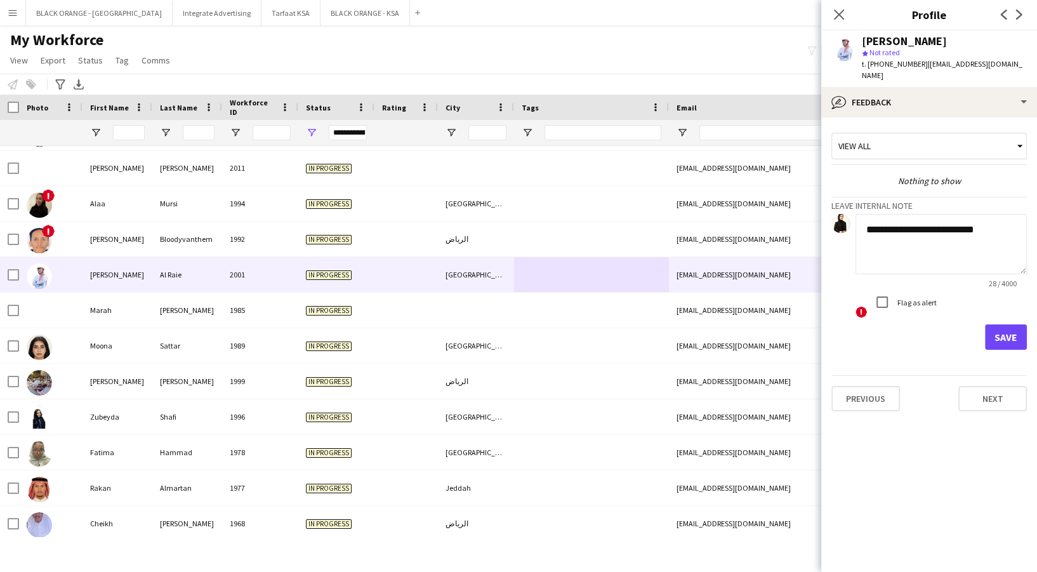
type textarea "**********"
click at [1002, 335] on button "Save" at bounding box center [1006, 336] width 42 height 25
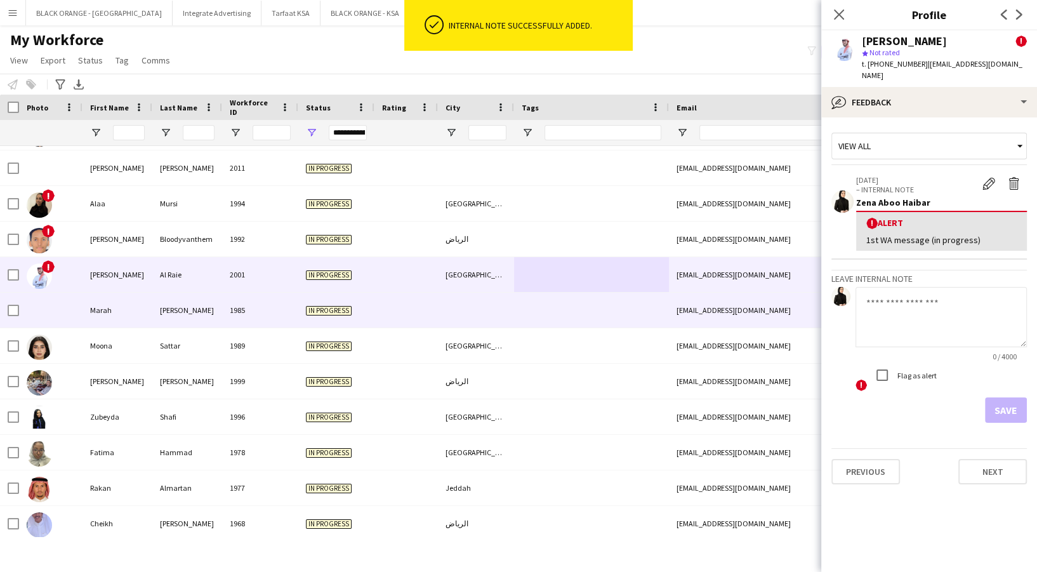
click at [343, 319] on div "In progress" at bounding box center [336, 310] width 76 height 35
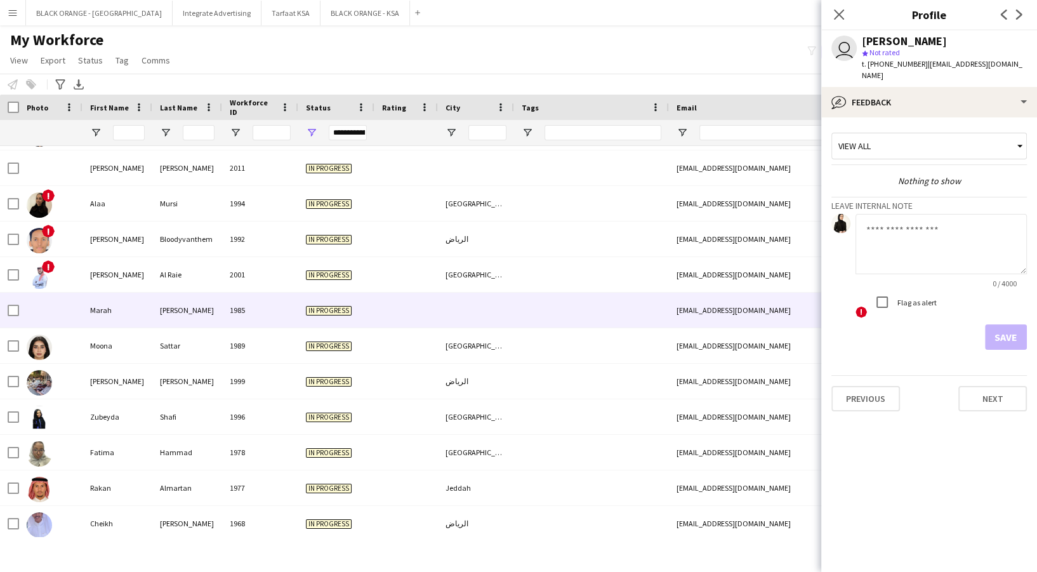
click at [962, 236] on textarea at bounding box center [941, 244] width 171 height 60
paste textarea "**********"
type textarea "**********"
click at [1003, 324] on button "Save" at bounding box center [1006, 336] width 42 height 25
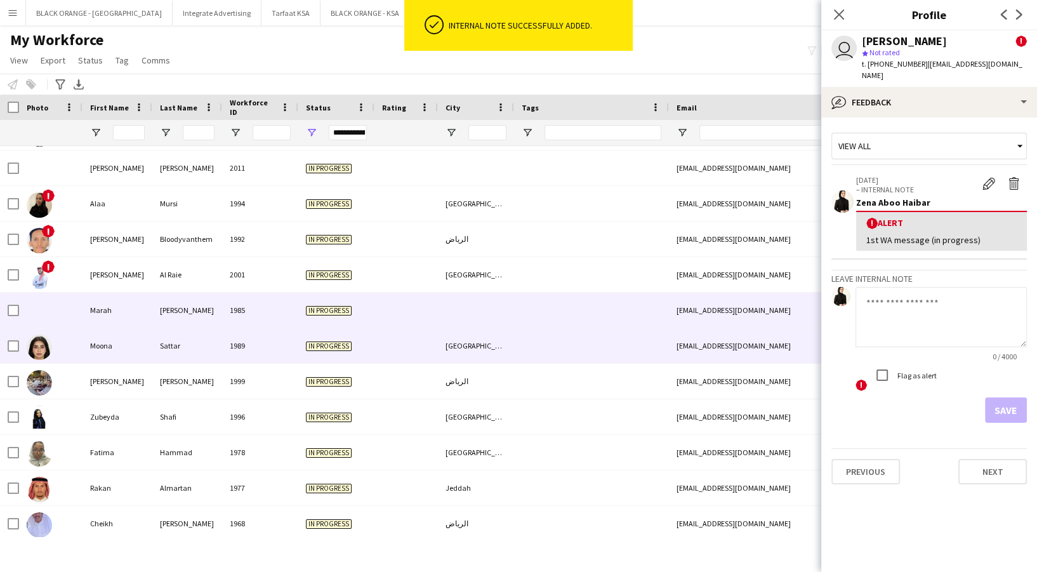
click at [356, 344] on div "In progress" at bounding box center [336, 345] width 76 height 35
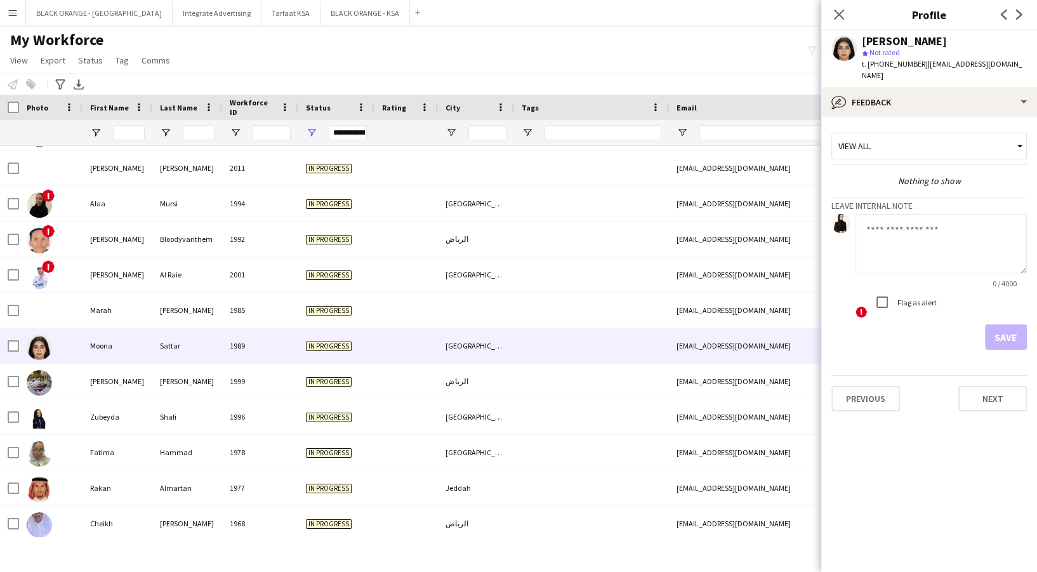
click at [906, 240] on textarea at bounding box center [941, 244] width 171 height 60
paste textarea "**********"
type textarea "**********"
click at [1006, 324] on button "Save" at bounding box center [1006, 336] width 42 height 25
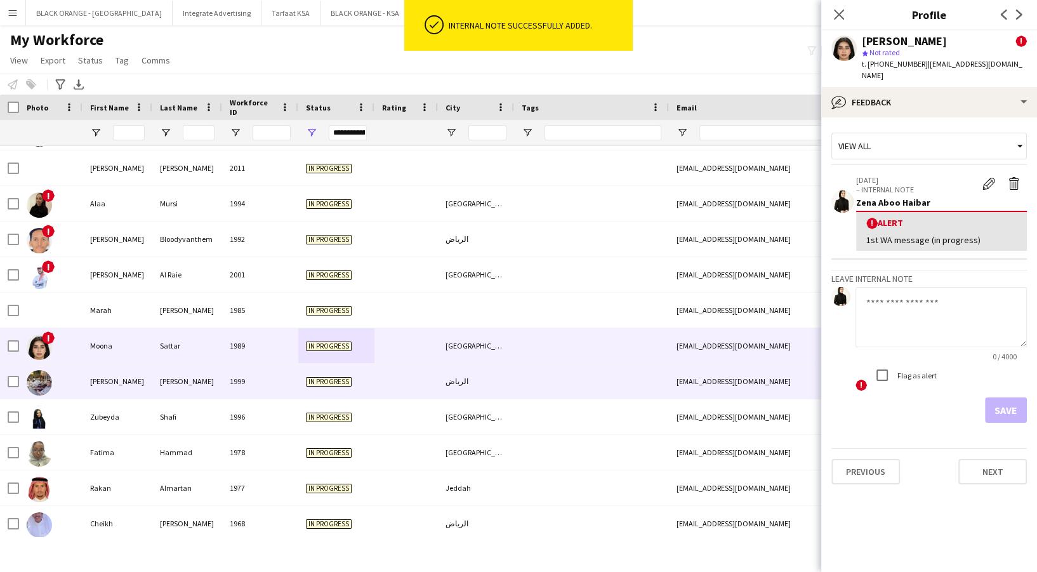
click at [491, 377] on div "الرياض" at bounding box center [476, 381] width 76 height 35
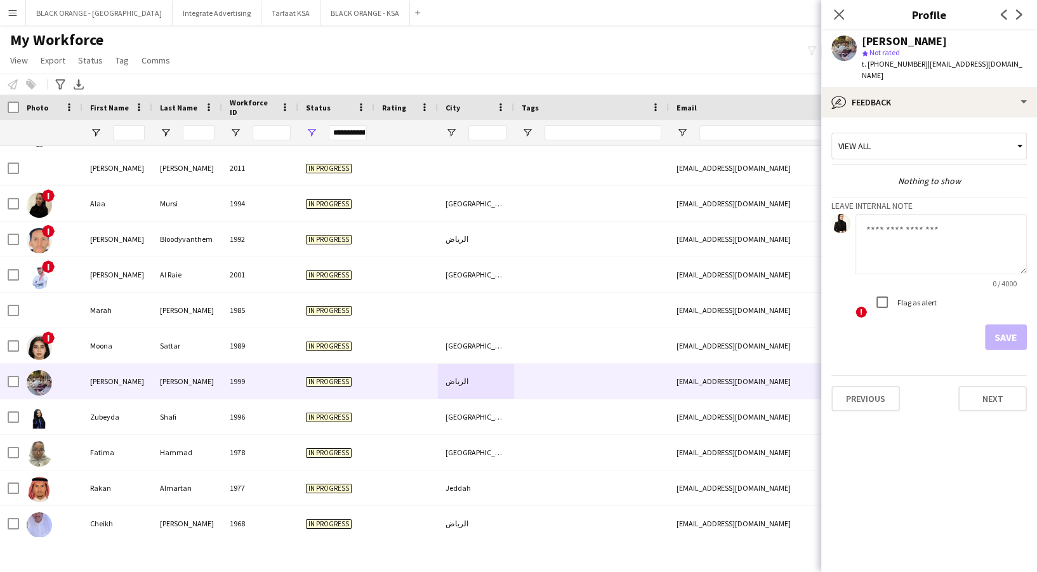
click at [959, 228] on textarea at bounding box center [941, 244] width 171 height 60
paste textarea "**********"
type textarea "**********"
click at [1006, 324] on button "Save" at bounding box center [1006, 336] width 42 height 25
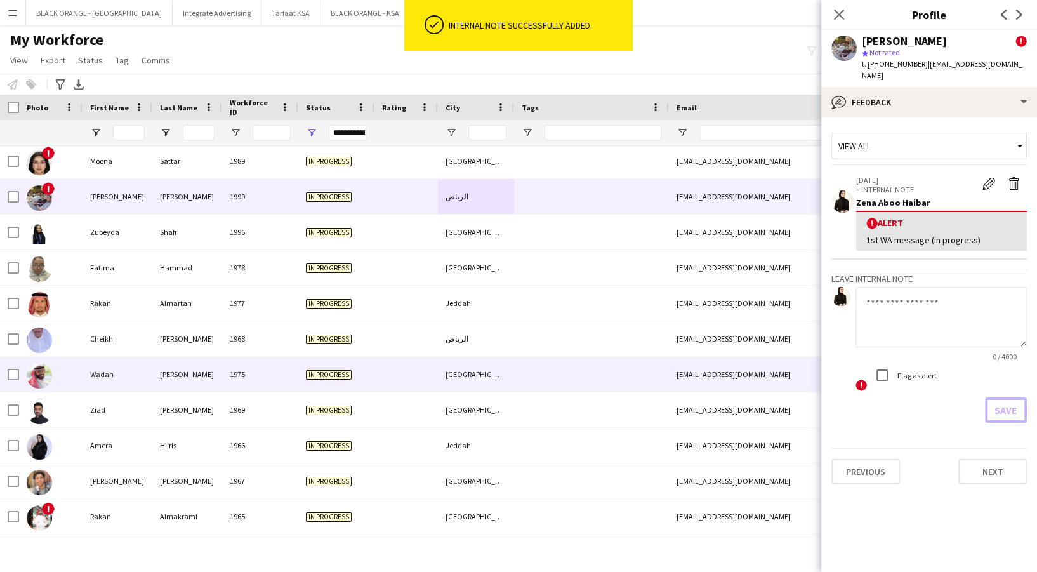
scroll to position [859, 0]
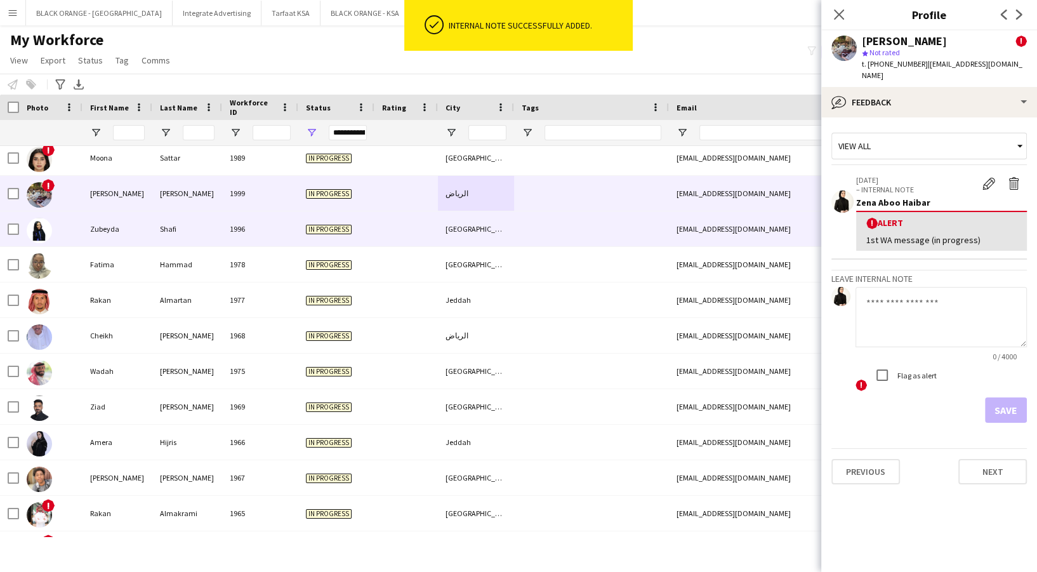
click at [489, 245] on div "[GEOGRAPHIC_DATA]" at bounding box center [476, 228] width 76 height 35
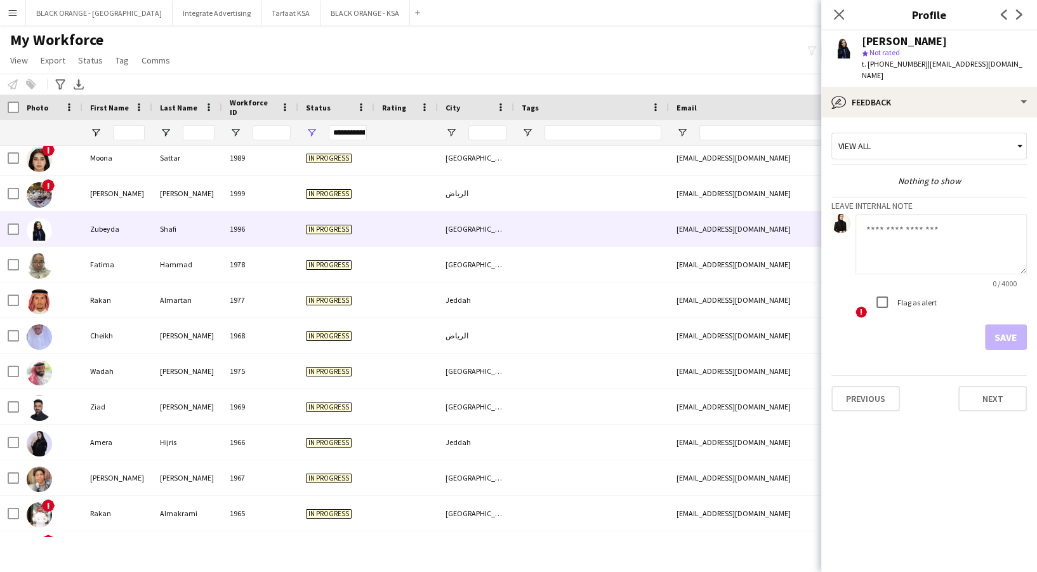
click at [886, 236] on textarea at bounding box center [941, 244] width 171 height 60
paste textarea "**********"
type textarea "**********"
click at [996, 330] on button "Save" at bounding box center [1006, 336] width 42 height 25
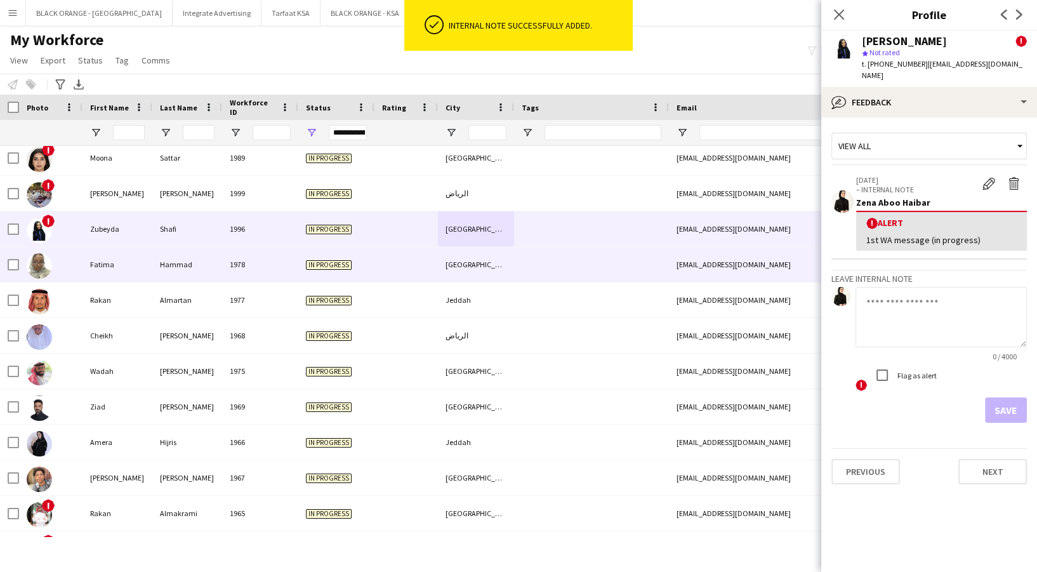
click at [550, 263] on div at bounding box center [591, 264] width 155 height 35
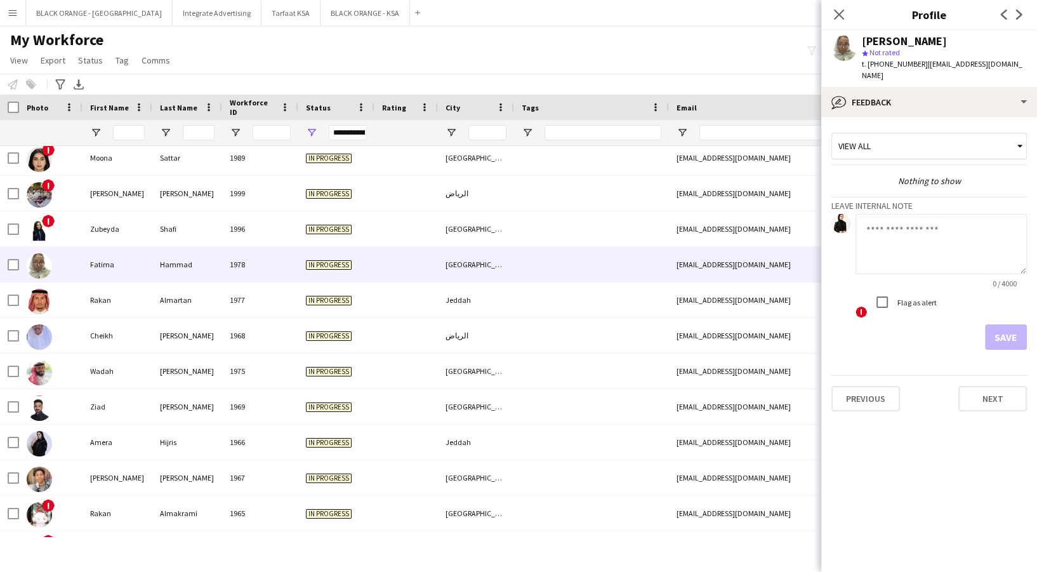
click at [912, 219] on textarea at bounding box center [941, 244] width 171 height 60
paste textarea "**********"
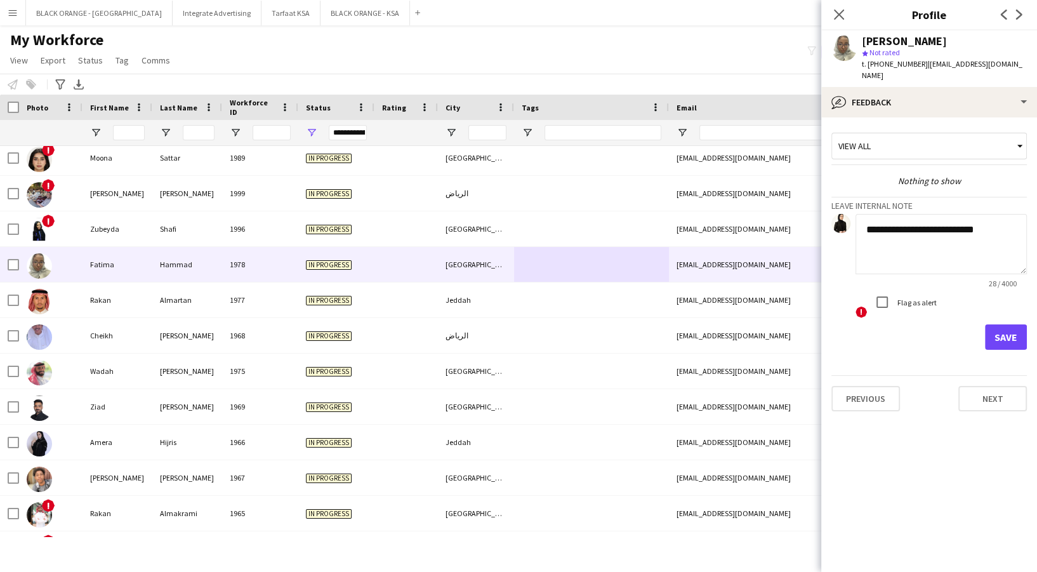
type textarea "**********"
click at [999, 324] on button "Save" at bounding box center [1006, 336] width 42 height 25
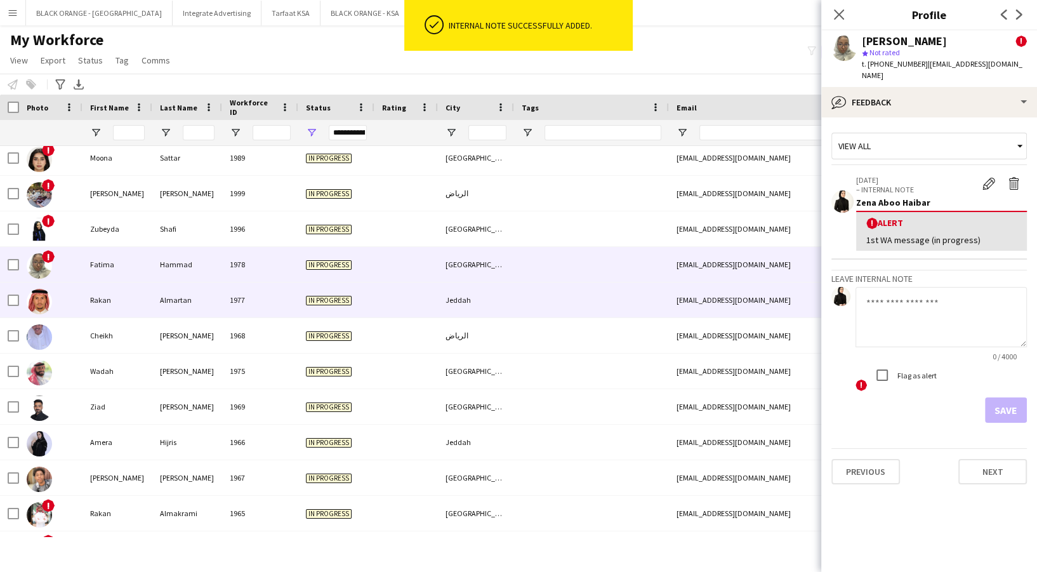
click at [378, 316] on div at bounding box center [406, 300] width 63 height 35
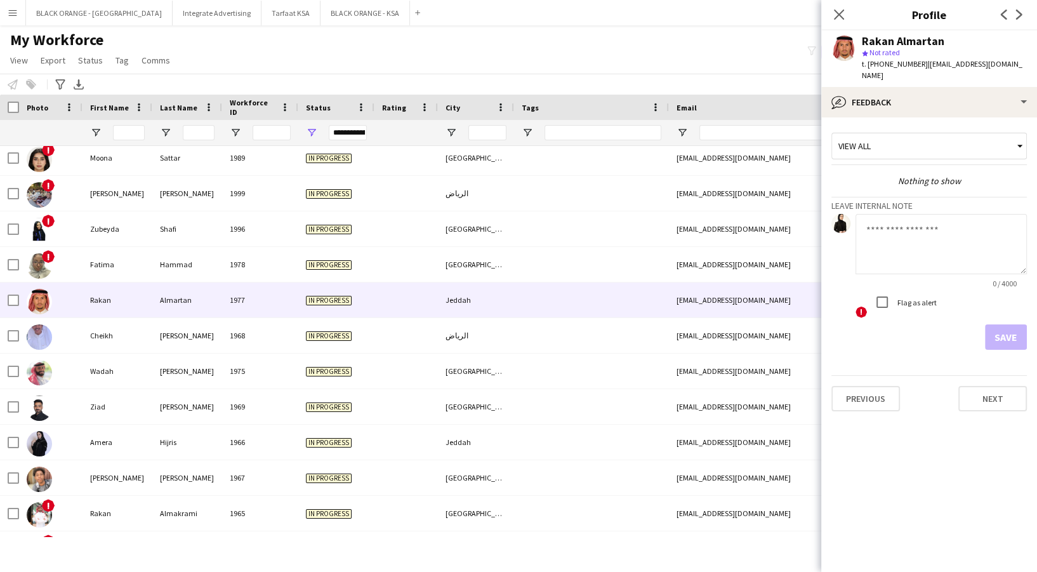
click at [891, 249] on textarea at bounding box center [941, 244] width 171 height 60
paste textarea "**********"
type textarea "**********"
click at [1011, 324] on button "Save" at bounding box center [1006, 336] width 42 height 25
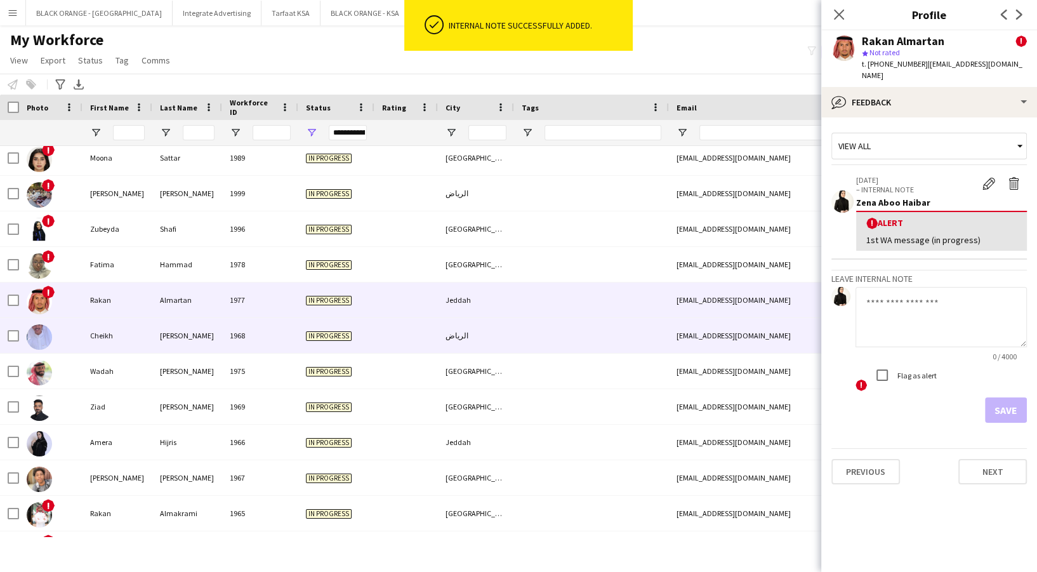
click at [408, 323] on div at bounding box center [406, 335] width 63 height 35
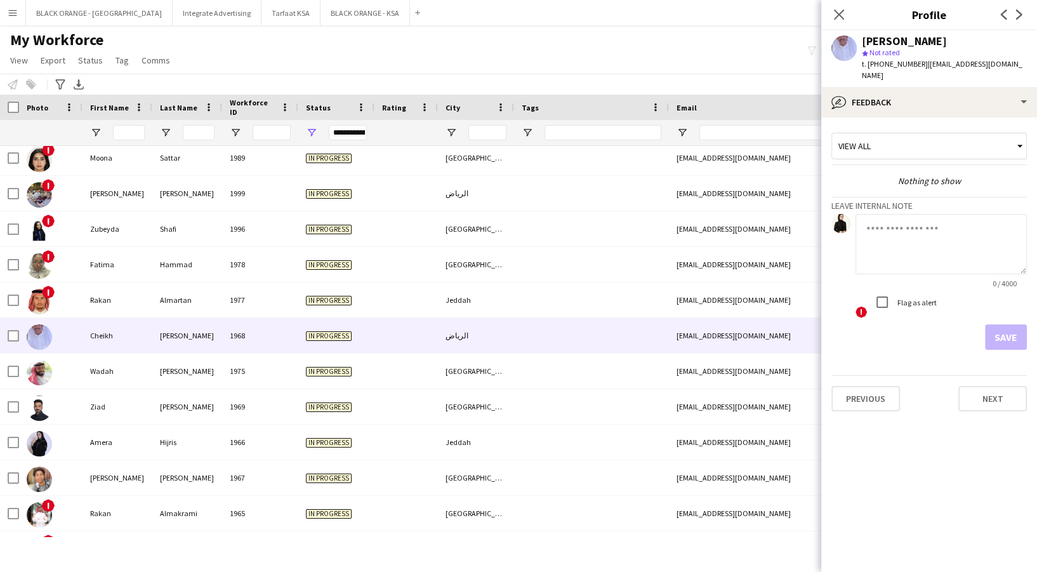
click at [932, 249] on textarea at bounding box center [941, 244] width 171 height 60
paste textarea "**********"
type textarea "**********"
click at [1016, 330] on button "Save" at bounding box center [1006, 336] width 42 height 25
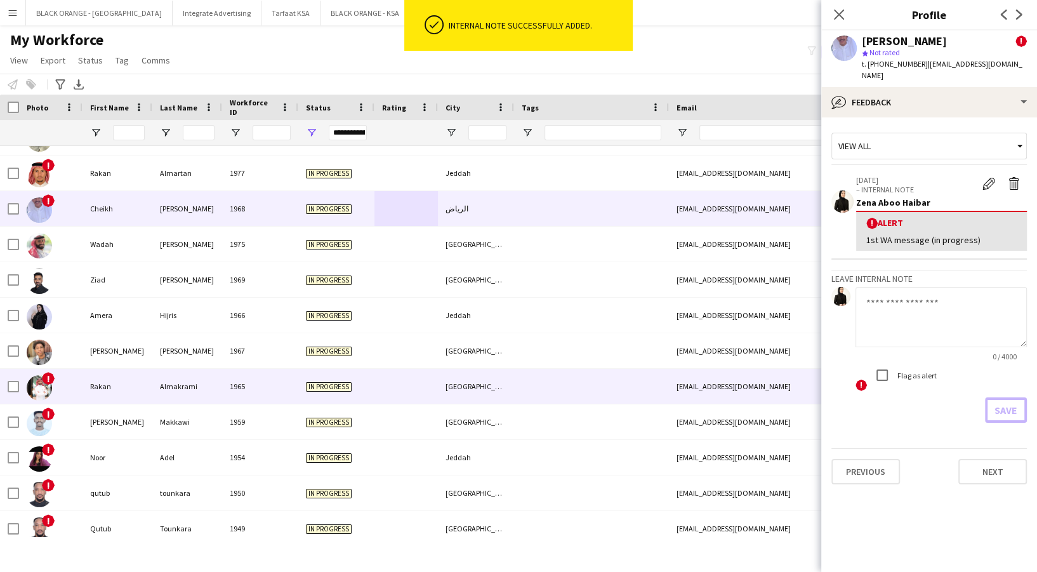
scroll to position [1009, 0]
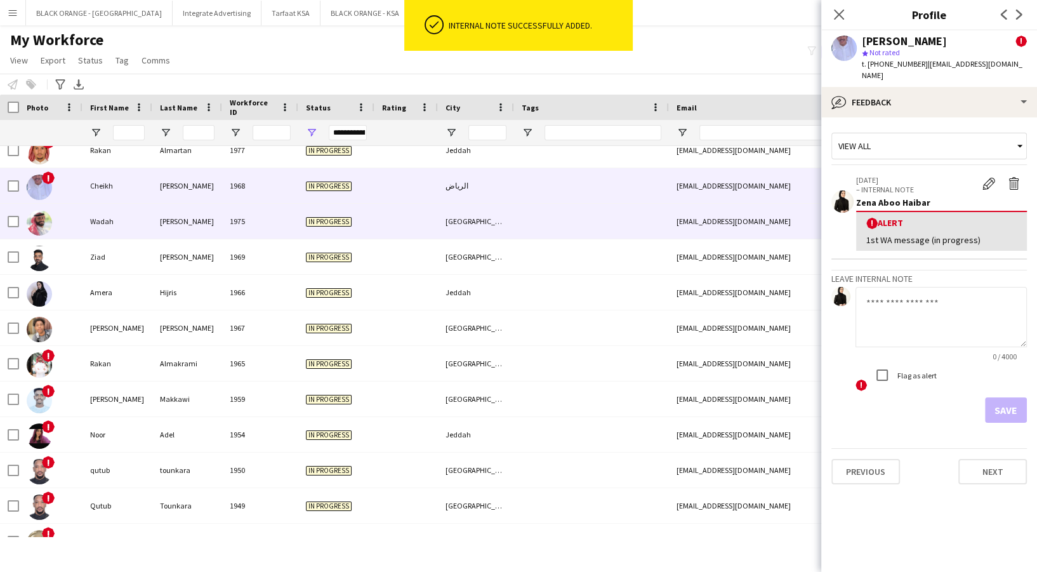
click at [442, 232] on div "[GEOGRAPHIC_DATA]" at bounding box center [476, 221] width 76 height 35
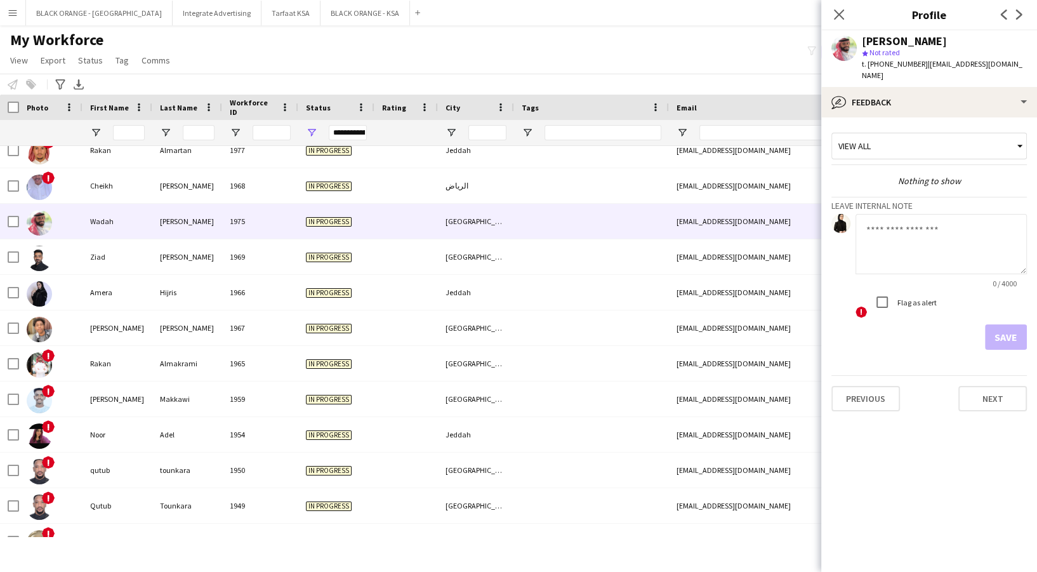
click at [891, 231] on textarea at bounding box center [941, 244] width 171 height 60
paste textarea "**********"
type textarea "**********"
click at [994, 324] on button "Save" at bounding box center [1006, 336] width 42 height 25
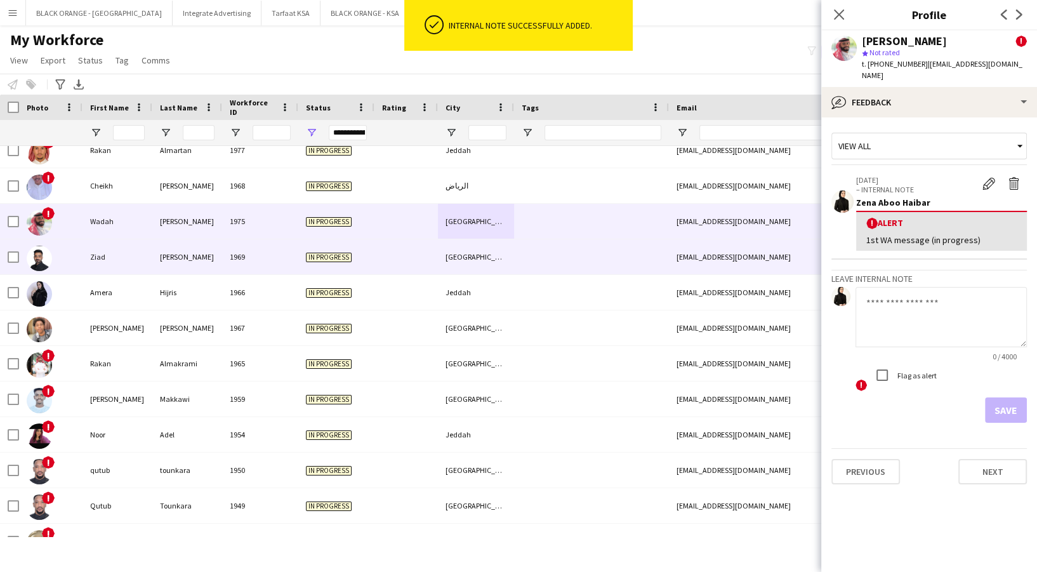
click at [451, 250] on div "[GEOGRAPHIC_DATA]" at bounding box center [476, 256] width 76 height 35
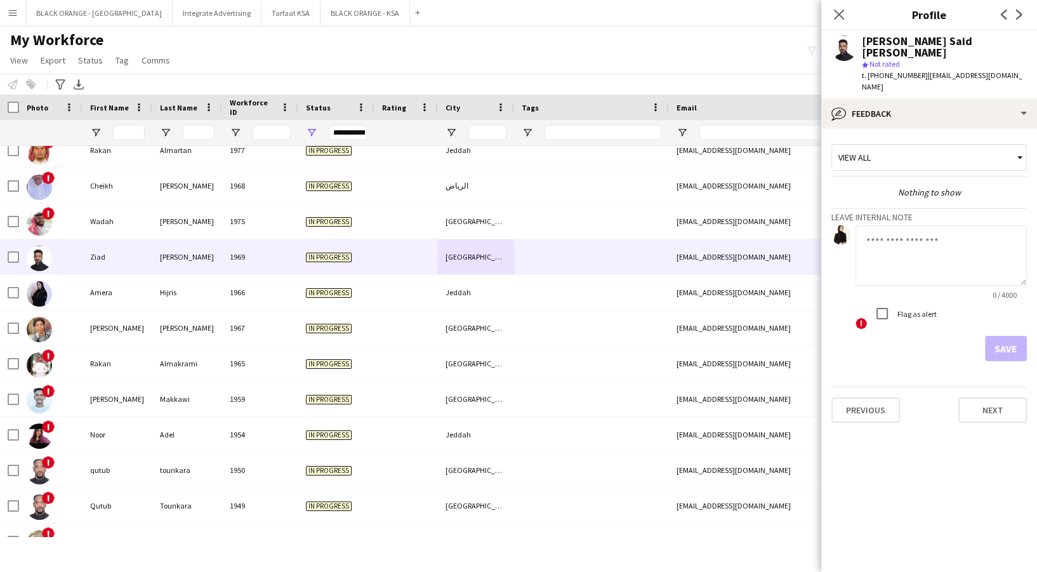
click at [925, 234] on textarea at bounding box center [941, 255] width 171 height 60
paste textarea "**********"
type textarea "**********"
click at [1013, 336] on button "Save" at bounding box center [1006, 348] width 42 height 25
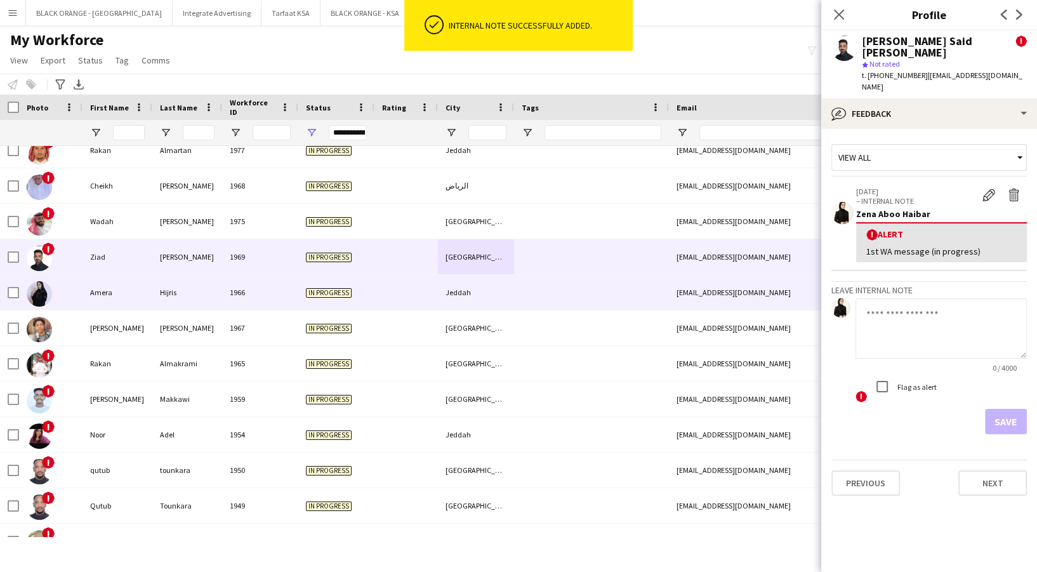
click at [468, 284] on div "Jeddah" at bounding box center [476, 292] width 76 height 35
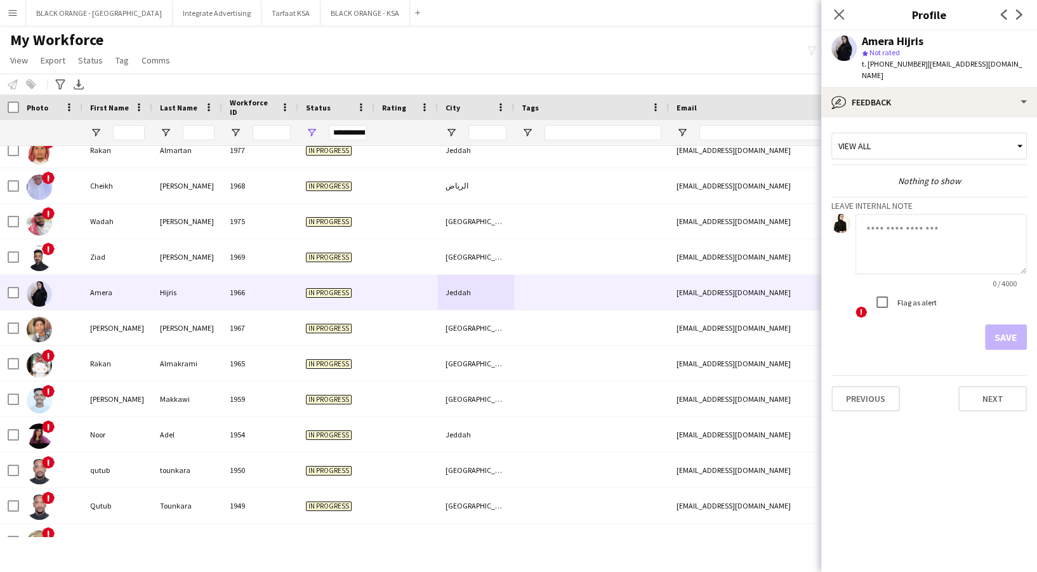
click at [925, 237] on textarea at bounding box center [941, 244] width 171 height 60
paste textarea "**********"
type textarea "**********"
click at [1004, 324] on button "Save" at bounding box center [1006, 336] width 42 height 25
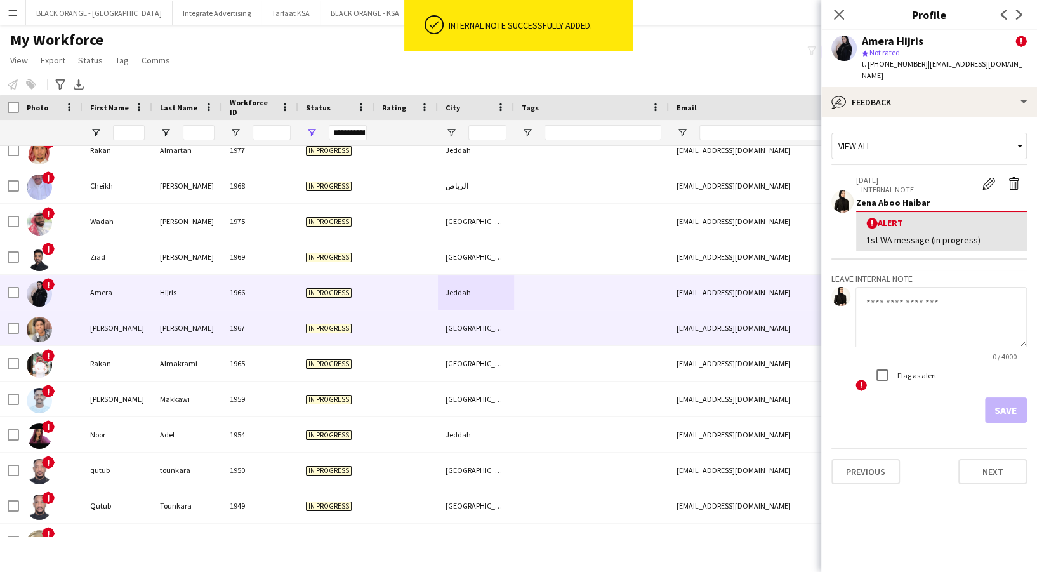
click at [555, 320] on div at bounding box center [591, 327] width 155 height 35
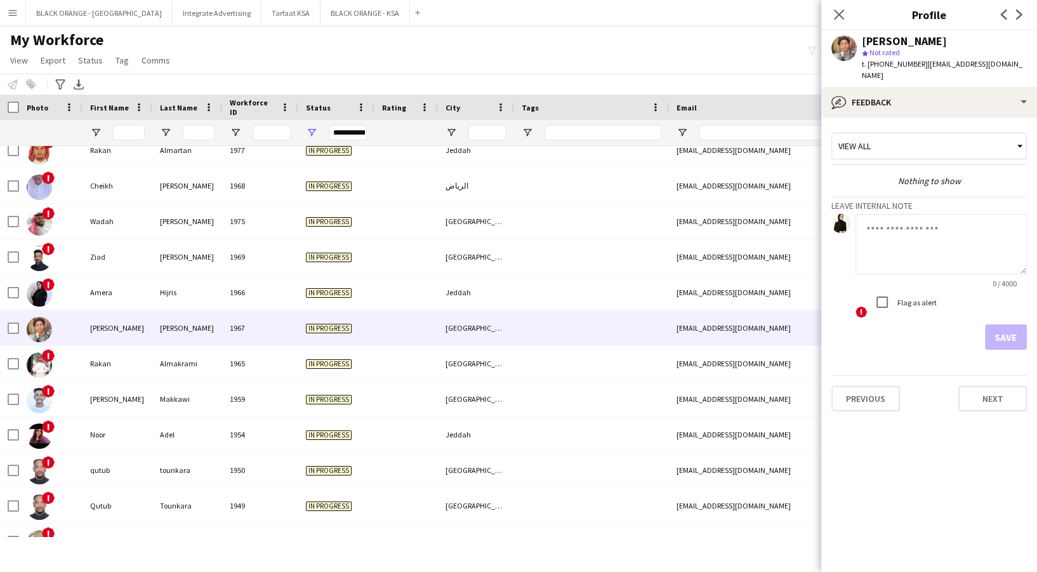
click at [899, 255] on textarea at bounding box center [941, 244] width 171 height 60
paste textarea "**********"
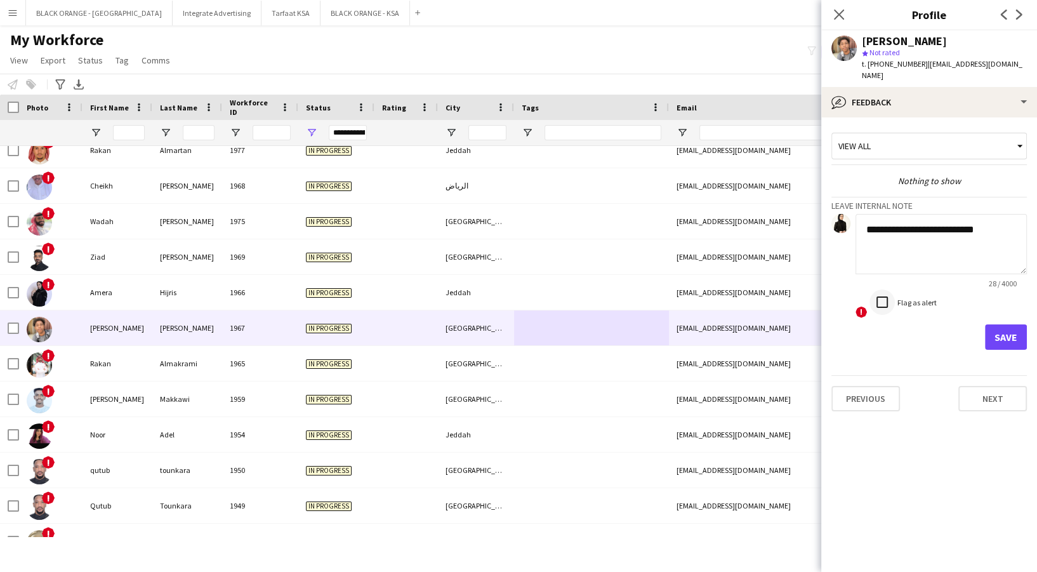
type textarea "**********"
click at [1014, 325] on button "Save" at bounding box center [1006, 336] width 42 height 25
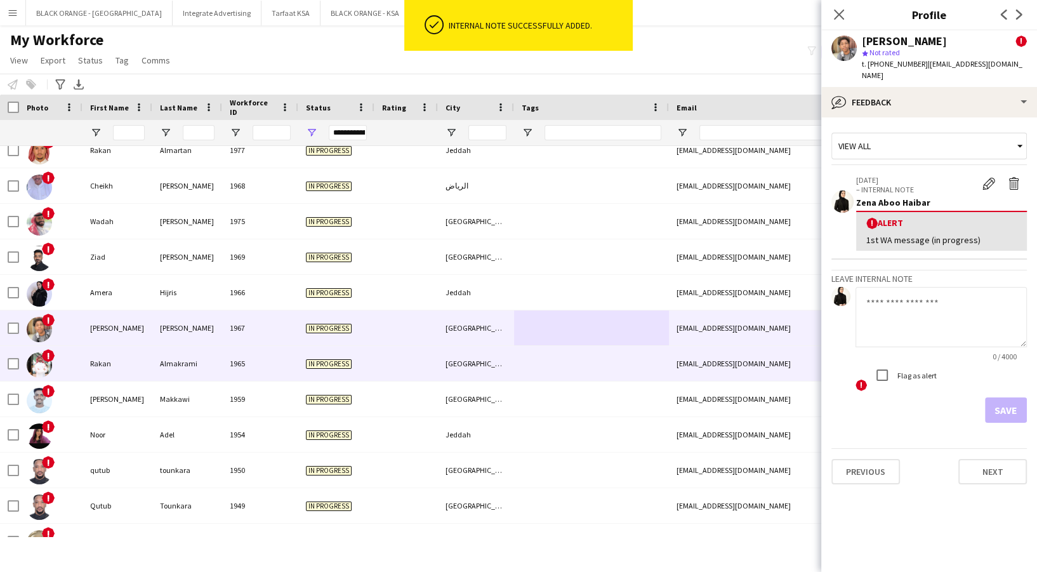
click at [255, 366] on div "1965" at bounding box center [260, 363] width 76 height 35
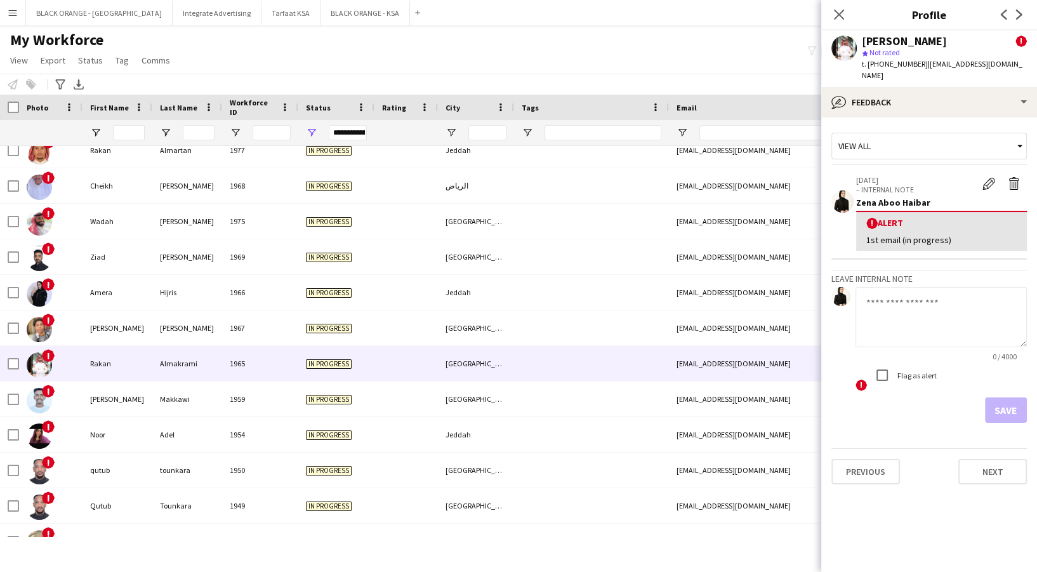
click at [903, 287] on textarea at bounding box center [941, 317] width 171 height 60
paste textarea "**********"
type textarea "**********"
click at [1009, 397] on button "Save" at bounding box center [1006, 409] width 42 height 25
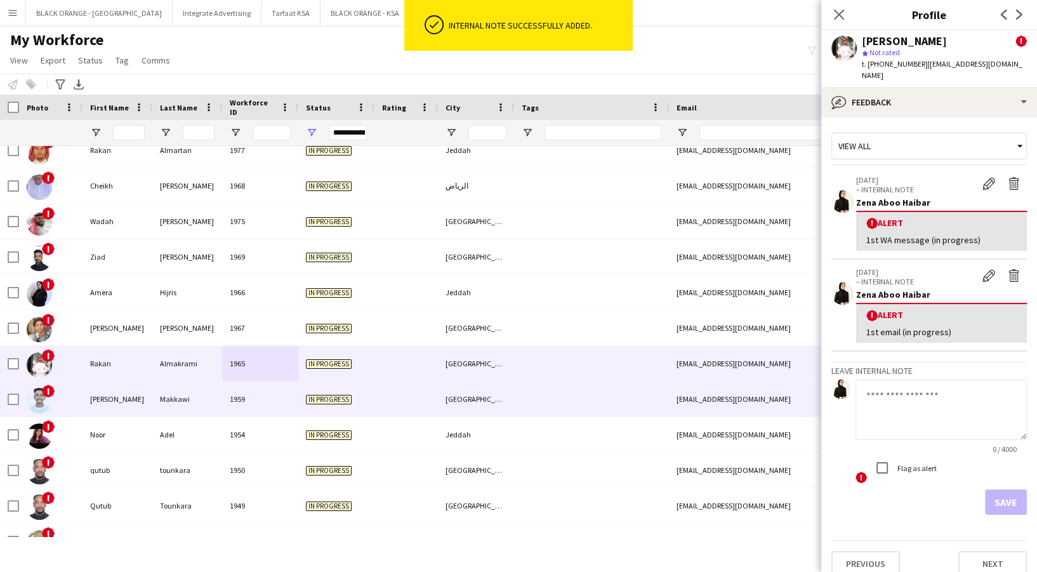
click at [547, 411] on div at bounding box center [591, 399] width 155 height 35
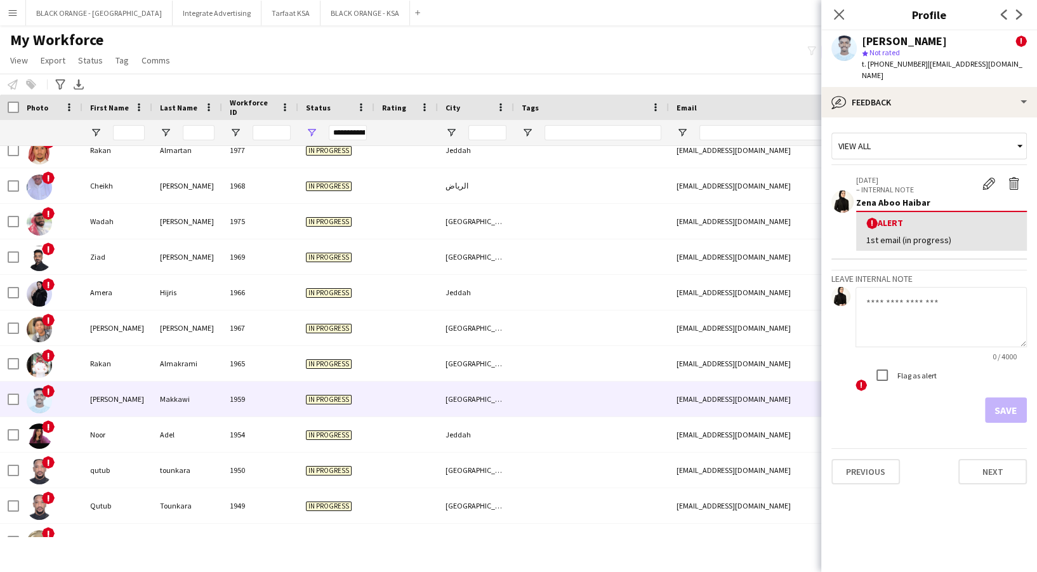
click at [921, 323] on textarea at bounding box center [941, 317] width 171 height 60
paste textarea "**********"
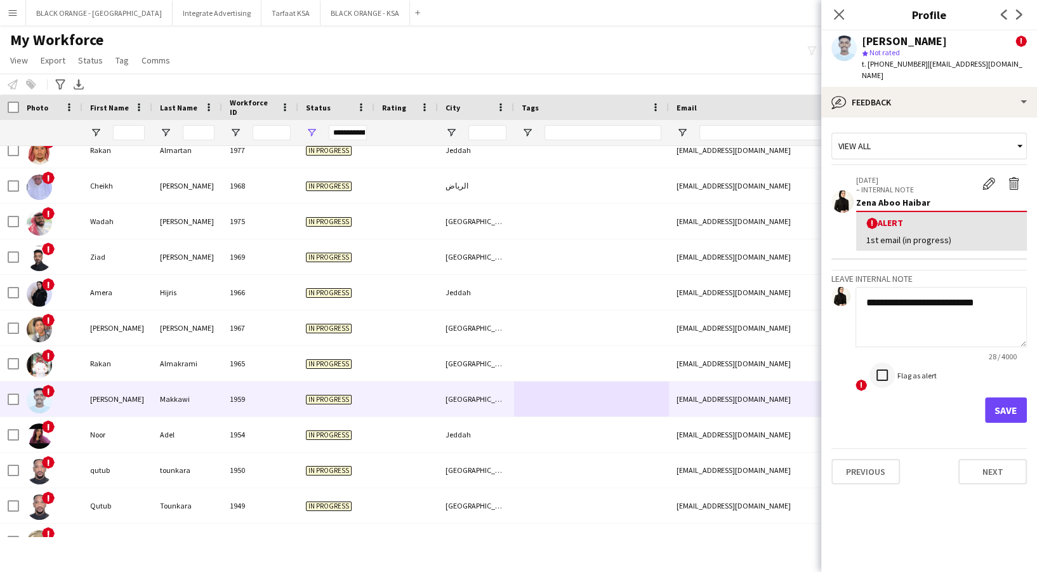
type textarea "**********"
click at [1018, 397] on button "Save" at bounding box center [1006, 409] width 42 height 25
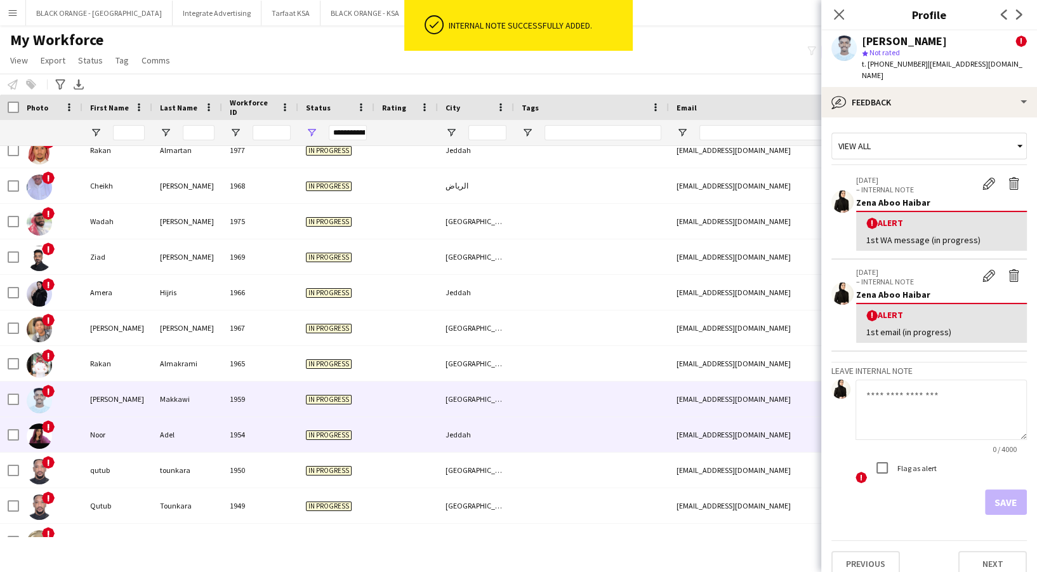
click at [540, 422] on div at bounding box center [591, 434] width 155 height 35
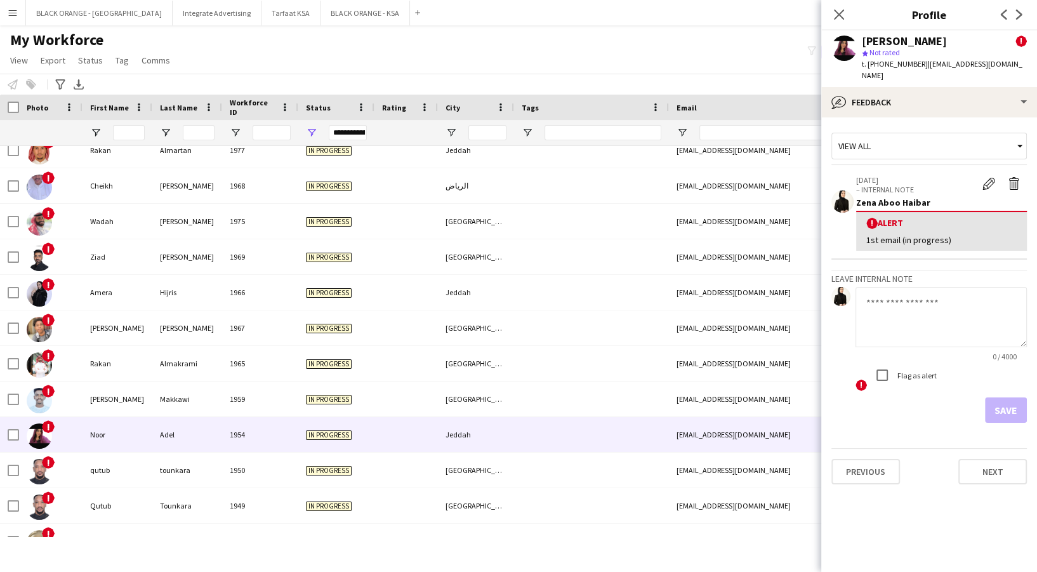
click at [906, 290] on textarea at bounding box center [941, 317] width 171 height 60
paste textarea "**********"
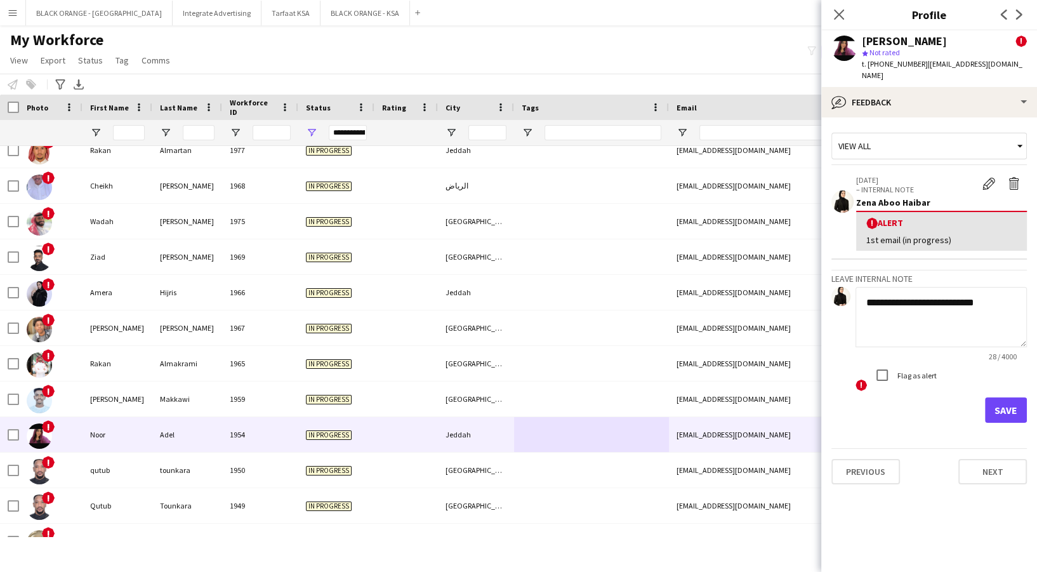
type textarea "**********"
click at [1013, 397] on button "Save" at bounding box center [1006, 409] width 42 height 25
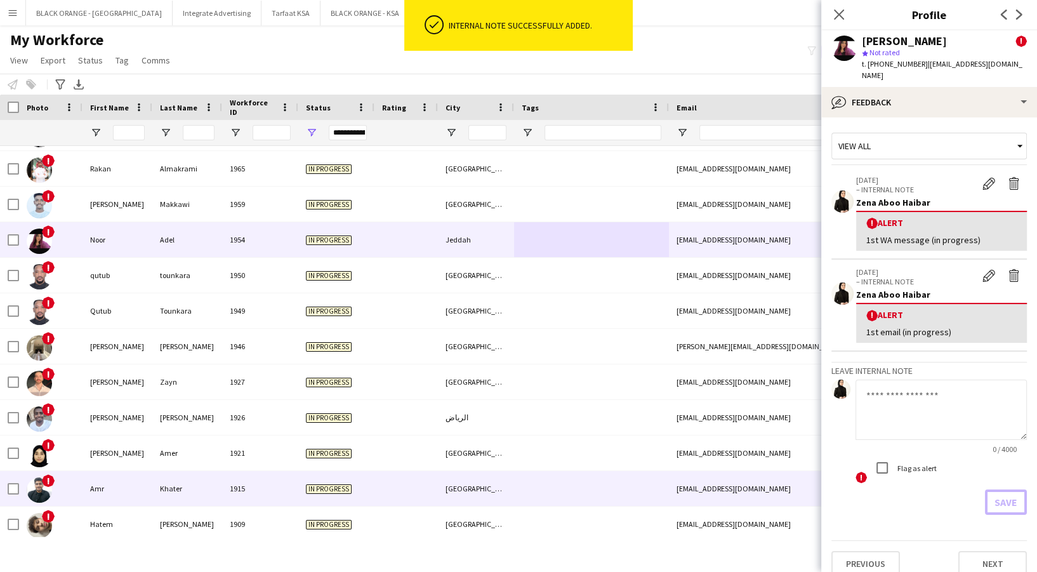
scroll to position [1218, 0]
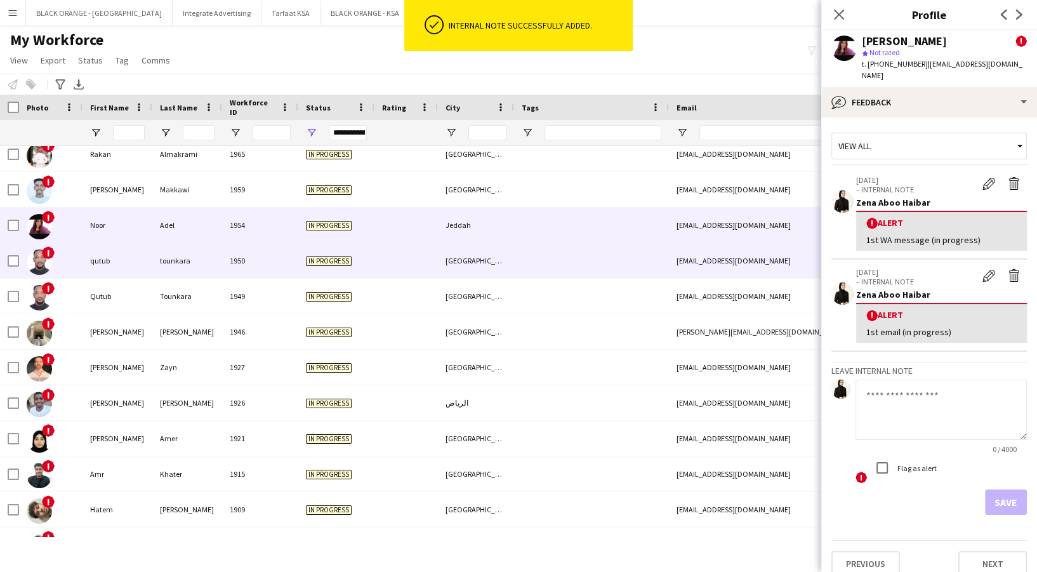
click at [381, 274] on div at bounding box center [406, 260] width 63 height 35
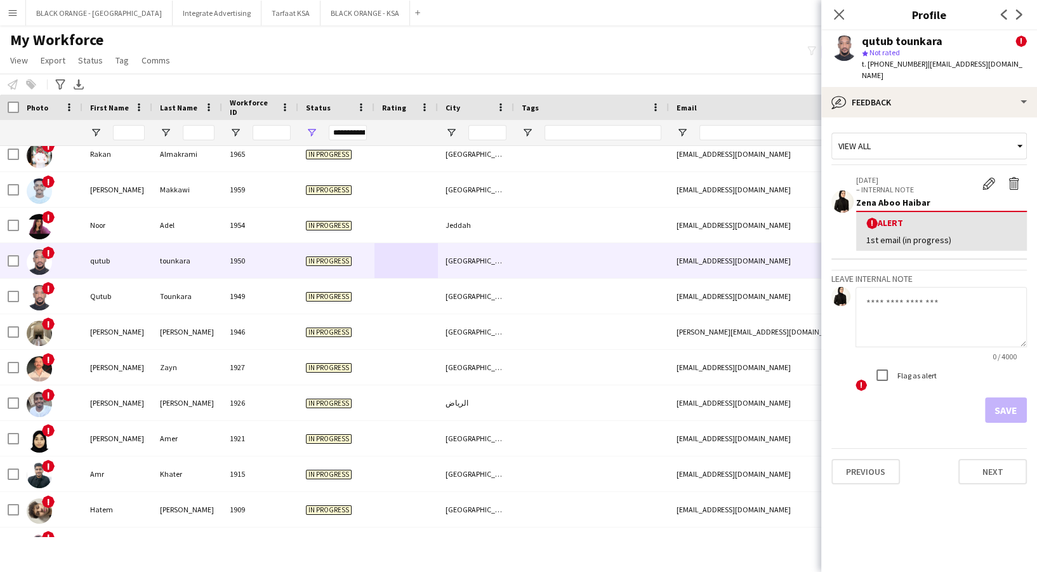
click at [897, 287] on textarea at bounding box center [941, 317] width 171 height 60
paste textarea "**********"
type textarea "**********"
click at [888, 376] on div "! Flag as alert" at bounding box center [941, 376] width 171 height 29
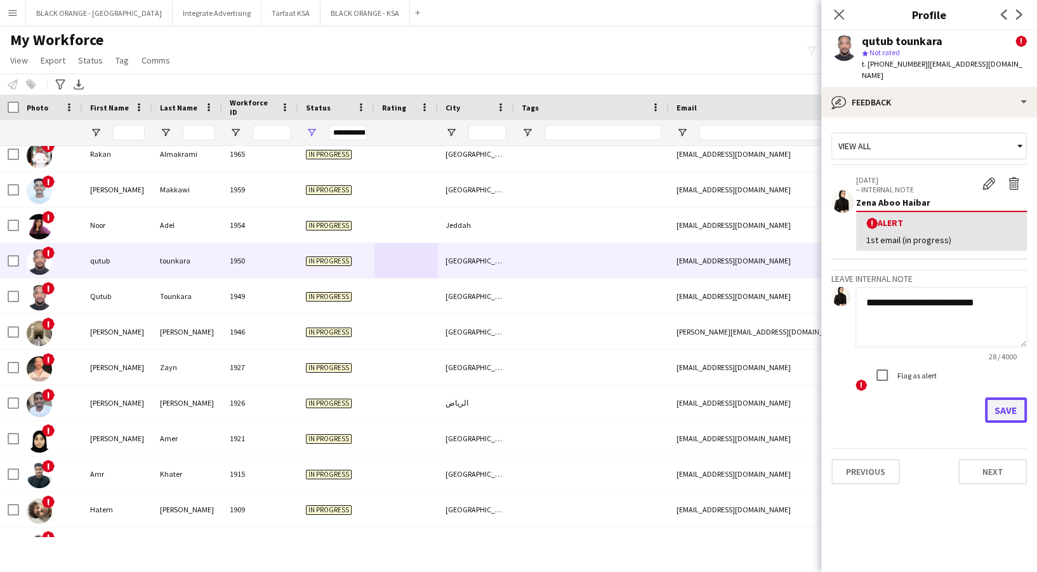
click at [1013, 401] on button "Save" at bounding box center [1006, 409] width 42 height 25
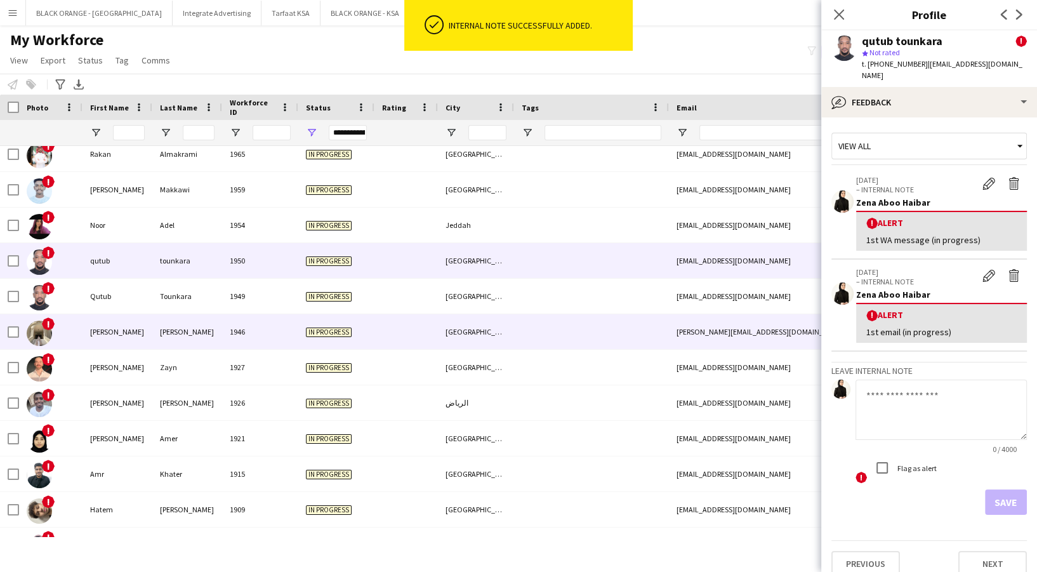
click at [435, 322] on div at bounding box center [406, 331] width 63 height 35
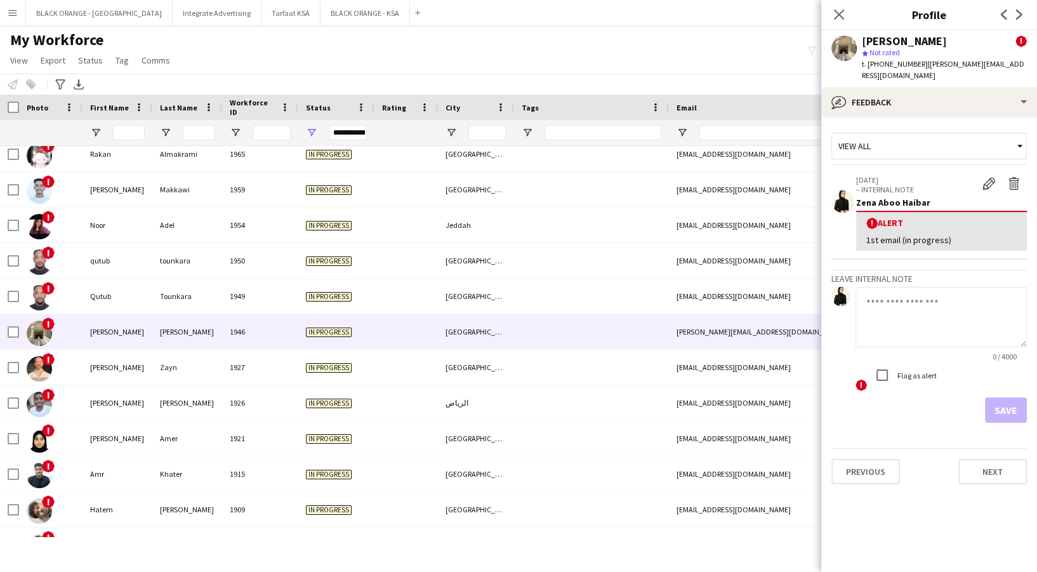
click at [953, 300] on textarea at bounding box center [941, 317] width 171 height 60
paste textarea "**********"
type textarea "**********"
click at [1010, 403] on button "Save" at bounding box center [1006, 409] width 42 height 25
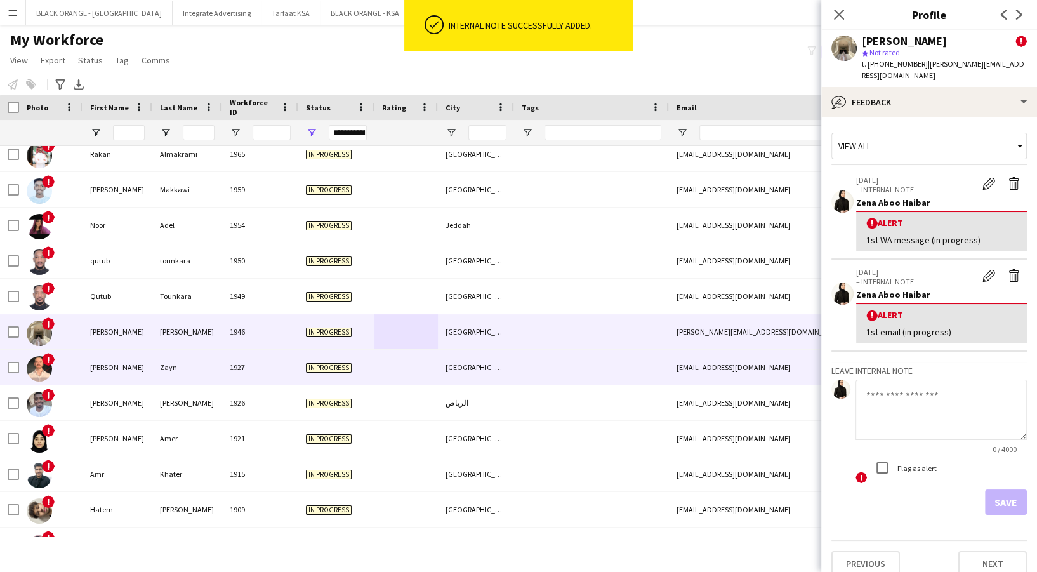
click at [537, 362] on div at bounding box center [591, 367] width 155 height 35
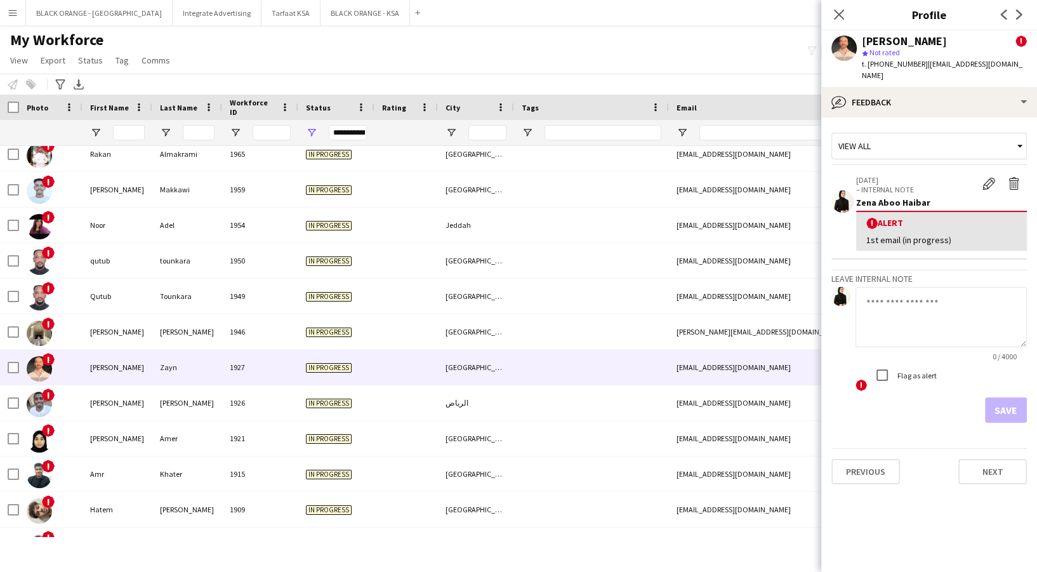
click at [921, 316] on textarea at bounding box center [941, 317] width 171 height 60
paste textarea "**********"
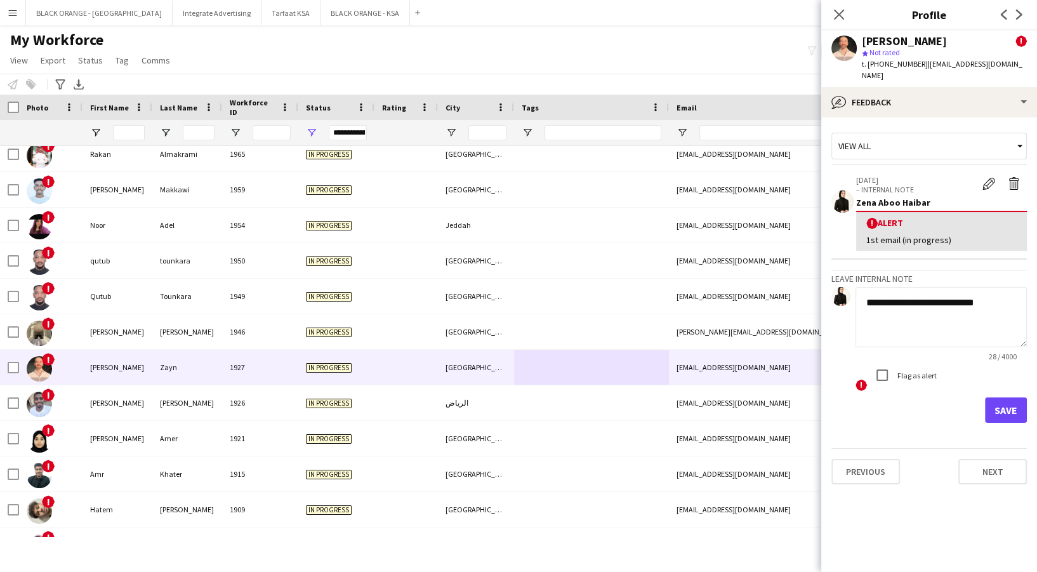
type textarea "**********"
click at [1008, 397] on button "Save" at bounding box center [1006, 409] width 42 height 25
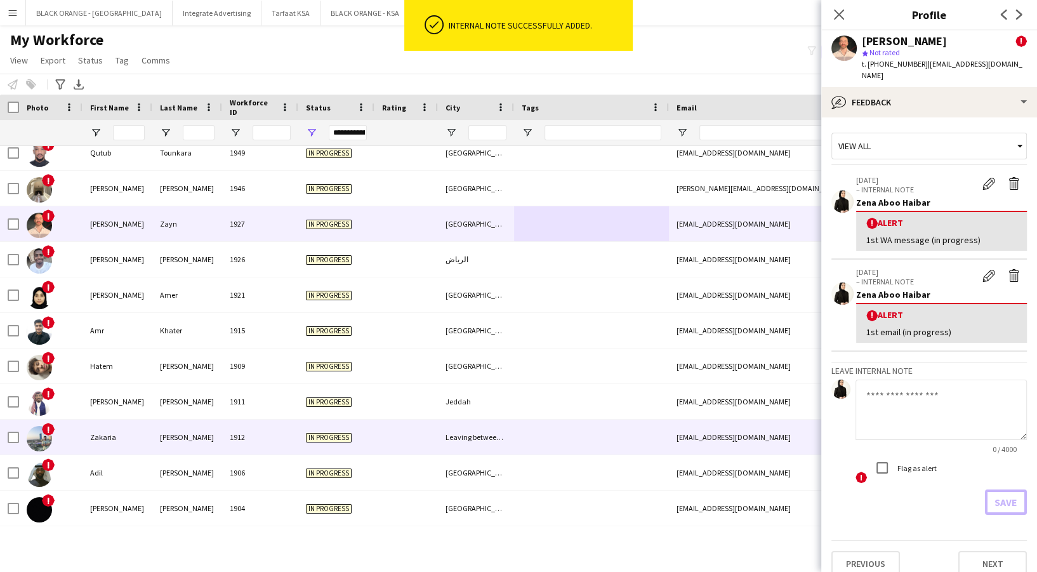
scroll to position [1366, 0]
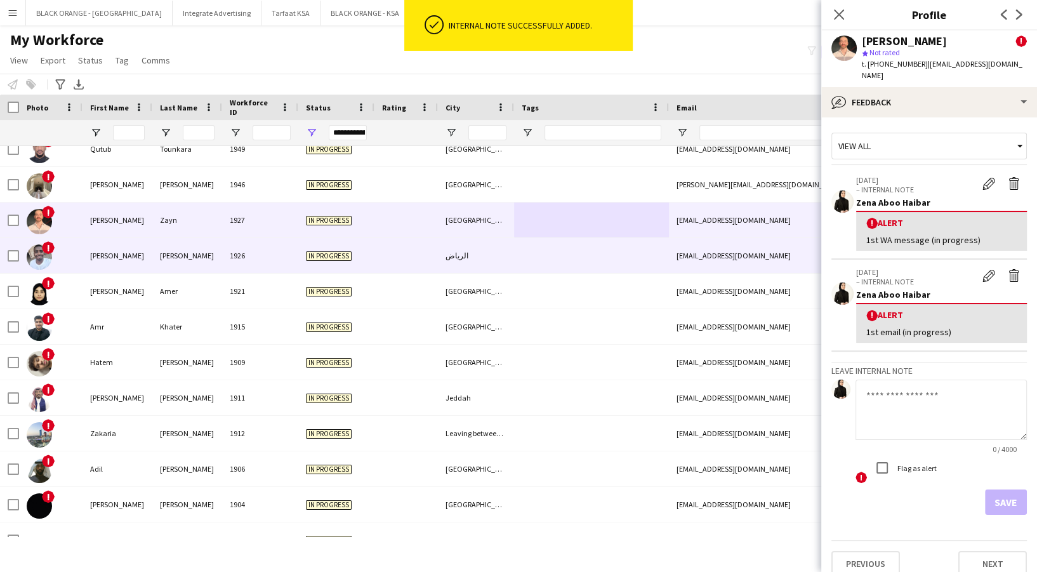
click at [490, 269] on div "الرياض" at bounding box center [476, 255] width 76 height 35
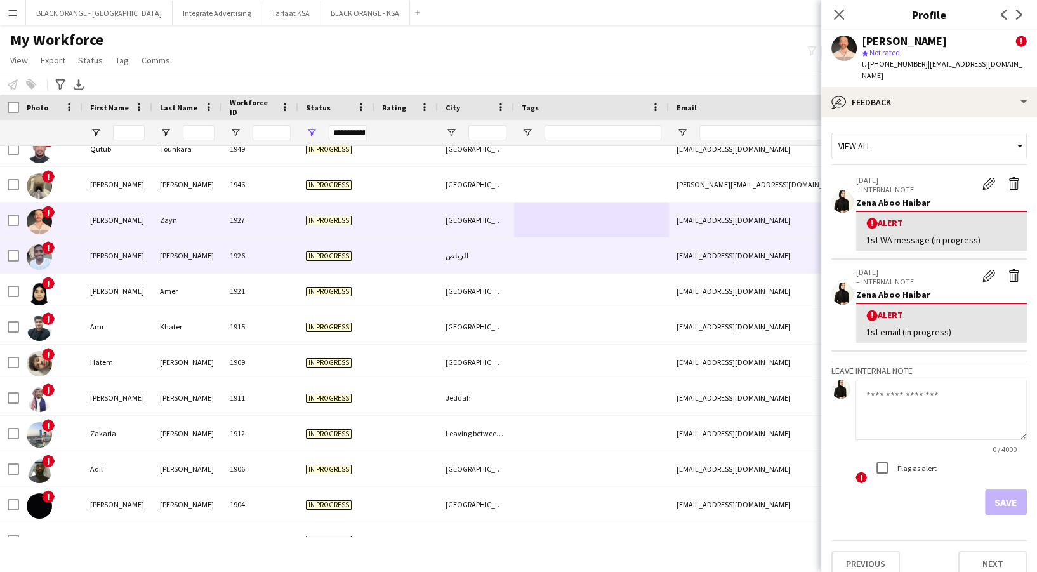
click at [490, 269] on div "الرياض" at bounding box center [476, 255] width 76 height 35
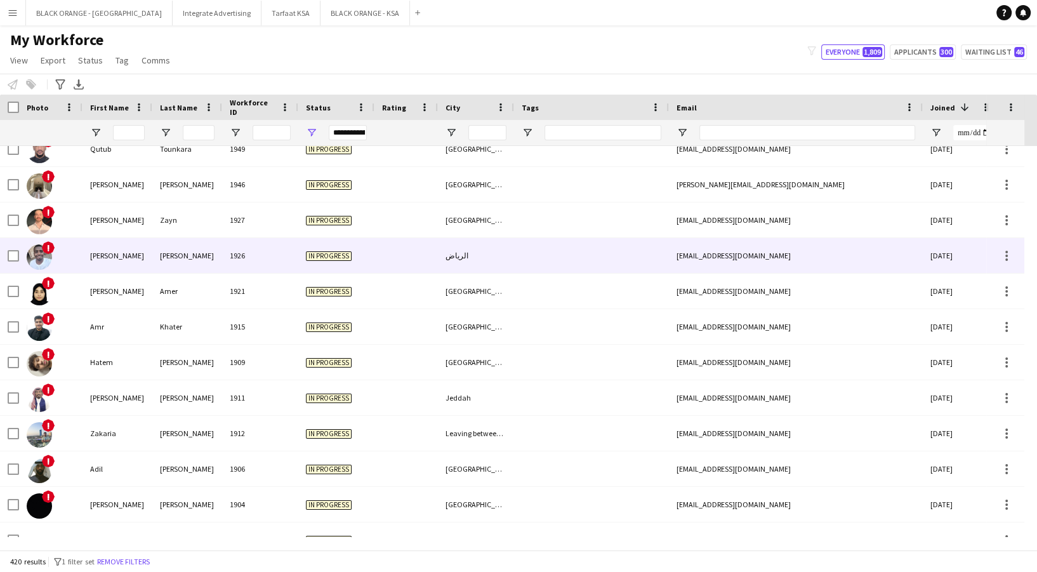
click at [611, 272] on div at bounding box center [591, 255] width 155 height 35
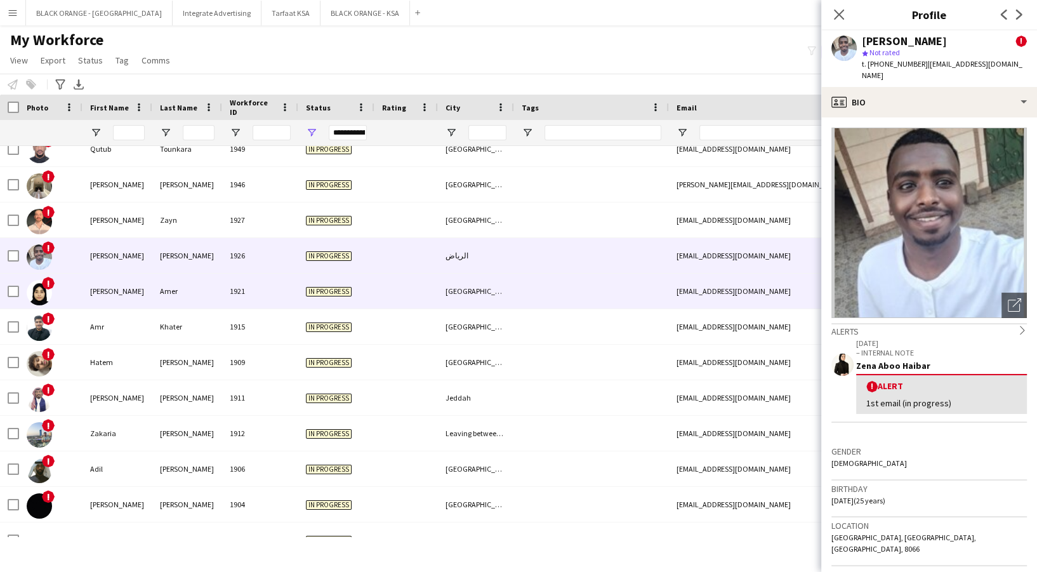
click at [604, 290] on div at bounding box center [591, 291] width 155 height 35
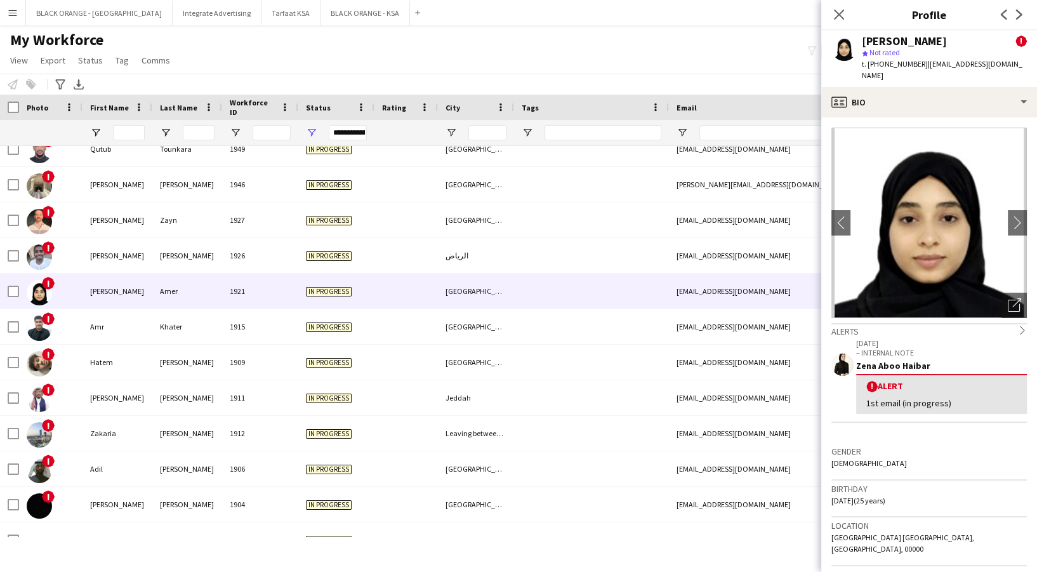
click at [962, 71] on div "[PERSON_NAME] ! star Not rated t. [PHONE_NUMBER] | [EMAIL_ADDRESS][DOMAIN_NAME]" at bounding box center [929, 58] width 216 height 57
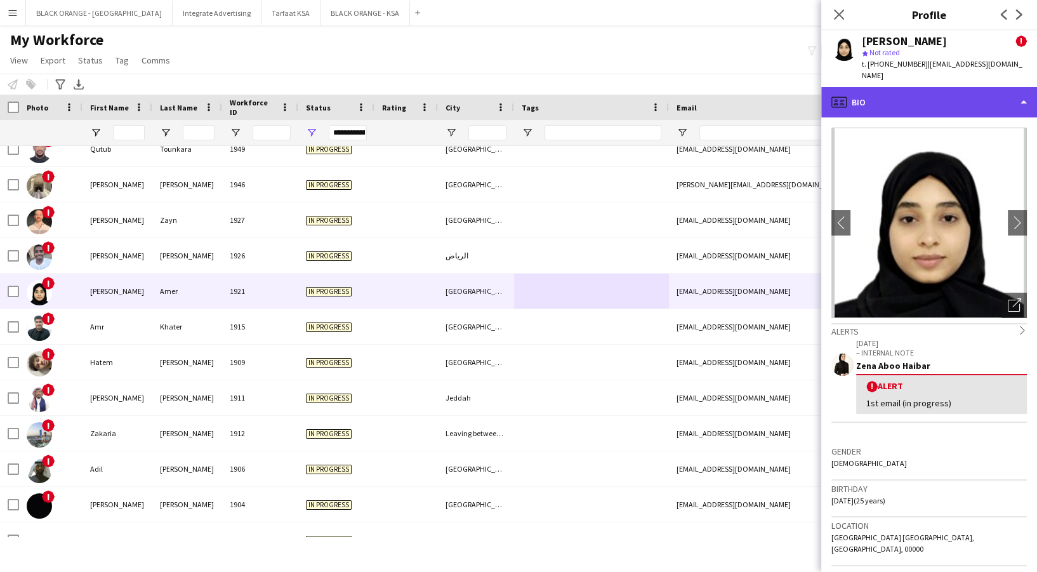
click at [962, 87] on div "profile Bio" at bounding box center [929, 102] width 216 height 30
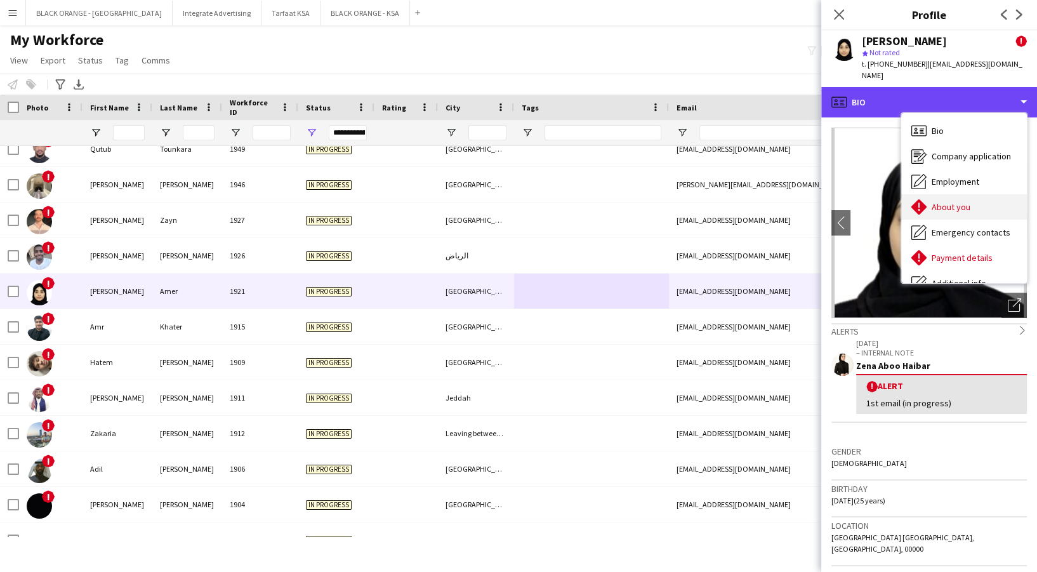
scroll to position [68, 0]
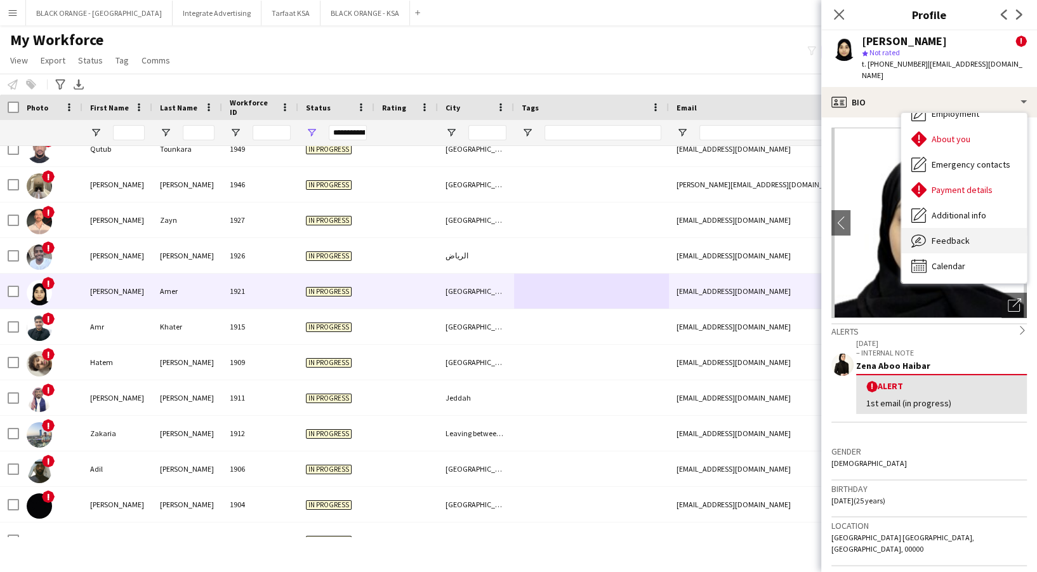
click at [943, 235] on span "Feedback" at bounding box center [951, 240] width 38 height 11
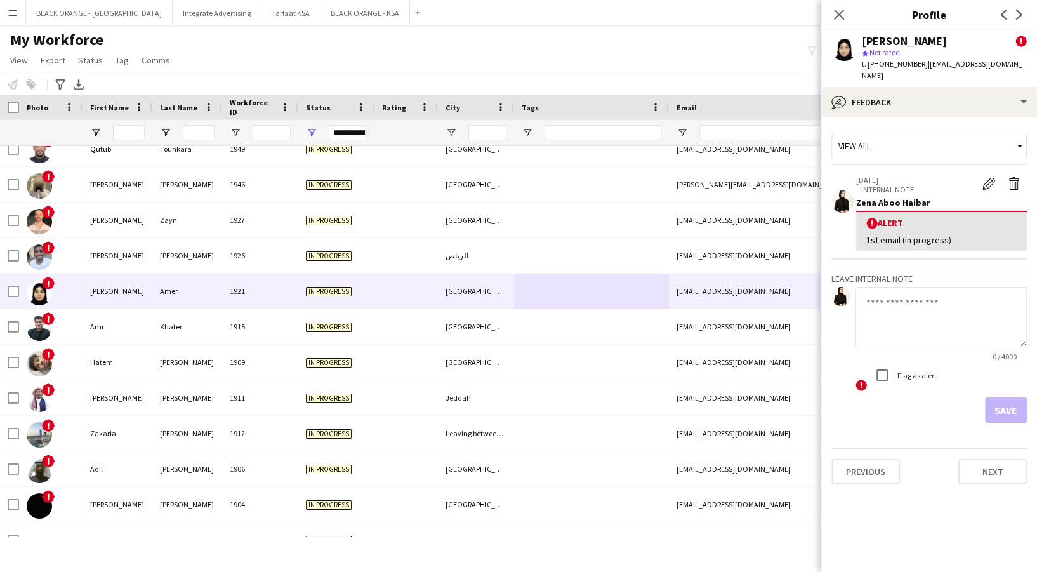
click at [934, 298] on textarea at bounding box center [941, 317] width 171 height 60
paste textarea "**********"
type textarea "**********"
click at [1004, 397] on button "Save" at bounding box center [1006, 409] width 42 height 25
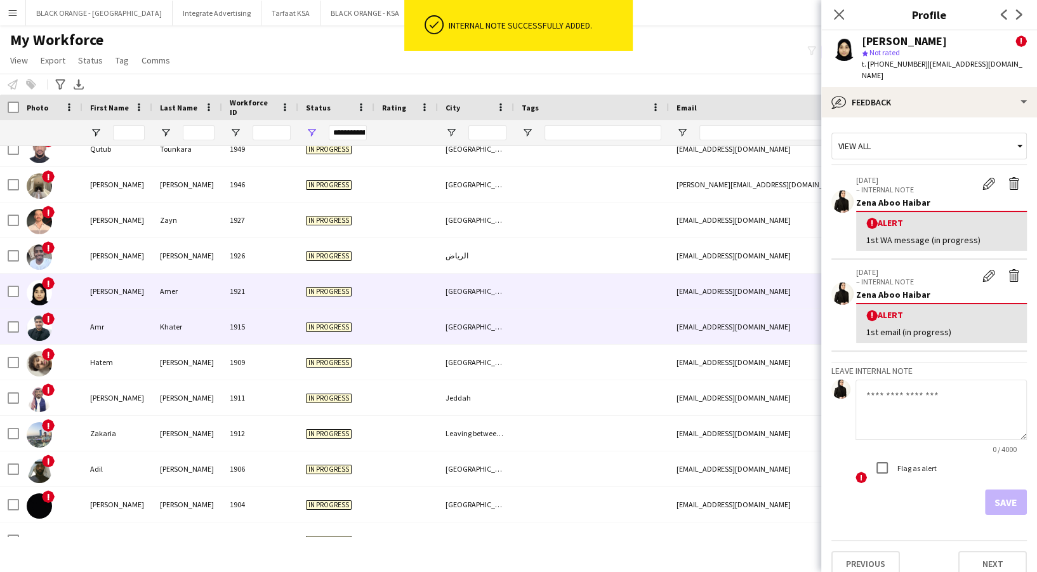
click at [360, 329] on div "In progress" at bounding box center [336, 326] width 76 height 35
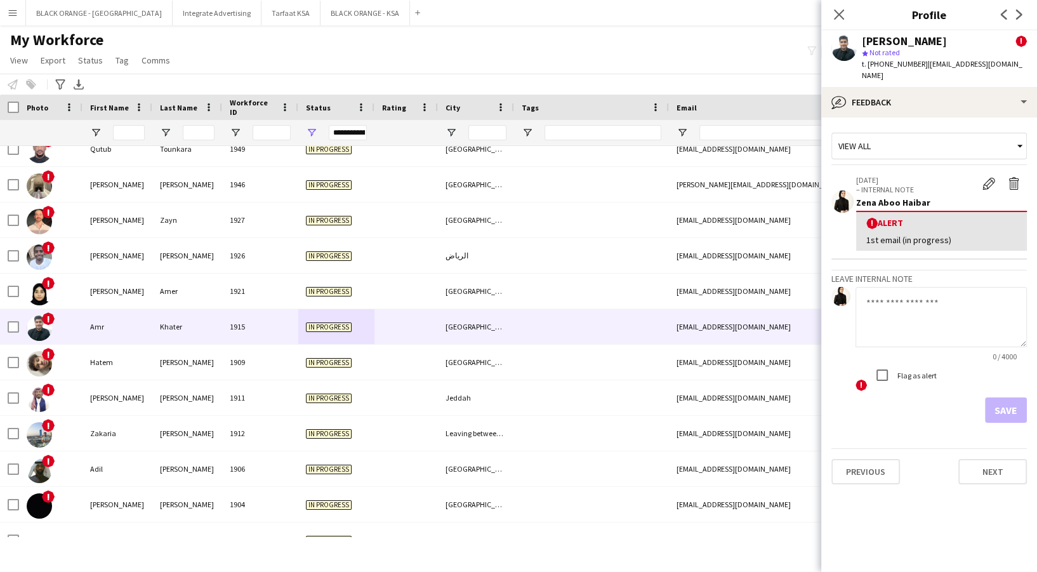
click at [938, 295] on textarea at bounding box center [941, 317] width 171 height 60
paste textarea "**********"
type textarea "**********"
click at [1008, 397] on button "Save" at bounding box center [1006, 409] width 42 height 25
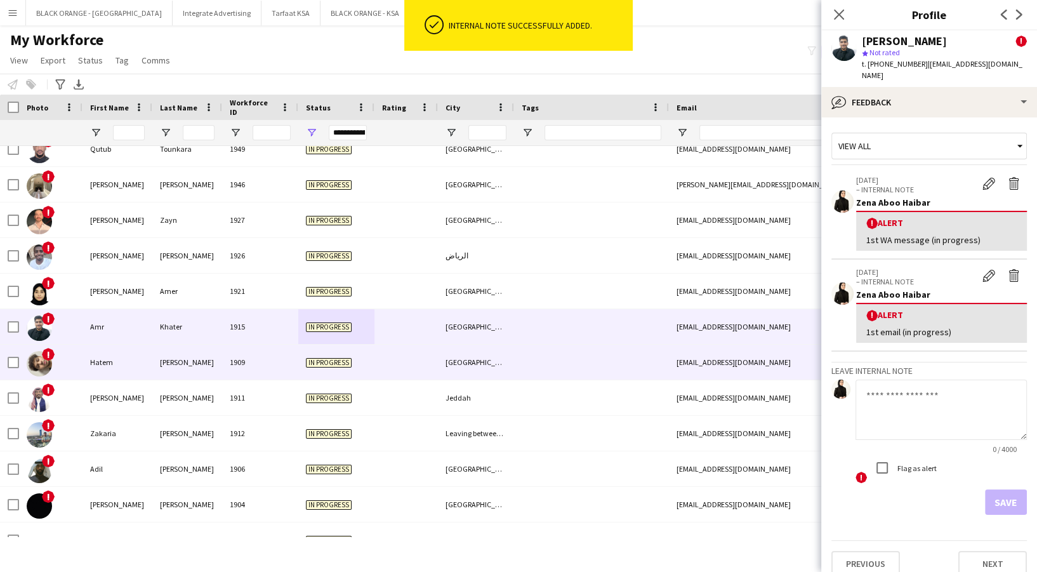
click at [475, 348] on div "[GEOGRAPHIC_DATA]" at bounding box center [476, 362] width 76 height 35
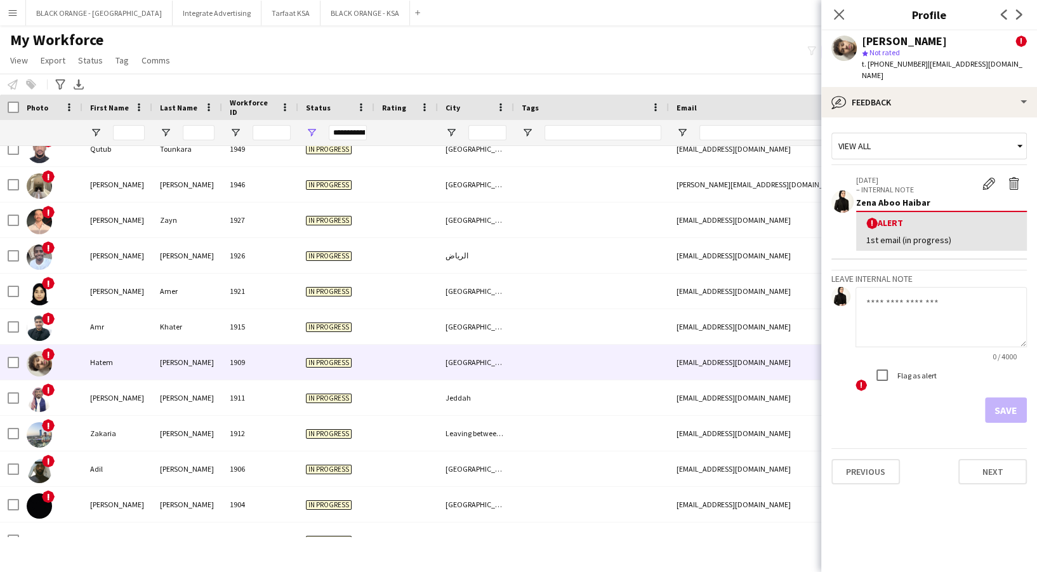
click at [923, 324] on textarea at bounding box center [941, 317] width 171 height 60
paste textarea "**********"
type textarea "**********"
click at [1015, 401] on button "Save" at bounding box center [1006, 409] width 42 height 25
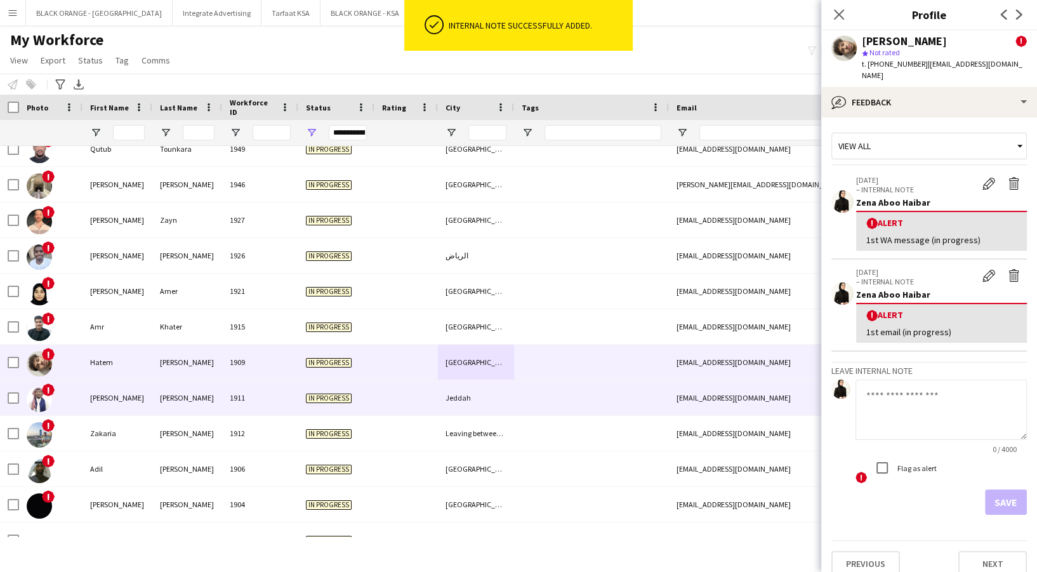
click at [556, 398] on div at bounding box center [591, 397] width 155 height 35
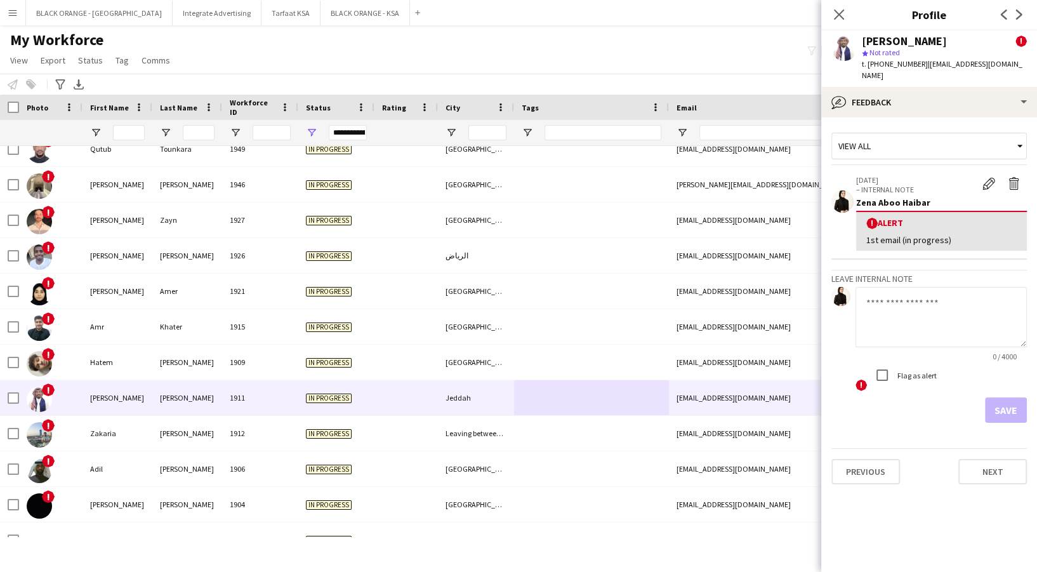
click at [934, 312] on textarea at bounding box center [941, 317] width 171 height 60
paste textarea "**********"
type textarea "**********"
click at [1000, 397] on button "Save" at bounding box center [1006, 409] width 42 height 25
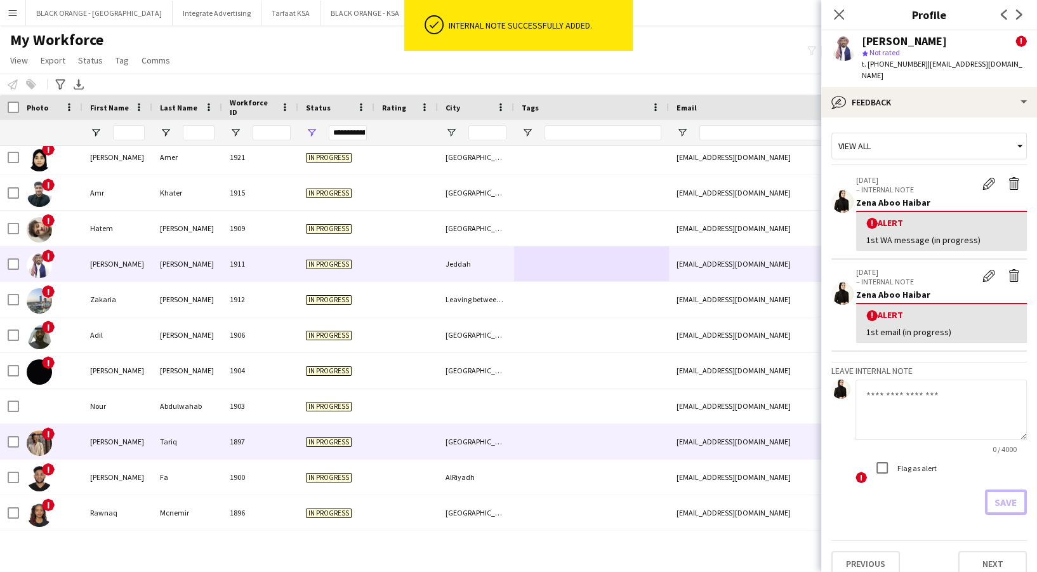
scroll to position [1513, 0]
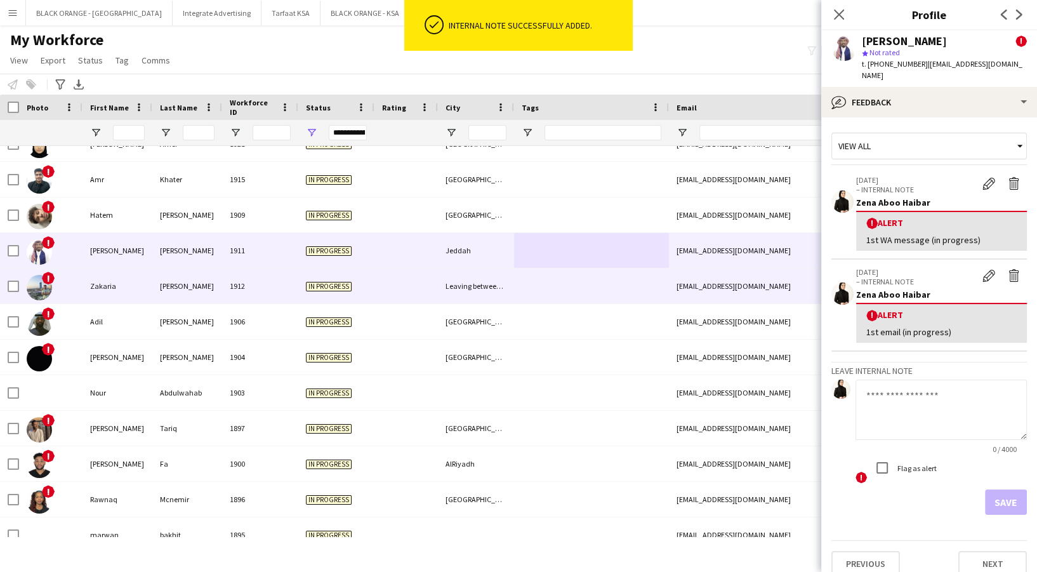
click at [502, 291] on div "Leaving between [GEOGRAPHIC_DATA] and [GEOGRAPHIC_DATA]" at bounding box center [476, 286] width 76 height 35
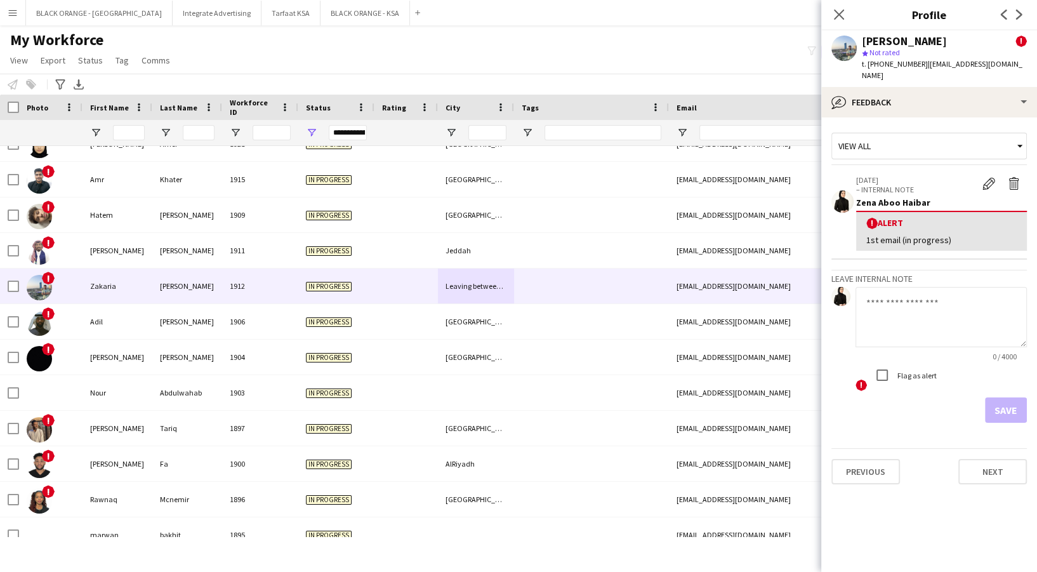
click at [907, 314] on textarea at bounding box center [941, 317] width 171 height 60
paste textarea "**********"
type textarea "**********"
click at [1012, 399] on button "Save" at bounding box center [1006, 409] width 42 height 25
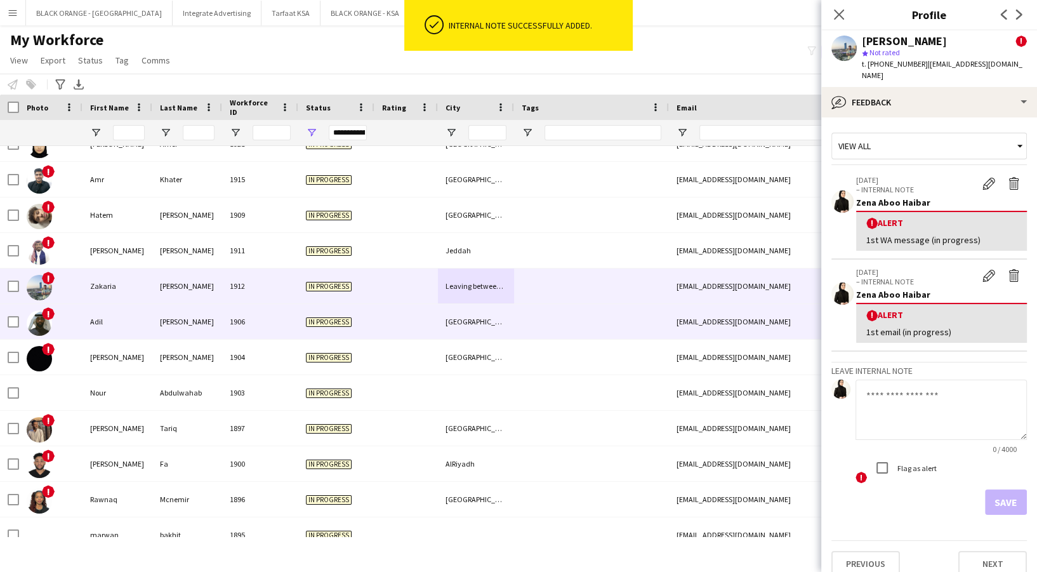
click at [543, 315] on div at bounding box center [591, 321] width 155 height 35
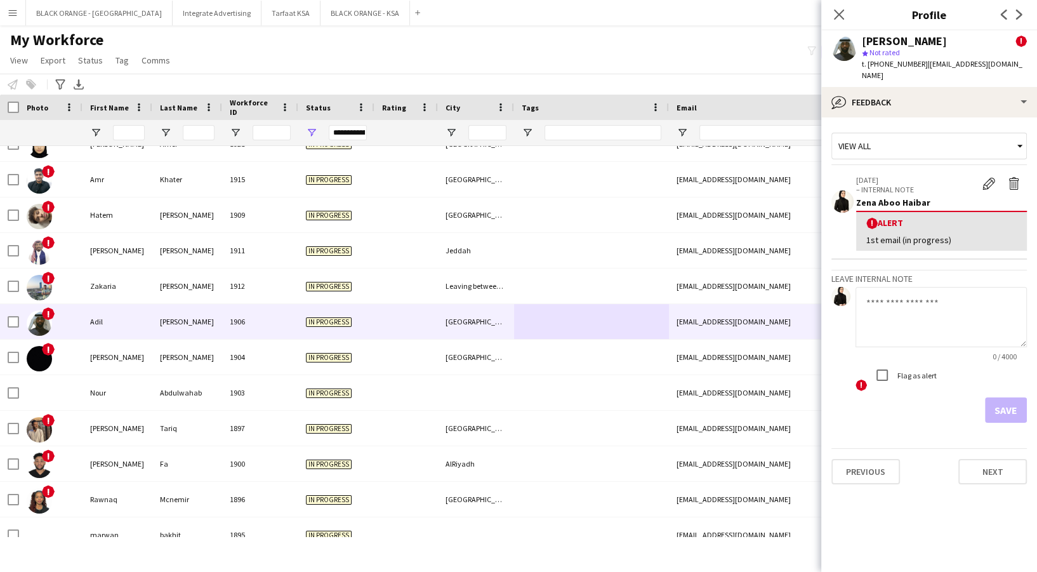
click at [945, 298] on textarea at bounding box center [941, 317] width 171 height 60
paste textarea "**********"
type textarea "**********"
click at [1004, 397] on button "Save" at bounding box center [1006, 409] width 42 height 25
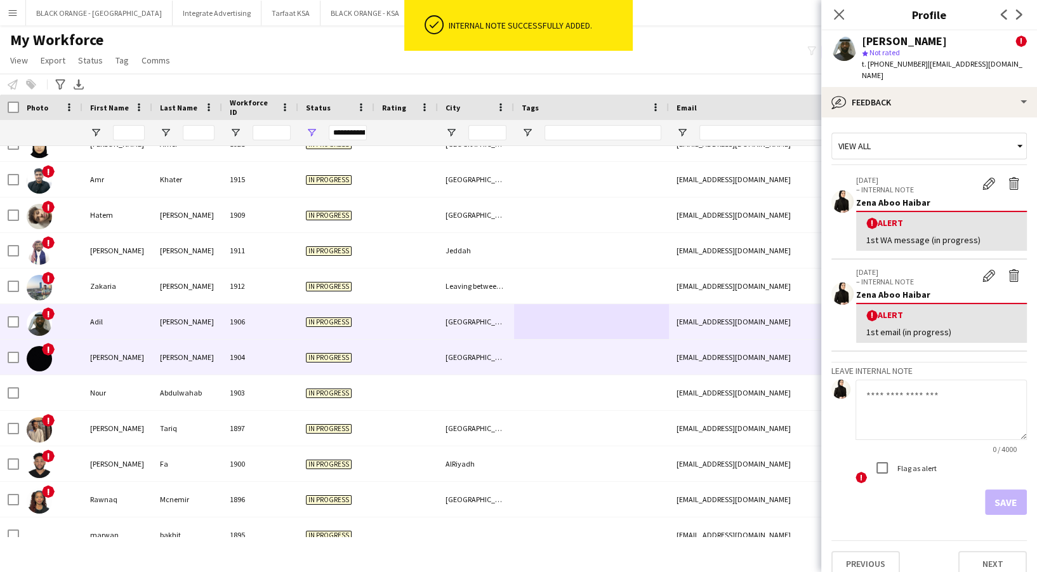
click at [523, 357] on div at bounding box center [591, 357] width 155 height 35
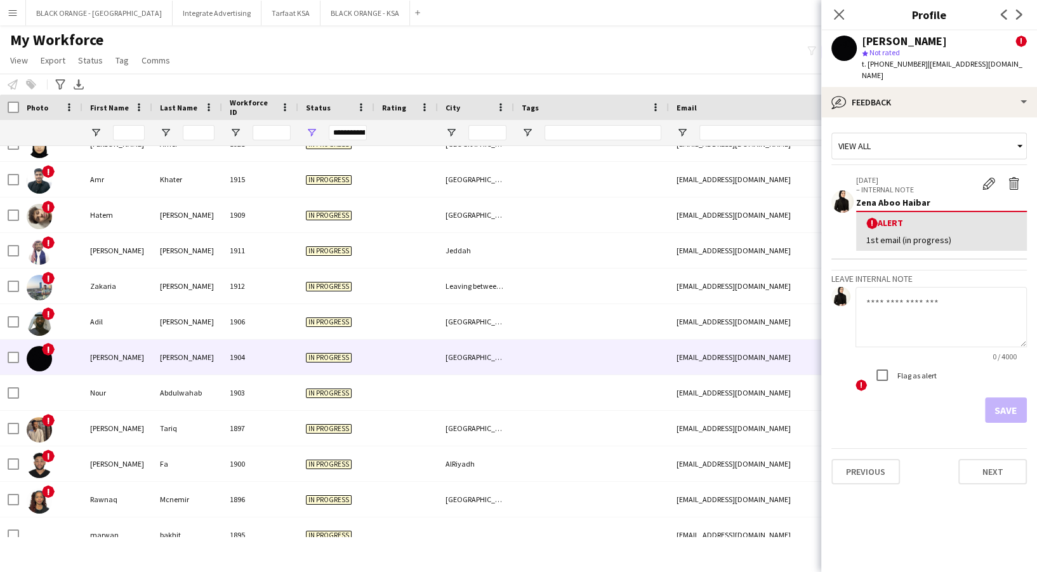
click at [926, 309] on textarea at bounding box center [941, 317] width 171 height 60
paste textarea "**********"
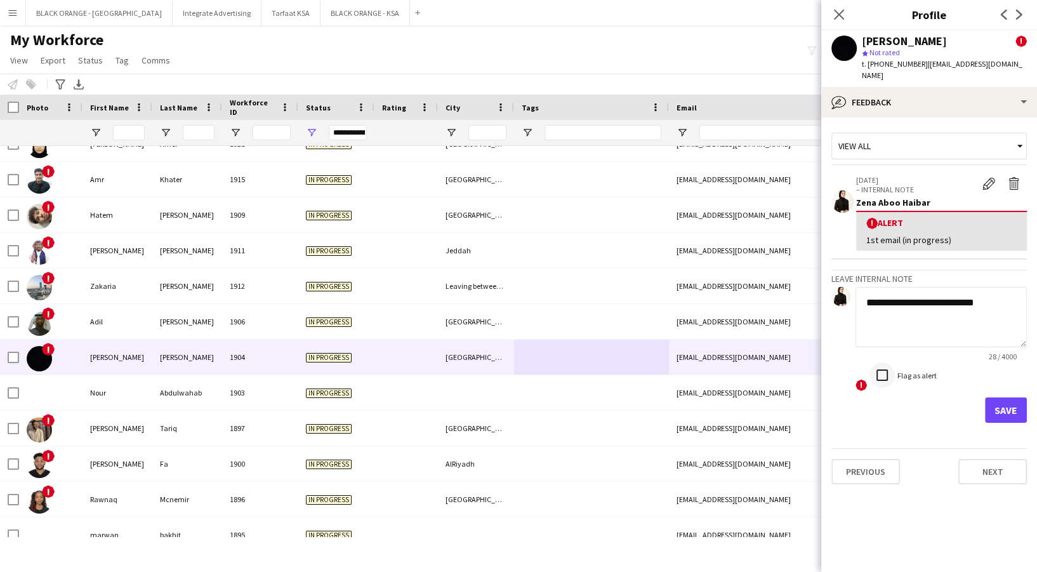
type textarea "**********"
click at [896, 360] on div at bounding box center [882, 375] width 30 height 30
click at [1018, 397] on button "Save" at bounding box center [1006, 409] width 42 height 25
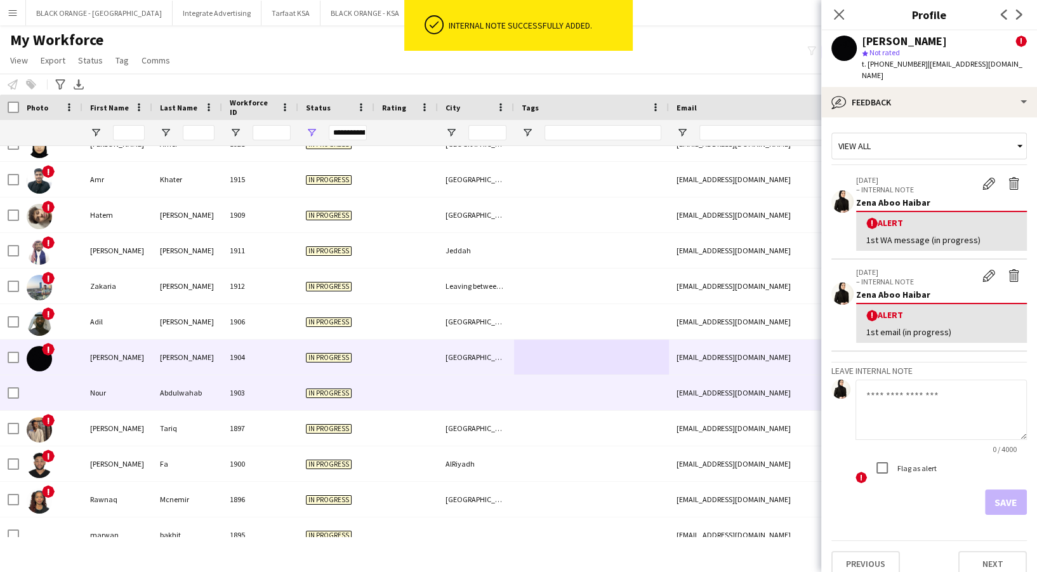
click at [600, 401] on div at bounding box center [591, 392] width 155 height 35
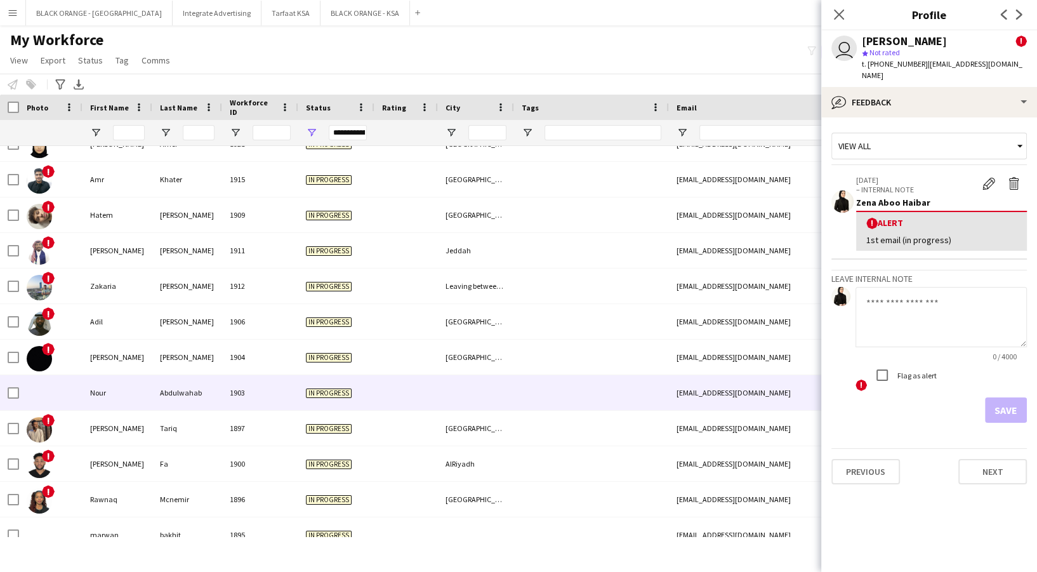
click at [974, 313] on textarea at bounding box center [941, 317] width 171 height 60
paste textarea "**********"
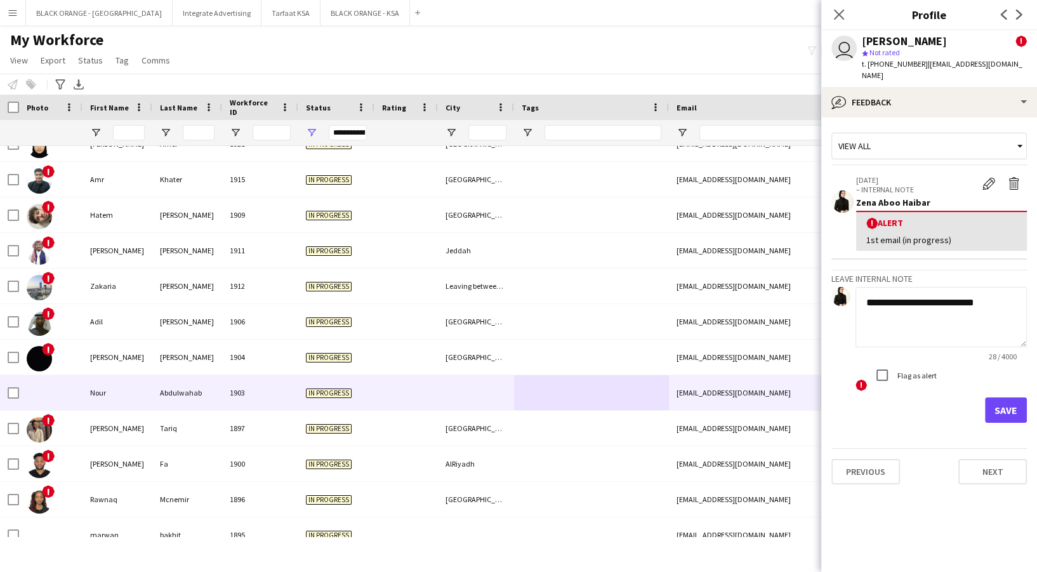
type textarea "**********"
click at [1013, 397] on button "Save" at bounding box center [1006, 409] width 42 height 25
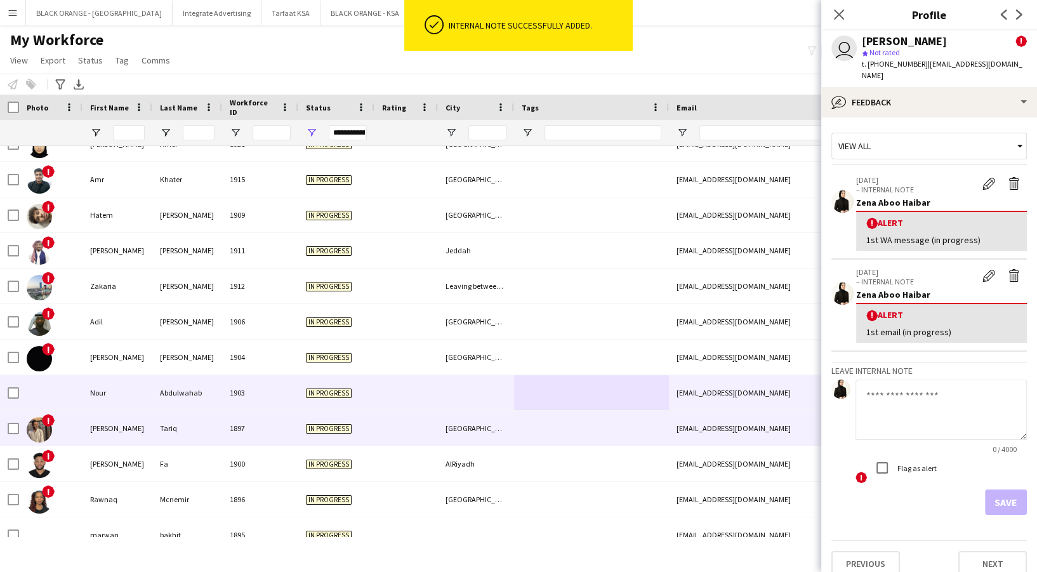
click at [520, 429] on div at bounding box center [591, 428] width 155 height 35
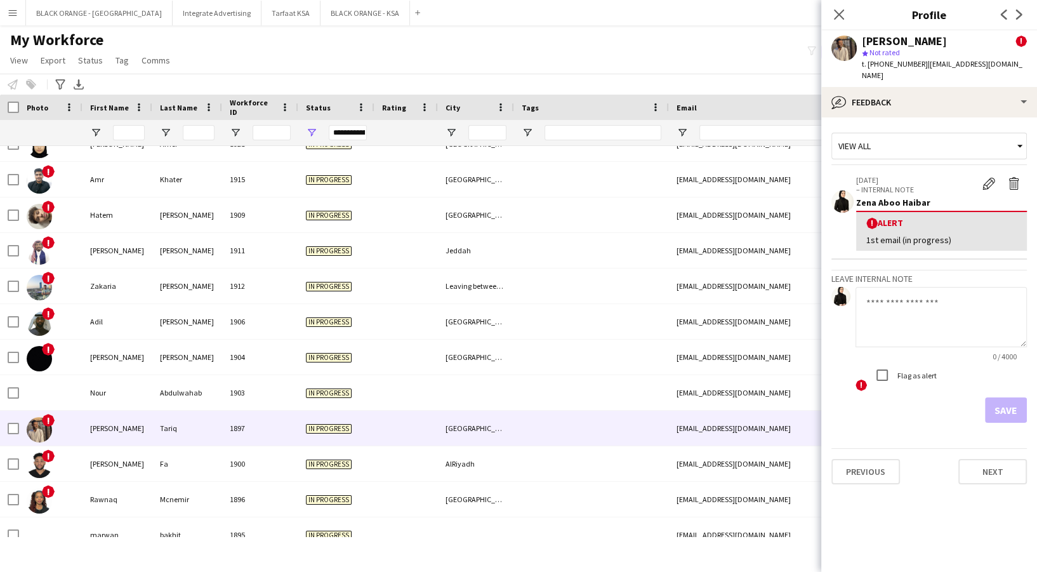
click at [952, 320] on textarea at bounding box center [941, 317] width 171 height 60
paste textarea "**********"
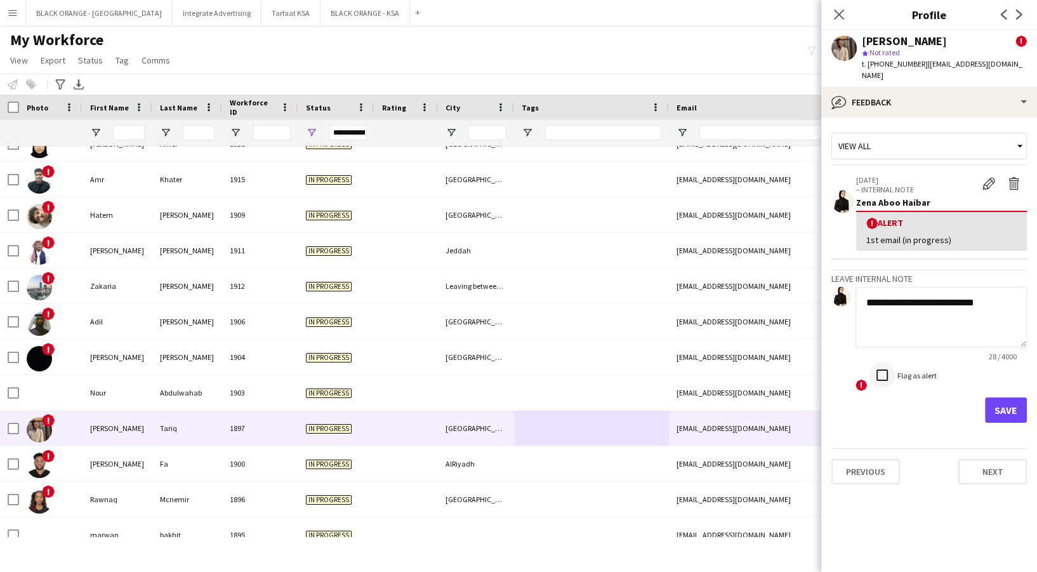
type textarea "**********"
click at [1009, 397] on button "Save" at bounding box center [1006, 409] width 42 height 25
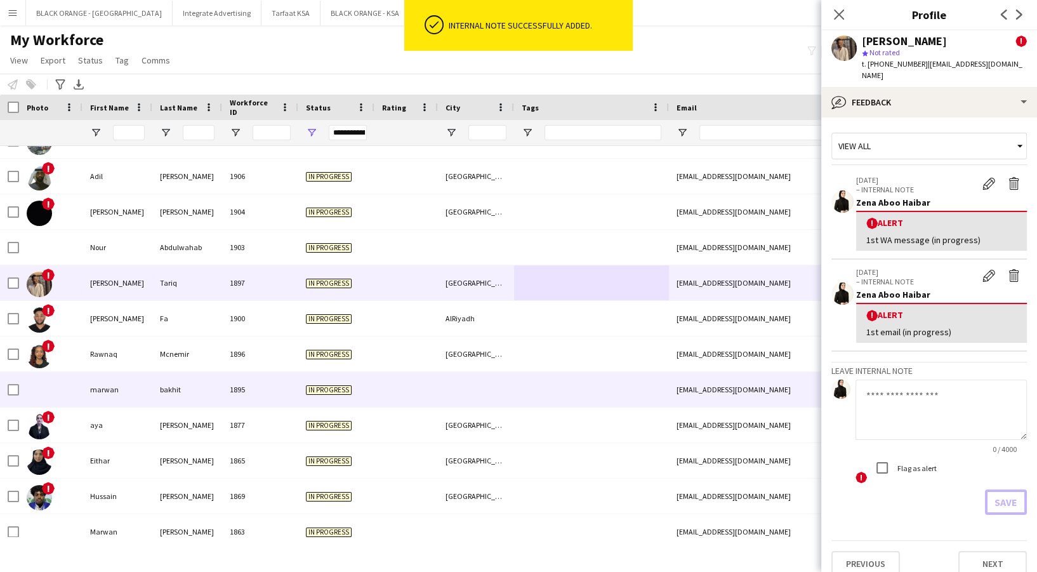
scroll to position [1661, 0]
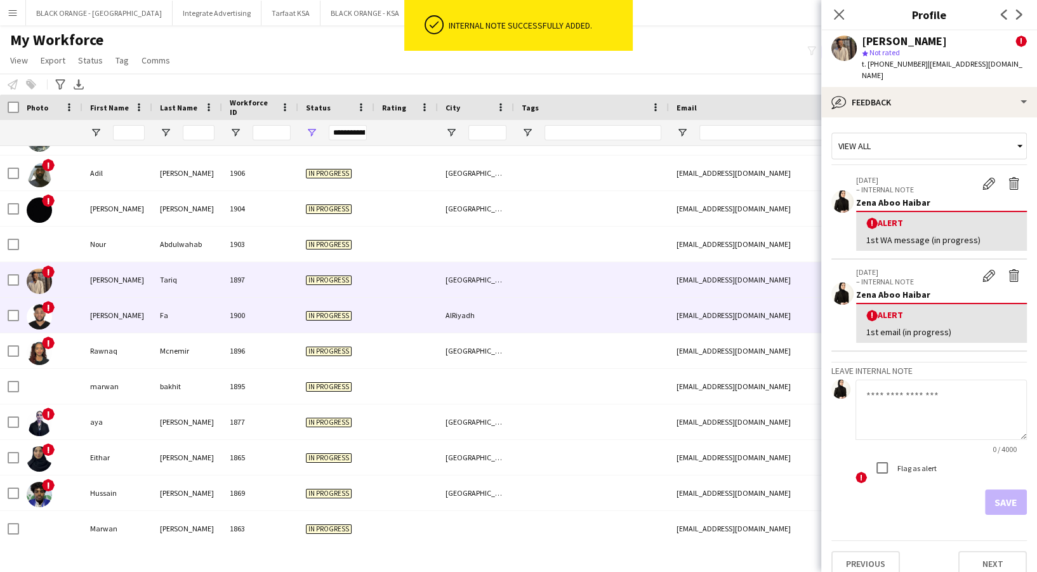
click at [544, 328] on div at bounding box center [591, 315] width 155 height 35
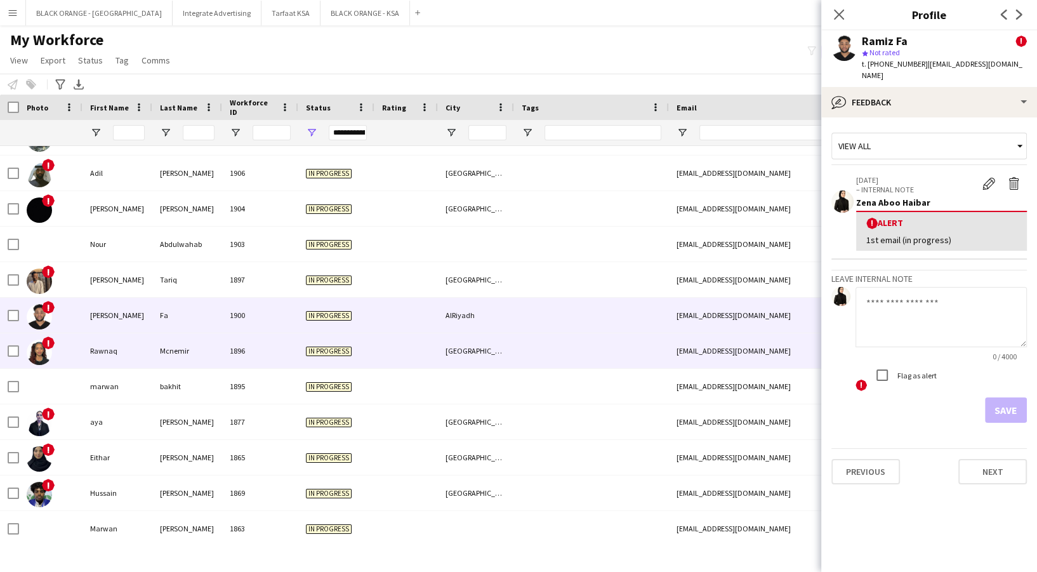
click at [529, 354] on div at bounding box center [591, 350] width 155 height 35
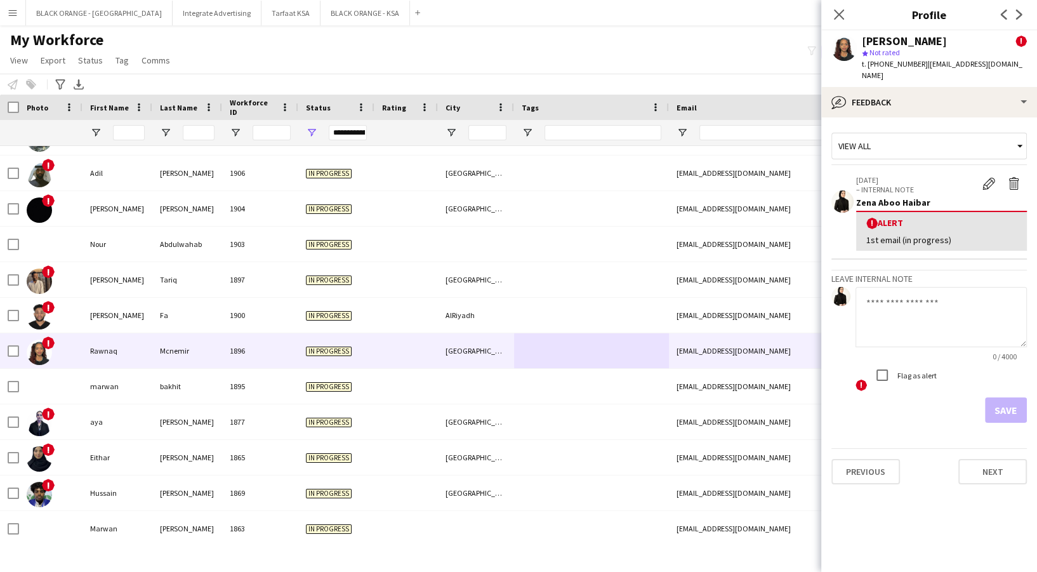
click at [867, 300] on textarea at bounding box center [941, 317] width 171 height 60
paste textarea "**********"
type textarea "**********"
click at [1005, 402] on button "Save" at bounding box center [1006, 409] width 42 height 25
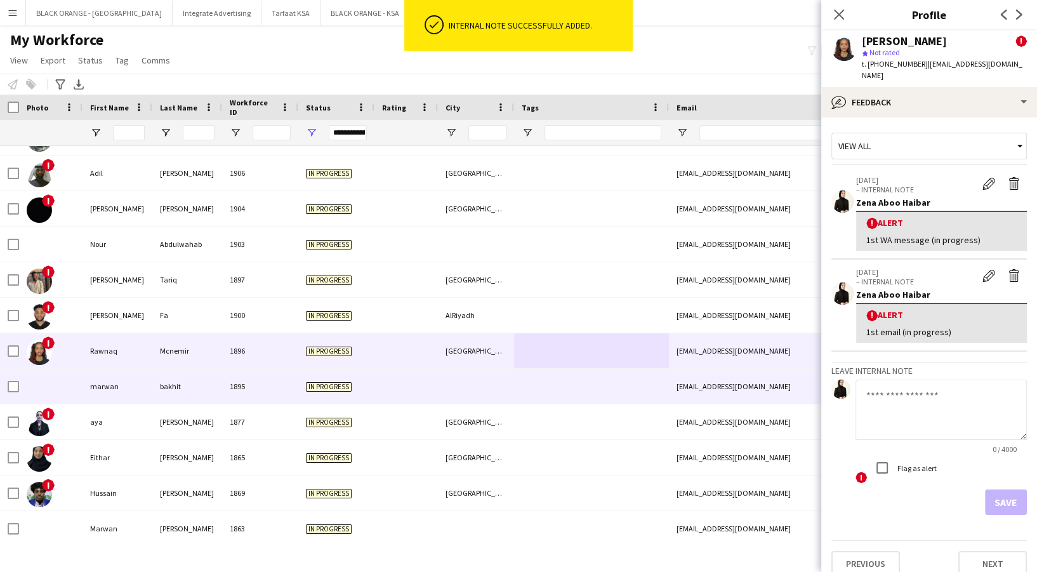
click at [489, 399] on div at bounding box center [476, 386] width 76 height 35
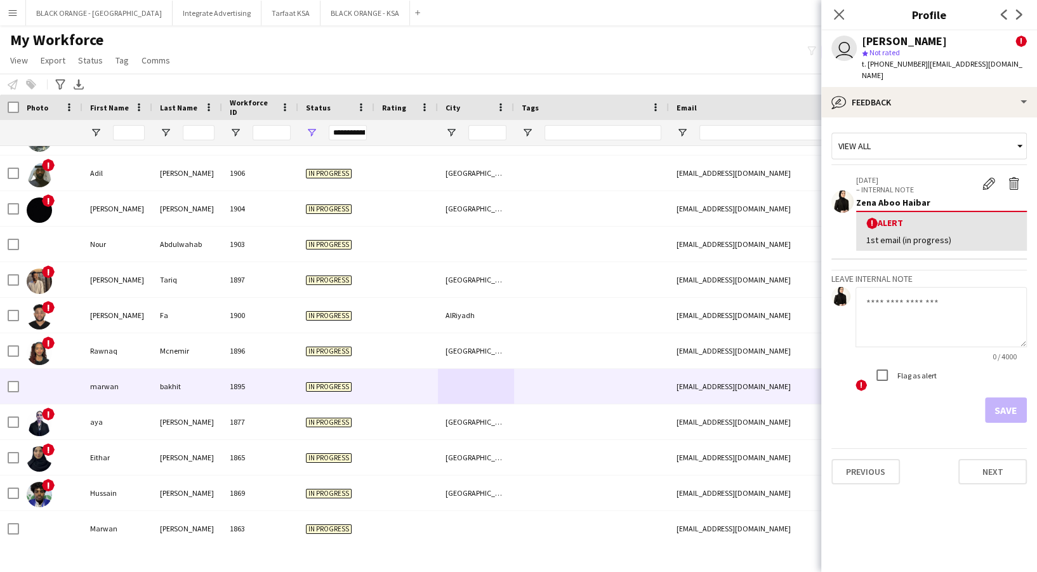
click at [942, 324] on textarea at bounding box center [941, 317] width 171 height 60
paste textarea "**********"
type textarea "**********"
click at [1024, 399] on button "Save" at bounding box center [1006, 409] width 42 height 25
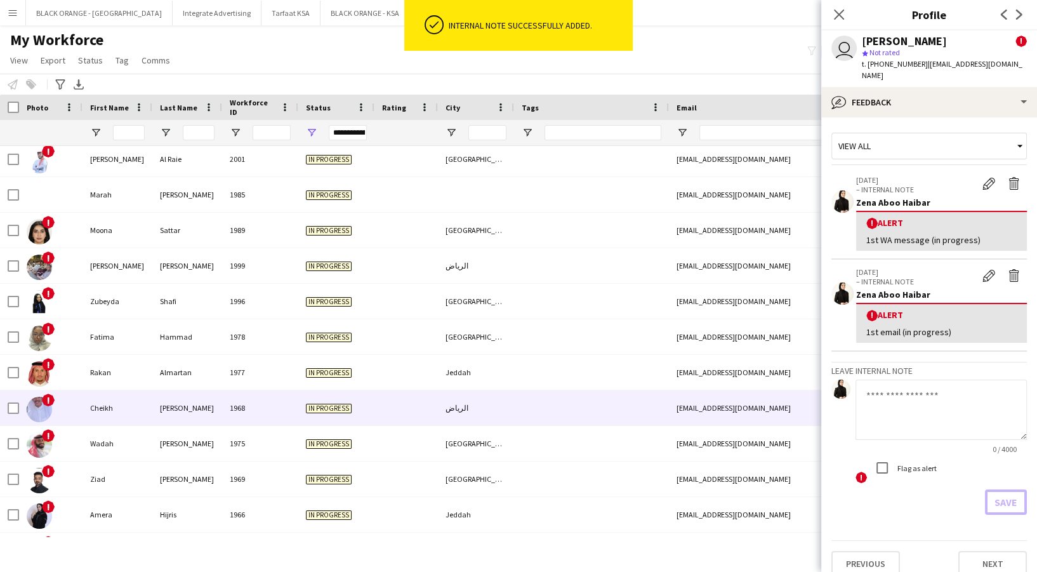
scroll to position [634, 0]
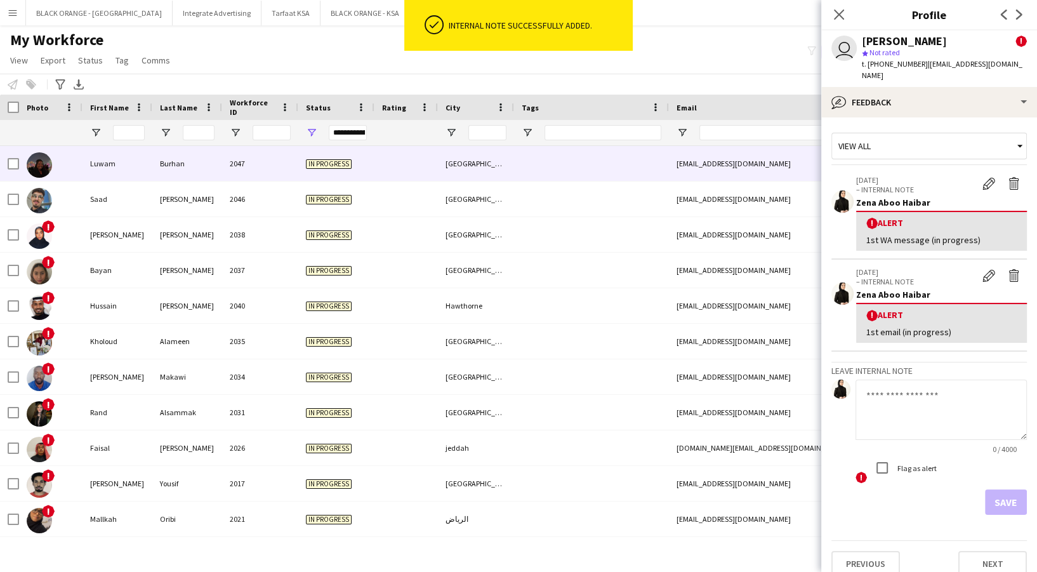
click at [464, 171] on div "[GEOGRAPHIC_DATA]" at bounding box center [476, 163] width 76 height 35
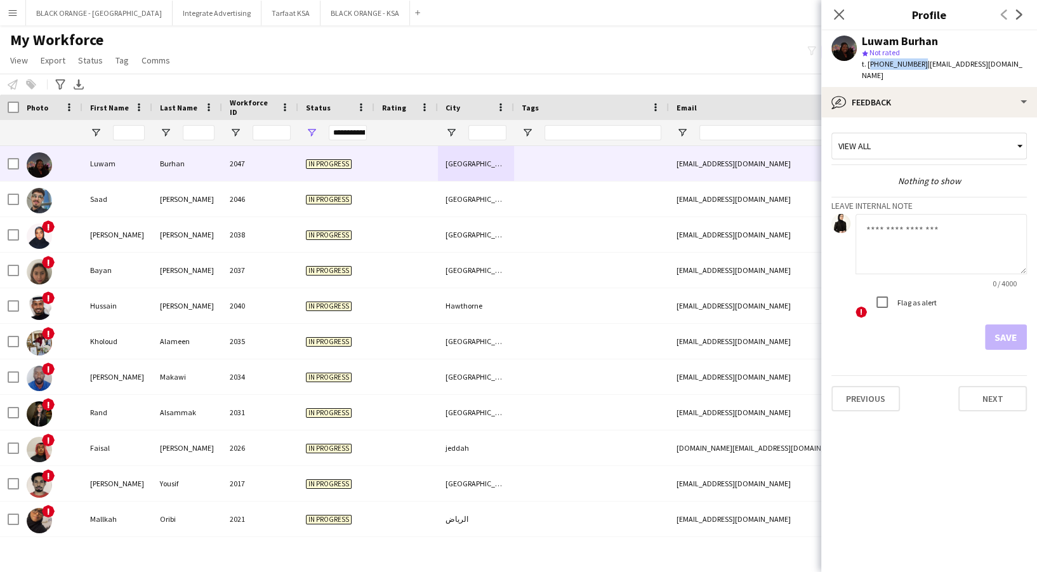
drag, startPoint x: 868, startPoint y: 64, endPoint x: 917, endPoint y: 71, distance: 48.8
click at [917, 71] on div "Luwam Burhan star Not rated t. [PHONE_NUMBER] | [EMAIL_ADDRESS][DOMAIN_NAME]" at bounding box center [929, 58] width 216 height 57
click at [919, 230] on textarea at bounding box center [941, 244] width 171 height 60
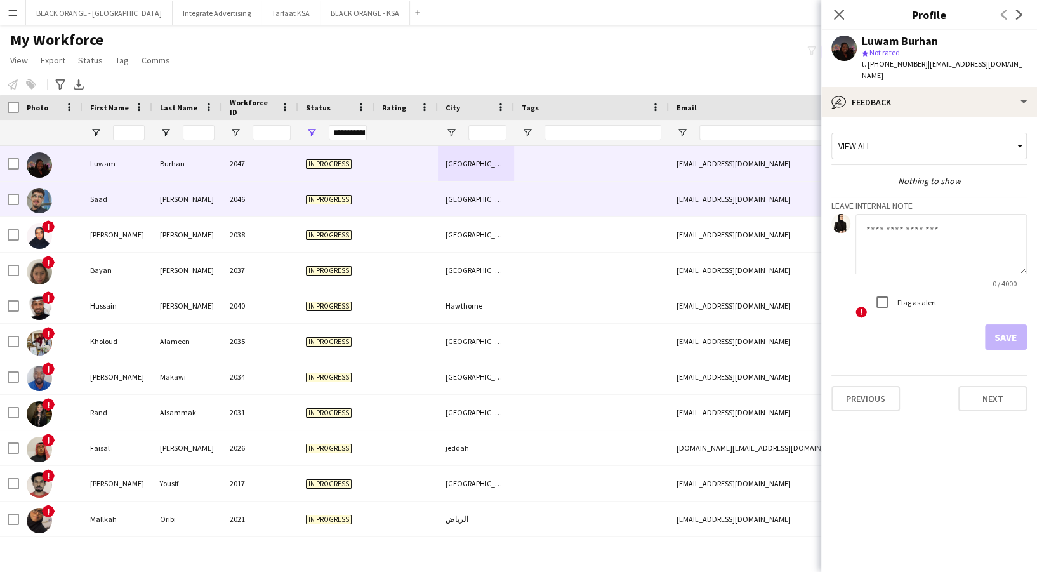
click at [695, 201] on div "[EMAIL_ADDRESS][DOMAIN_NAME]" at bounding box center [796, 199] width 254 height 35
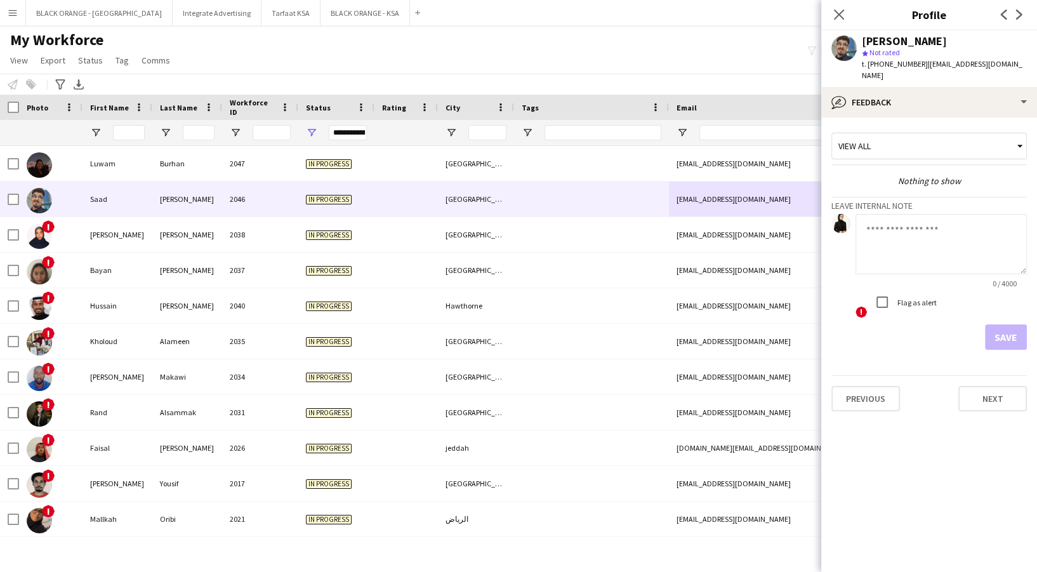
drag, startPoint x: 867, startPoint y: 64, endPoint x: 912, endPoint y: 70, distance: 45.4
click at [912, 70] on div "t. [PHONE_NUMBER] | [EMAIL_ADDRESS][DOMAIN_NAME]" at bounding box center [944, 69] width 165 height 23
drag, startPoint x: 922, startPoint y: 66, endPoint x: 867, endPoint y: 66, distance: 54.6
click at [867, 66] on span "t. [PHONE_NUMBER]" at bounding box center [895, 64] width 66 height 10
click at [744, 64] on div "My Workforce View Views Default view New view Update view Delete view Edit name…" at bounding box center [518, 51] width 1037 height 43
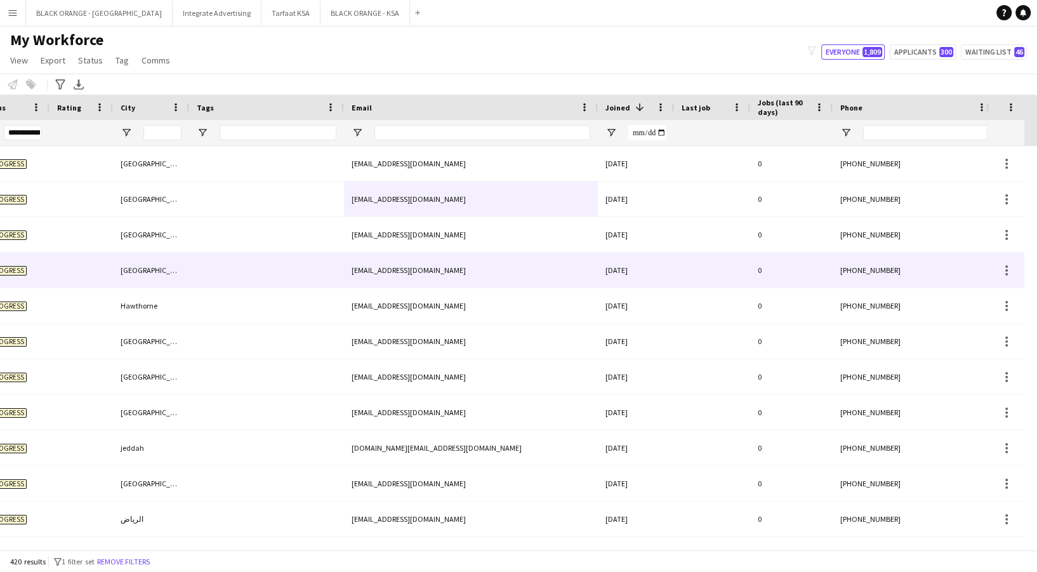
scroll to position [0, 469]
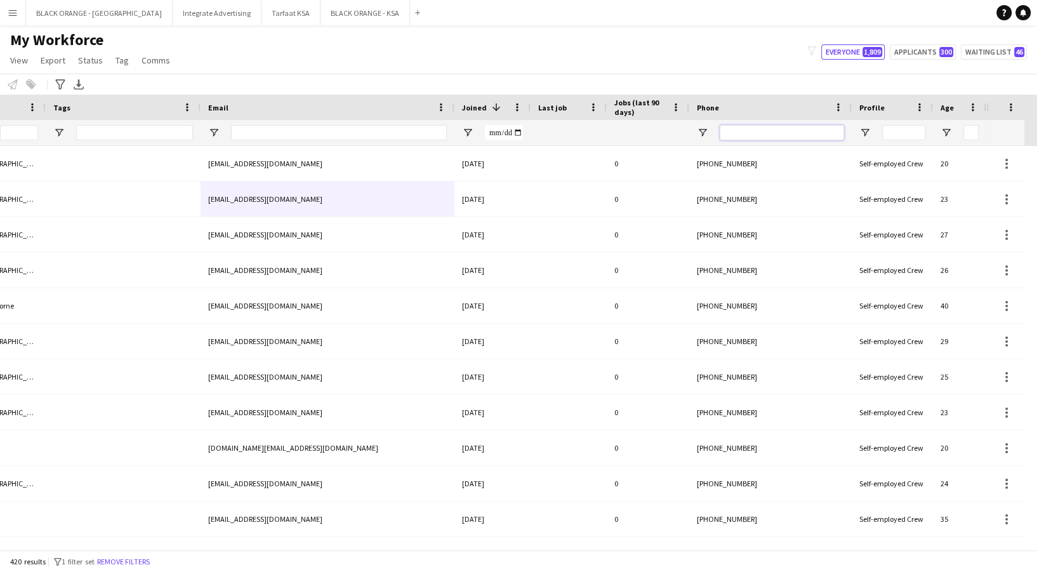
click at [791, 134] on input "Phone Filter Input" at bounding box center [782, 132] width 124 height 15
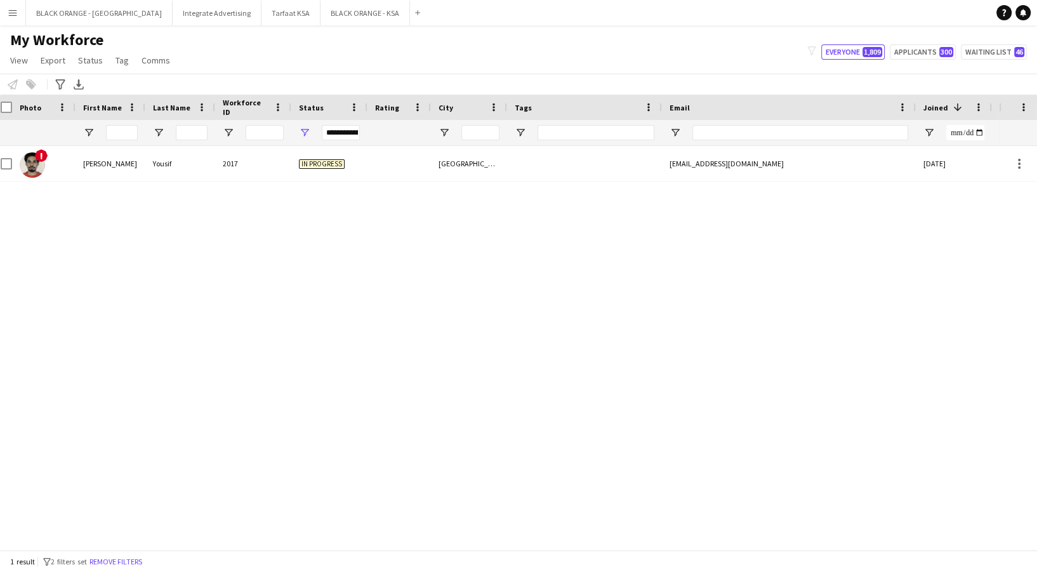
scroll to position [0, 0]
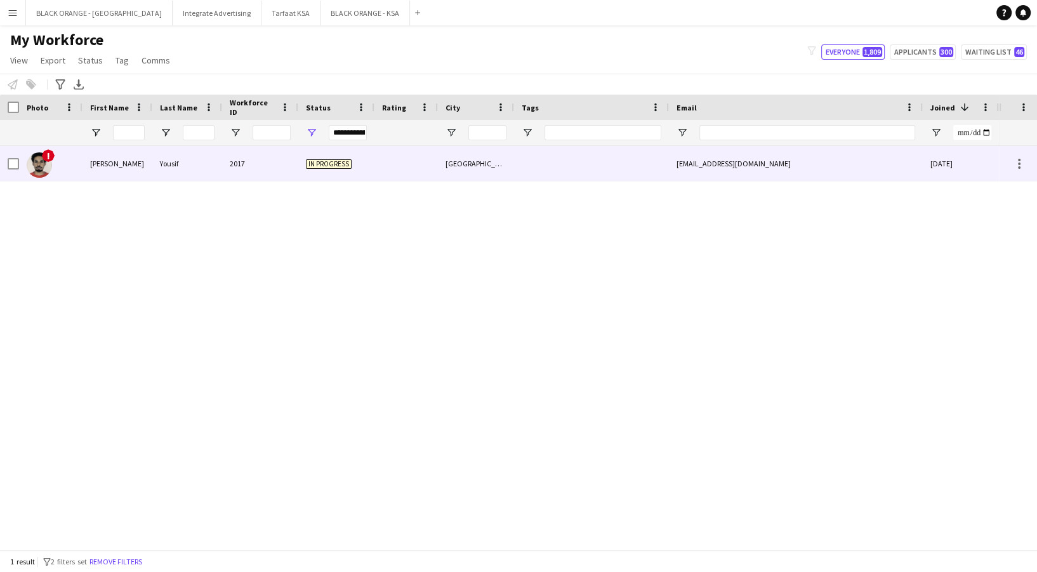
type input "****"
click at [360, 173] on div "In progress" at bounding box center [336, 163] width 76 height 35
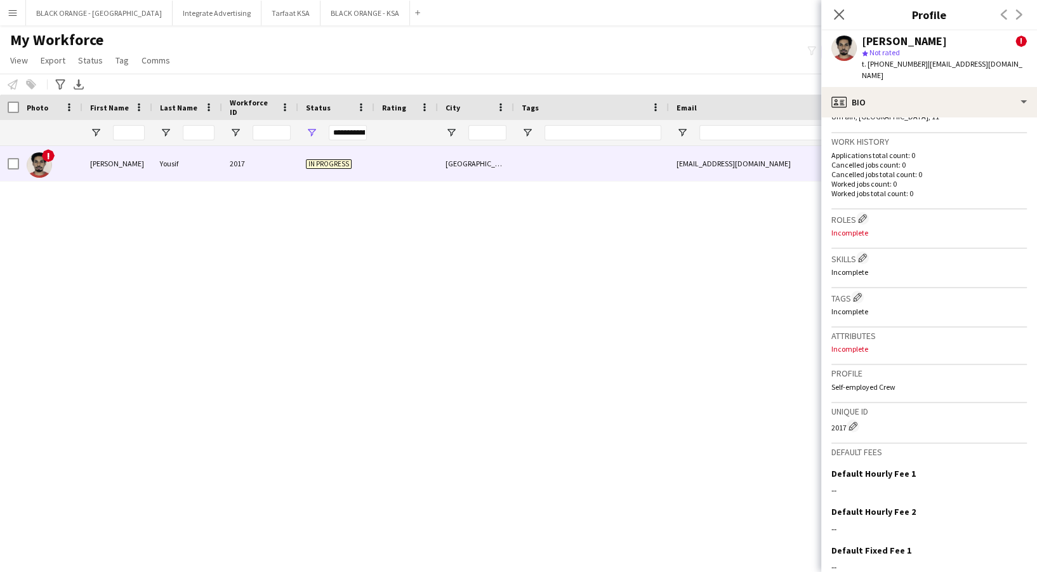
scroll to position [422, 0]
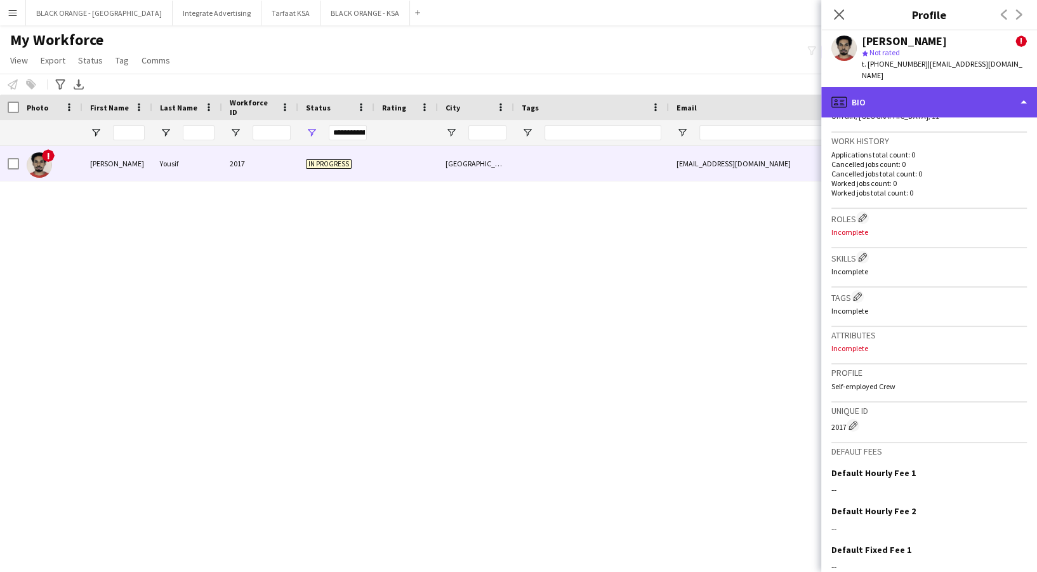
click at [946, 107] on div "profile Bio" at bounding box center [929, 102] width 216 height 30
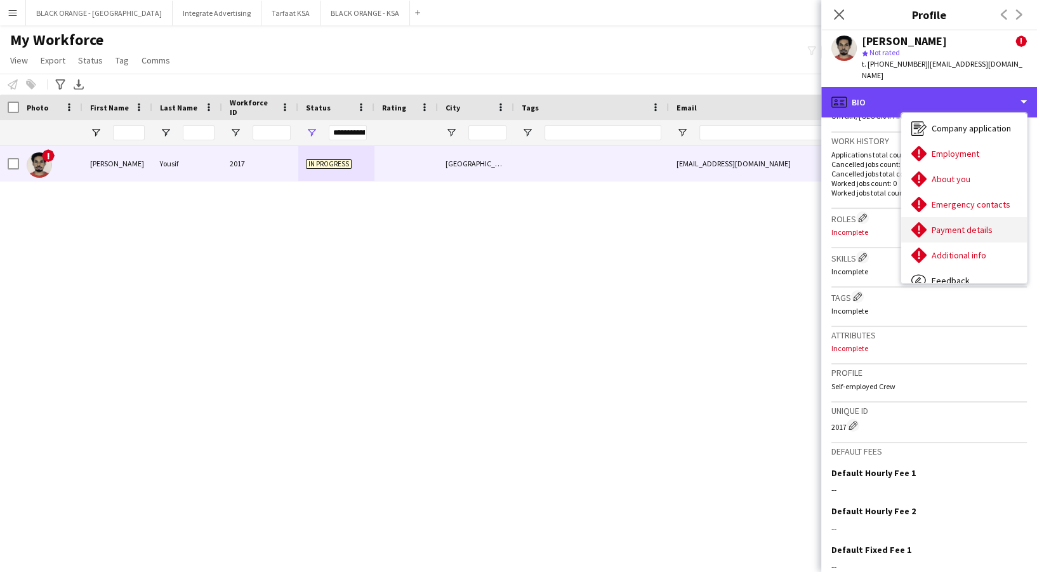
scroll to position [27, 0]
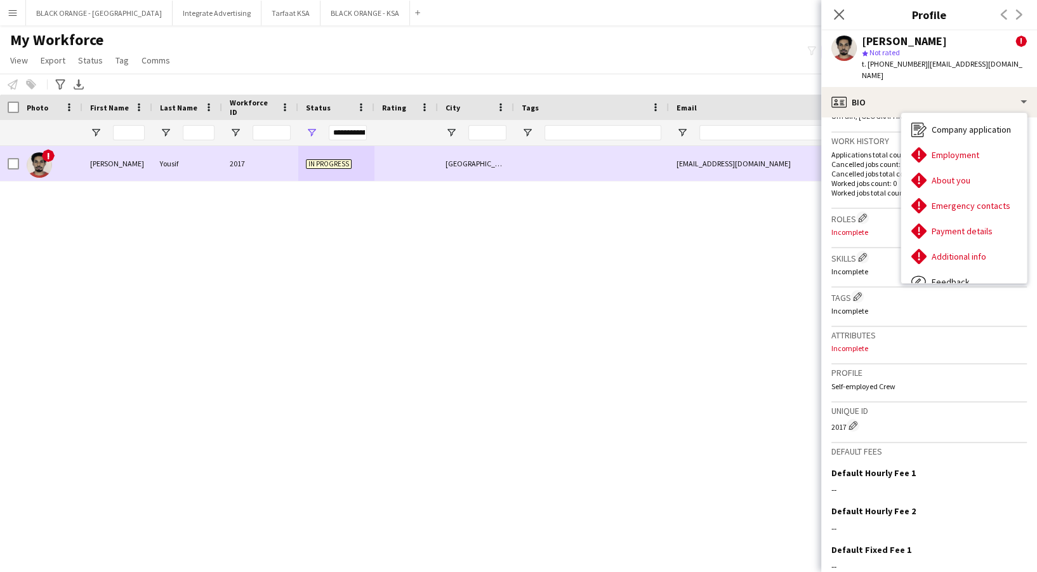
click at [338, 171] on div "In progress" at bounding box center [336, 163] width 76 height 35
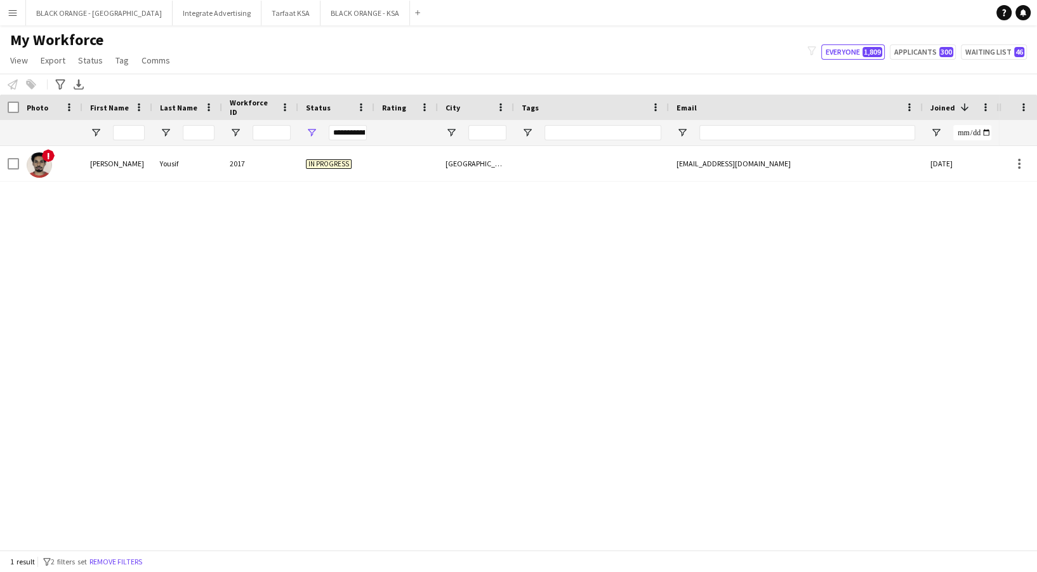
click at [138, 552] on div "1 result filter-1 2 filters set Remove filters" at bounding box center [518, 561] width 1037 height 22
click at [138, 557] on button "Remove filters" at bounding box center [116, 562] width 58 height 14
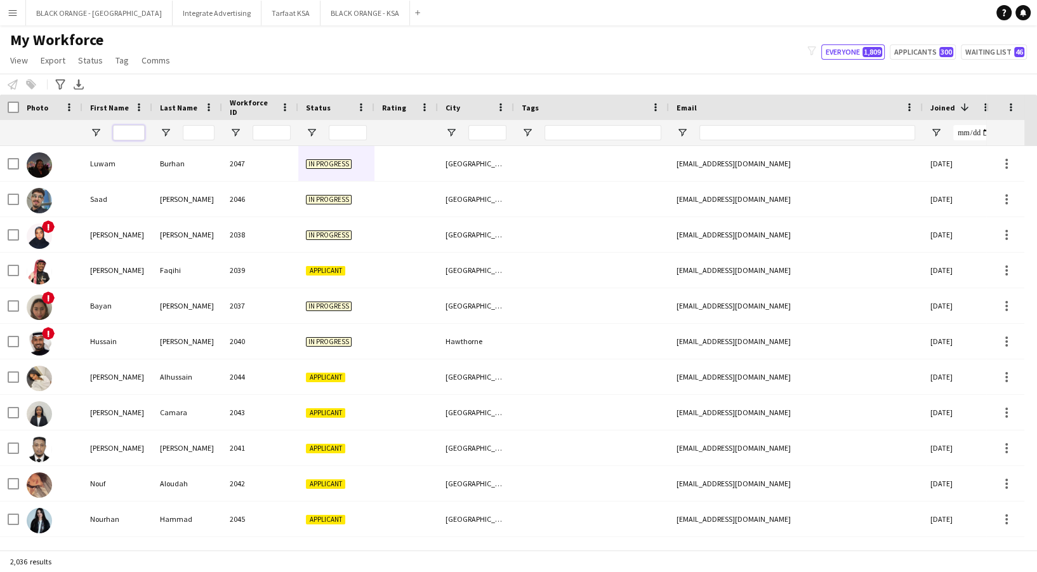
click at [123, 135] on input "First Name Filter Input" at bounding box center [129, 132] width 32 height 15
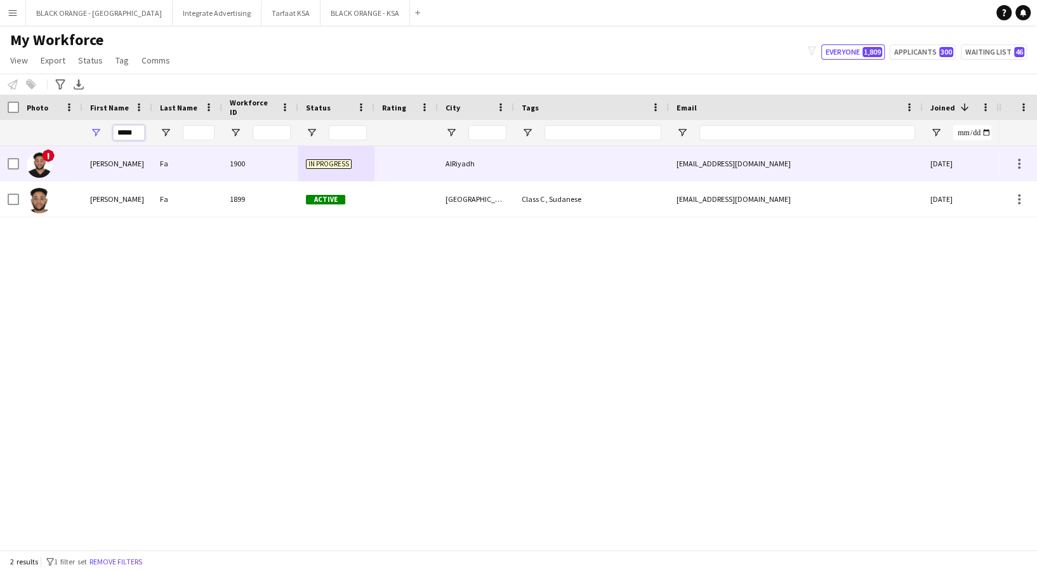
type input "*****"
click at [152, 160] on div "Fa" at bounding box center [187, 163] width 70 height 35
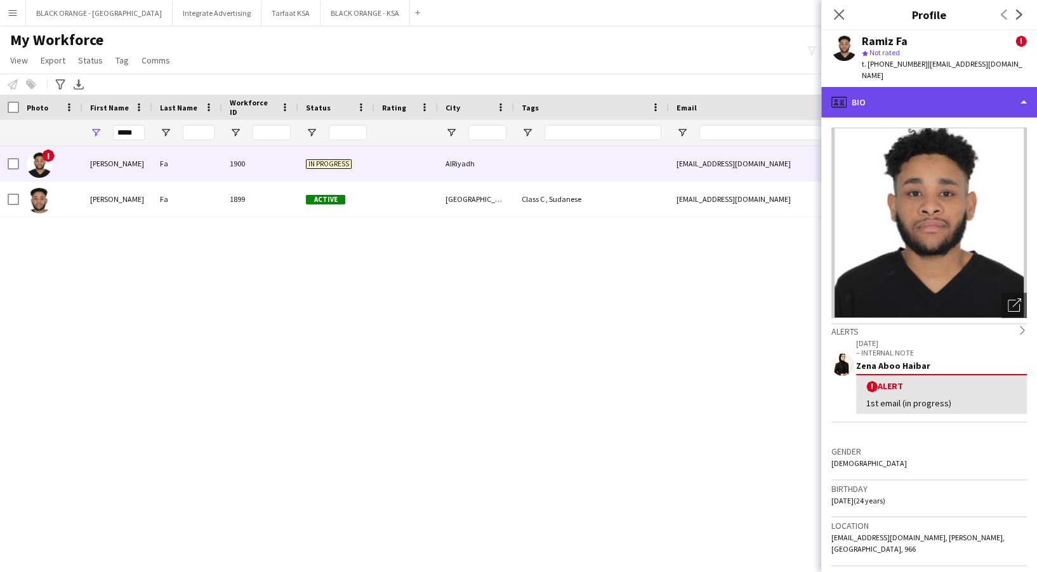
click at [968, 87] on div "profile Bio" at bounding box center [929, 102] width 216 height 30
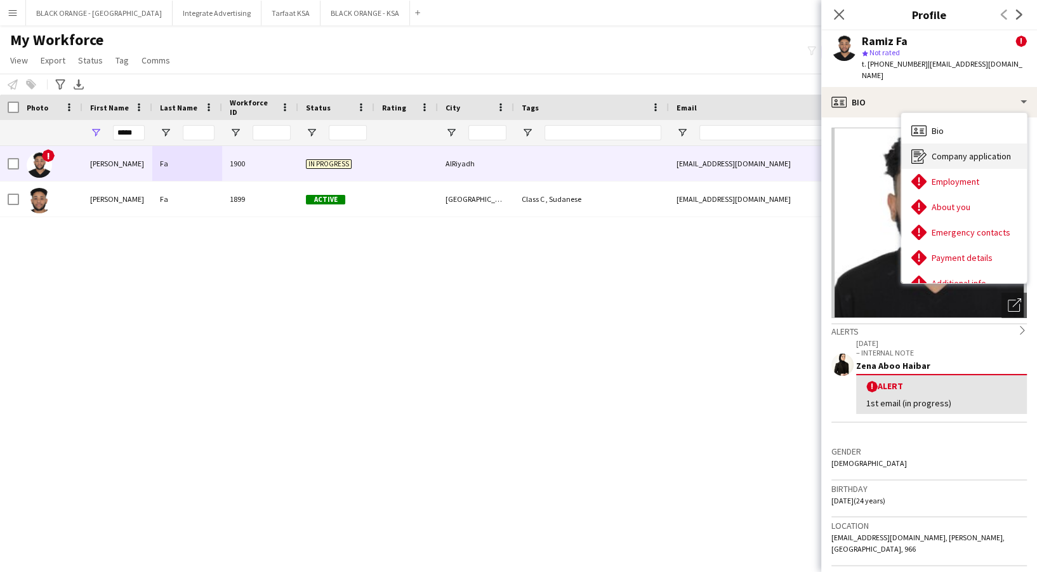
click at [970, 150] on span "Company application" at bounding box center [971, 155] width 79 height 11
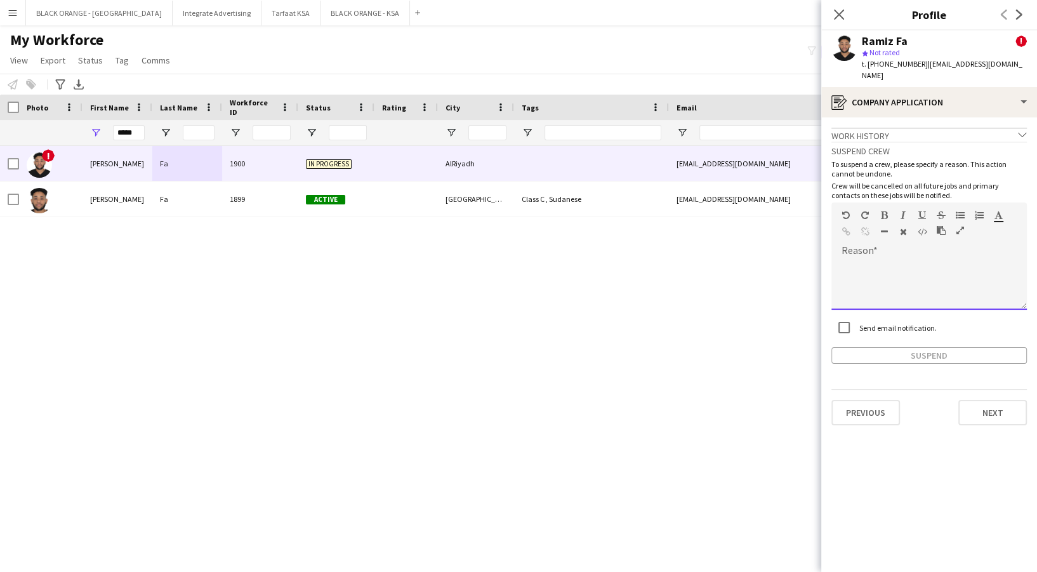
click at [902, 250] on div at bounding box center [930, 280] width 196 height 60
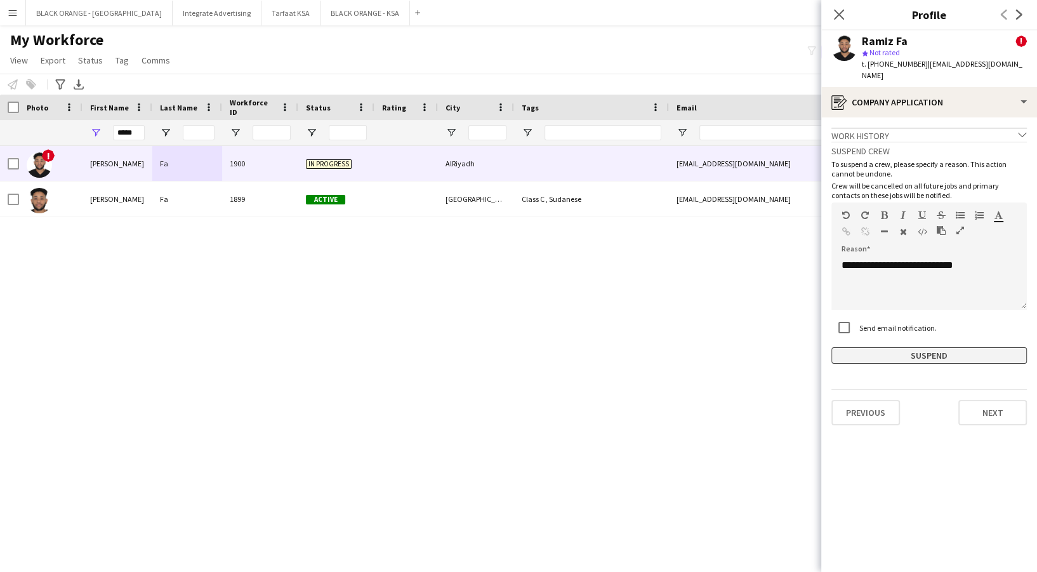
click at [890, 347] on button "Suspend" at bounding box center [930, 355] width 196 height 17
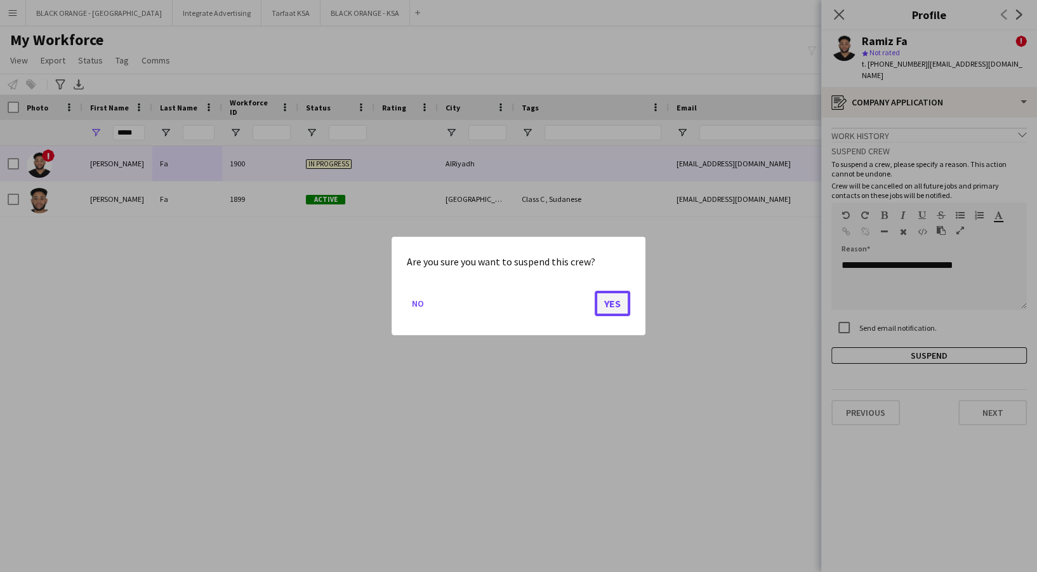
click at [613, 310] on button "Yes" at bounding box center [613, 303] width 36 height 25
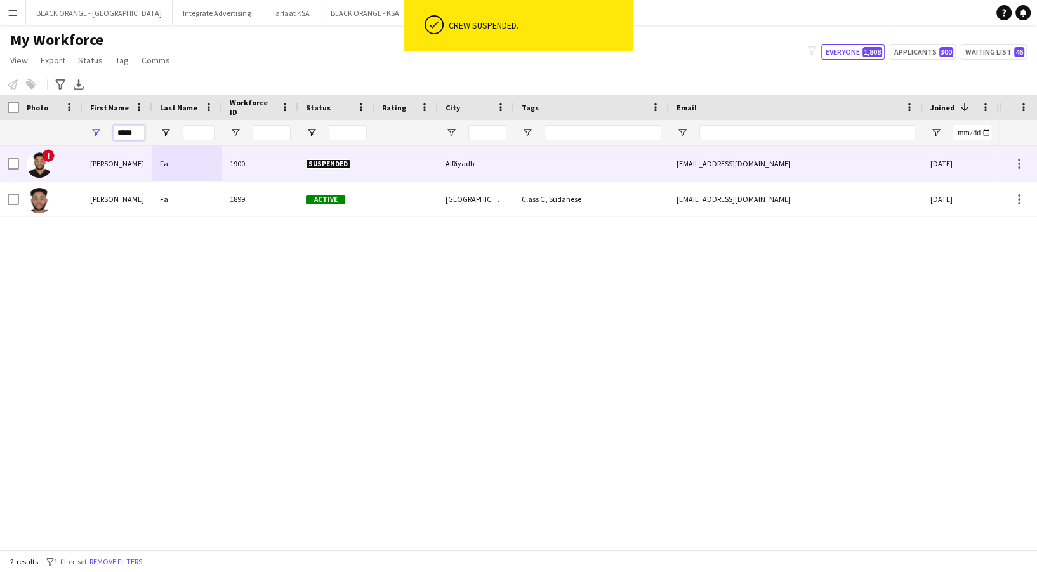
drag, startPoint x: 140, startPoint y: 135, endPoint x: 66, endPoint y: 147, distance: 75.2
click at [66, 147] on div "Workforce Details Rating Status City 1 !" at bounding box center [518, 322] width 1037 height 455
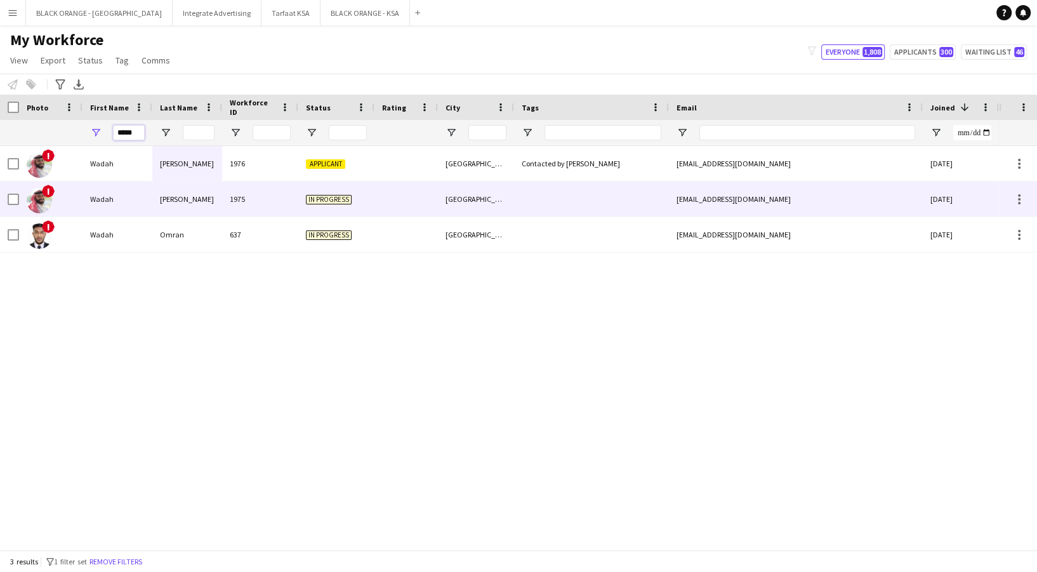
type input "*****"
click at [201, 213] on div "[PERSON_NAME]" at bounding box center [187, 199] width 70 height 35
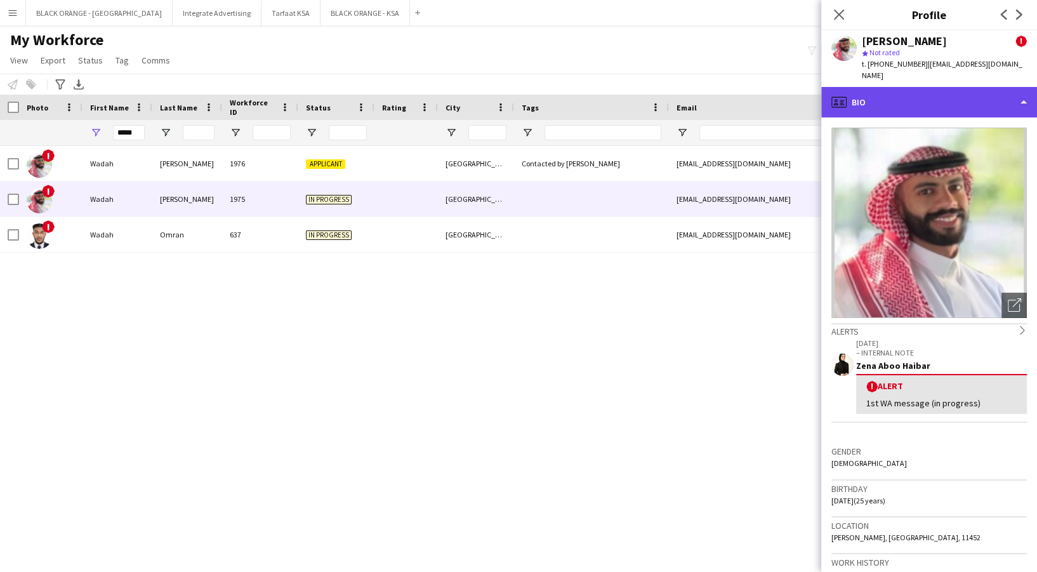
click at [988, 103] on div "profile Bio" at bounding box center [929, 102] width 216 height 30
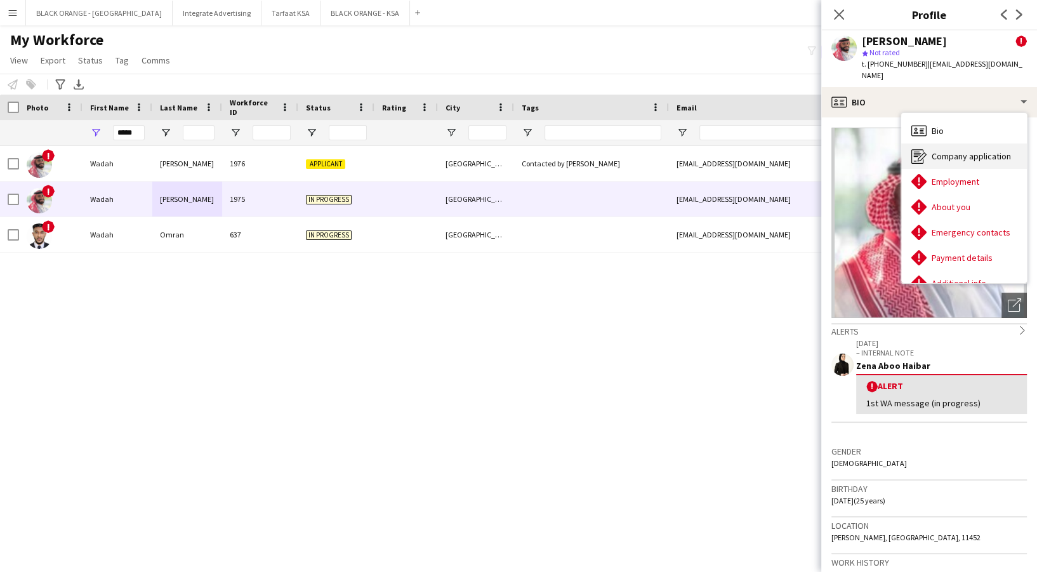
click at [952, 152] on div "Company application Company application" at bounding box center [964, 155] width 126 height 25
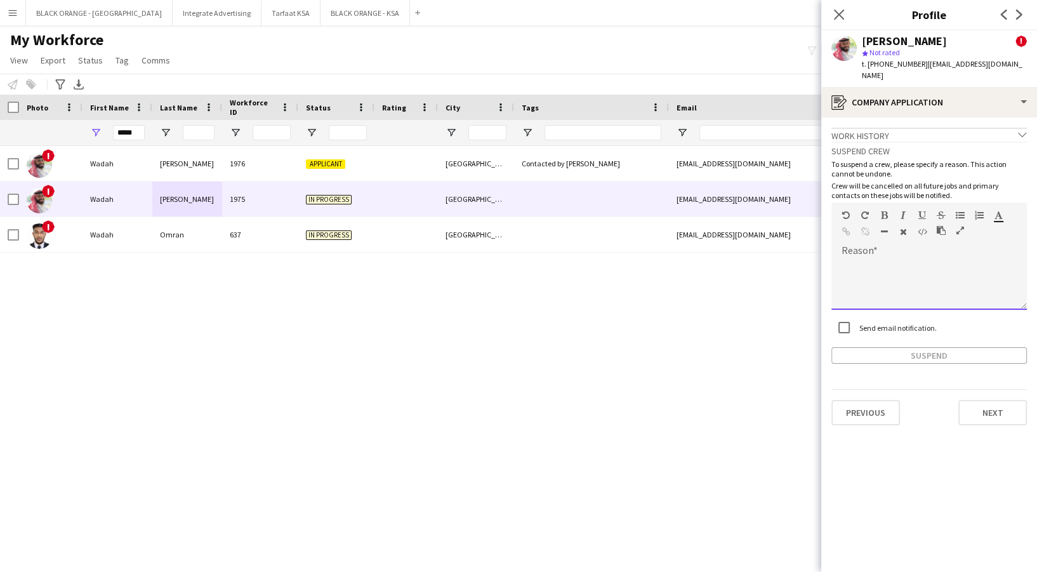
click at [856, 277] on div at bounding box center [930, 284] width 196 height 51
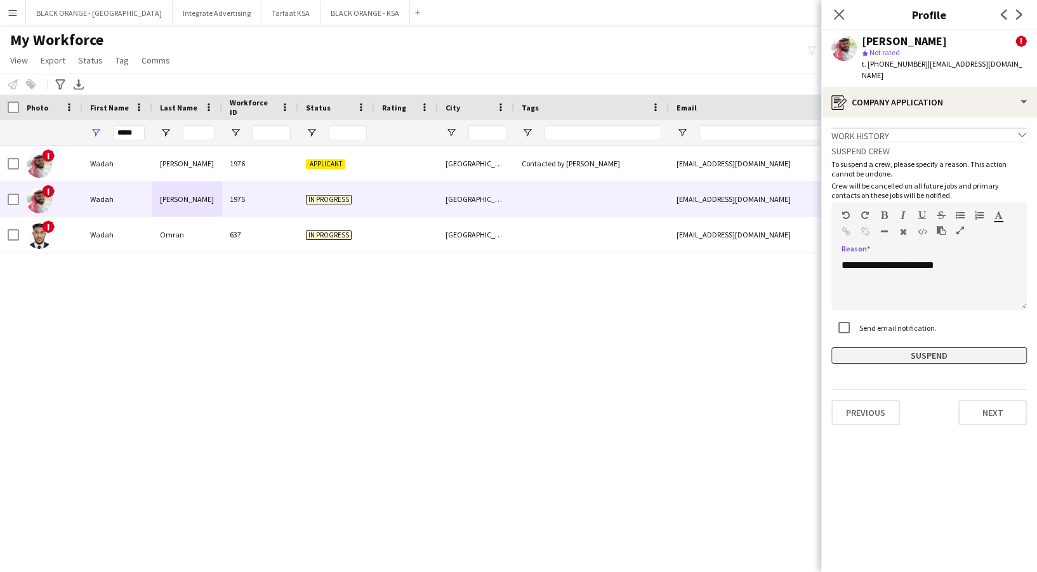
click at [933, 347] on button "Suspend" at bounding box center [930, 355] width 196 height 17
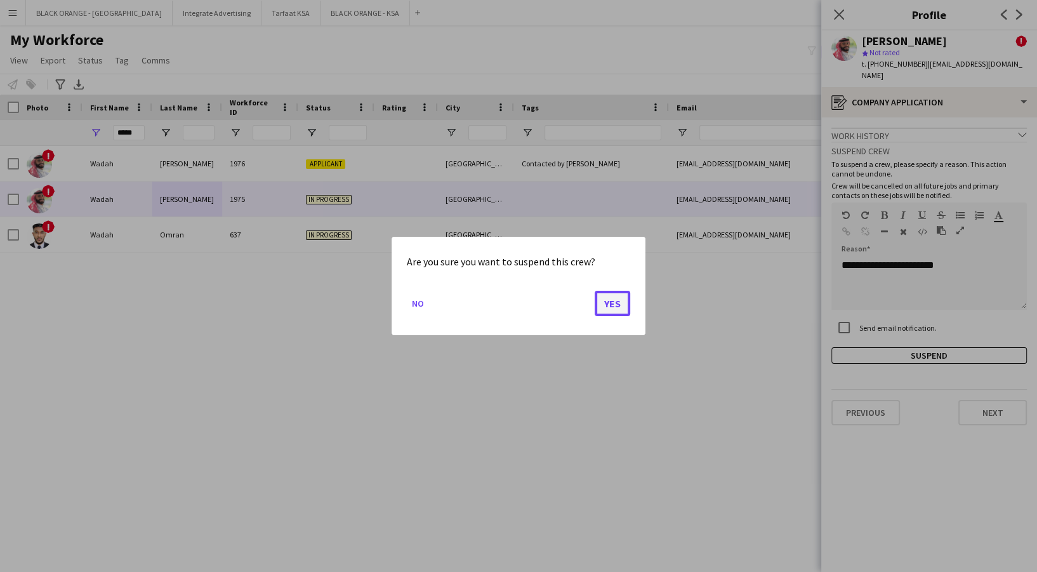
click at [627, 299] on button "Yes" at bounding box center [613, 303] width 36 height 25
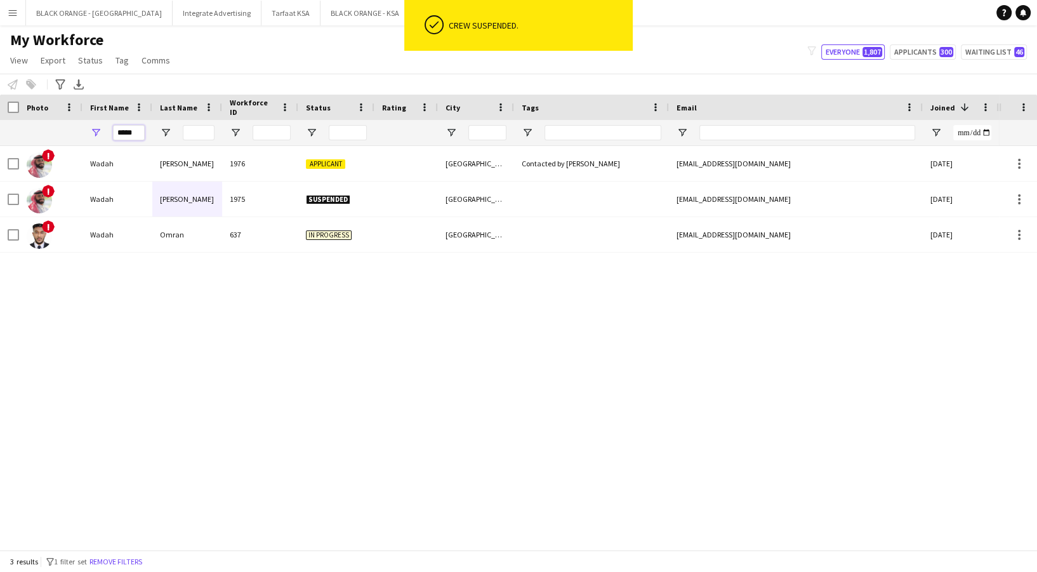
drag, startPoint x: 139, startPoint y: 136, endPoint x: 70, endPoint y: 143, distance: 69.0
click at [70, 143] on div at bounding box center [727, 132] width 1455 height 25
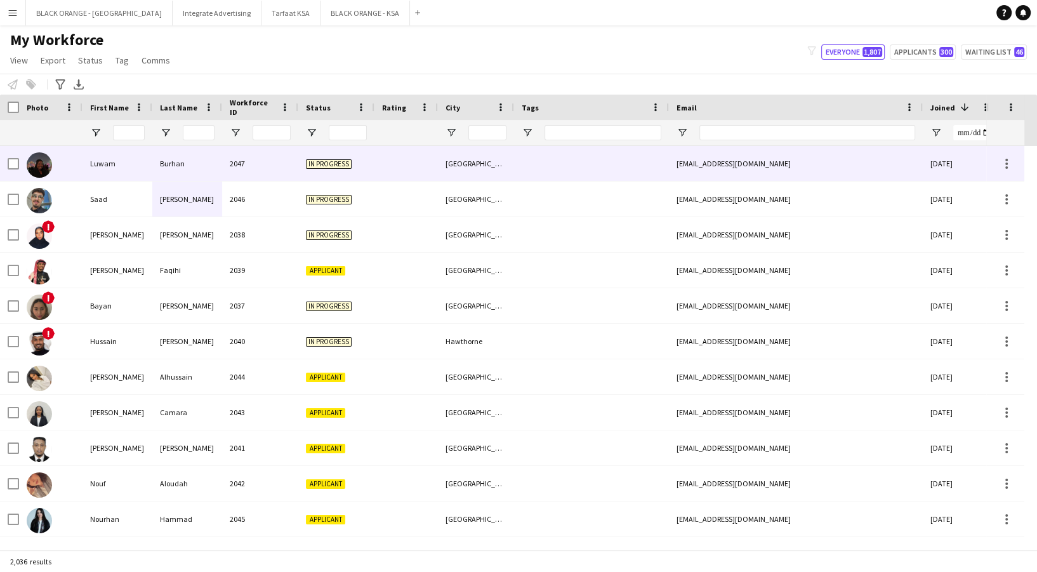
click at [297, 159] on div "2047" at bounding box center [260, 163] width 76 height 35
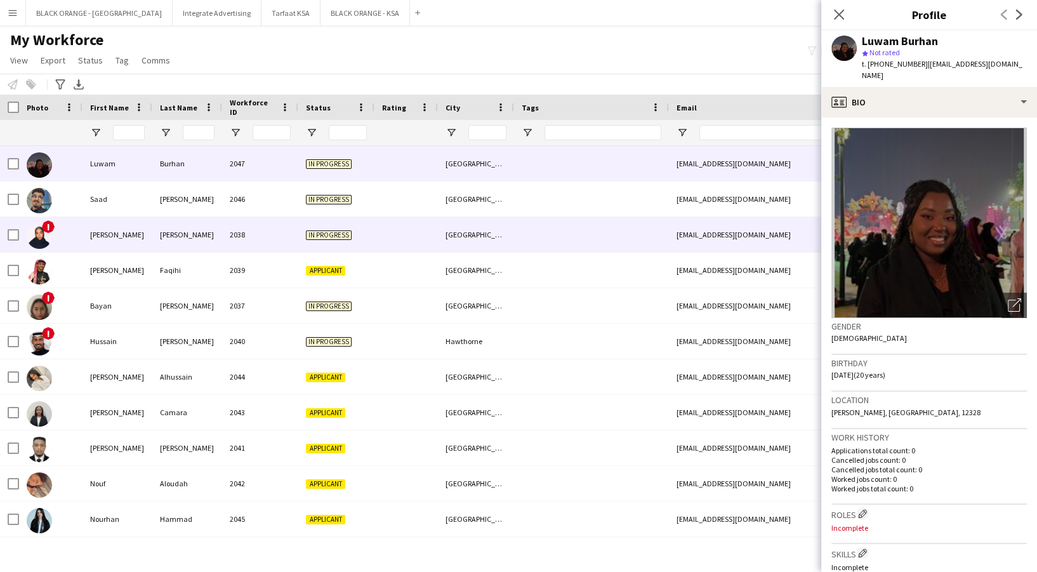
click at [318, 223] on div "In progress" at bounding box center [336, 234] width 76 height 35
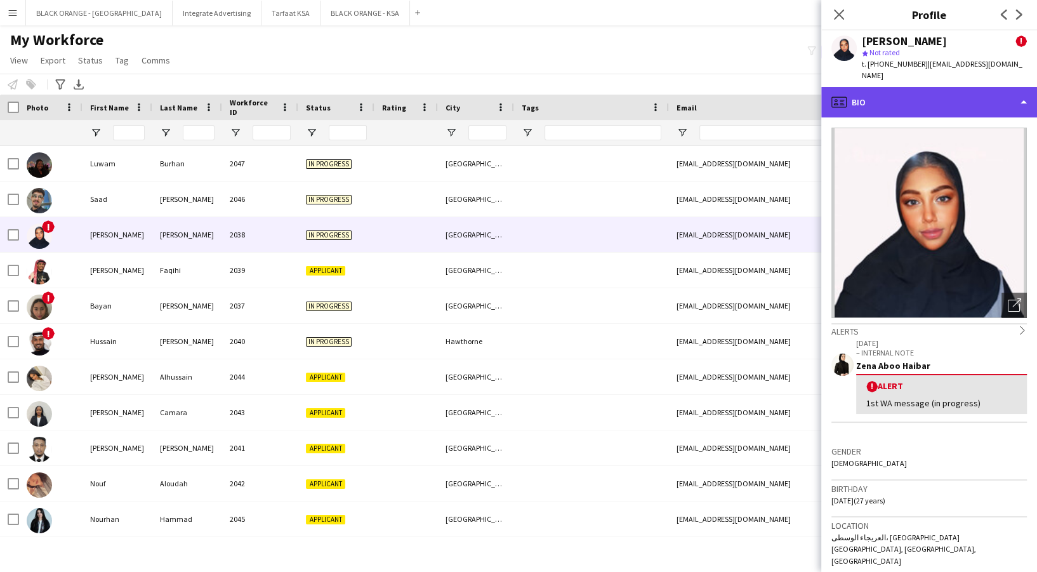
click at [858, 87] on div "profile Bio" at bounding box center [929, 102] width 216 height 30
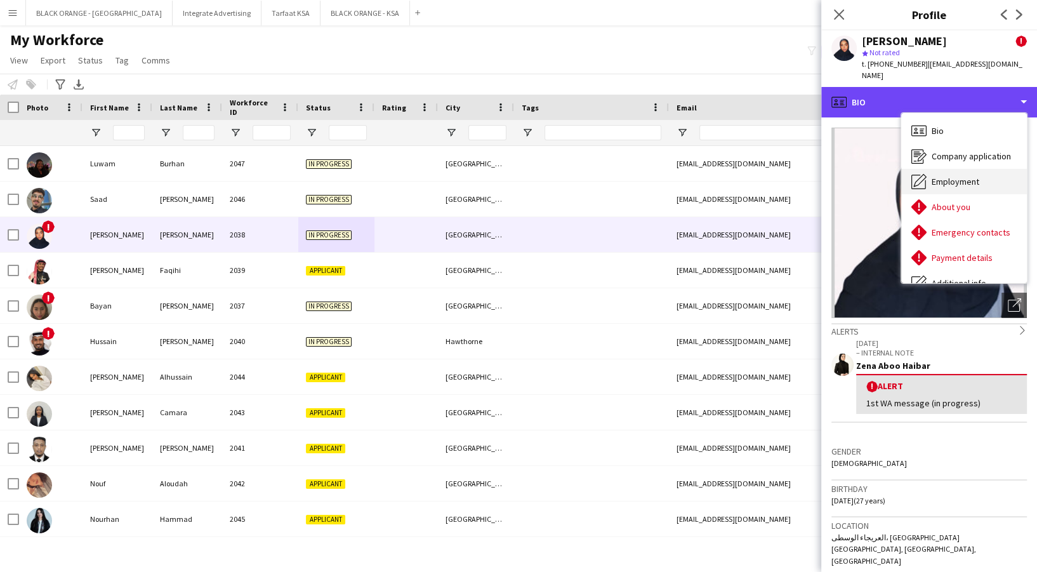
scroll to position [68, 0]
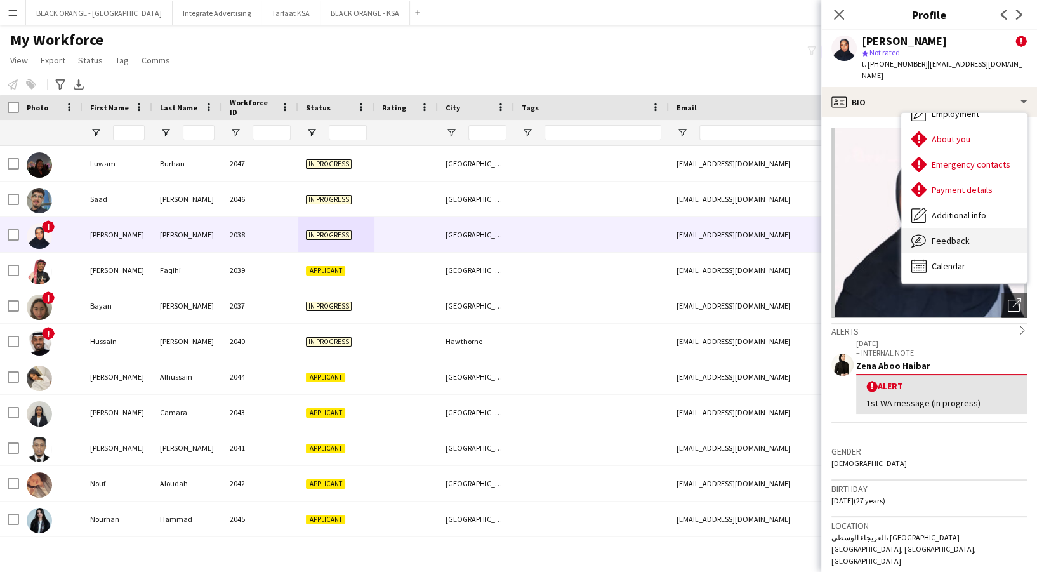
click at [951, 235] on span "Feedback" at bounding box center [951, 240] width 38 height 11
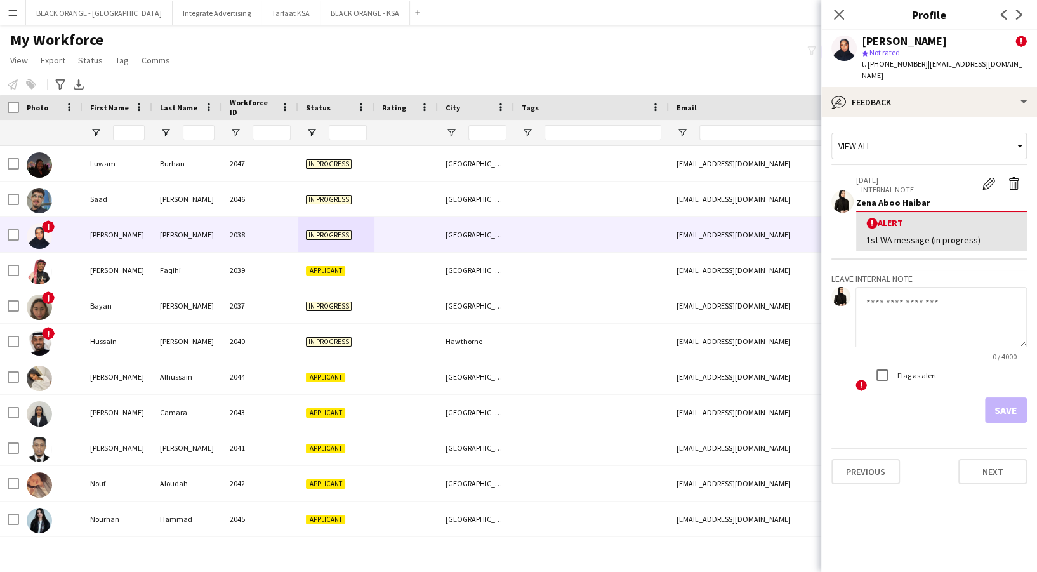
drag, startPoint x: 858, startPoint y: 227, endPoint x: 1022, endPoint y: 220, distance: 163.9
click at [1022, 220] on div "! Alert 1st WA message (in progress)" at bounding box center [941, 231] width 171 height 40
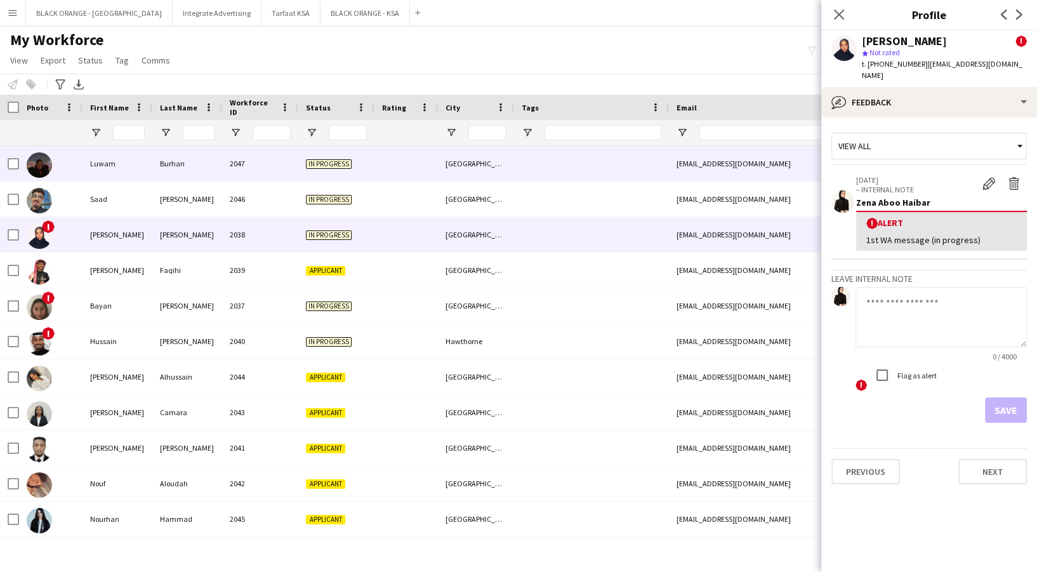
click at [438, 164] on div "[GEOGRAPHIC_DATA]" at bounding box center [476, 163] width 76 height 35
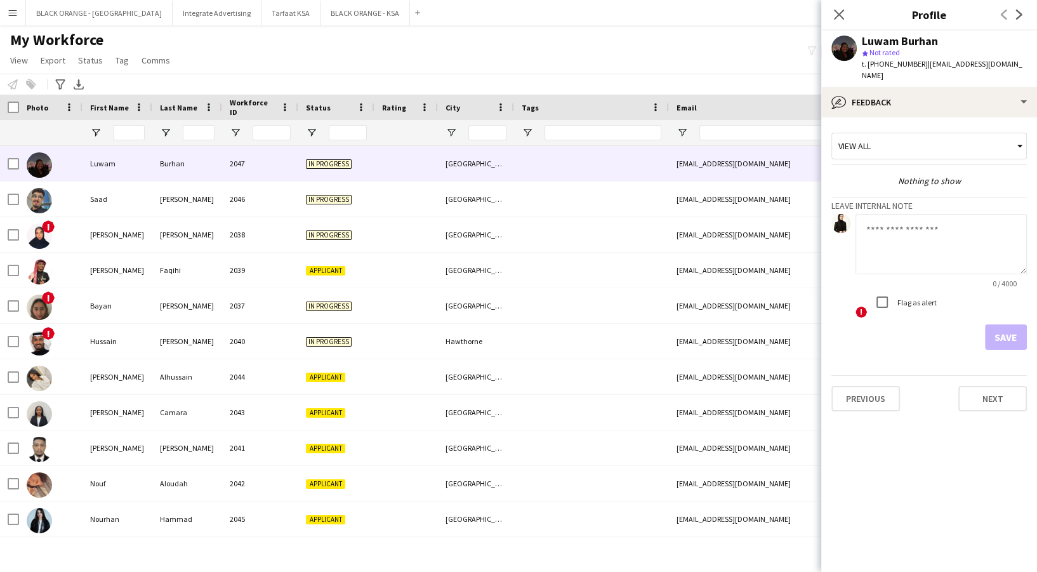
click at [909, 239] on textarea at bounding box center [941, 244] width 171 height 60
paste textarea "**********"
type textarea "**********"
click at [1023, 327] on button "Save" at bounding box center [1006, 336] width 42 height 25
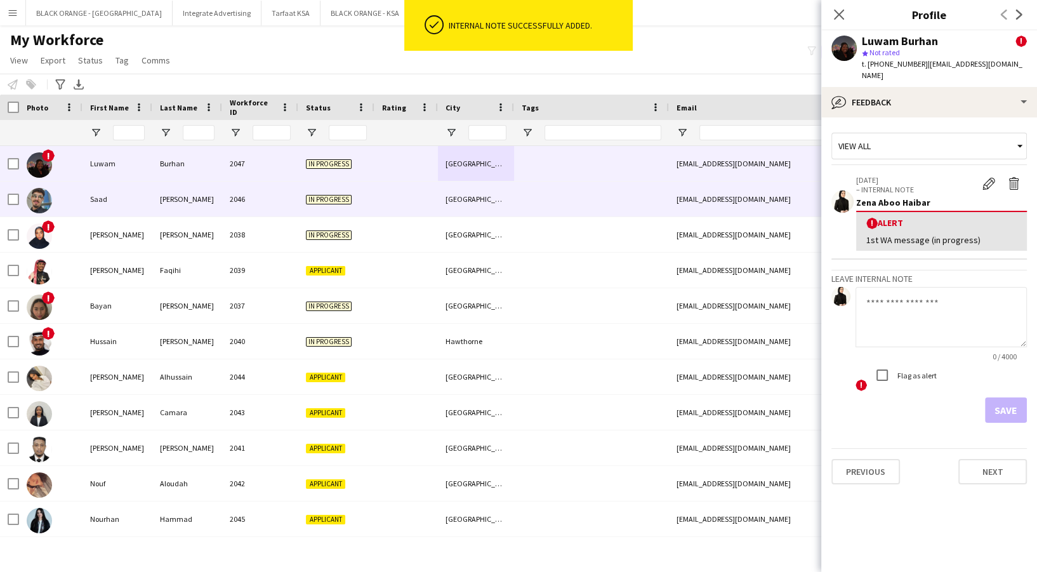
click at [463, 202] on div "[GEOGRAPHIC_DATA]" at bounding box center [476, 199] width 76 height 35
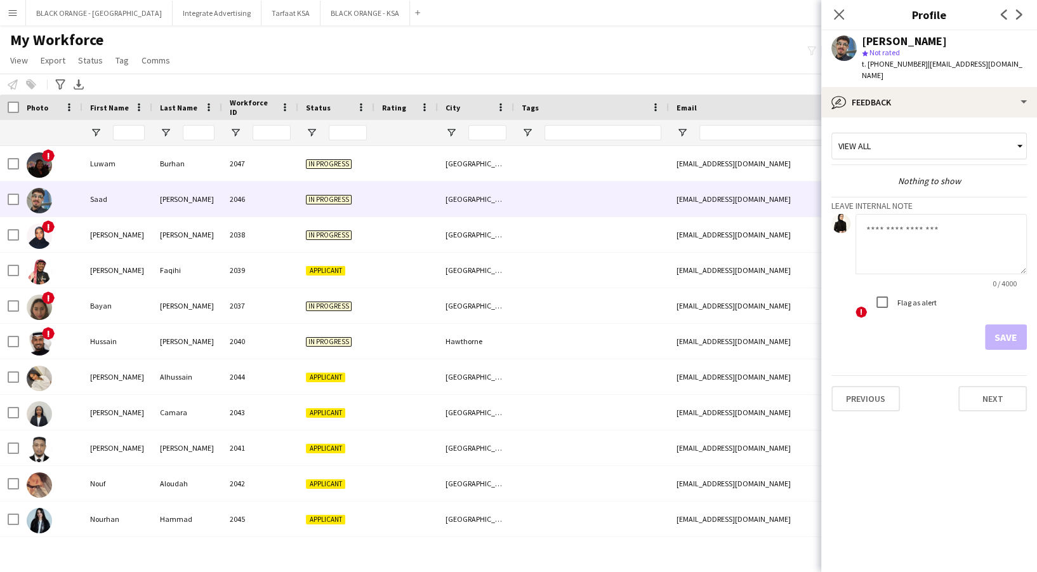
click at [890, 243] on textarea at bounding box center [941, 244] width 171 height 60
paste textarea "**********"
type textarea "**********"
click at [990, 324] on button "Save" at bounding box center [1006, 336] width 42 height 25
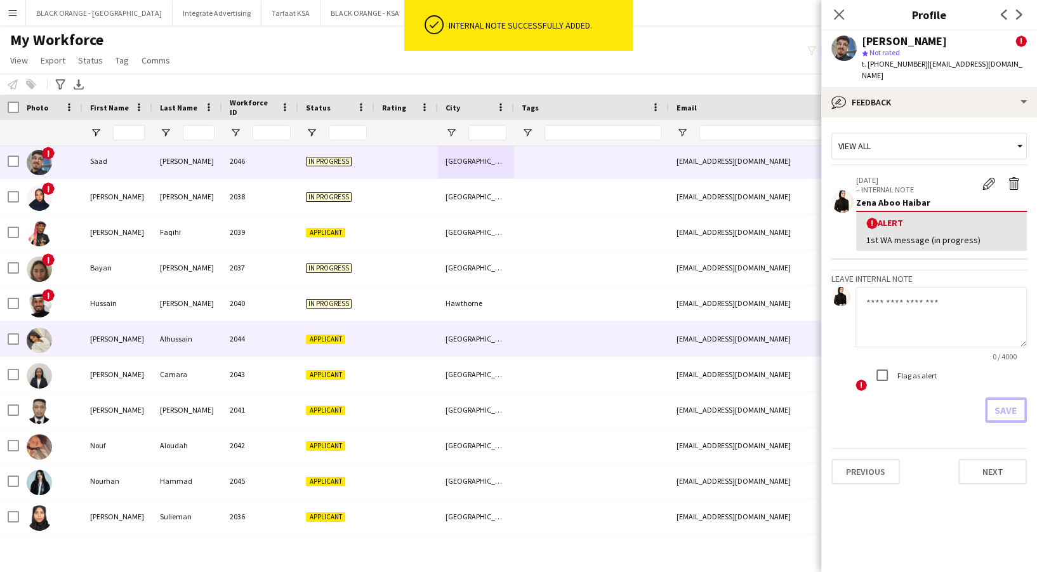
scroll to position [39, 0]
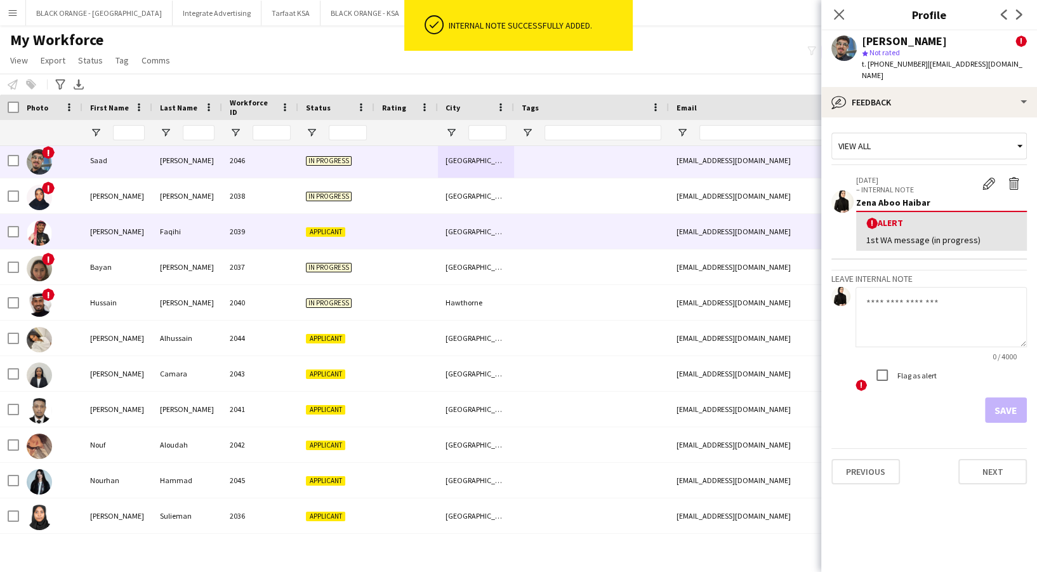
click at [339, 230] on span "Applicant" at bounding box center [325, 232] width 39 height 10
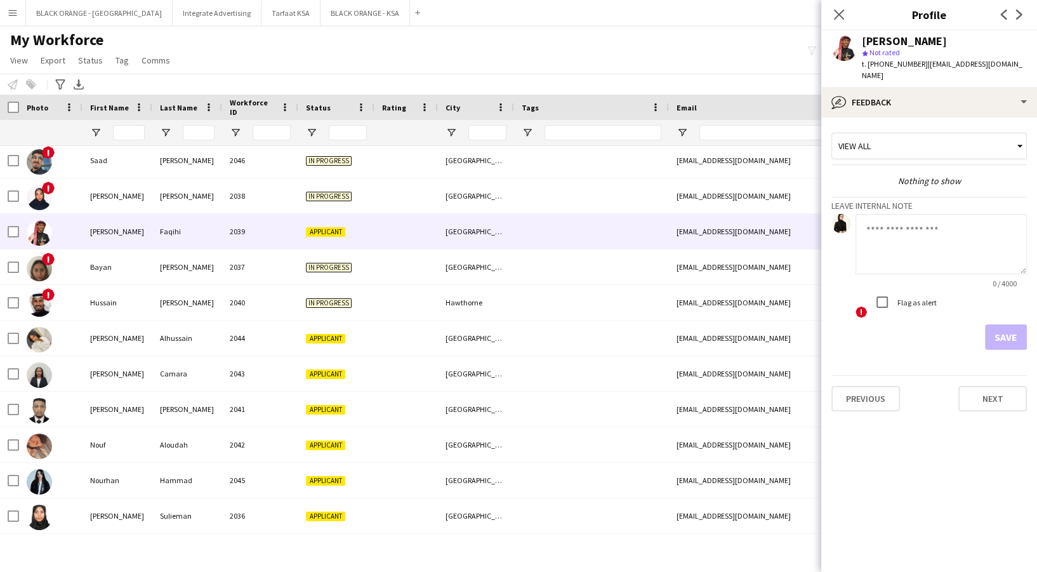
click at [956, 70] on div "[PERSON_NAME] star Not rated t. [PHONE_NUMBER] | [EMAIL_ADDRESS][DOMAIN_NAME]" at bounding box center [929, 58] width 216 height 57
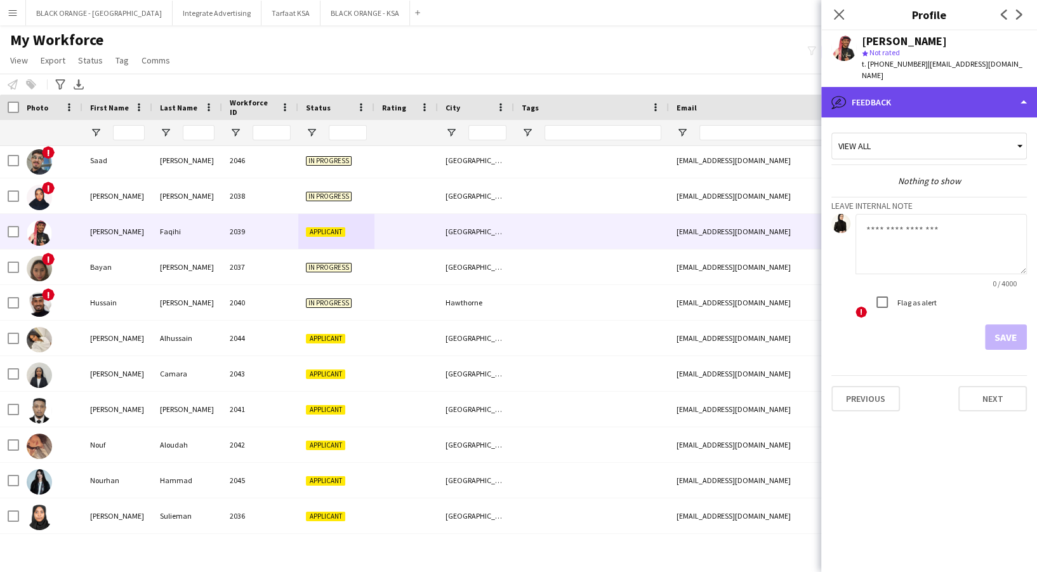
click at [959, 87] on div "bubble-pencil Feedback" at bounding box center [929, 102] width 216 height 30
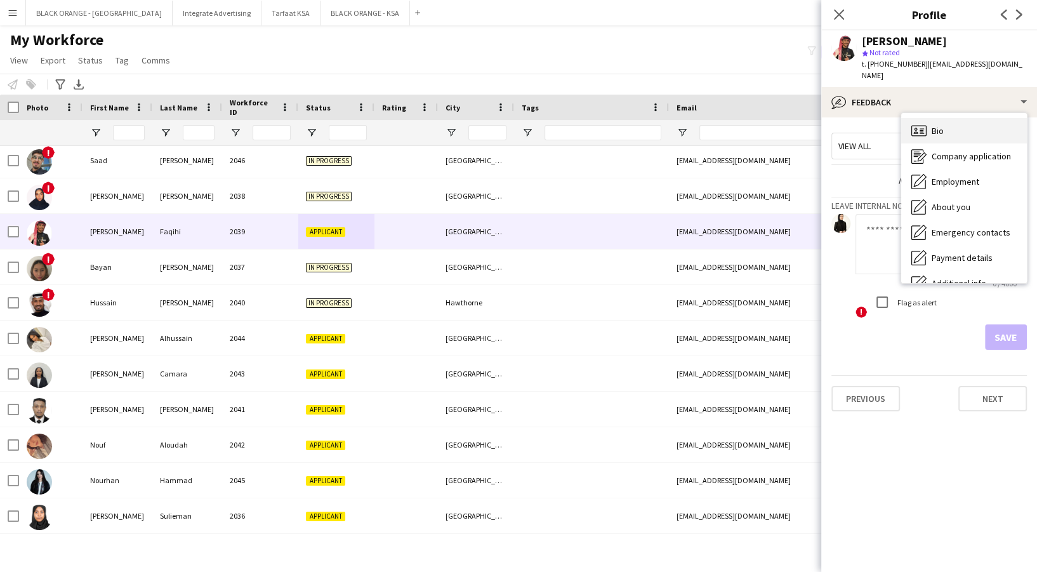
click at [955, 118] on div "Bio Bio" at bounding box center [964, 130] width 126 height 25
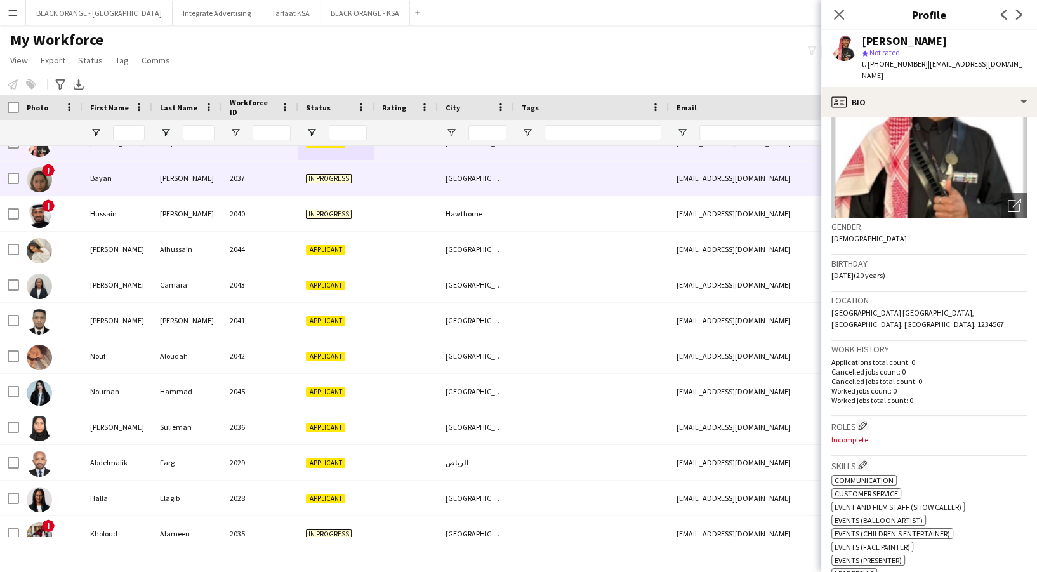
scroll to position [23, 0]
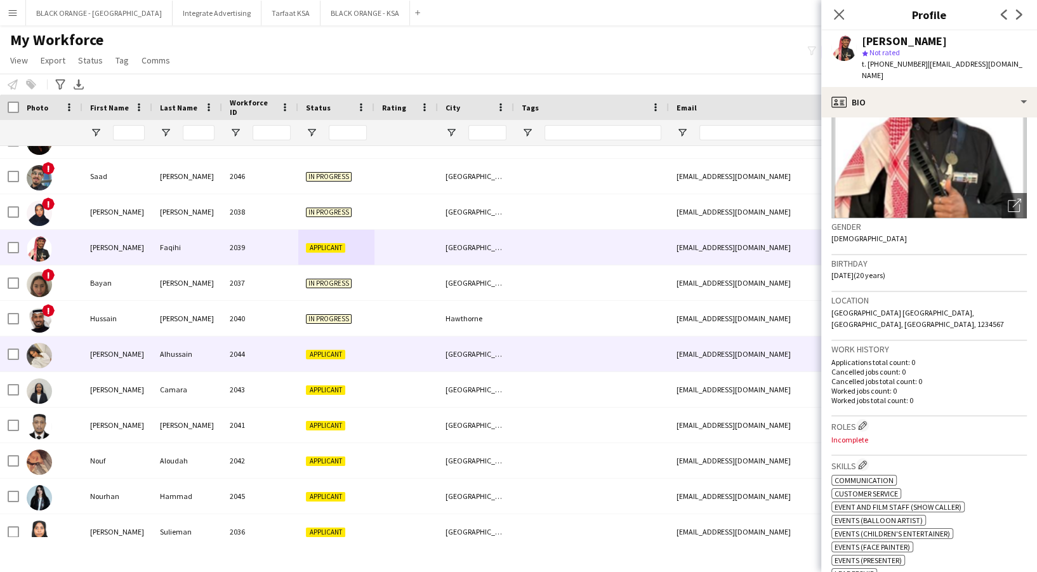
click at [414, 359] on div at bounding box center [406, 353] width 63 height 35
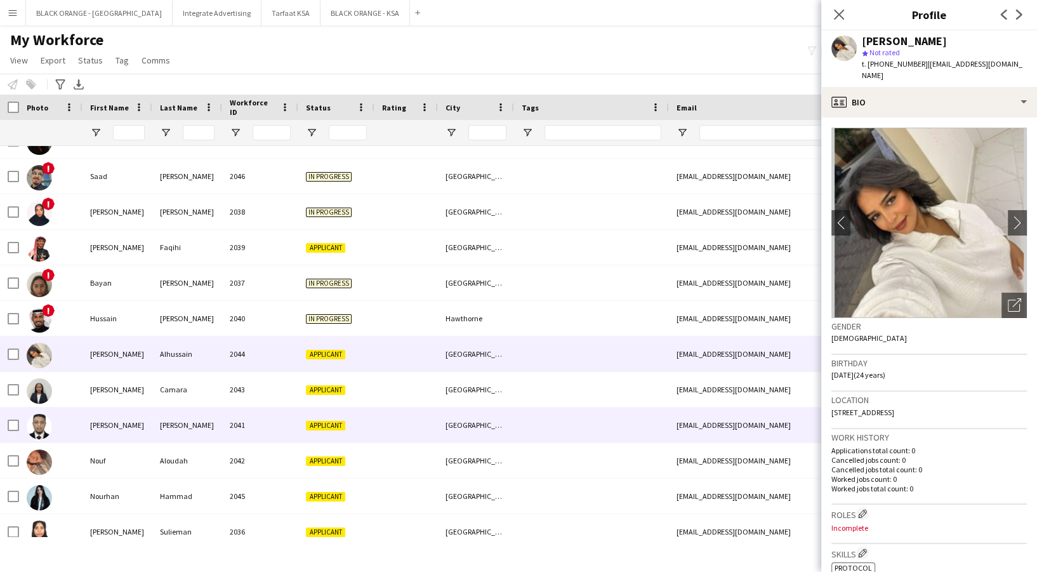
click at [409, 408] on div at bounding box center [406, 425] width 63 height 35
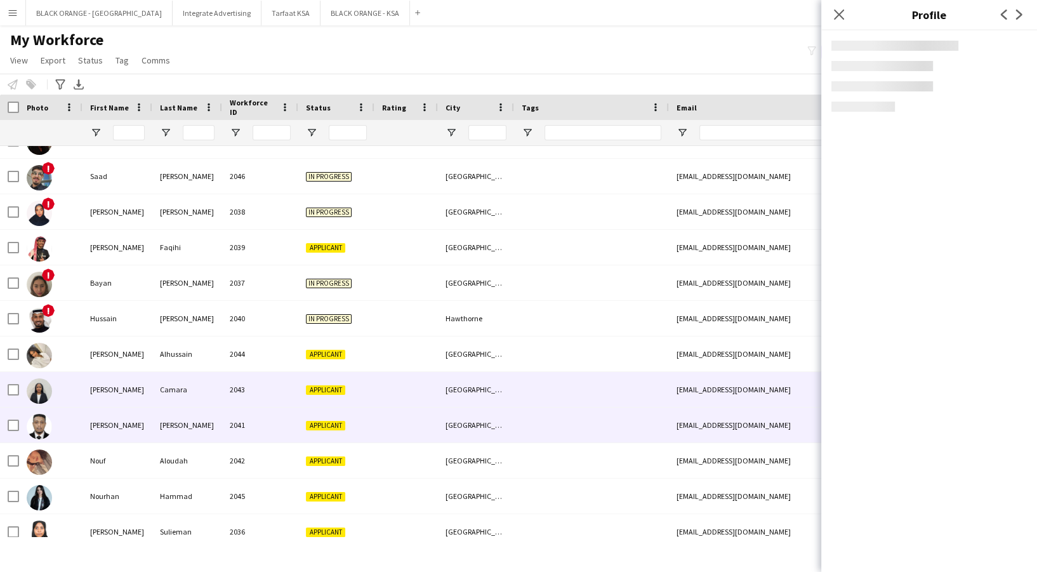
click at [399, 386] on div at bounding box center [406, 389] width 63 height 35
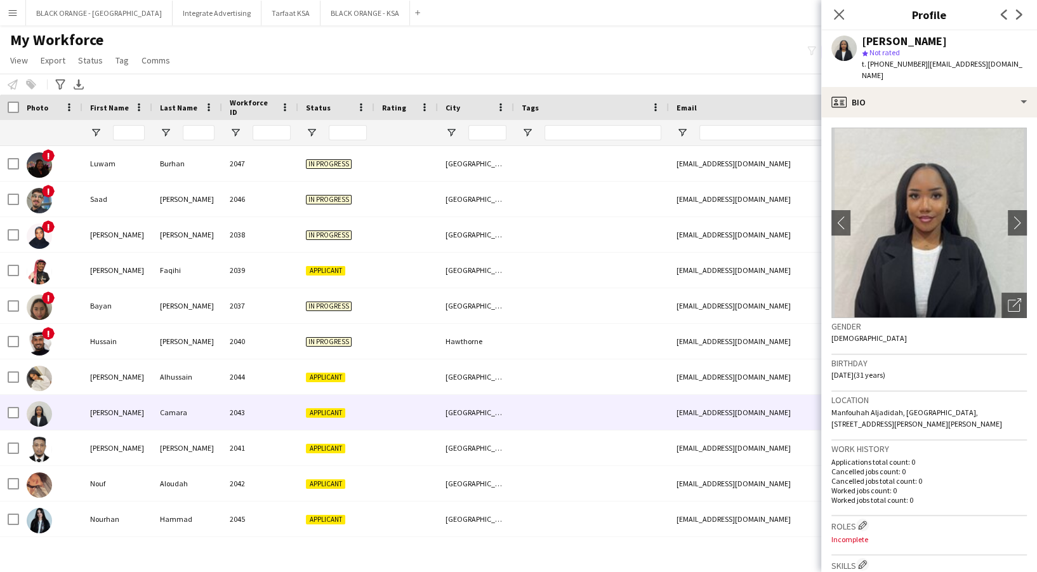
scroll to position [171, 0]
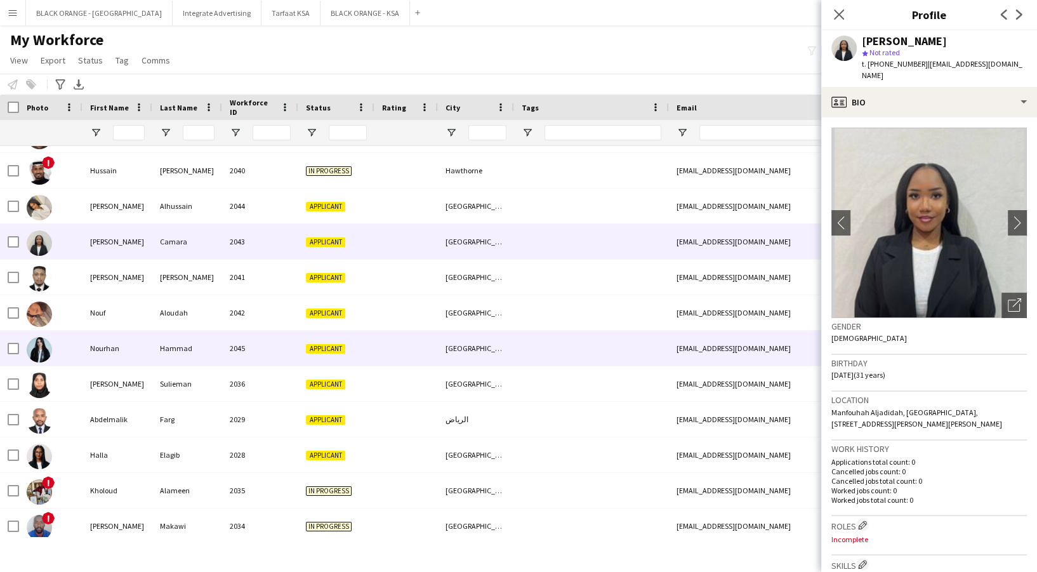
click at [394, 352] on div at bounding box center [406, 348] width 63 height 35
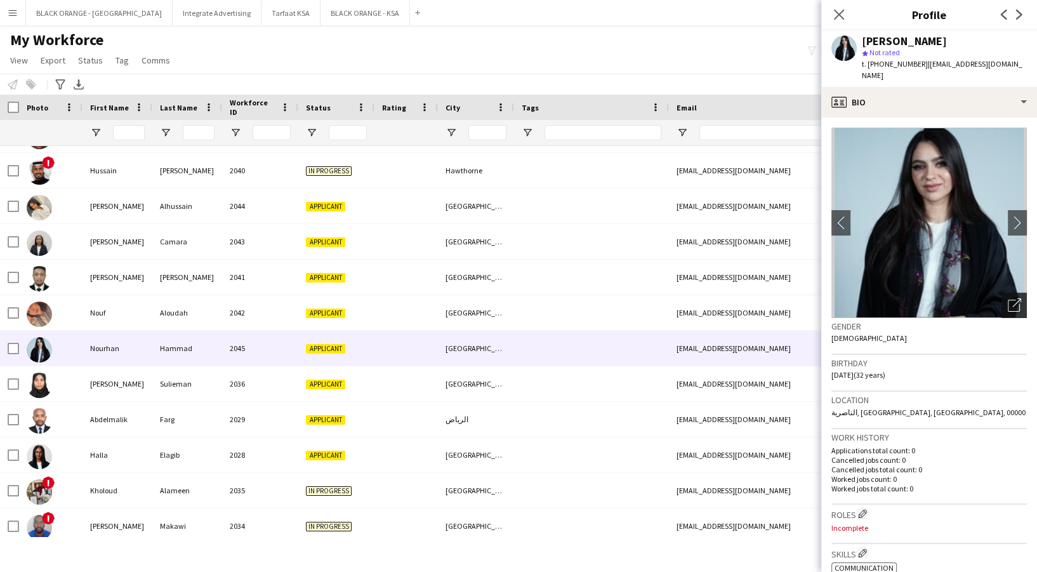
click at [1002, 300] on div "Open photos pop-in" at bounding box center [1014, 305] width 25 height 25
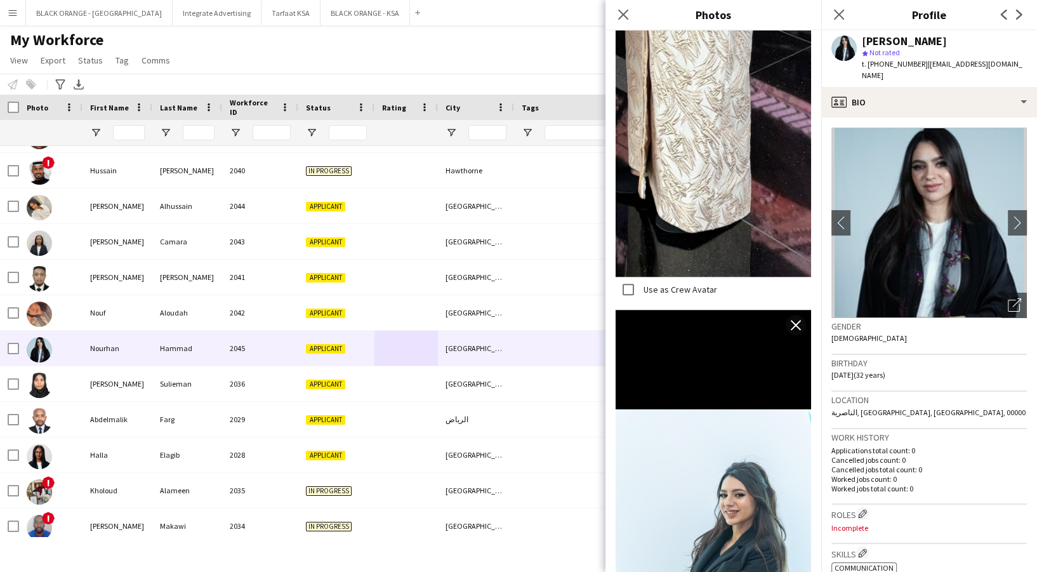
scroll to position [1432, 0]
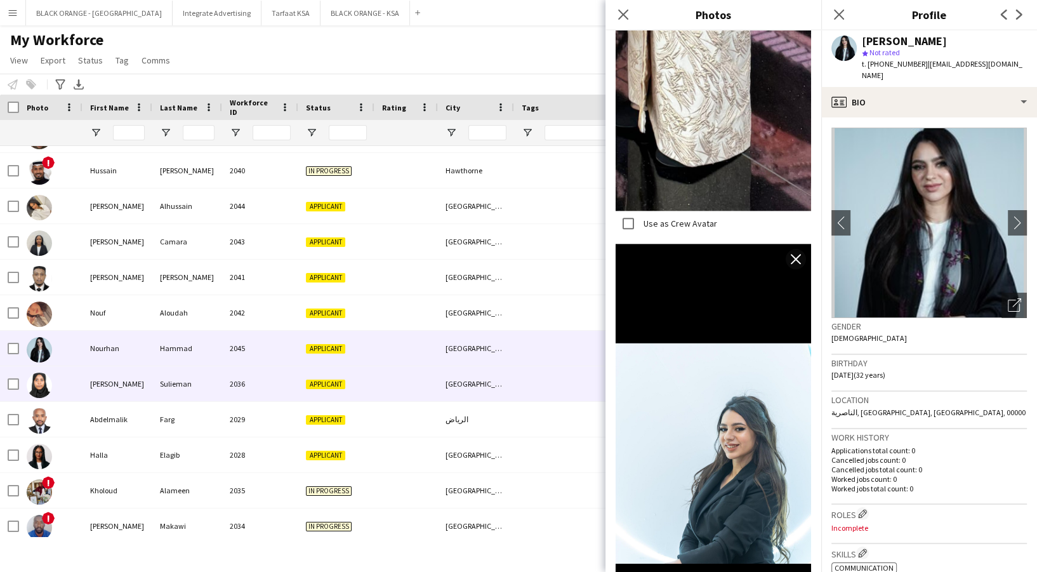
click at [355, 380] on div "Applicant" at bounding box center [336, 383] width 76 height 35
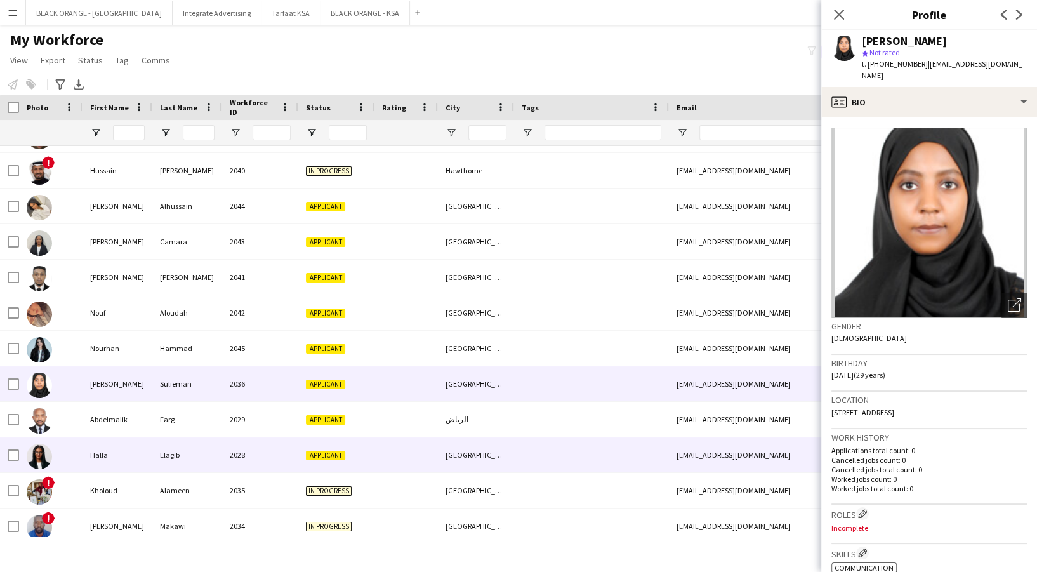
click at [310, 446] on div "Applicant" at bounding box center [336, 454] width 76 height 35
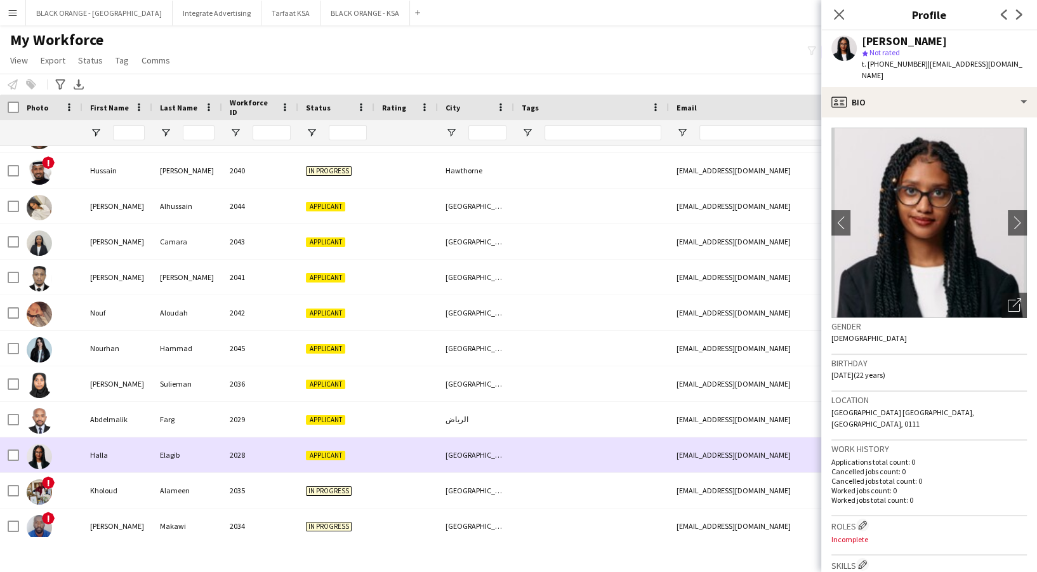
scroll to position [295, 0]
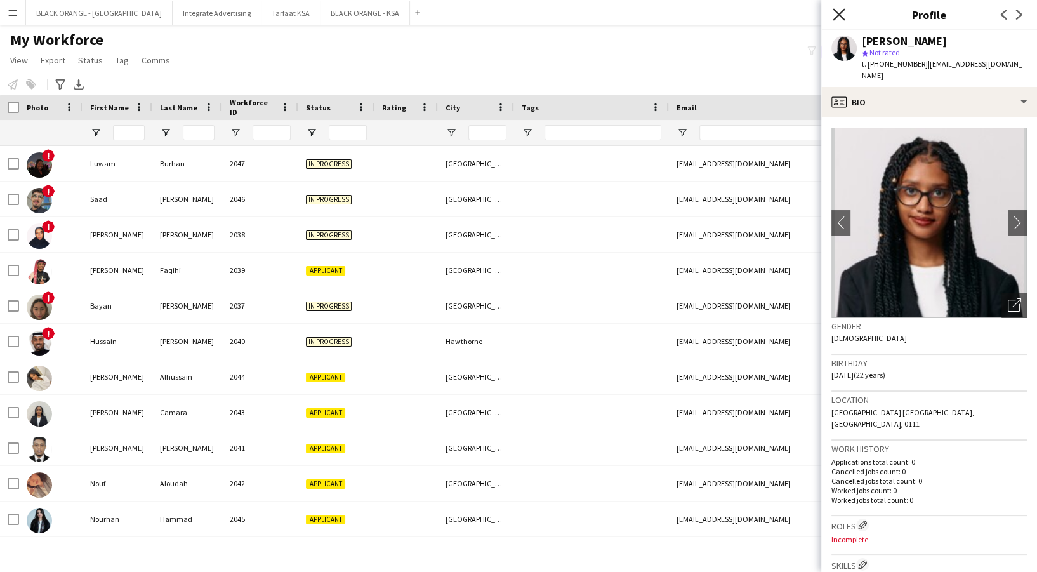
click at [844, 13] on icon "Close pop-in" at bounding box center [839, 14] width 12 height 12
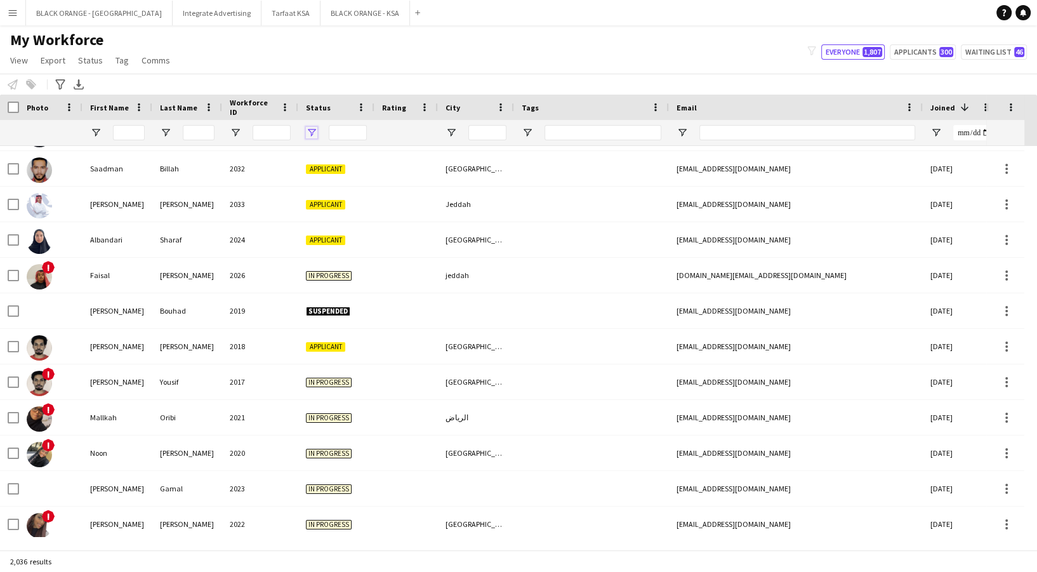
click at [314, 128] on span "Open Filter Menu" at bounding box center [311, 132] width 11 height 11
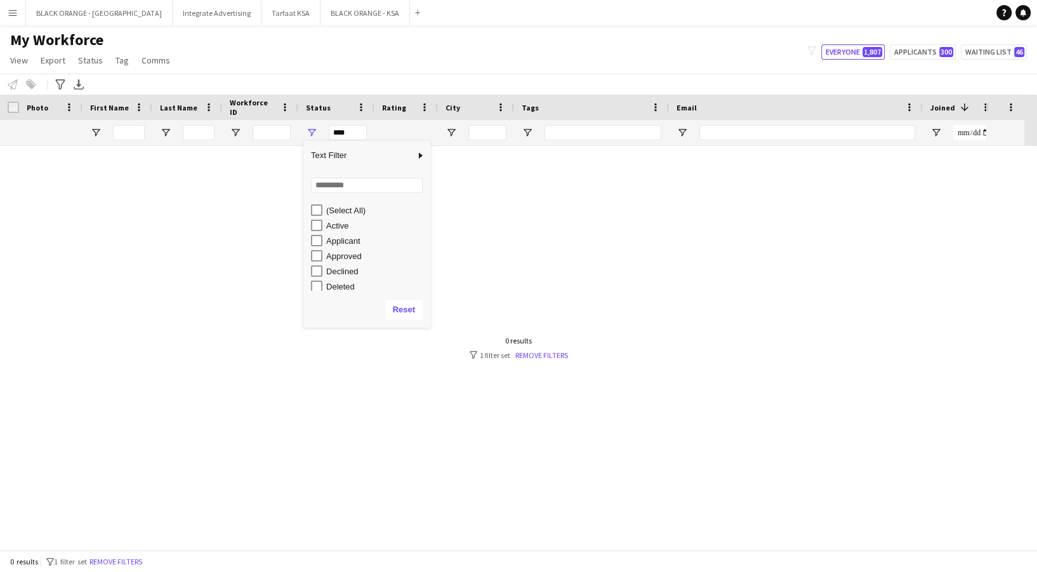
type input "**********"
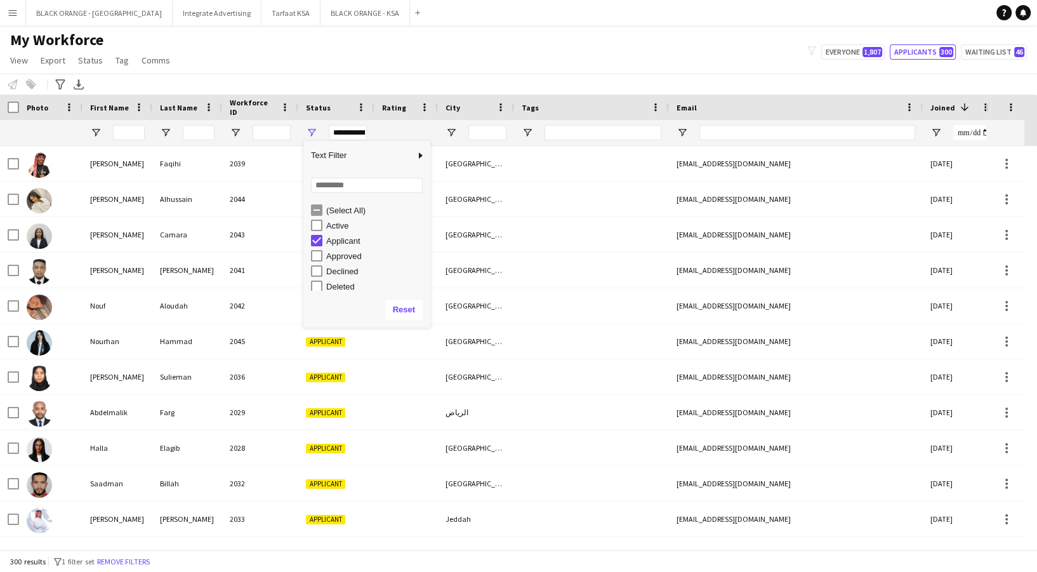
click at [338, 61] on div "My Workforce View Views Default view New view Update view Delete view Edit name…" at bounding box center [518, 51] width 1037 height 43
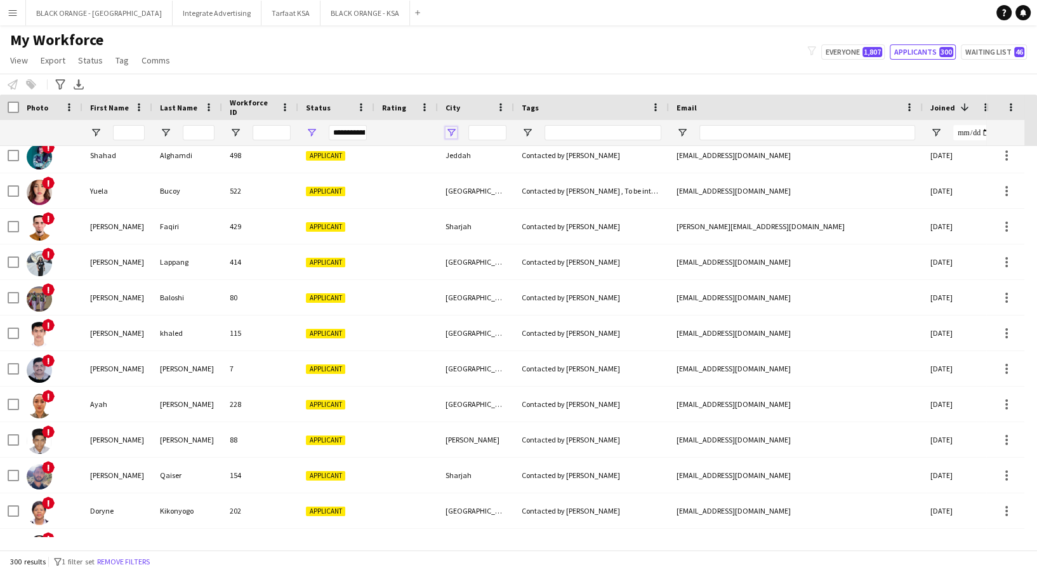
click at [450, 132] on span "Open Filter Menu" at bounding box center [451, 132] width 11 height 11
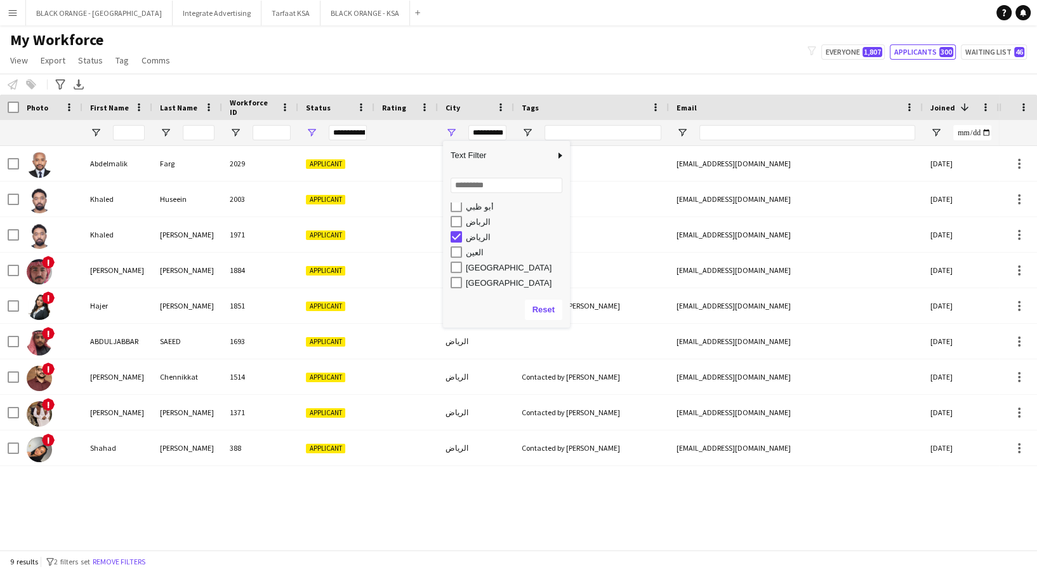
click at [458, 227] on div "الرباض" at bounding box center [510, 221] width 119 height 15
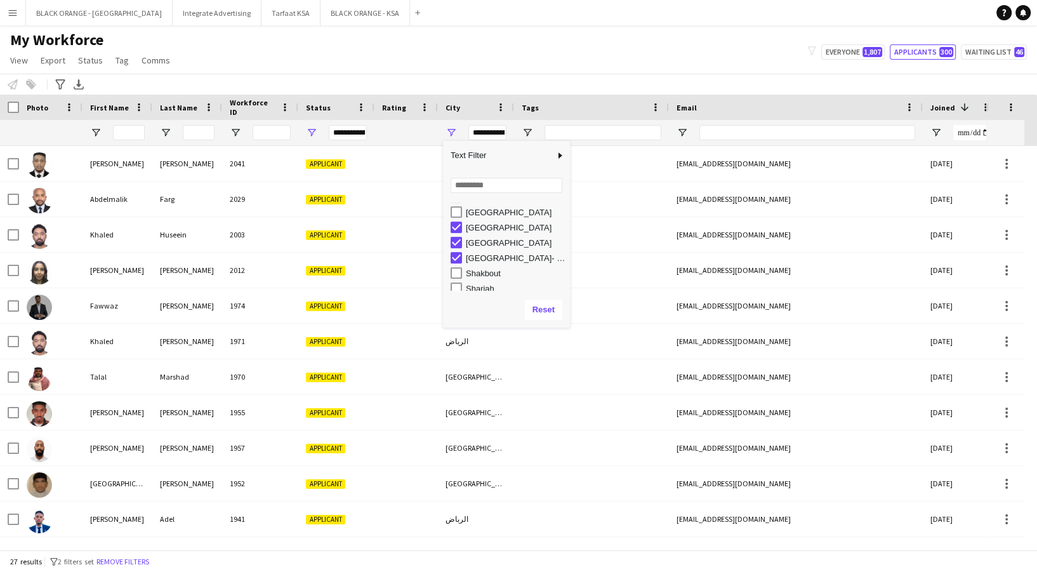
click at [458, 204] on div "[GEOGRAPHIC_DATA]" at bounding box center [510, 211] width 119 height 15
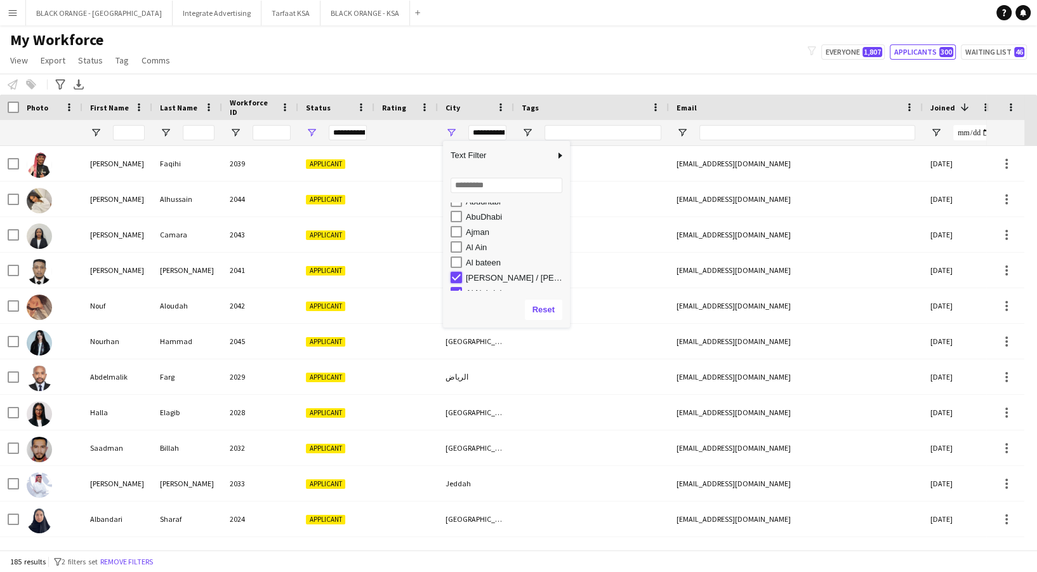
type input "**********"
click at [466, 22] on app-navbar "Menu Boards Boards Boards All jobs Status Workforce Workforce My Workforce Recr…" at bounding box center [518, 12] width 1037 height 25
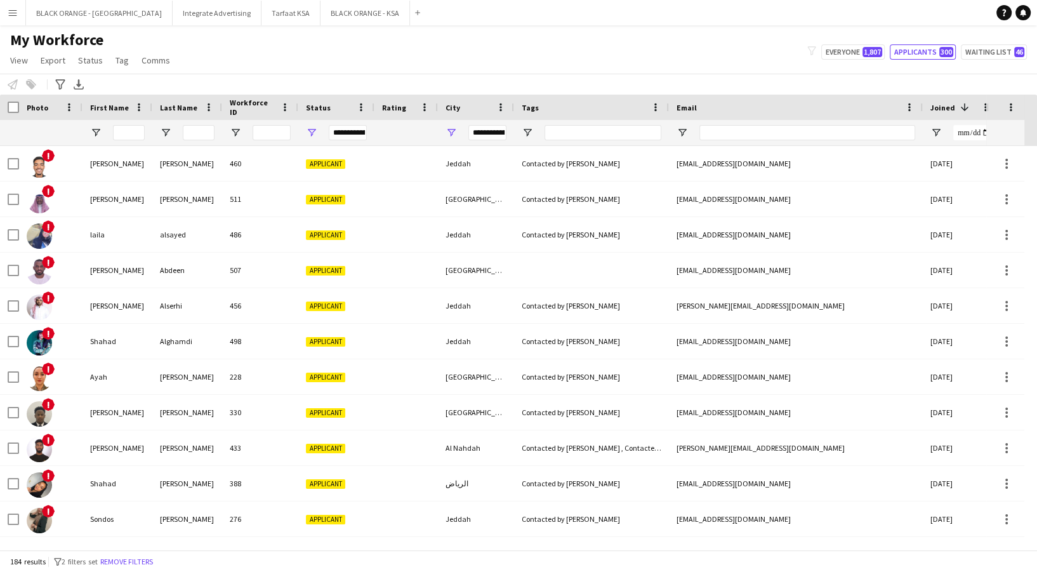
click at [444, 13] on app-navbar "Menu Boards Boards Boards All jobs Status Workforce Workforce My Workforce Recr…" at bounding box center [518, 12] width 1037 height 25
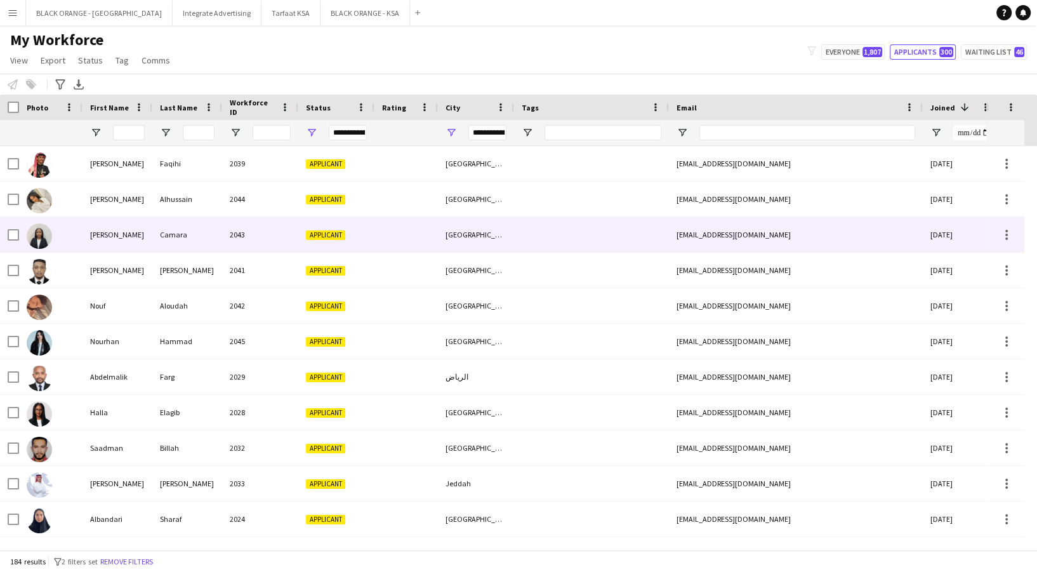
click at [299, 229] on div "Applicant" at bounding box center [336, 234] width 76 height 35
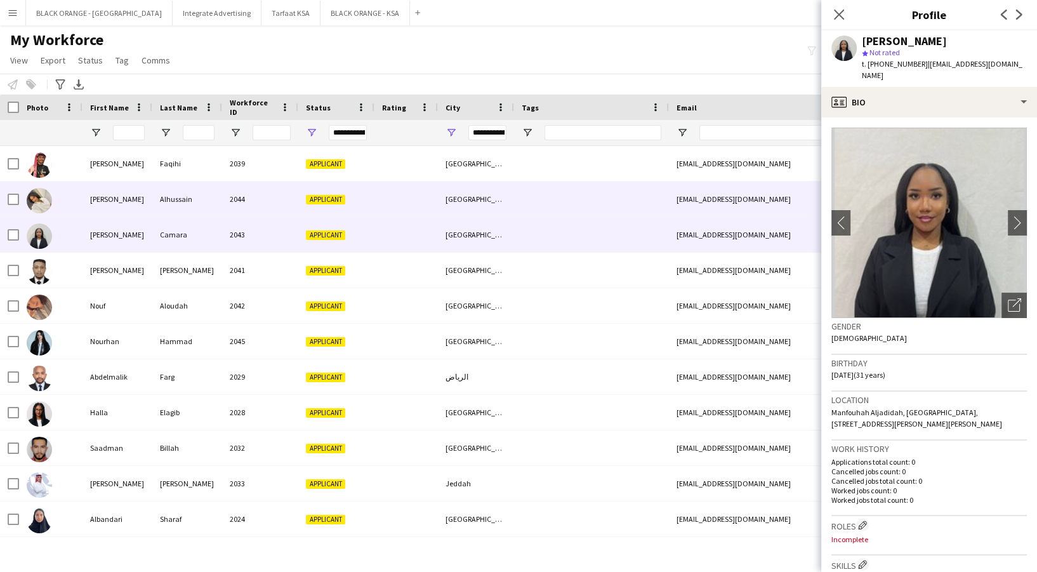
click at [282, 200] on div "2044" at bounding box center [260, 199] width 76 height 35
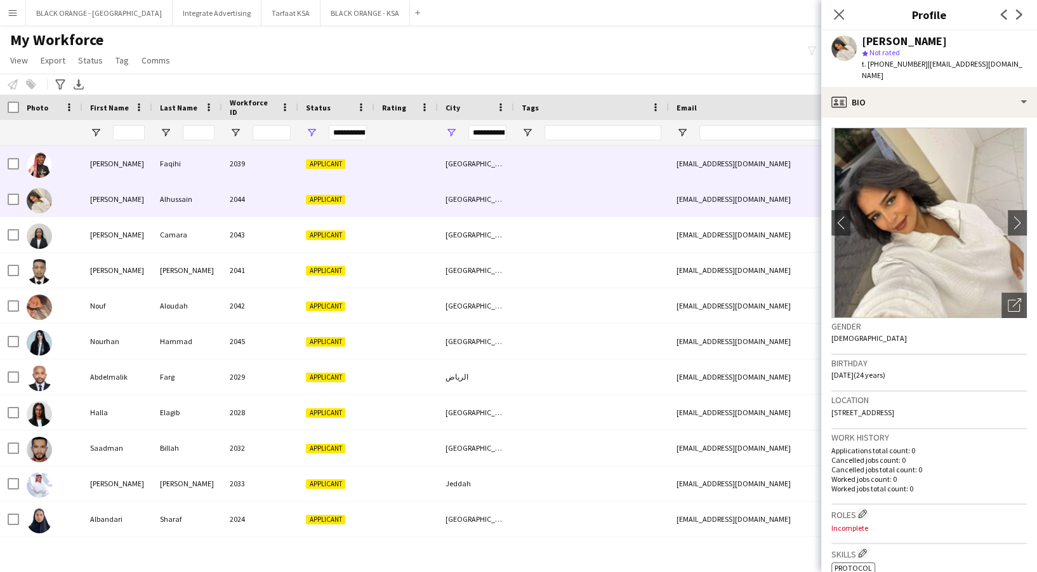
click at [281, 162] on div "2039" at bounding box center [260, 163] width 76 height 35
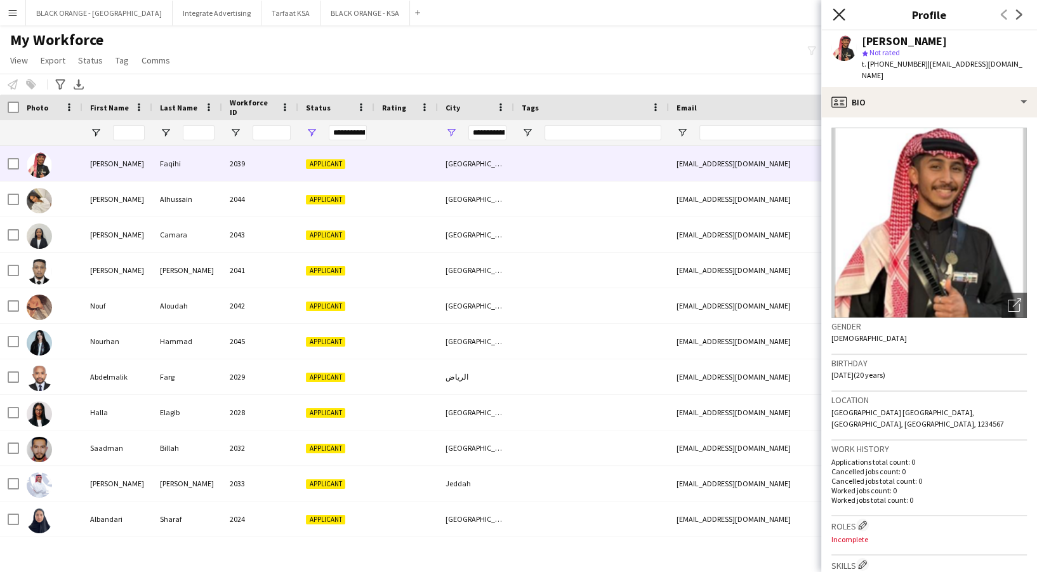
click at [835, 14] on icon "Close pop-in" at bounding box center [839, 14] width 12 height 12
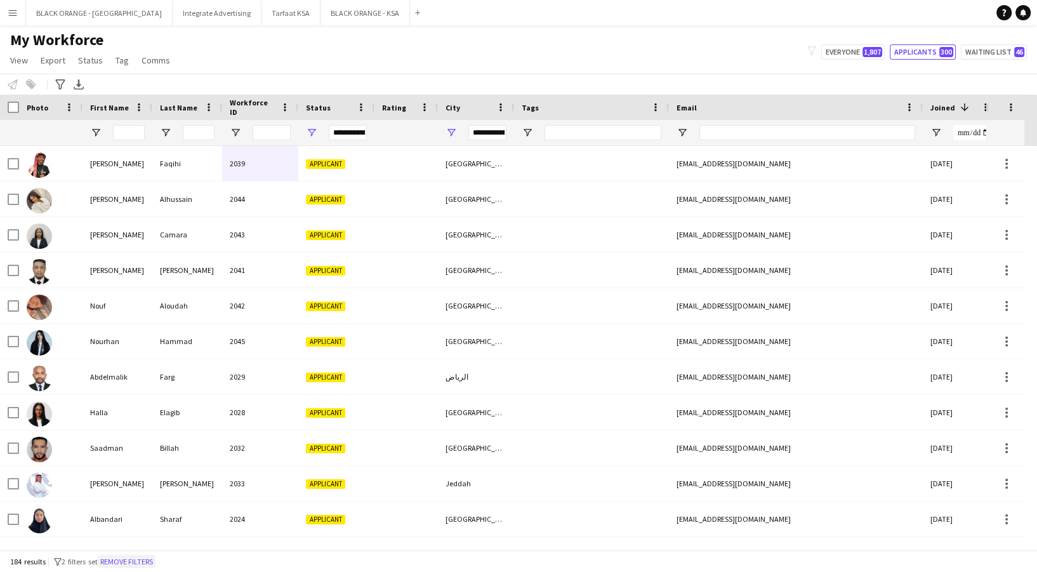
click at [145, 566] on button "Remove filters" at bounding box center [127, 562] width 58 height 14
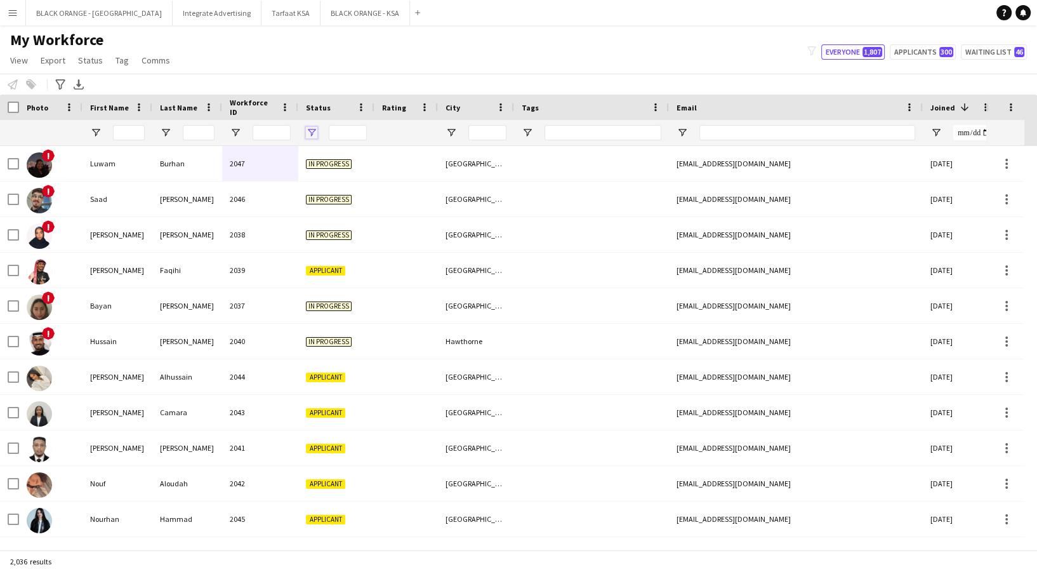
click at [315, 133] on span "Open Filter Menu" at bounding box center [311, 132] width 11 height 11
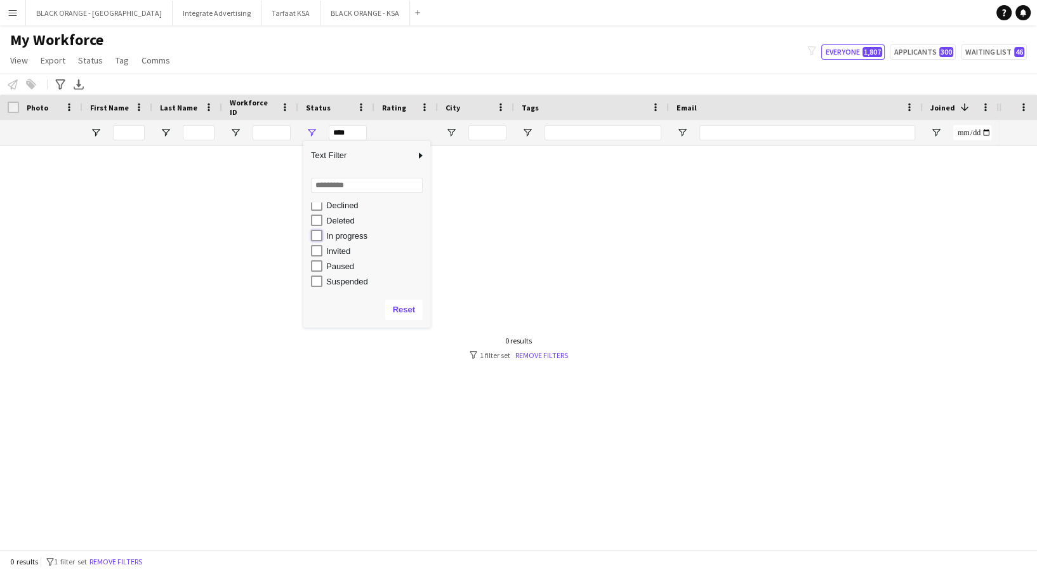
type input "**********"
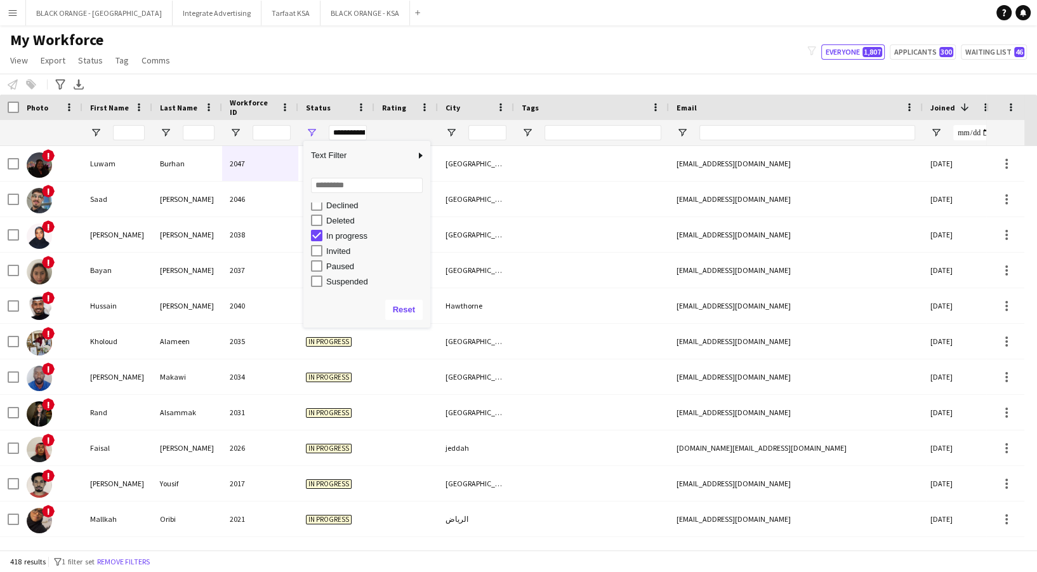
click at [354, 65] on div "My Workforce View Views Default view New view Update view Delete view Edit name…" at bounding box center [518, 51] width 1037 height 43
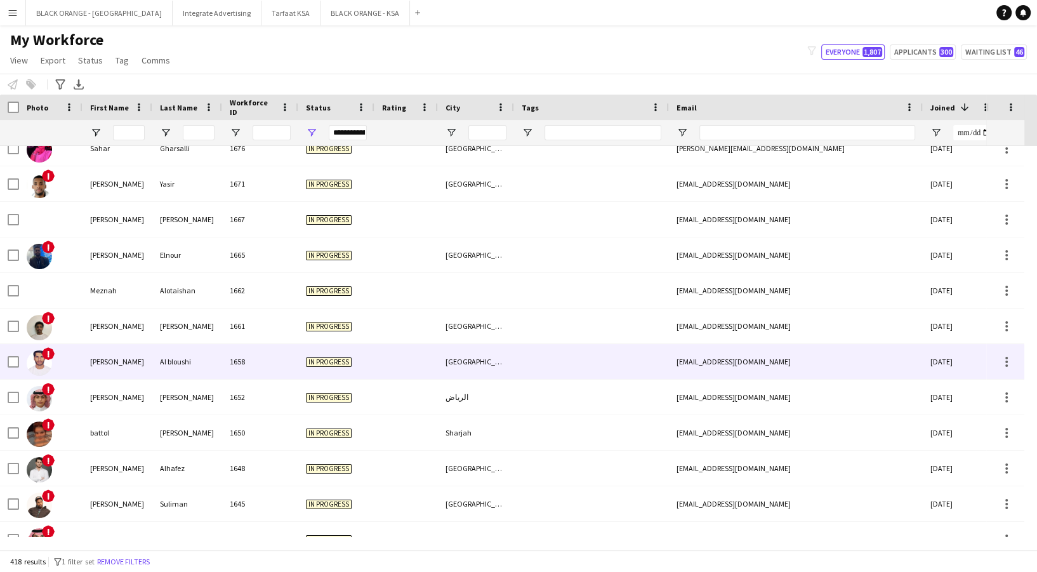
click at [272, 344] on div "1658" at bounding box center [260, 361] width 76 height 35
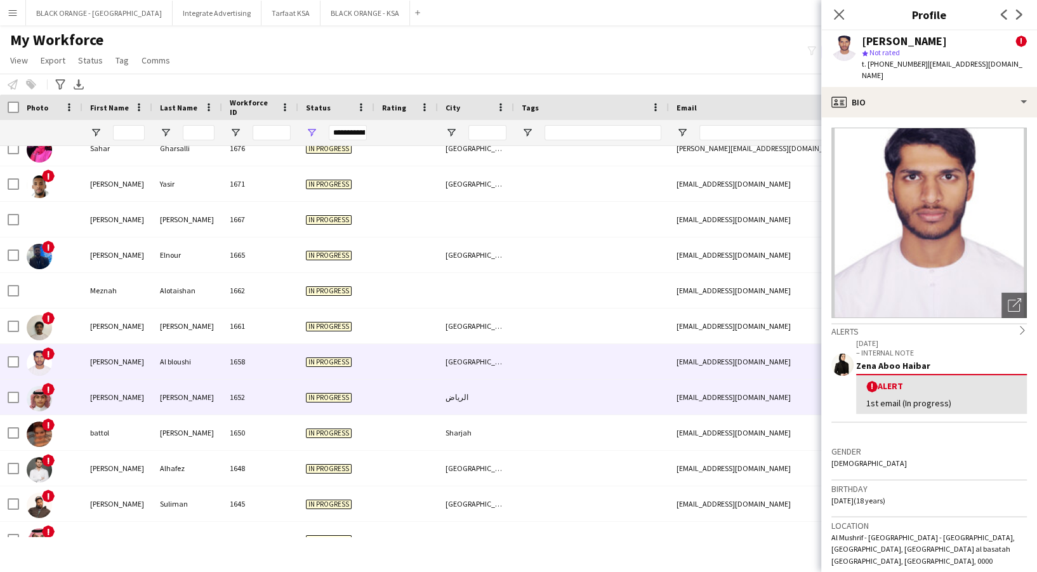
click at [270, 385] on div "1652" at bounding box center [260, 397] width 76 height 35
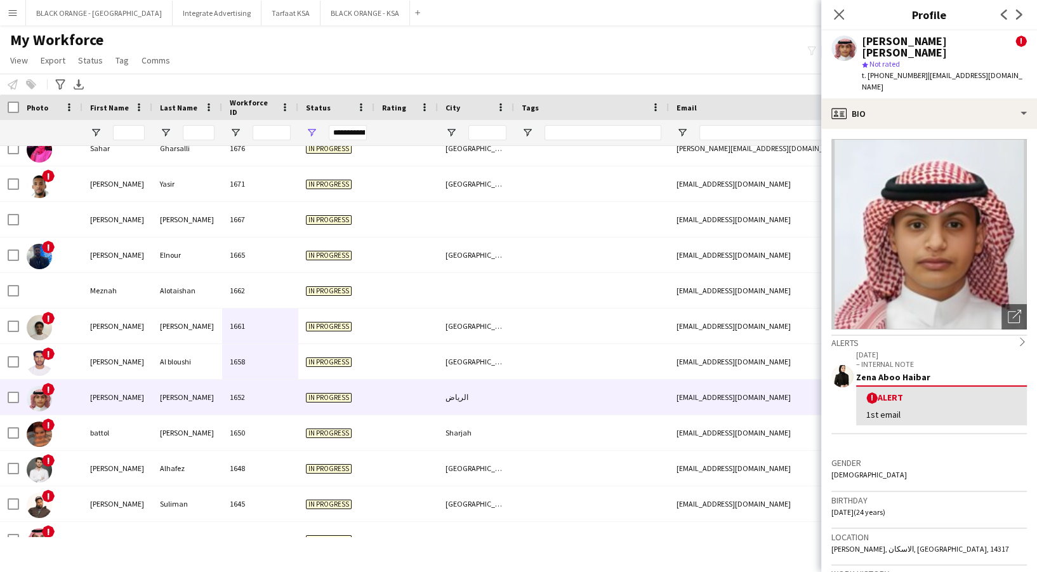
drag, startPoint x: 270, startPoint y: 384, endPoint x: 258, endPoint y: 331, distance: 54.5
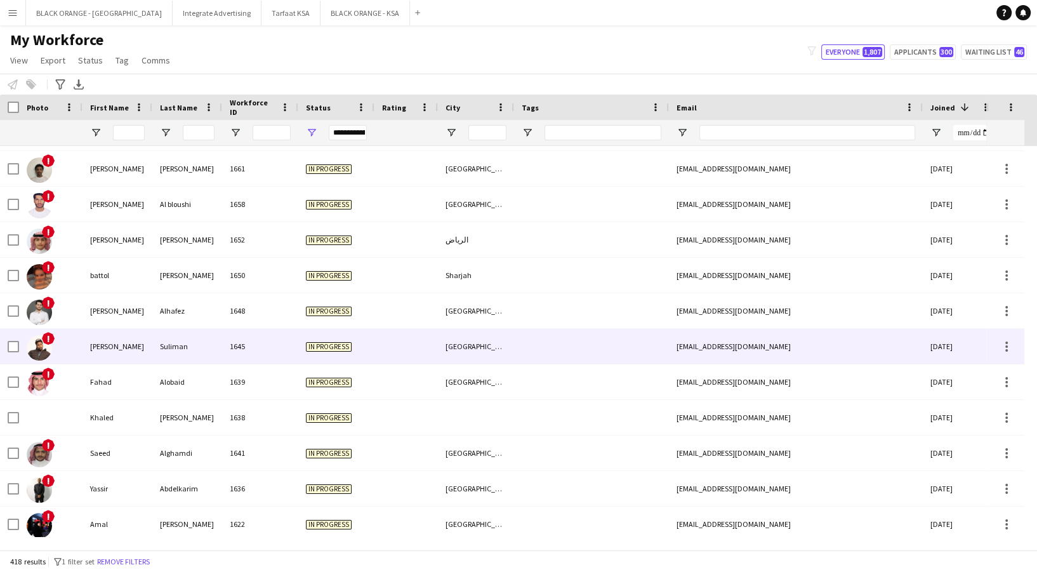
click at [258, 331] on div "1645" at bounding box center [260, 346] width 76 height 35
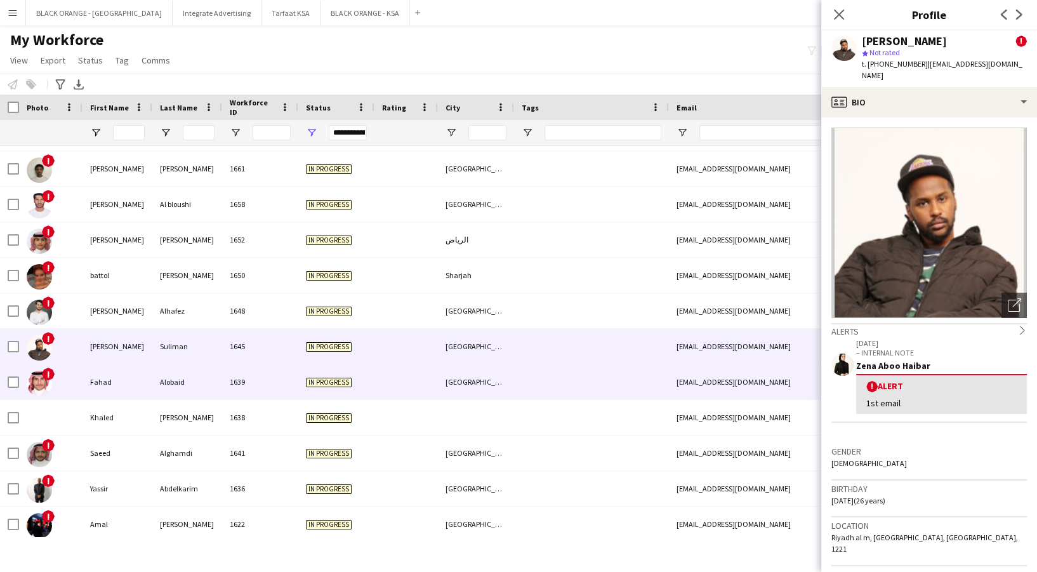
click at [246, 386] on div "1639" at bounding box center [260, 381] width 76 height 35
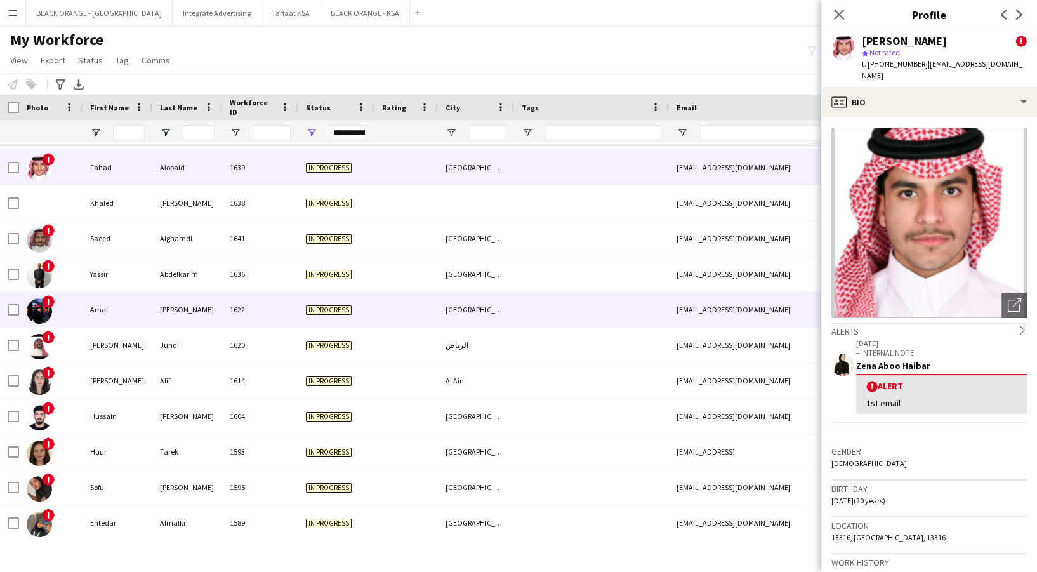
click at [240, 309] on div "1622" at bounding box center [260, 309] width 76 height 35
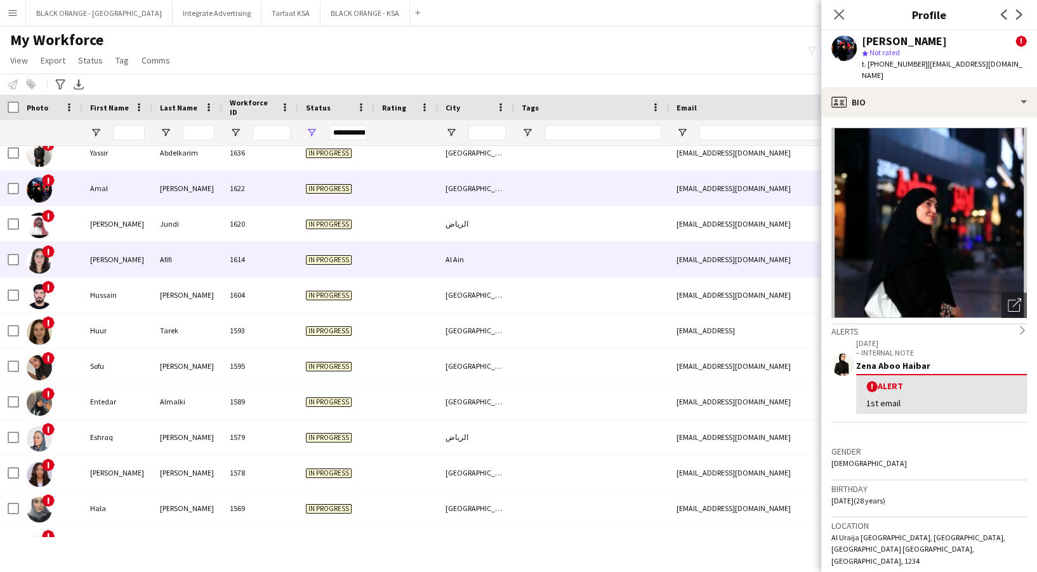
click at [229, 265] on div "1614" at bounding box center [260, 259] width 76 height 35
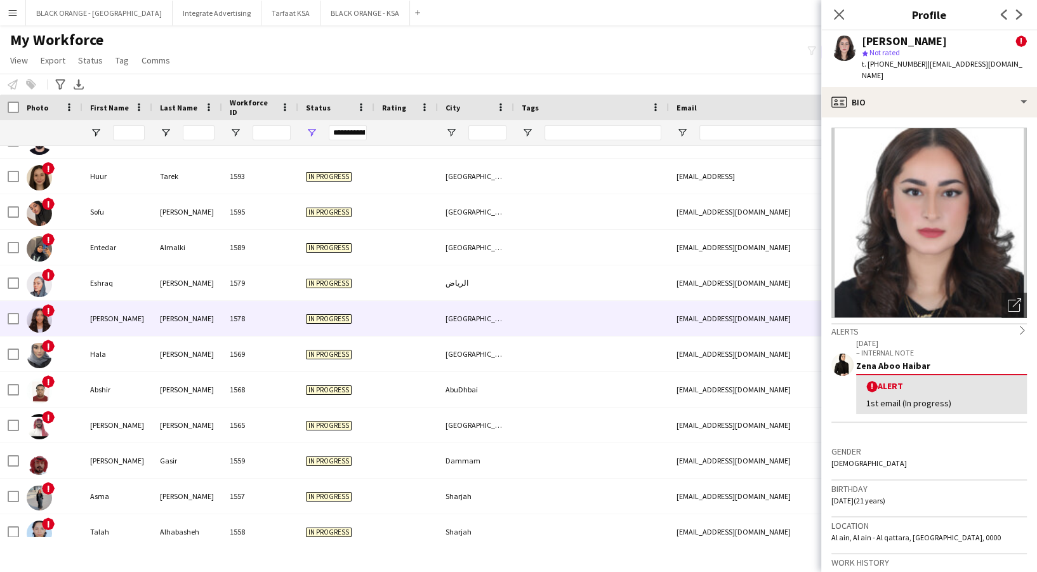
click at [251, 315] on div "1578" at bounding box center [260, 318] width 76 height 35
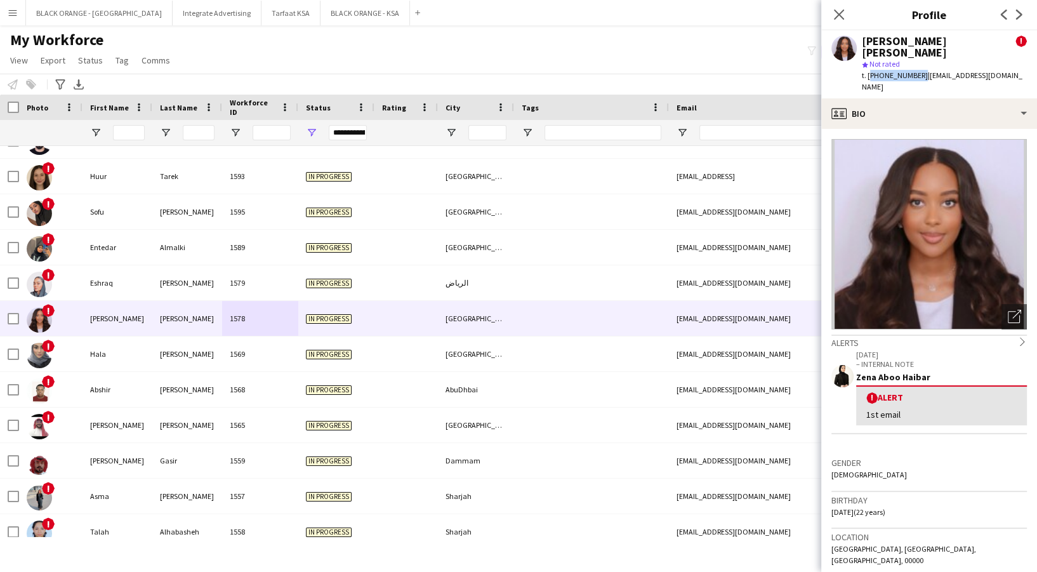
drag, startPoint x: 870, startPoint y: 62, endPoint x: 917, endPoint y: 71, distance: 48.4
click at [917, 71] on div "[PERSON_NAME] [PERSON_NAME] ! star Not rated t. [PHONE_NUMBER] | [EMAIL_ADDRESS…" at bounding box center [929, 64] width 216 height 68
click at [936, 44] on div "[PERSON_NAME] [PERSON_NAME] !" at bounding box center [944, 47] width 165 height 23
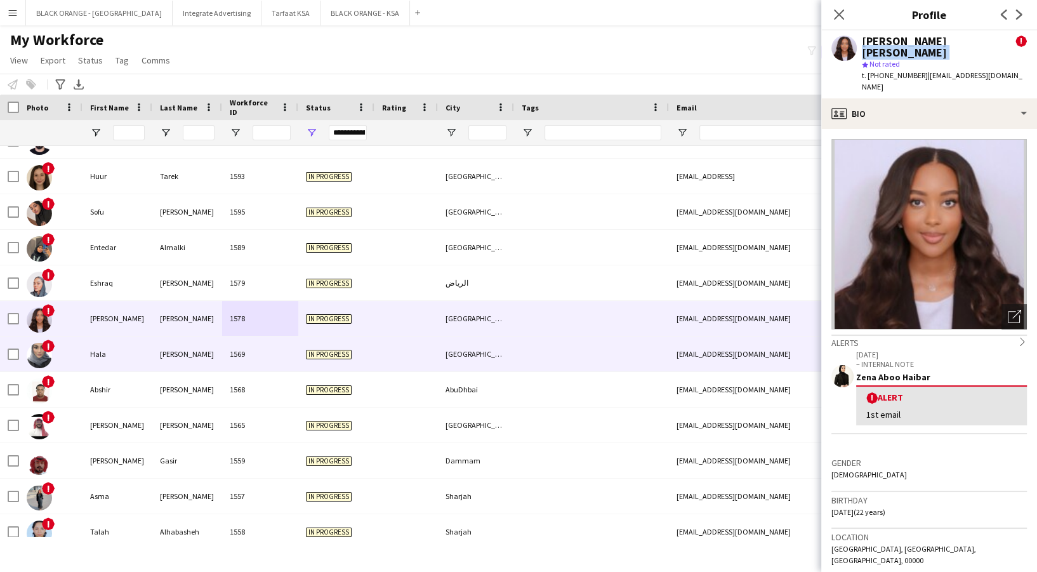
click at [396, 350] on div at bounding box center [406, 353] width 63 height 35
